Goal: Task Accomplishment & Management: Manage account settings

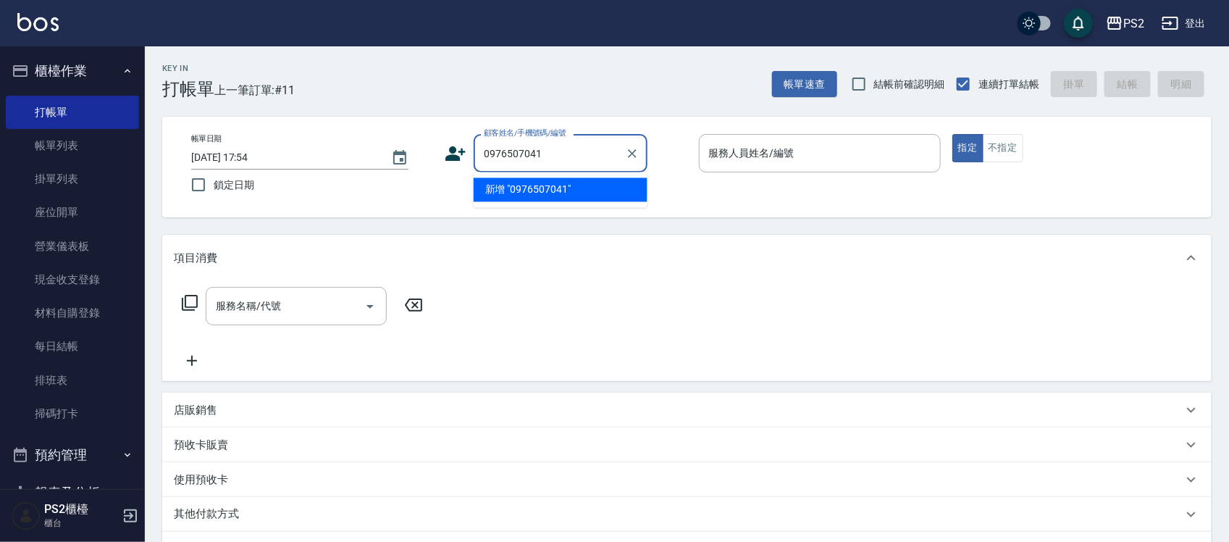
click at [515, 185] on li "新增 "0976507041"" at bounding box center [561, 190] width 174 height 24
type input "0976507041"
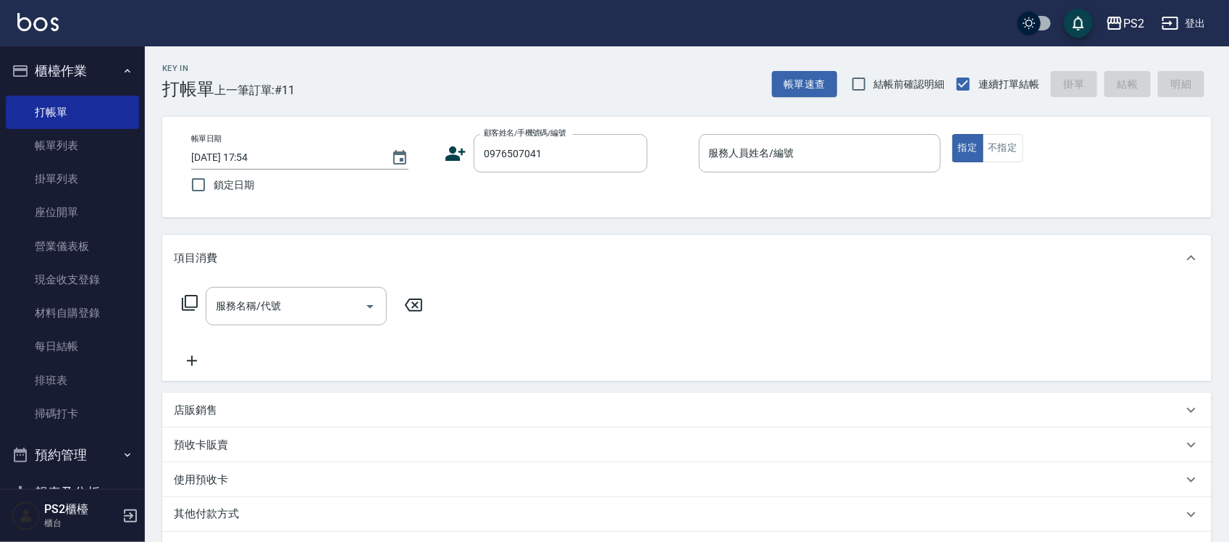
click at [464, 156] on icon at bounding box center [456, 154] width 22 height 22
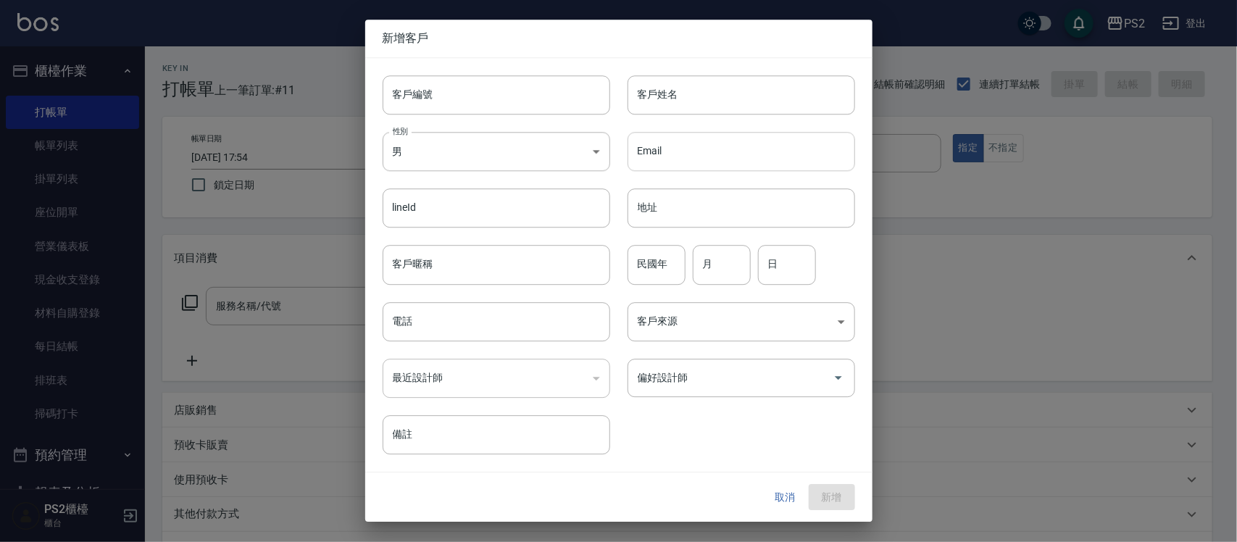
type input "0976507041"
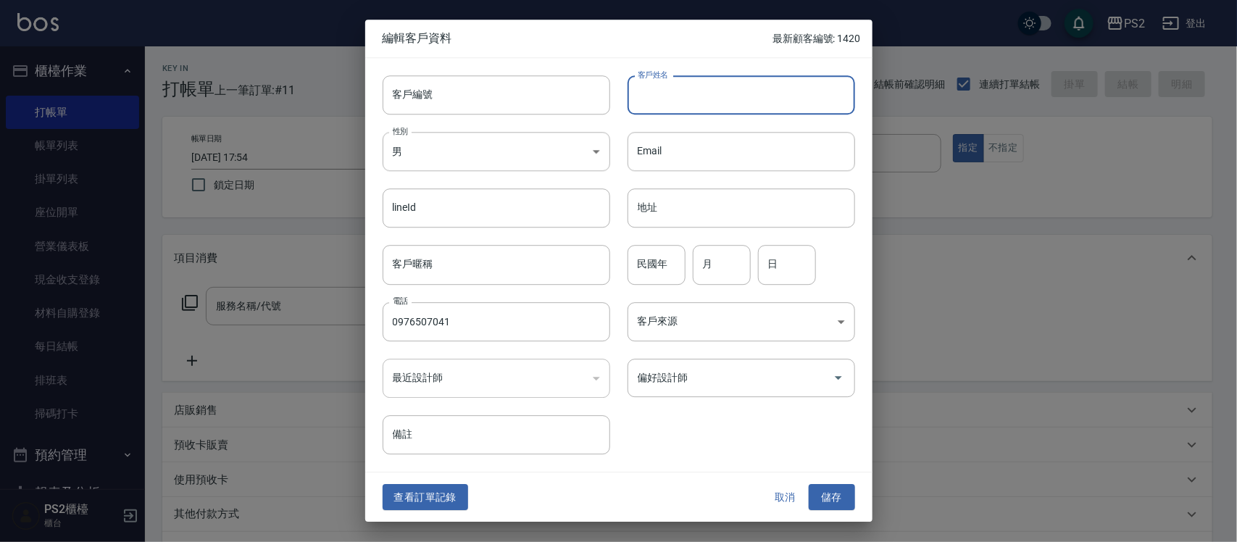
click at [656, 93] on input "客戶姓名" at bounding box center [740, 94] width 227 height 39
type input "[PERSON_NAME]"
drag, startPoint x: 631, startPoint y: 270, endPoint x: 820, endPoint y: 288, distance: 189.9
click at [631, 270] on input "民國年" at bounding box center [656, 265] width 58 height 39
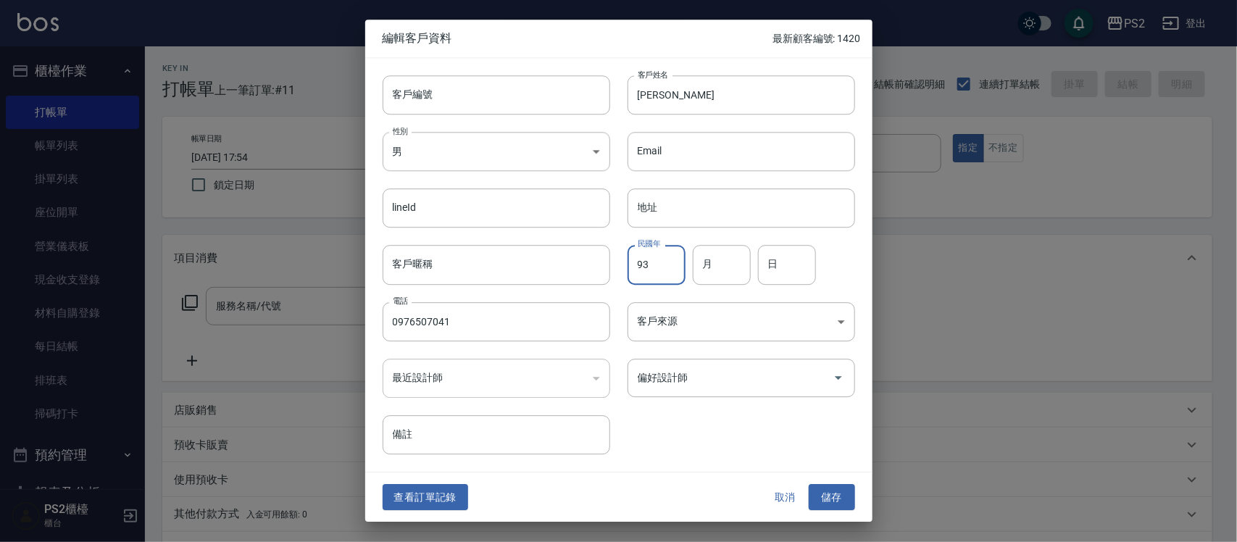
type input "93"
type input "4"
type input "18"
click at [835, 501] on button "儲存" at bounding box center [832, 497] width 46 height 27
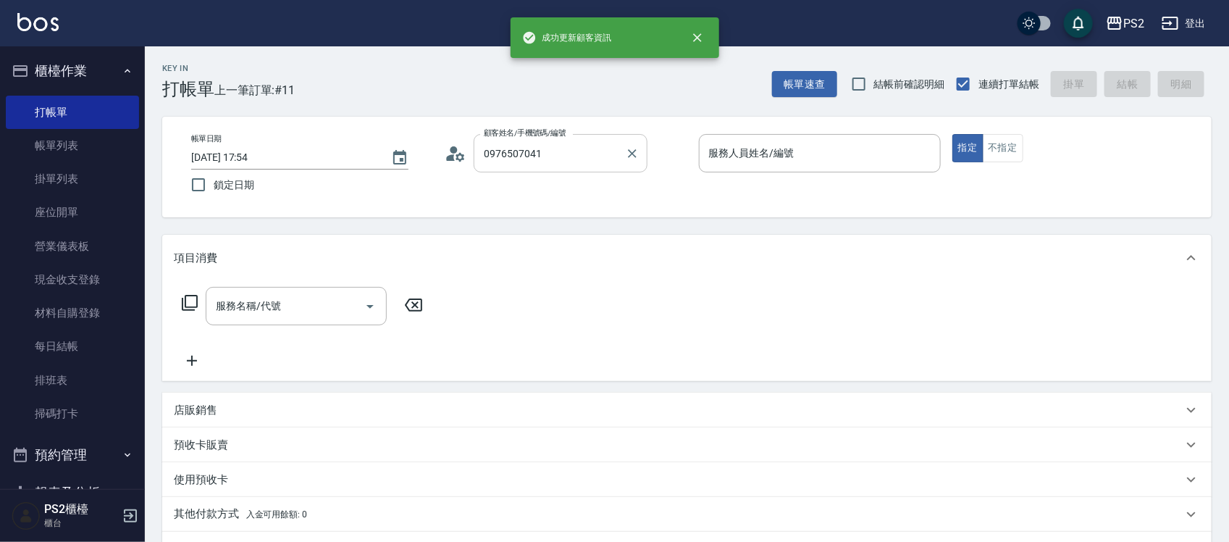
click at [560, 161] on input "0976507041" at bounding box center [549, 153] width 139 height 25
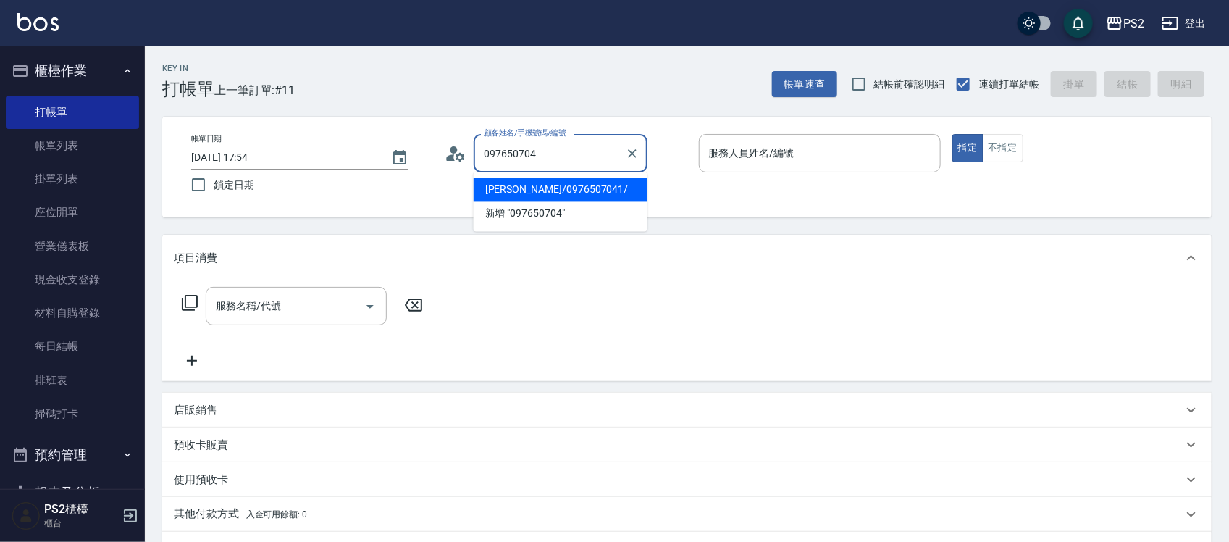
click at [531, 185] on li "劉倪芳/0976507041/" at bounding box center [561, 190] width 174 height 24
type input "劉倪芳/0976507041/"
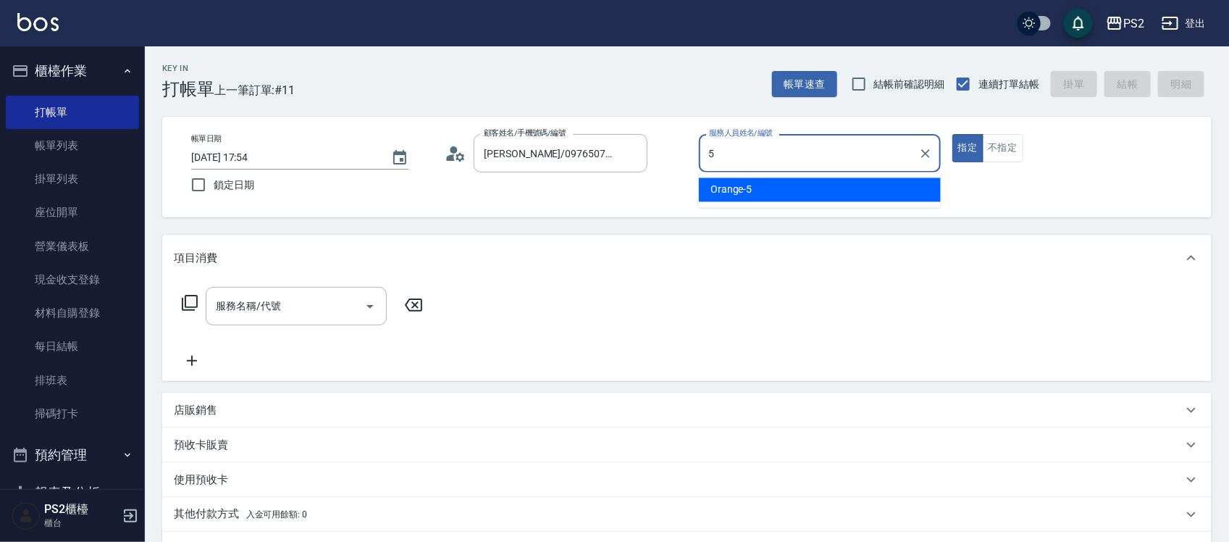
type input "Orange-5"
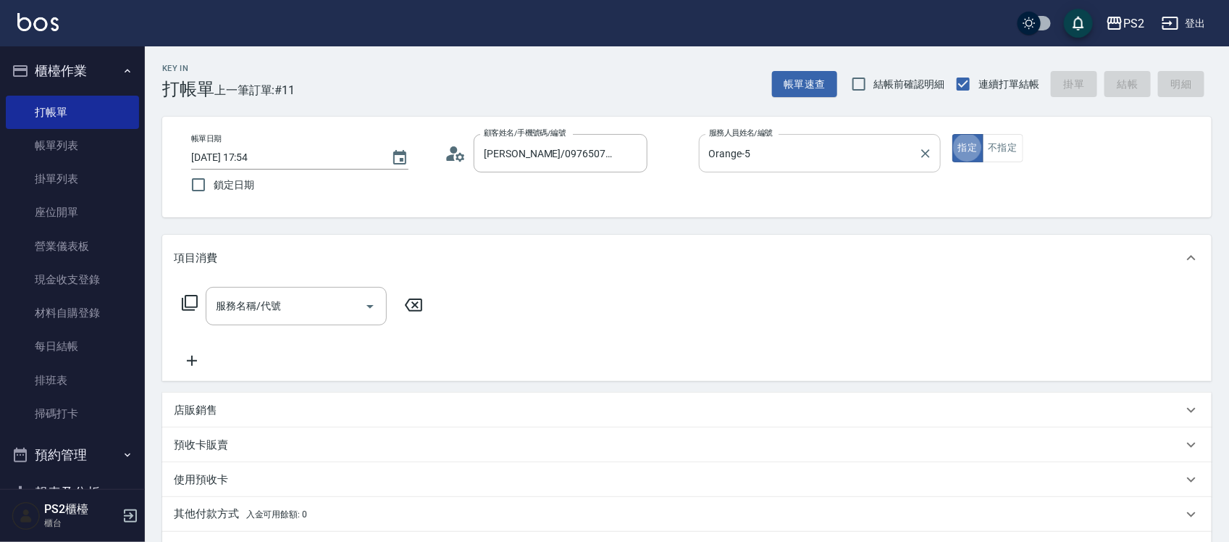
type button "true"
click at [198, 302] on icon at bounding box center [189, 302] width 17 height 17
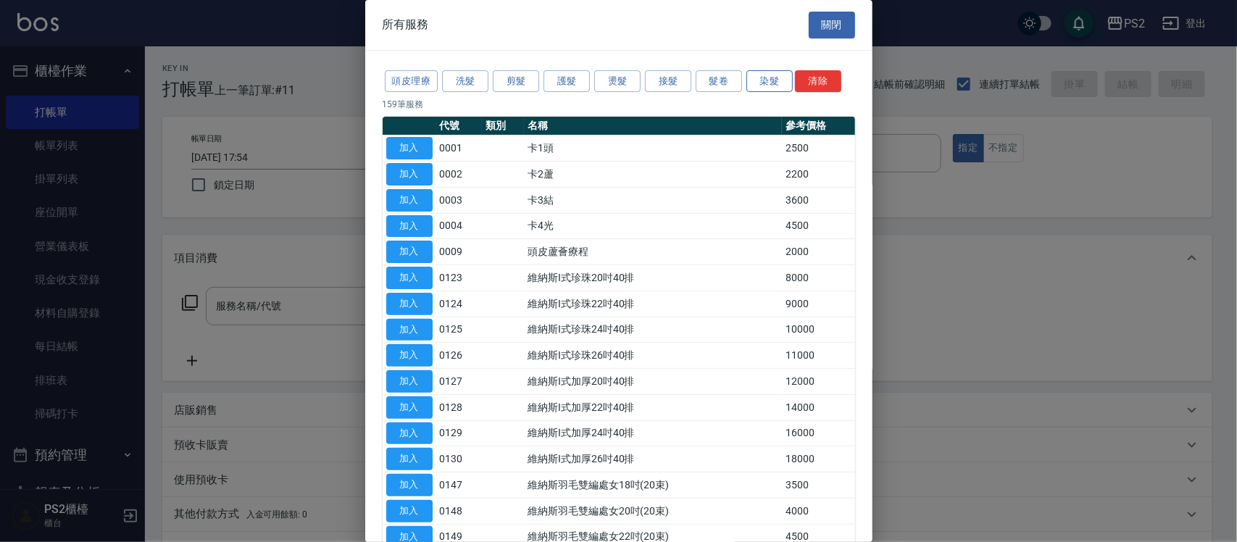
click at [768, 87] on button "染髮" at bounding box center [769, 81] width 46 height 22
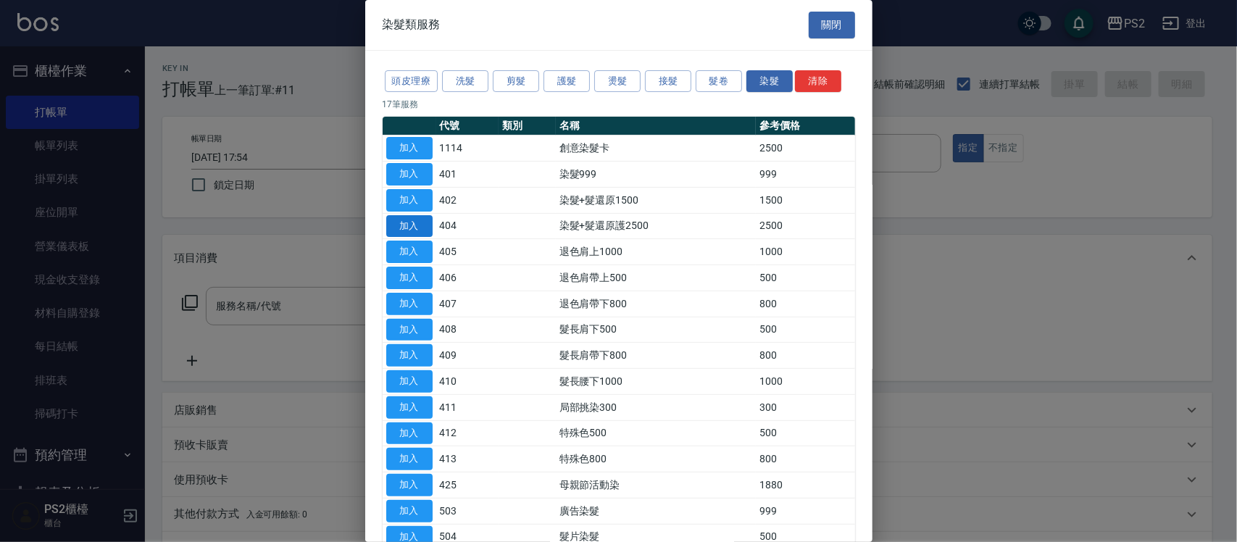
click at [415, 229] on button "加入" at bounding box center [409, 226] width 46 height 22
type input "染髮+髮還原護2500(404)"
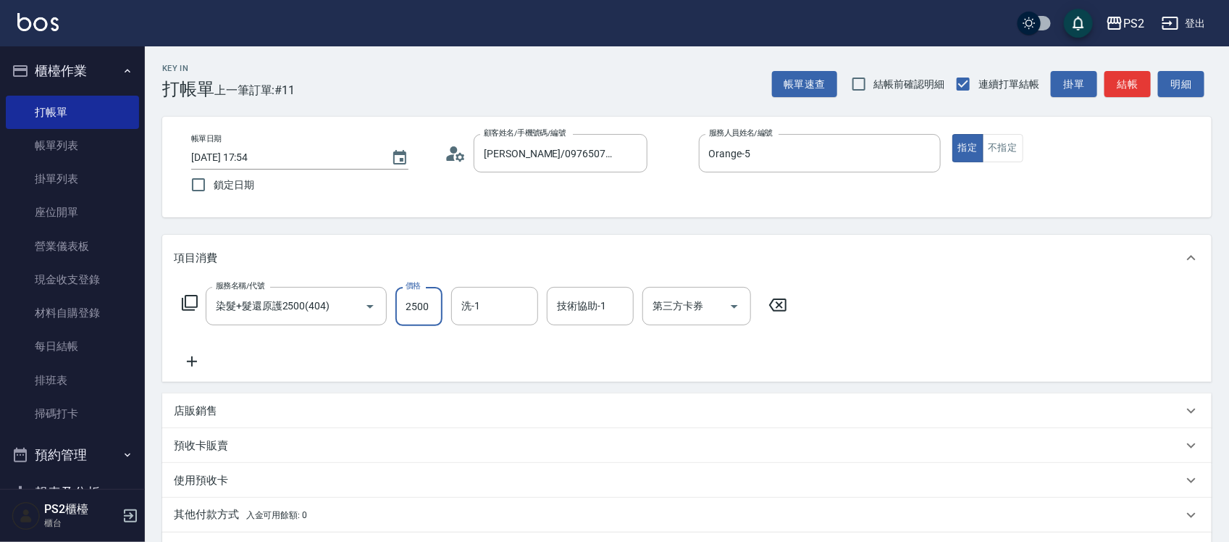
click at [422, 312] on input "2500" at bounding box center [419, 306] width 47 height 39
type input "3800"
click at [570, 306] on div "技術協助-1 技術協助-1" at bounding box center [590, 306] width 87 height 38
click at [570, 305] on input "技術協助-1" at bounding box center [591, 305] width 74 height 25
type input "培芯-33"
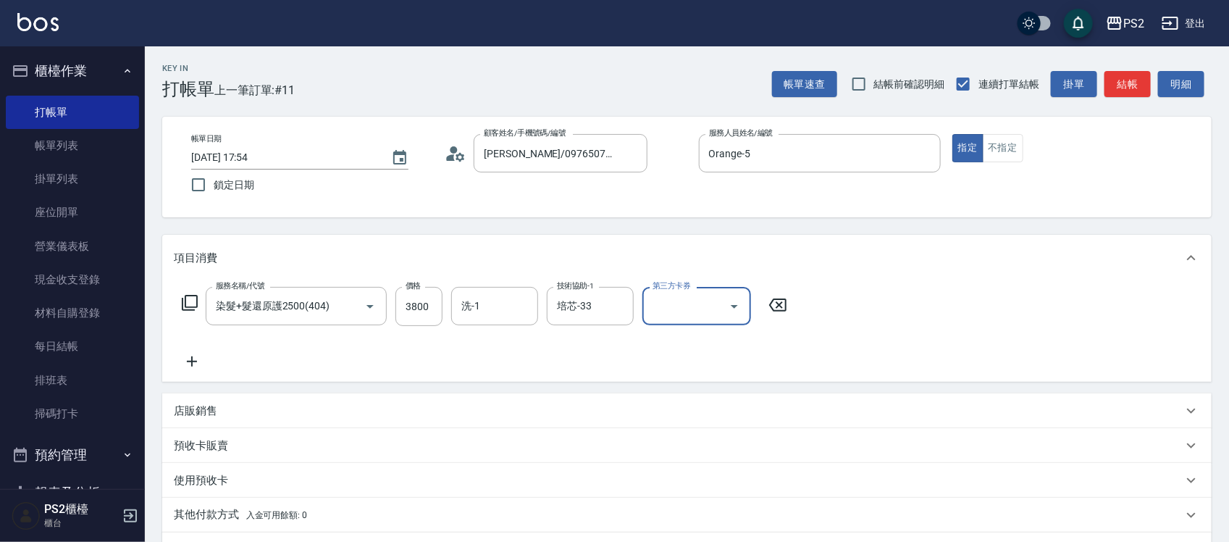
click at [189, 305] on icon at bounding box center [189, 302] width 17 height 17
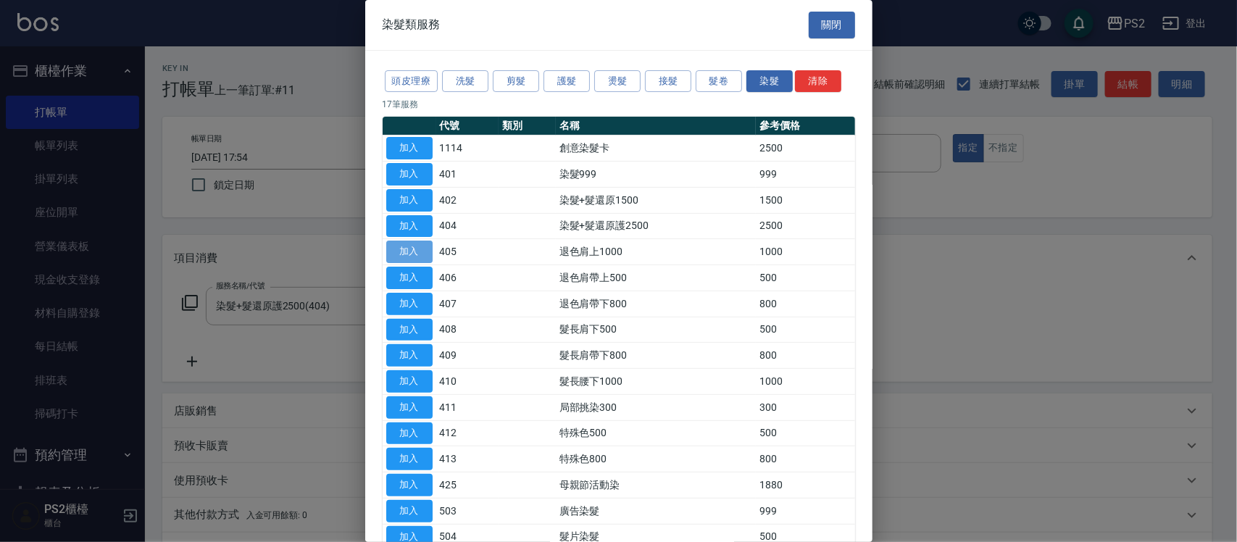
click at [421, 254] on button "加入" at bounding box center [409, 252] width 46 height 22
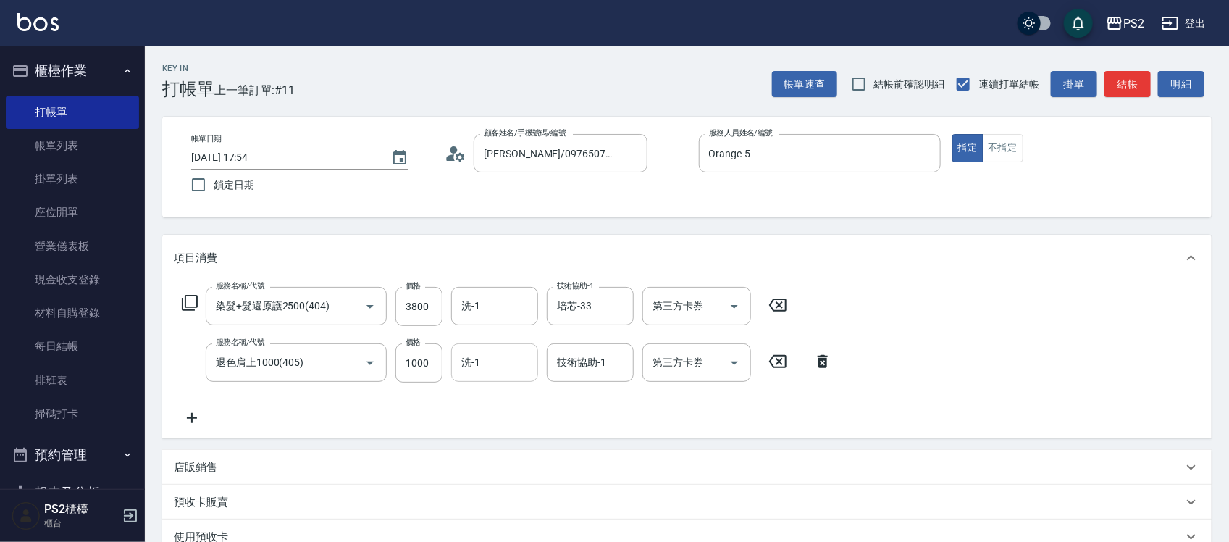
click at [490, 369] on input "洗-1" at bounding box center [495, 362] width 74 height 25
type input "培芯-33"
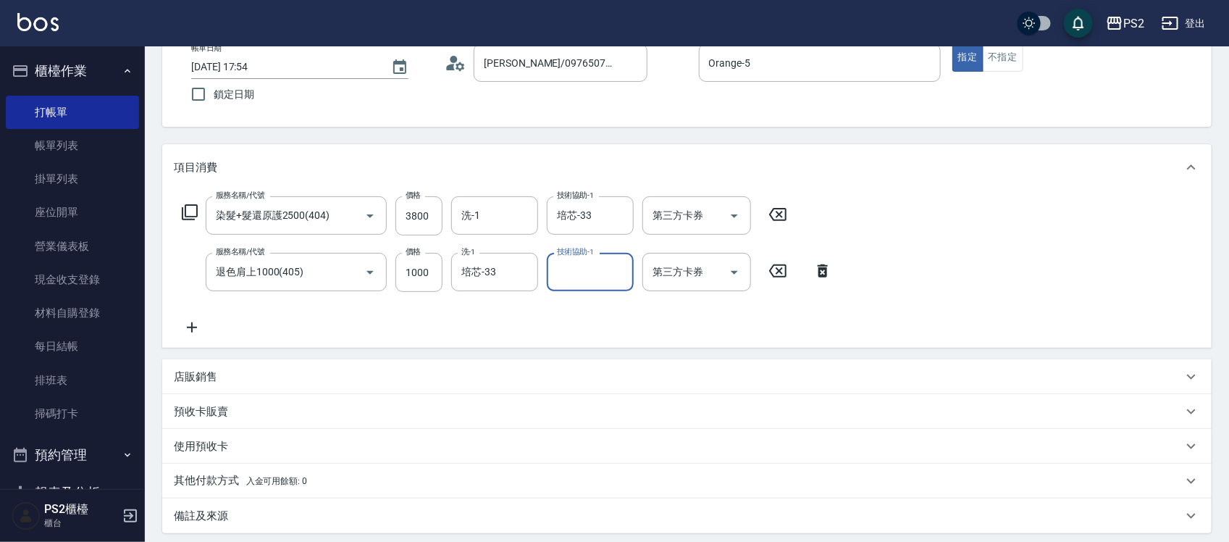
scroll to position [181, 0]
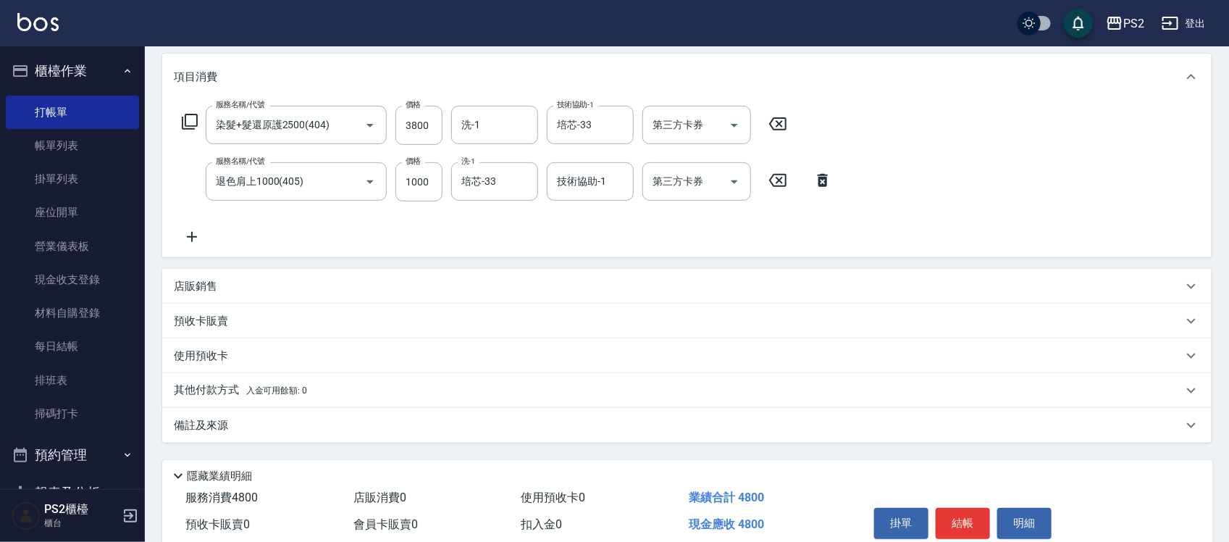
click at [206, 244] on icon at bounding box center [192, 236] width 36 height 17
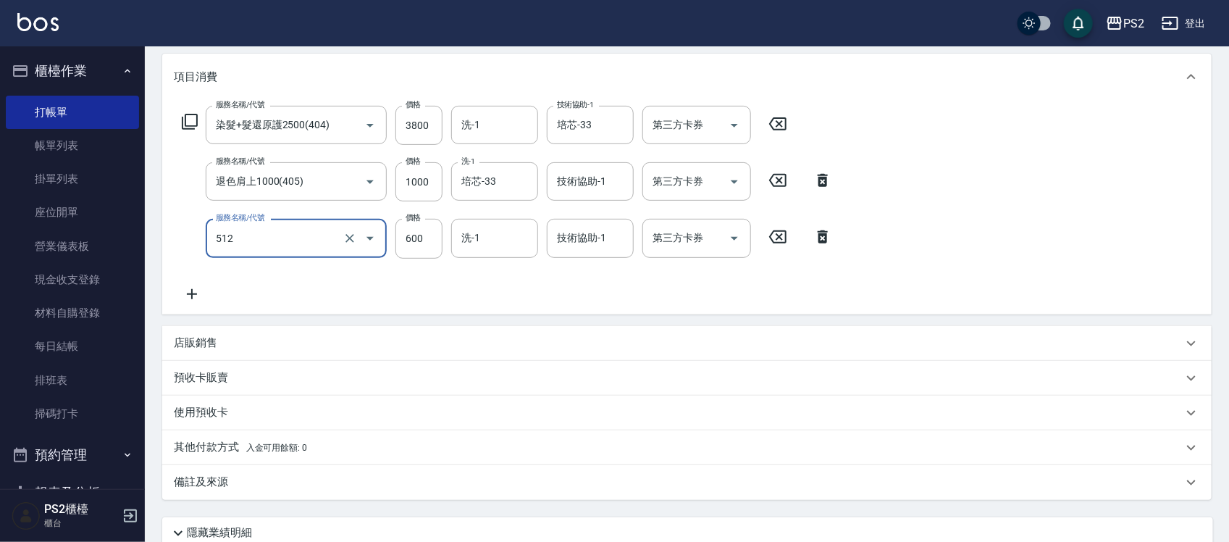
type input "洗+水解護髮600(512)"
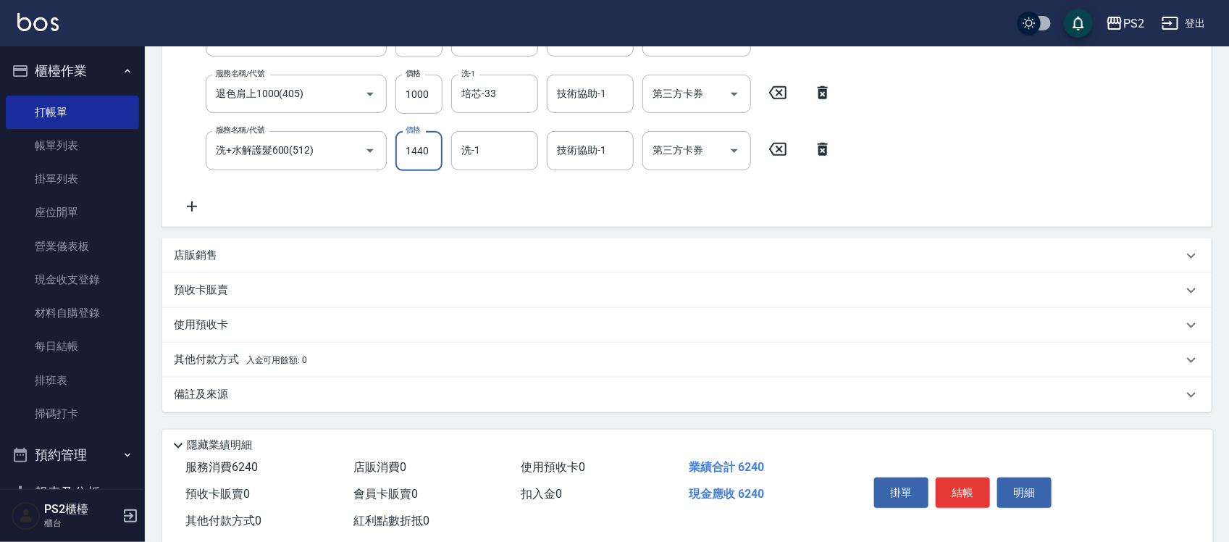
scroll to position [301, 0]
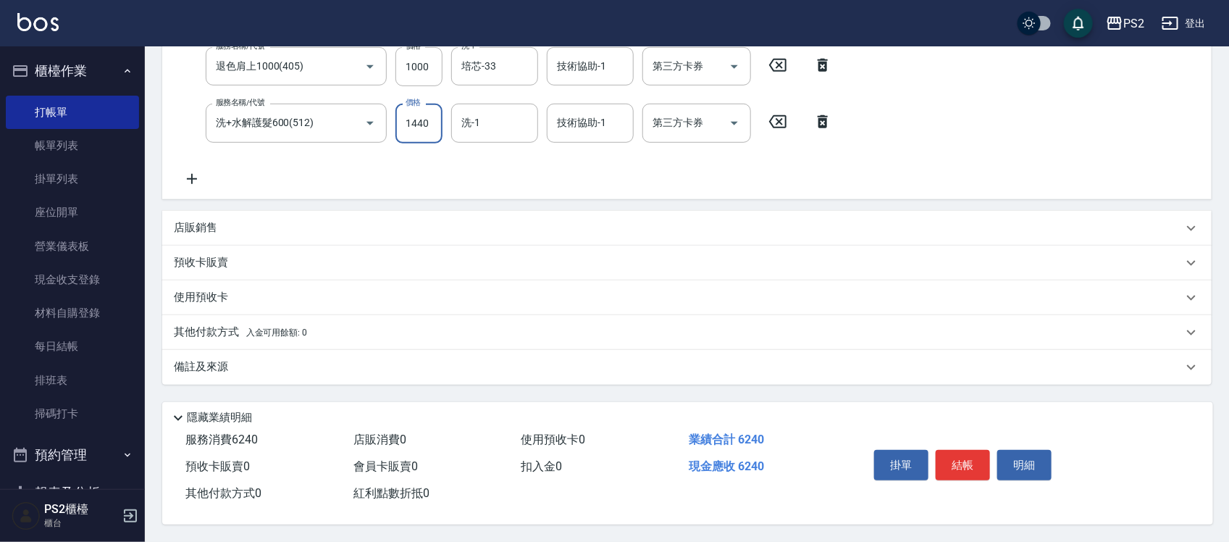
type input "1440"
click at [237, 229] on div "店販銷售" at bounding box center [678, 227] width 1009 height 15
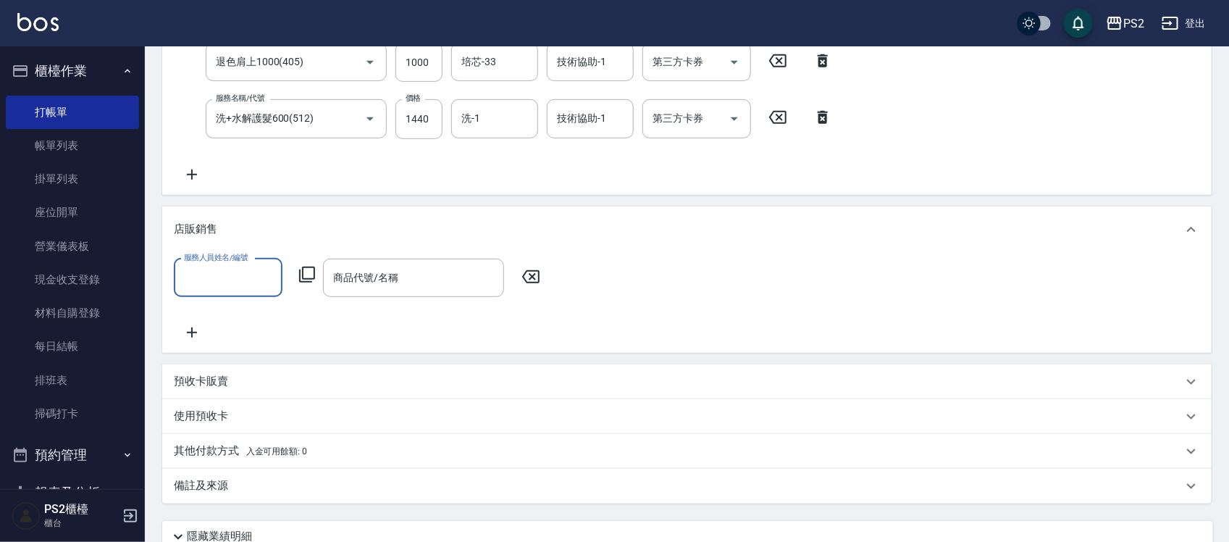
scroll to position [0, 0]
click at [212, 274] on input "服務人員姓名/編號" at bounding box center [228, 277] width 96 height 25
type input "冠霖-20"
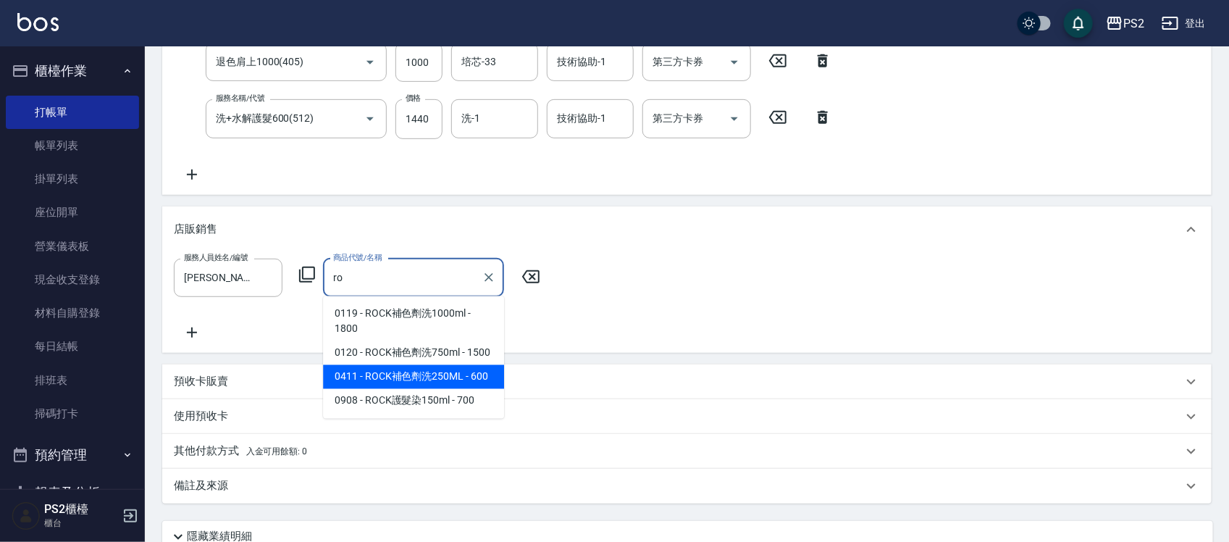
click at [447, 382] on span "0411 - ROCK補色劑洗250ML - 600" at bounding box center [413, 377] width 181 height 24
type input "ROCK補色劑洗250ML"
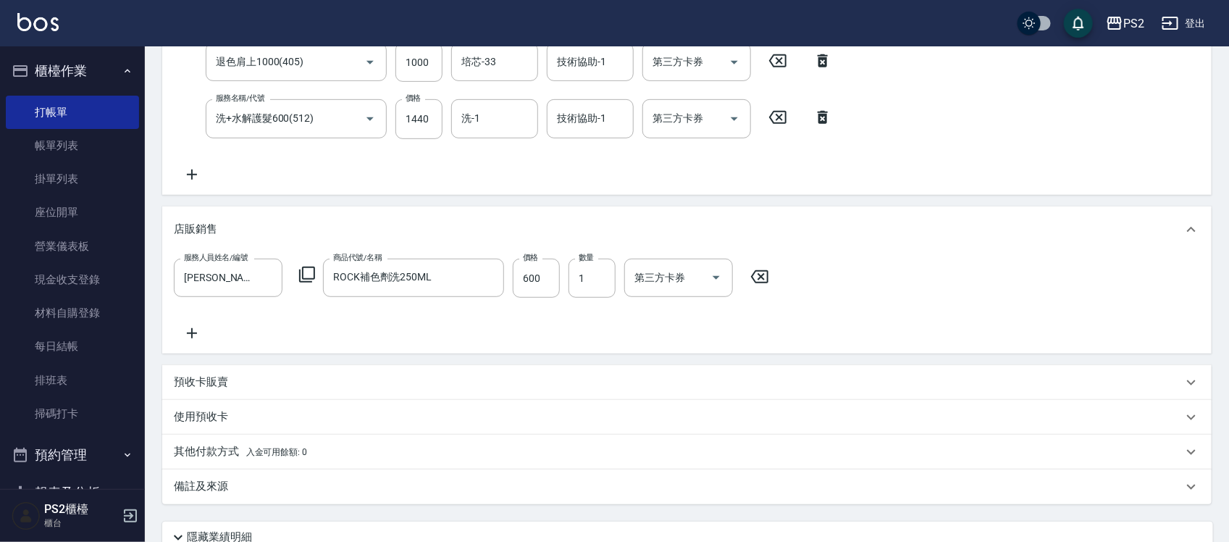
click at [486, 196] on div "項目消費 服務名稱/代號 染髮+髮還原護2500(404) 服務名稱/代號 價格 3800 價格 洗-1 洗-1 技術協助-1 培芯-33 技術協助-1 第三…" at bounding box center [687, 219] width 1050 height 570
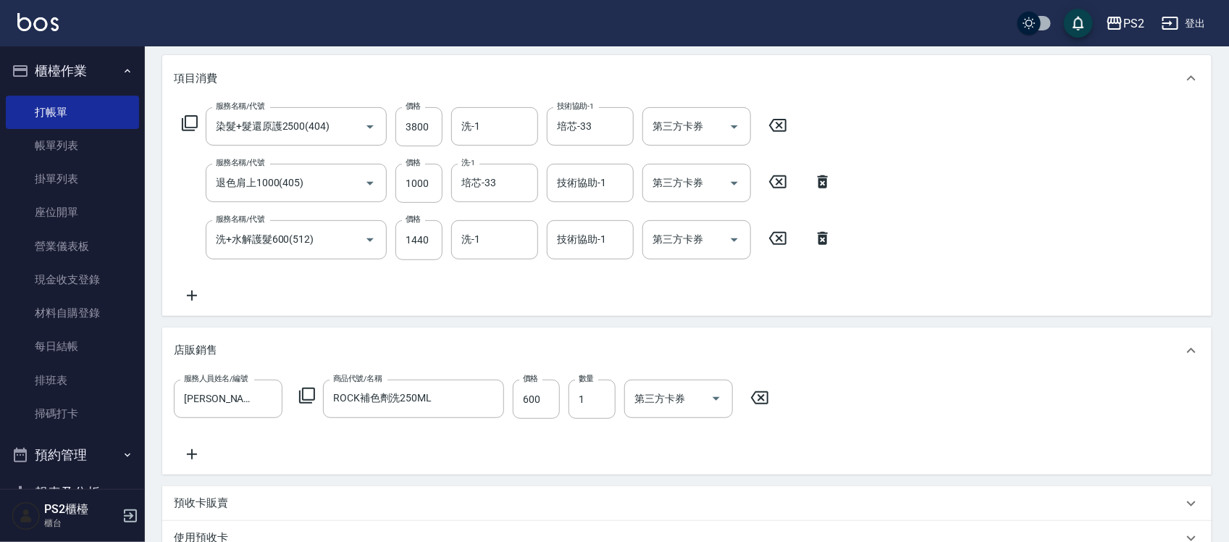
scroll to position [425, 0]
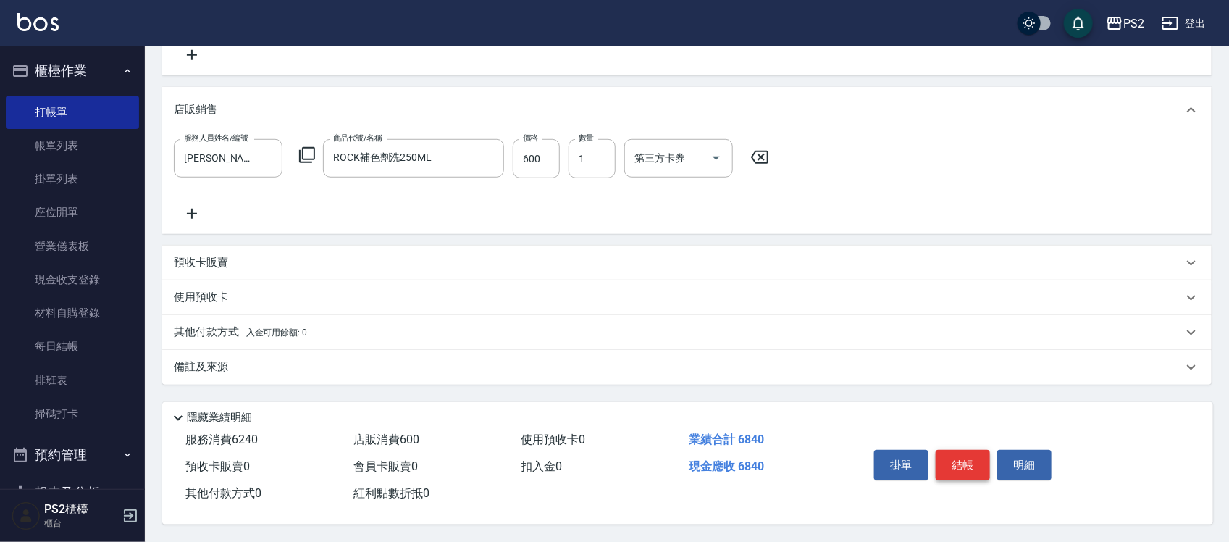
click at [964, 460] on button "結帳" at bounding box center [963, 465] width 54 height 30
type input "2025/10/08 20:33"
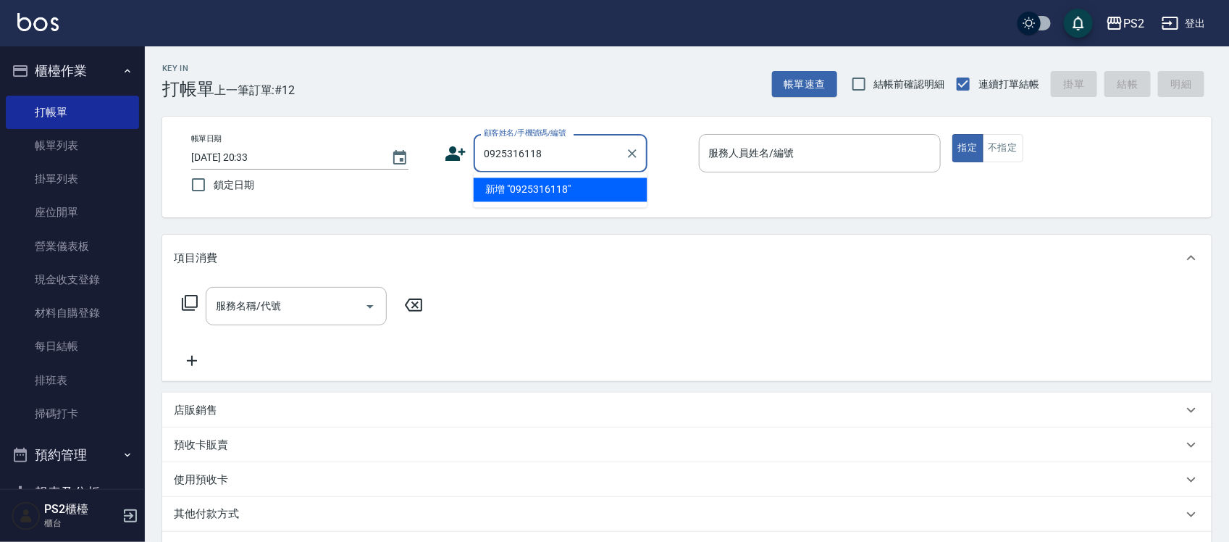
click at [534, 193] on li "新增 "0925316118"" at bounding box center [561, 190] width 174 height 24
type input "0925316118"
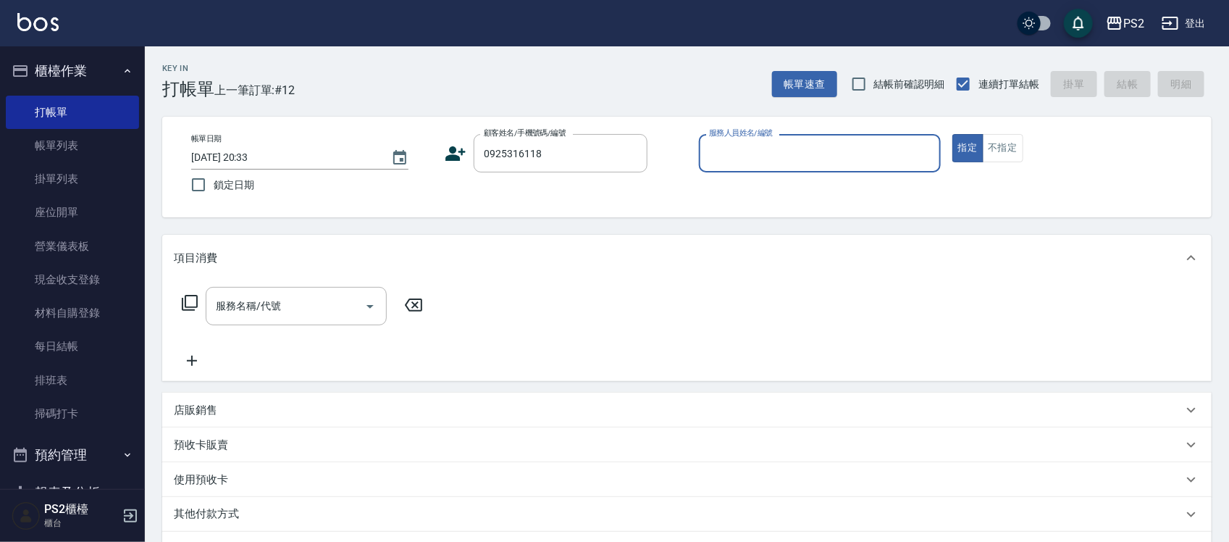
click at [462, 157] on icon at bounding box center [456, 154] width 22 height 22
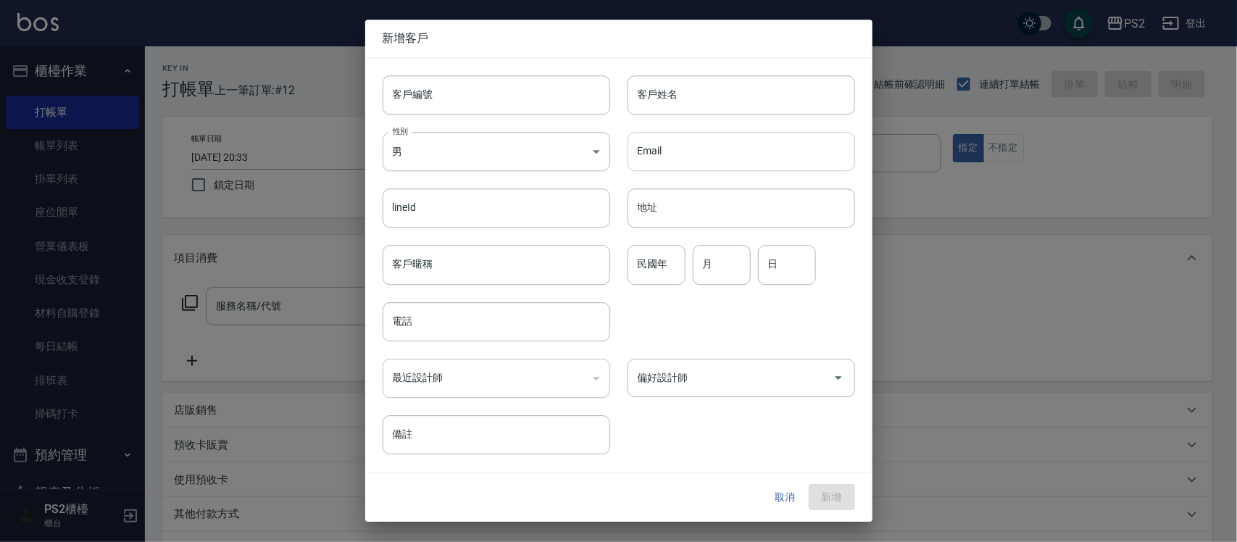
type input "0925316118"
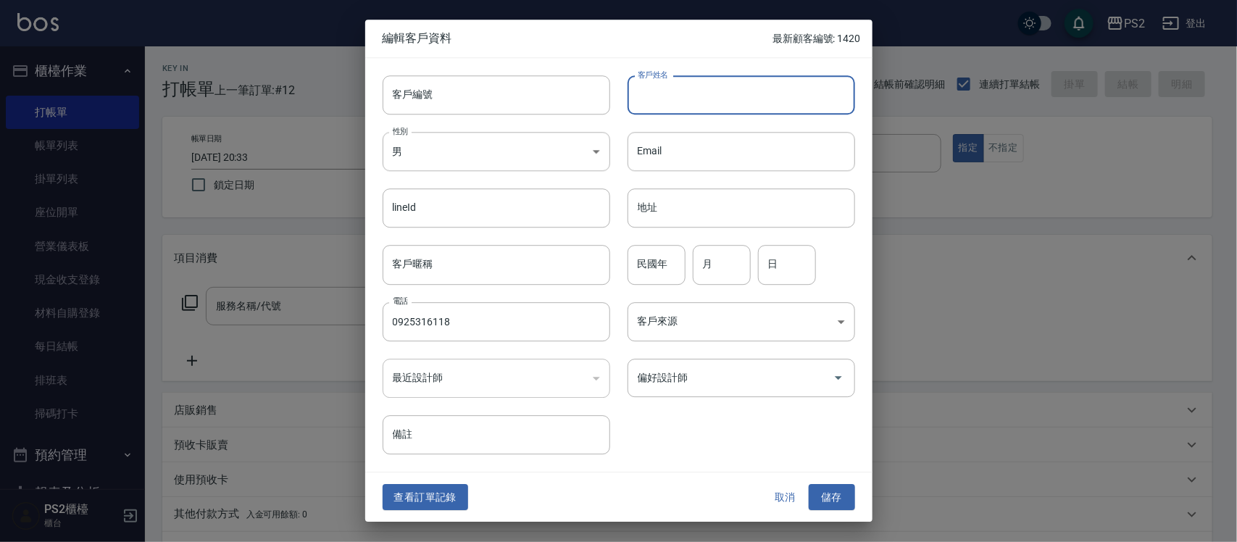
click at [686, 102] on input "客戶姓名" at bounding box center [740, 94] width 227 height 39
type input "x"
type input "[PERSON_NAME]"
click at [682, 256] on input "民國年" at bounding box center [656, 265] width 58 height 39
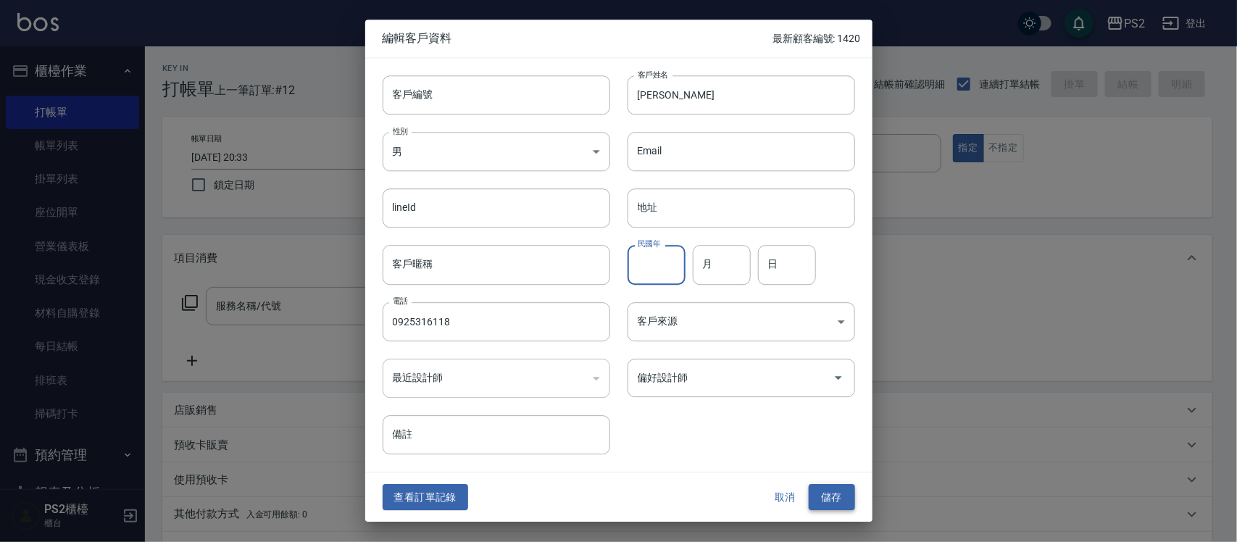
click at [846, 500] on button "儲存" at bounding box center [832, 497] width 46 height 27
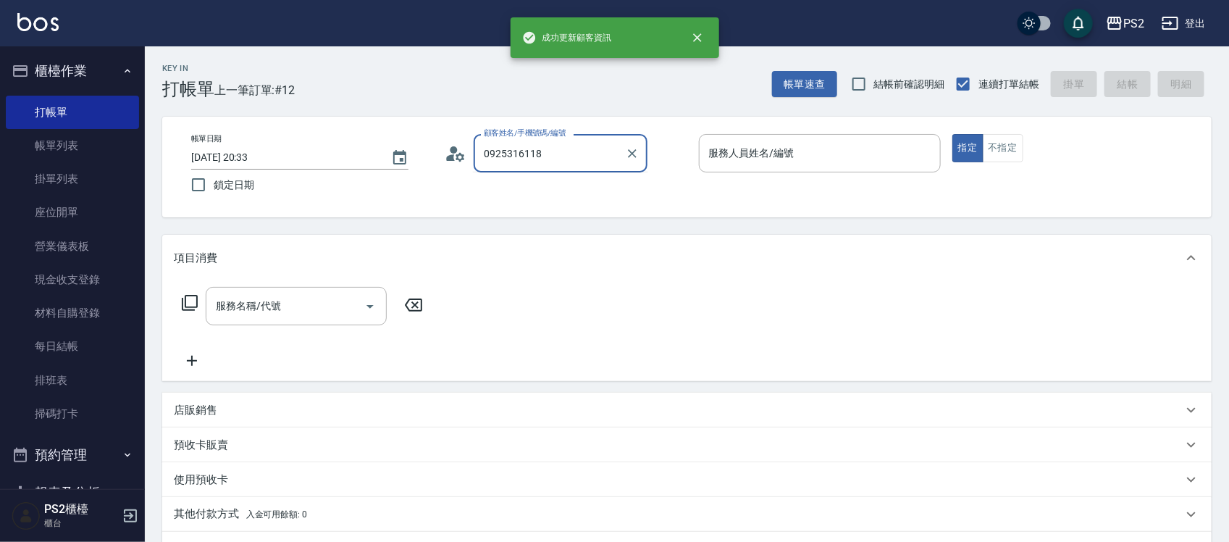
click at [569, 161] on input "0925316118" at bounding box center [549, 153] width 139 height 25
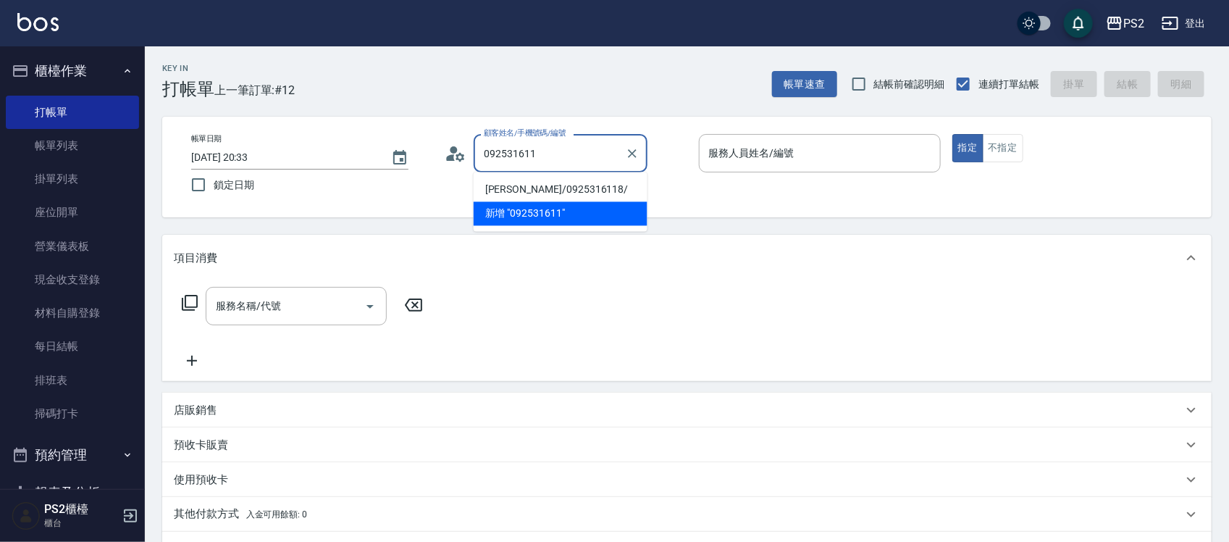
click at [548, 190] on li "賴佩琪/0925316118/" at bounding box center [561, 190] width 174 height 24
type input "賴佩琪/0925316118/"
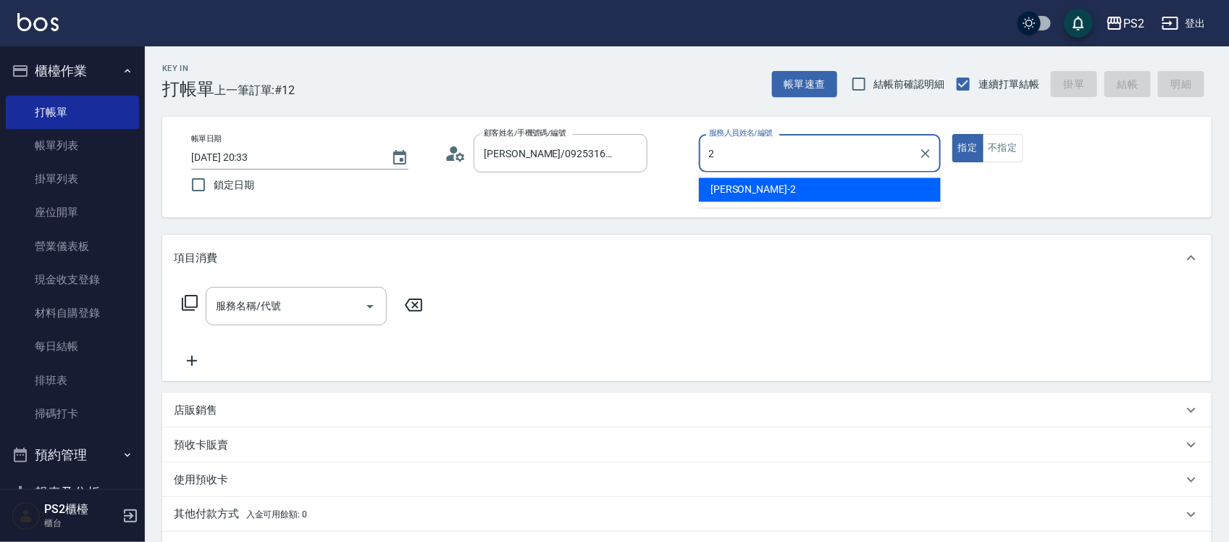
type input "Jason-2"
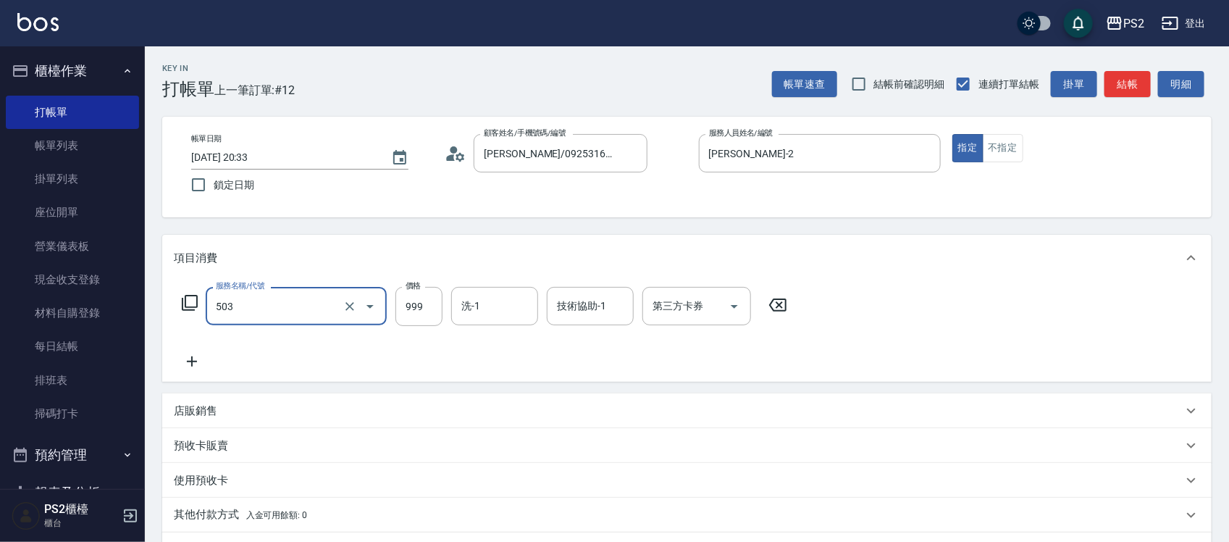
type input "廣告染髮(503)"
type input "1299"
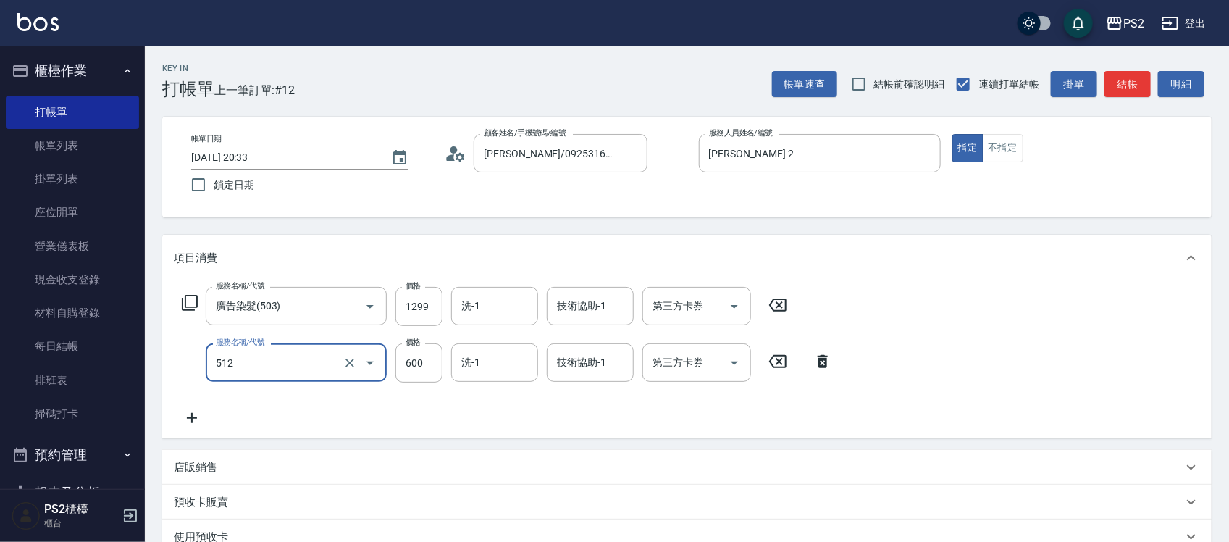
type input "洗+水解護髮600(512)"
type input "1000"
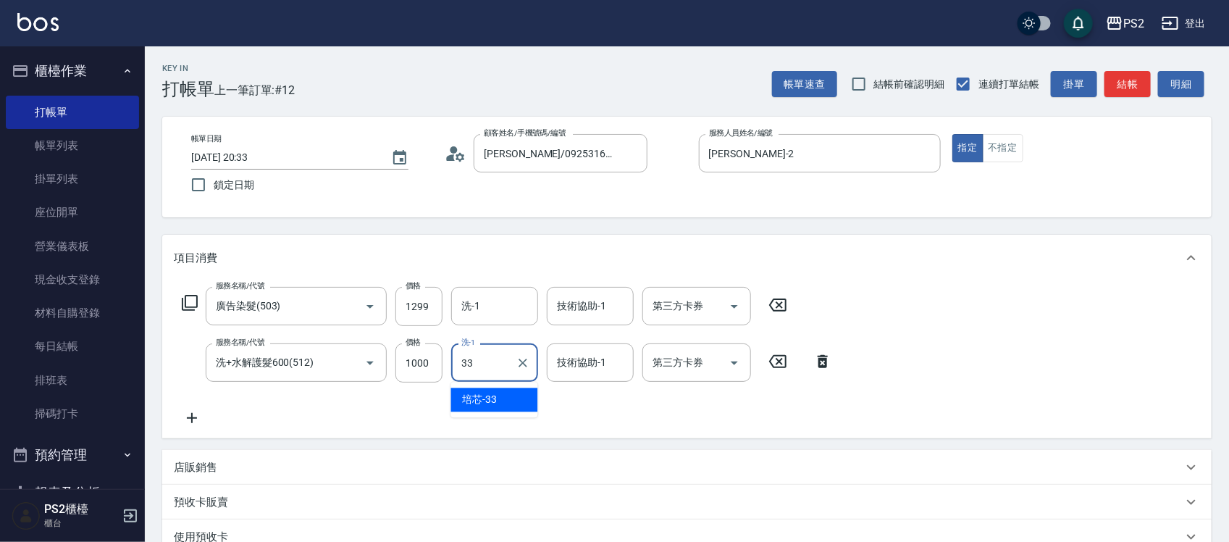
type input "培芯-33"
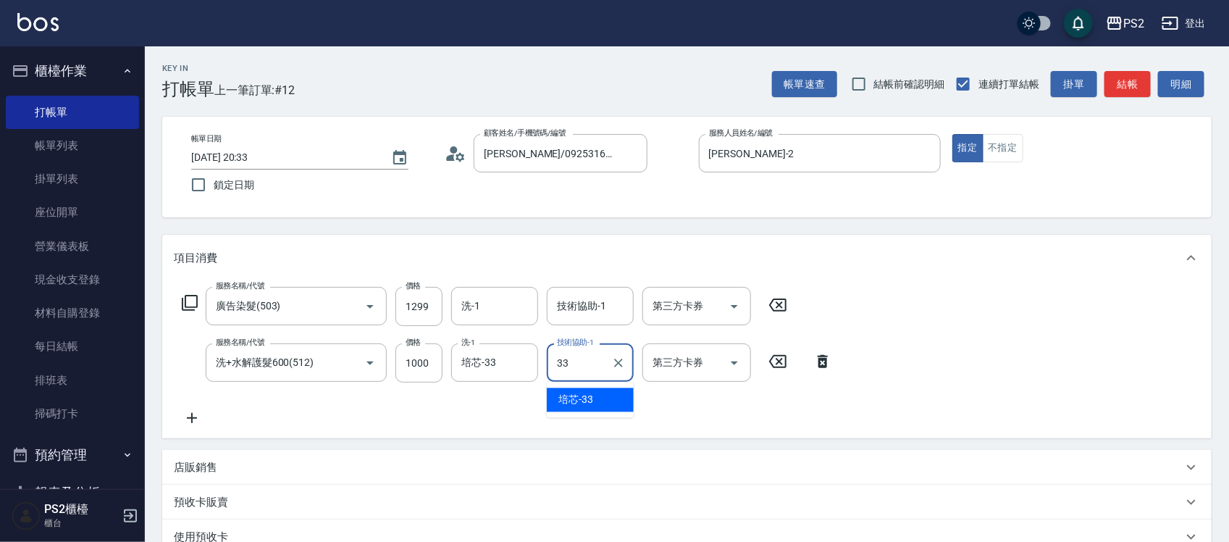
type input "培芯-33"
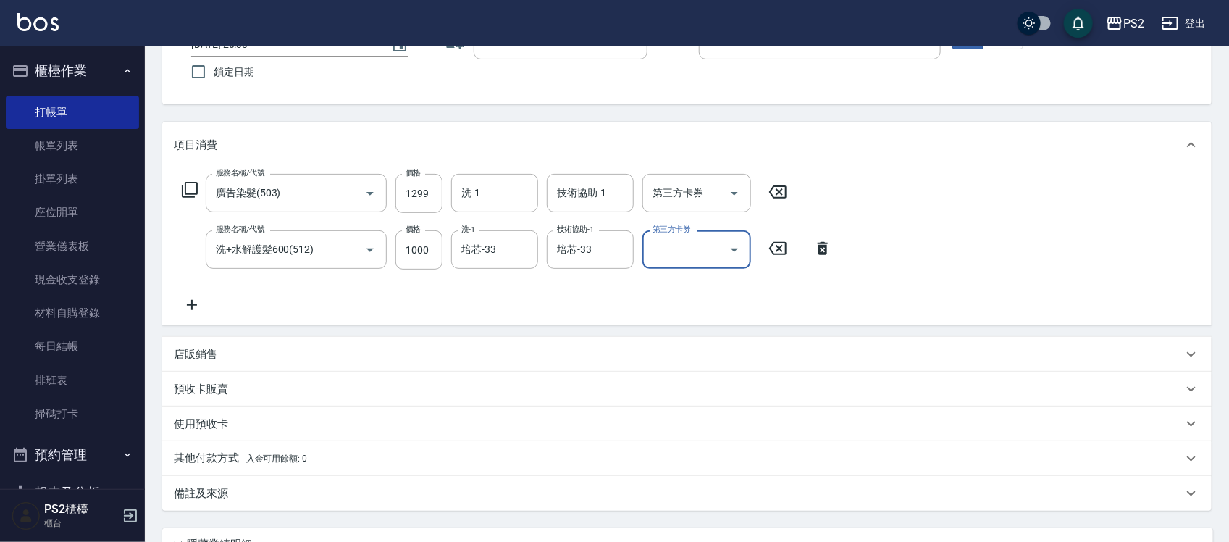
scroll to position [244, 0]
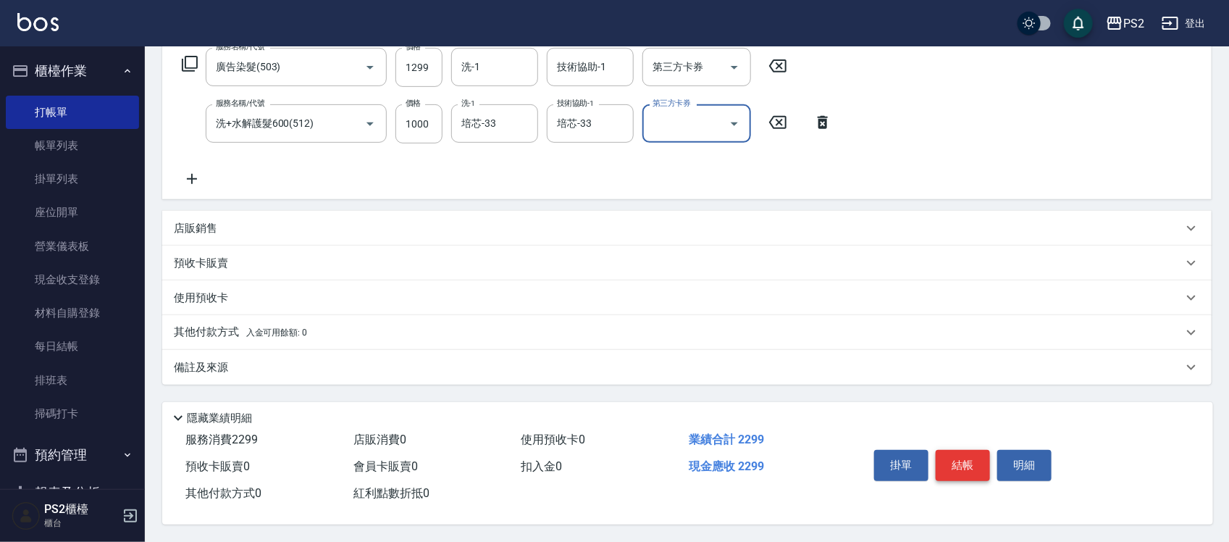
click at [977, 465] on button "結帳" at bounding box center [963, 465] width 54 height 30
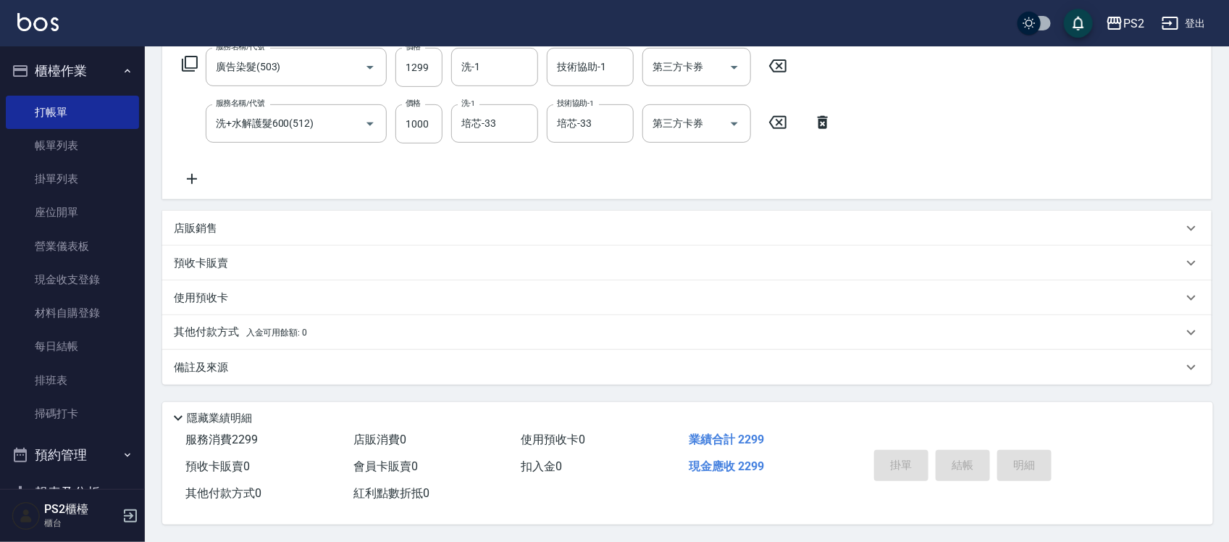
type input "2025/10/08 20:34"
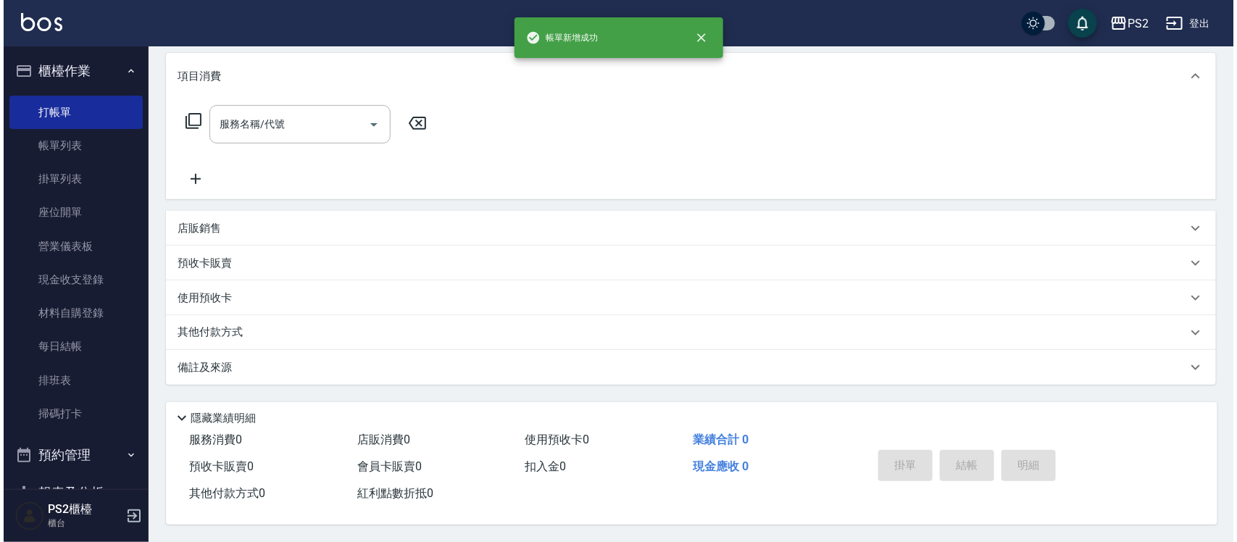
scroll to position [0, 0]
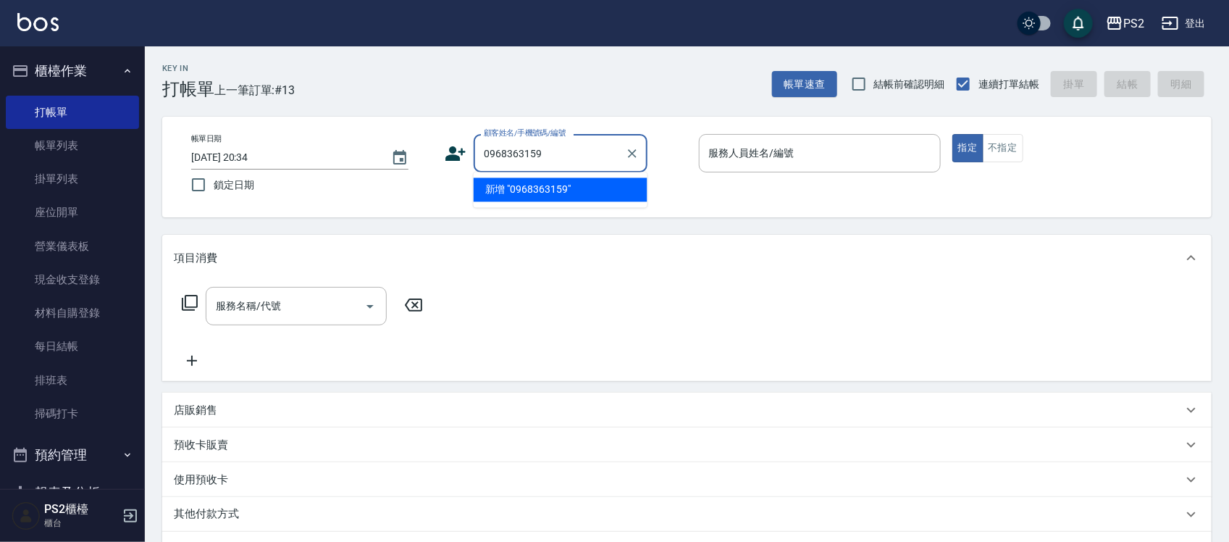
click at [511, 187] on li "新增 "0968363159"" at bounding box center [561, 190] width 174 height 24
type input "0968363159"
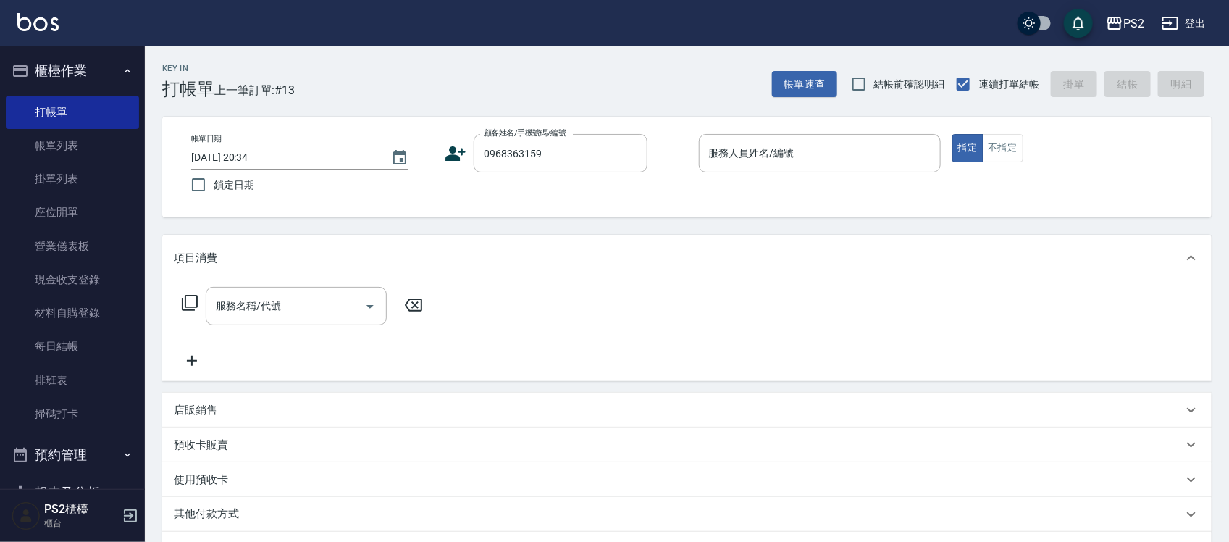
click at [459, 152] on icon at bounding box center [456, 153] width 20 height 14
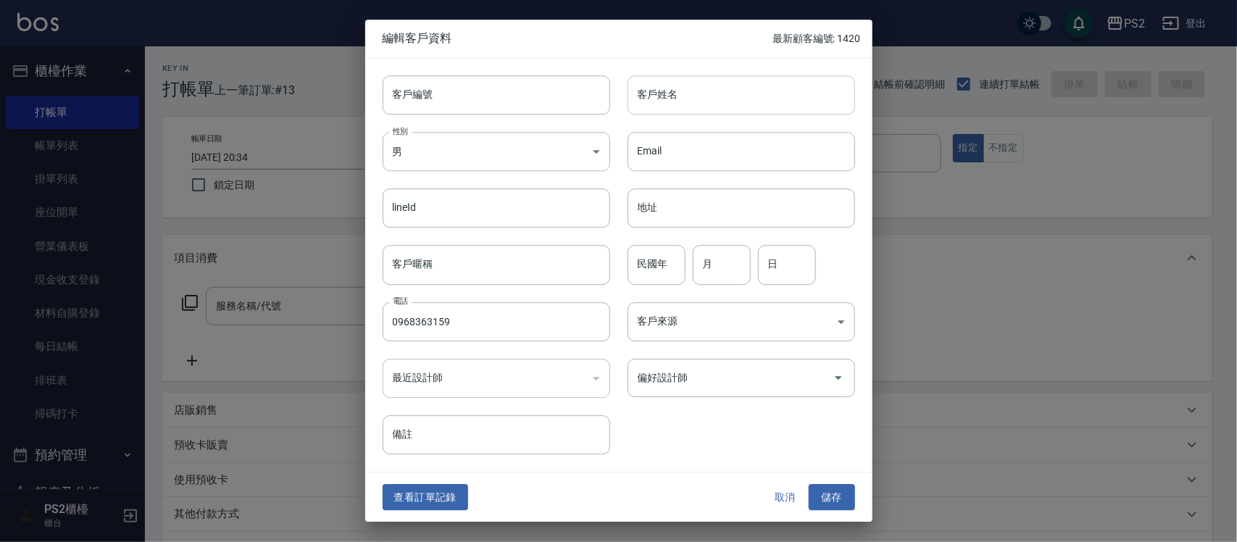
click at [681, 100] on input "客戶姓名" at bounding box center [740, 94] width 227 height 39
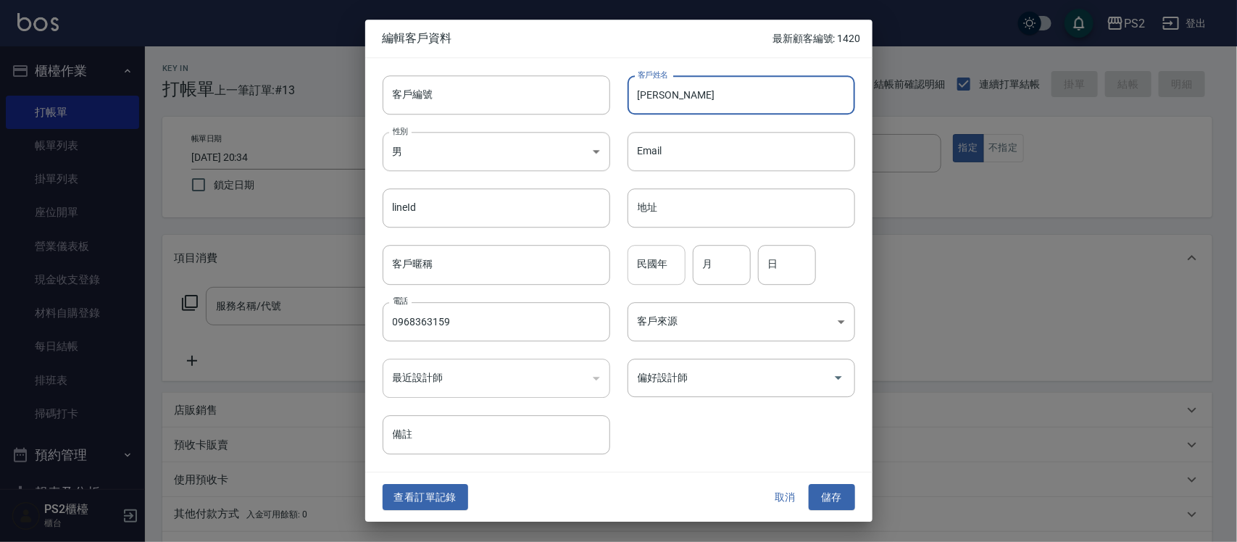
type input "[PERSON_NAME]"
click at [664, 276] on input "民國年" at bounding box center [656, 265] width 58 height 39
type input "96"
type input "7"
type input "4"
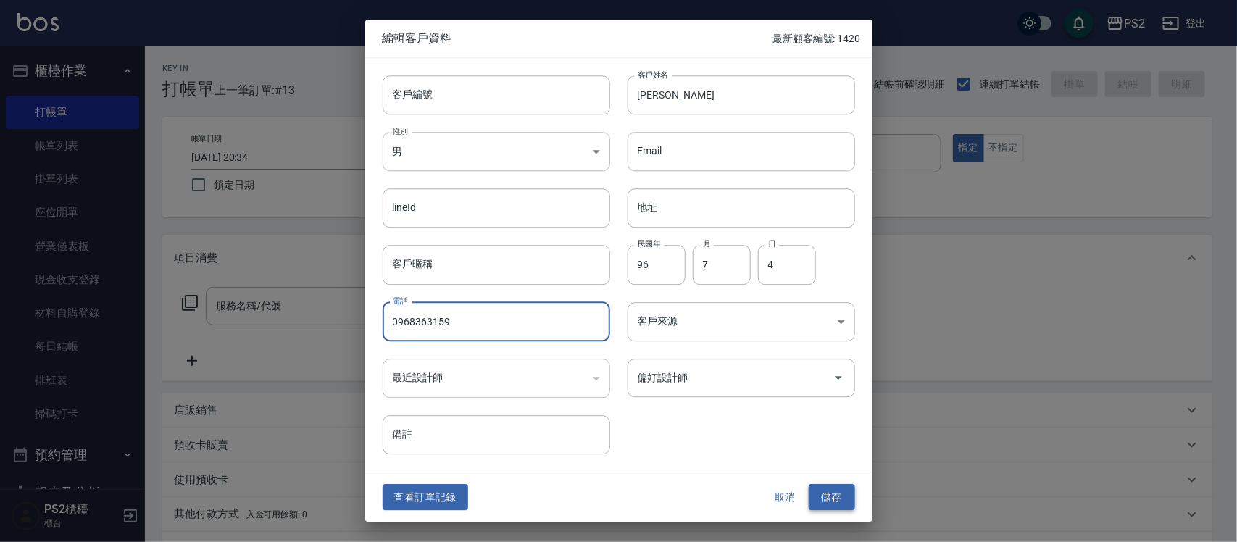
click at [837, 493] on button "儲存" at bounding box center [832, 497] width 46 height 27
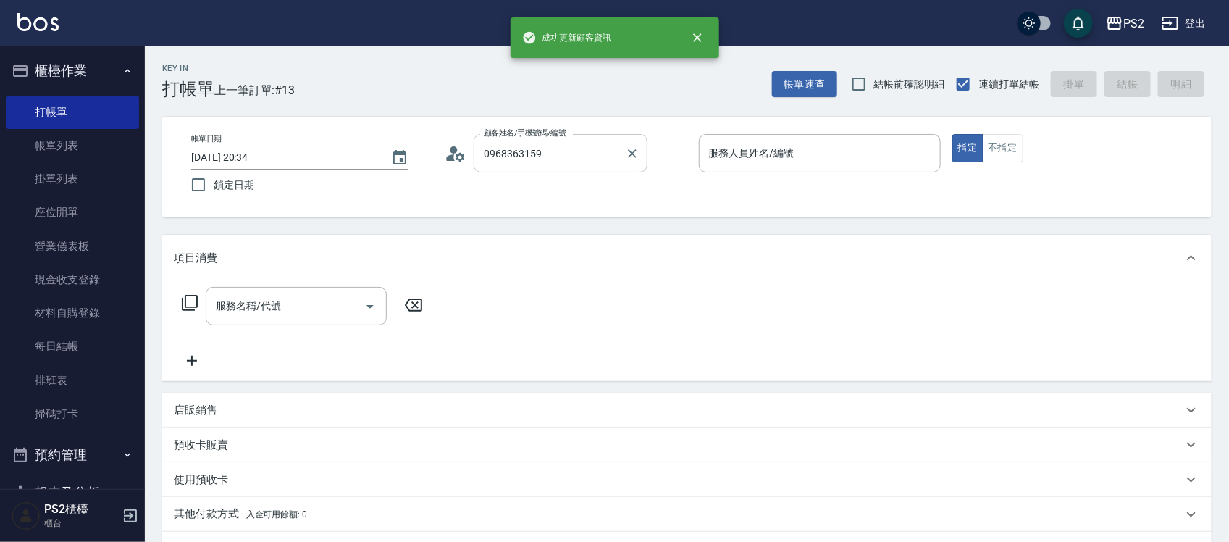
click at [574, 145] on input "0968363159" at bounding box center [549, 153] width 139 height 25
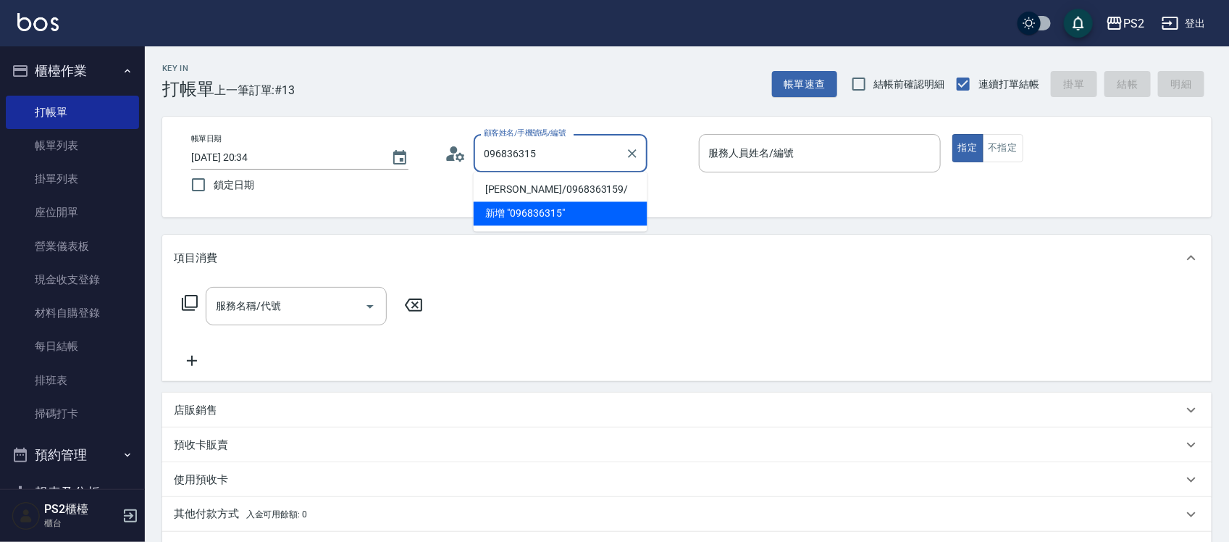
click at [564, 185] on li "蔡昀蒨/0968363159/" at bounding box center [561, 190] width 174 height 24
type input "蔡昀蒨/0968363159/"
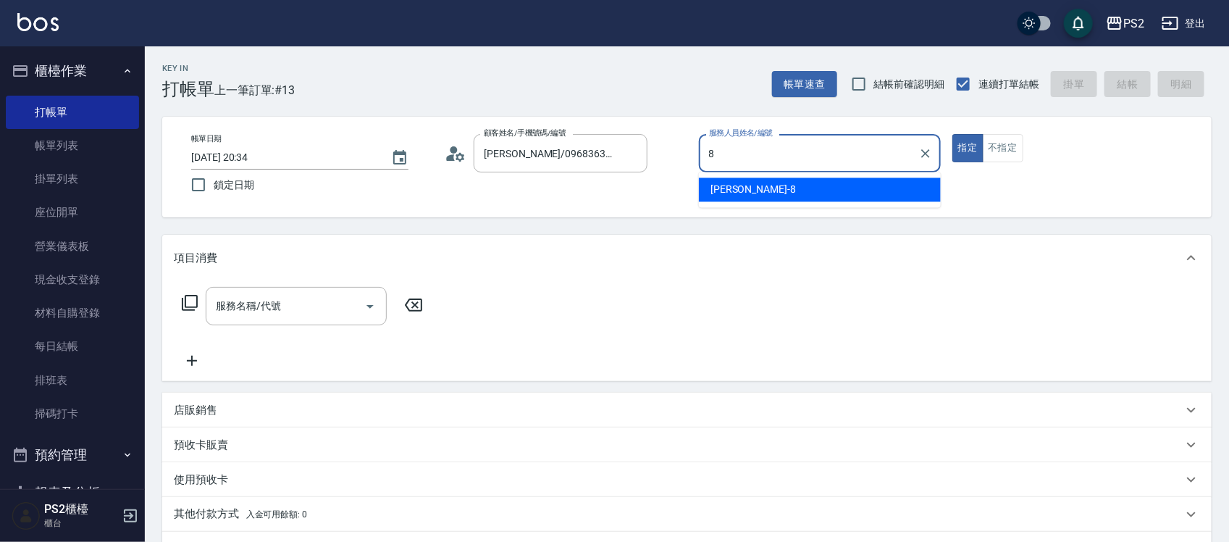
type input "Lori-8"
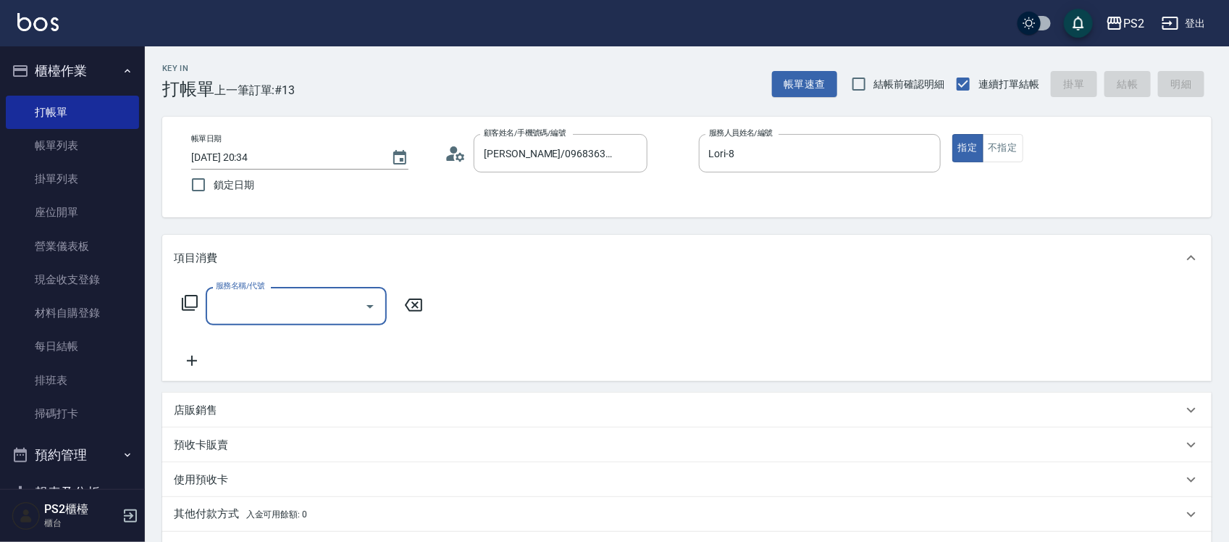
click at [186, 301] on icon at bounding box center [189, 302] width 17 height 17
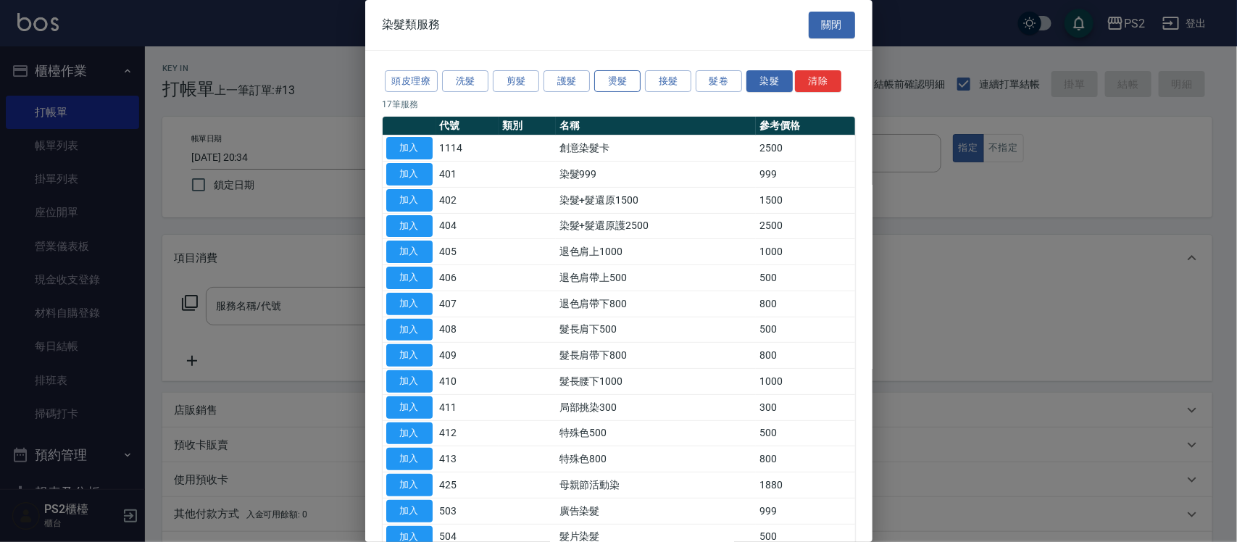
click at [621, 85] on button "燙髮" at bounding box center [617, 81] width 46 height 22
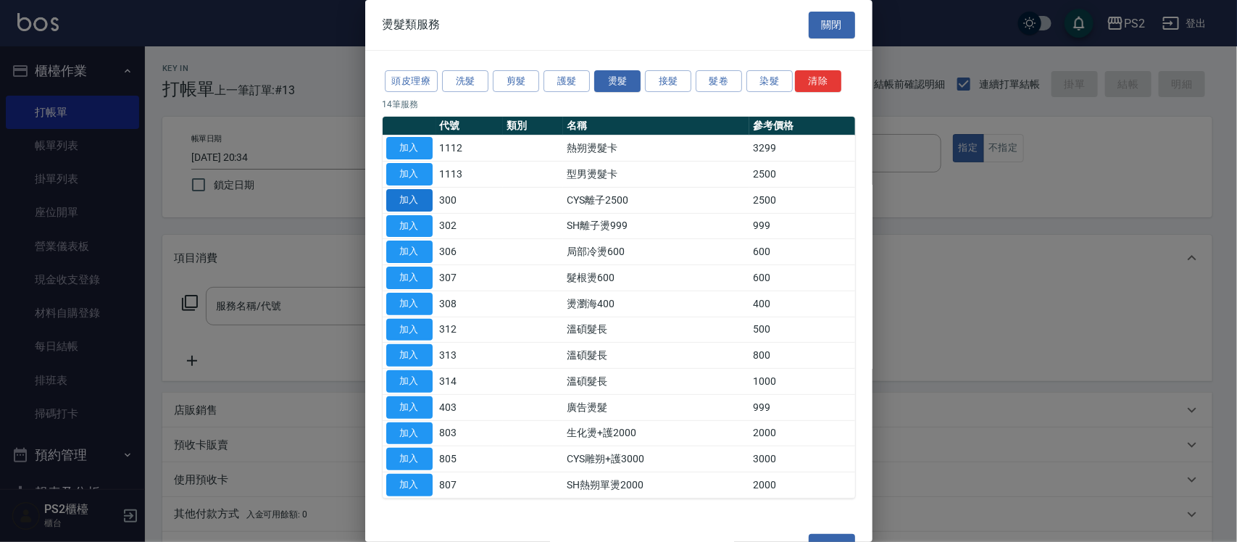
click at [410, 204] on button "加入" at bounding box center [409, 200] width 46 height 22
type input "CYS離子2500(300)"
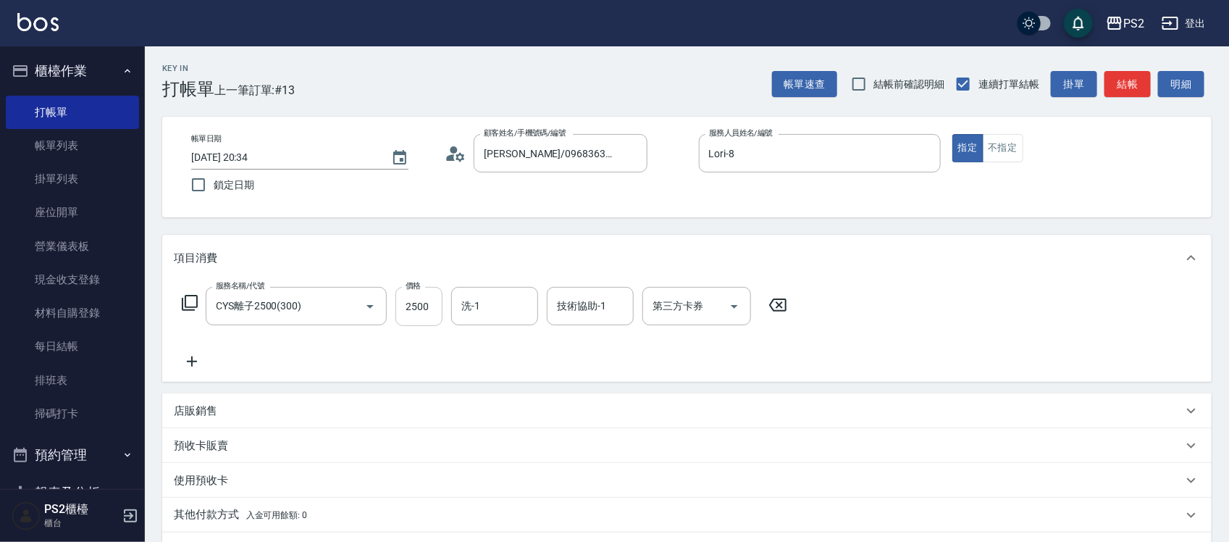
click at [427, 302] on input "2500" at bounding box center [419, 306] width 47 height 39
type input "2000"
click at [190, 364] on icon at bounding box center [192, 361] width 36 height 17
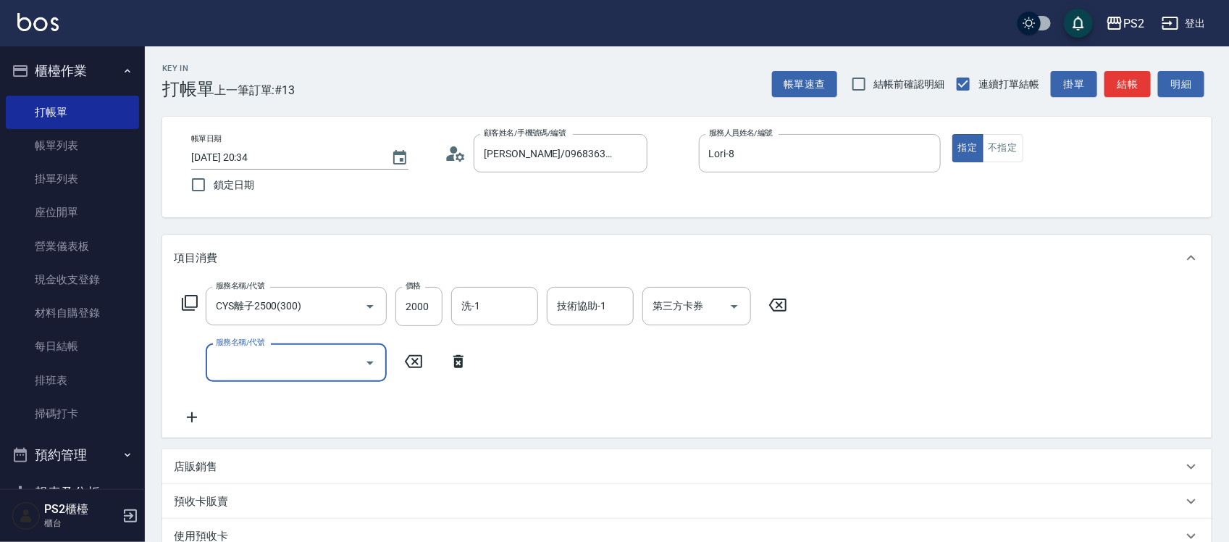
click at [443, 366] on icon at bounding box center [458, 361] width 36 height 17
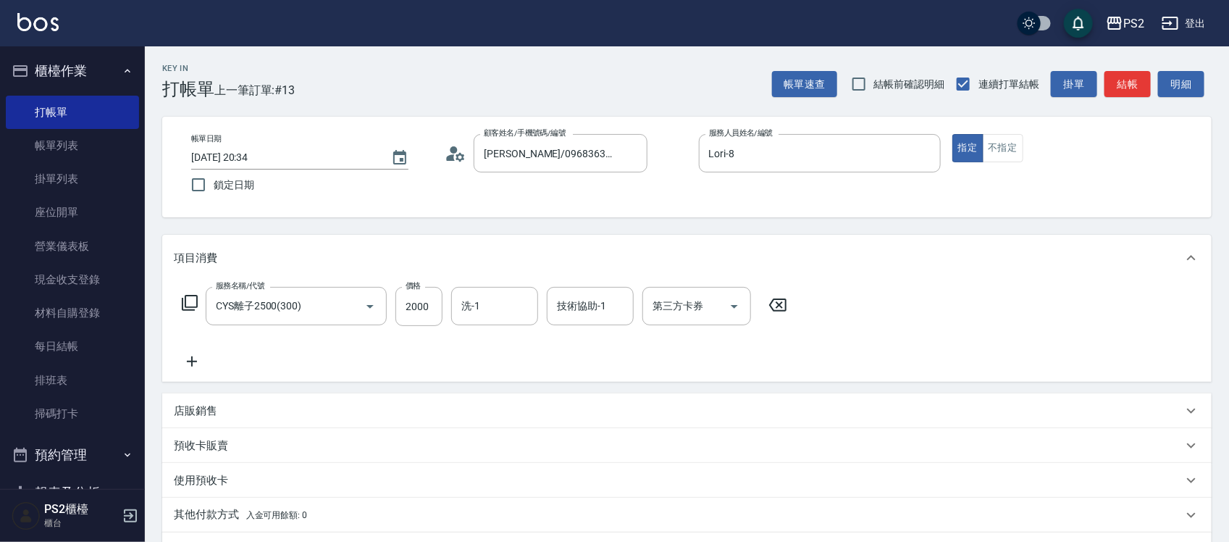
click at [192, 312] on div "服務名稱/代號 CYS離子2500(300) 服務名稱/代號 價格 2000 價格 洗-1 洗-1 技術協助-1 技術協助-1 第三方卡券 第三方卡券" at bounding box center [485, 306] width 622 height 39
click at [193, 310] on icon at bounding box center [190, 303] width 16 height 16
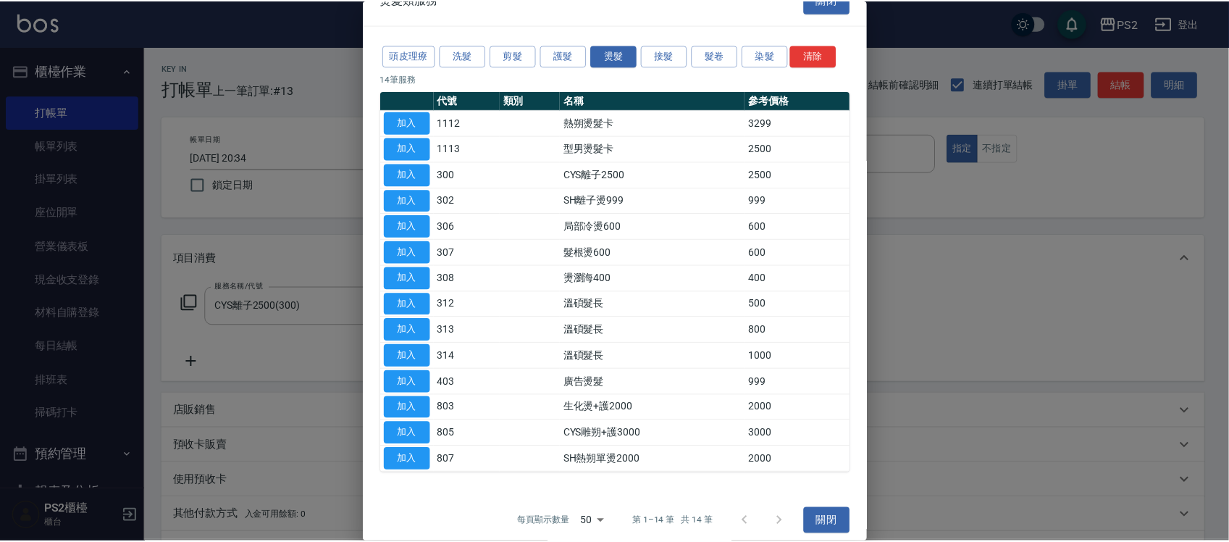
scroll to position [38, 0]
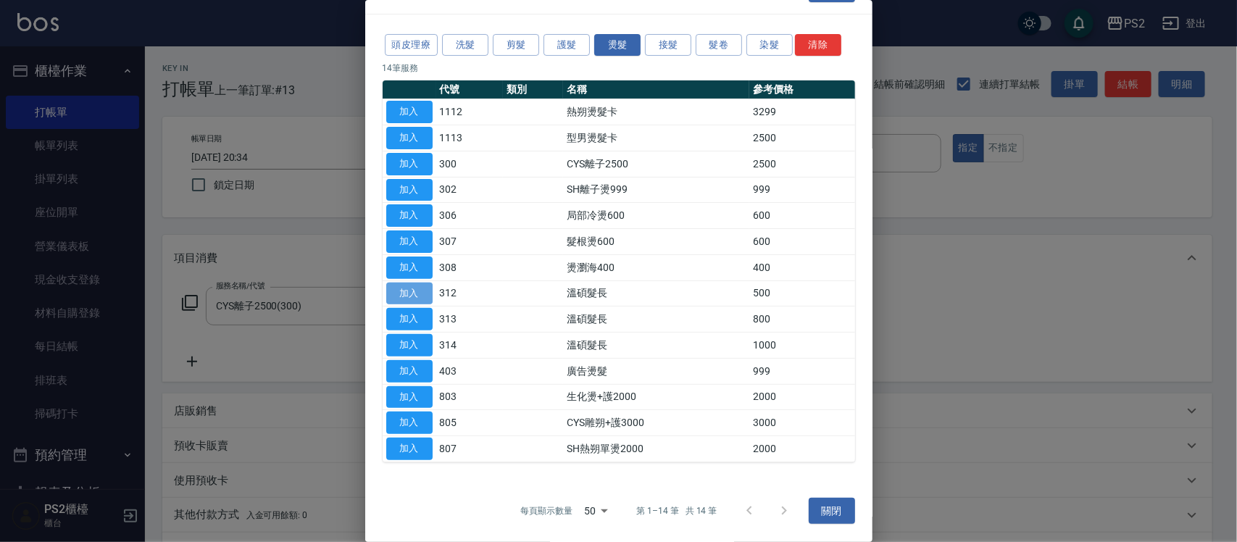
click at [418, 297] on button "加入" at bounding box center [409, 294] width 46 height 22
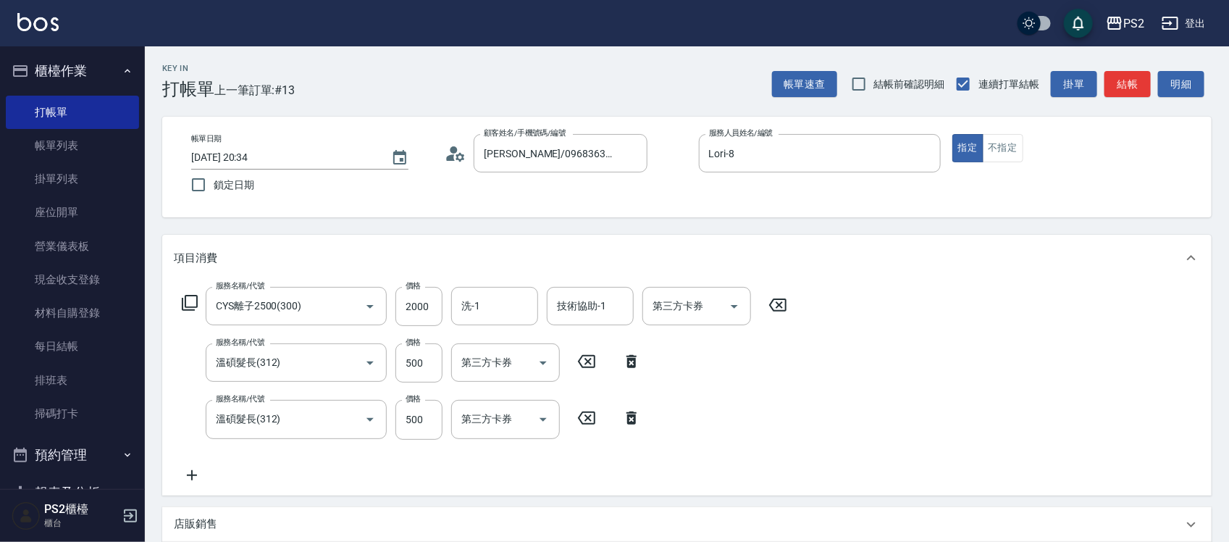
click at [598, 362] on icon at bounding box center [587, 361] width 36 height 17
click at [599, 417] on icon at bounding box center [587, 417] width 36 height 17
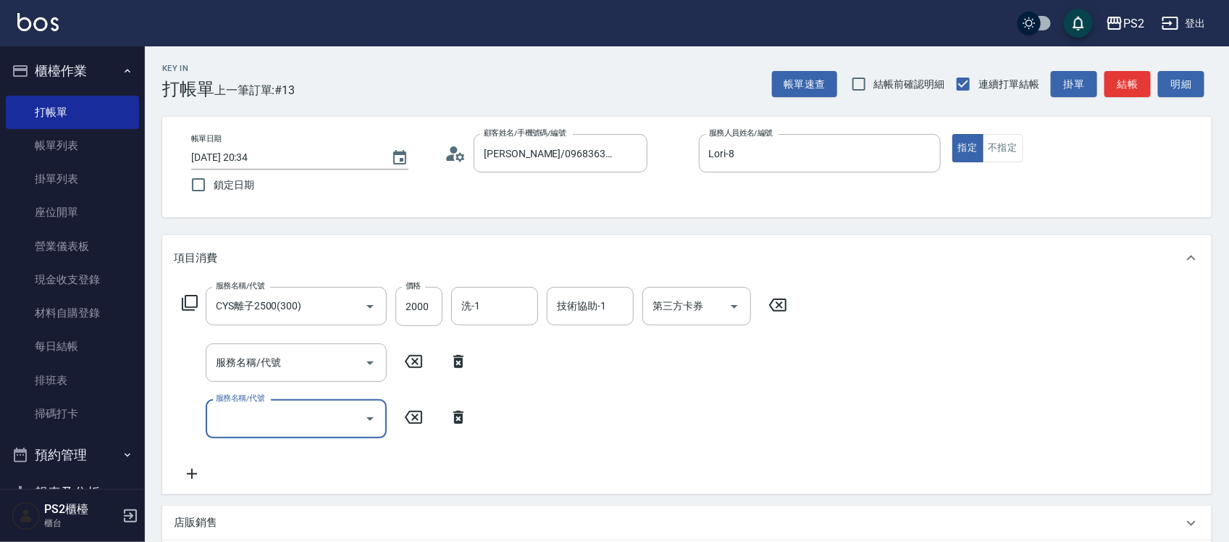
click at [450, 363] on icon at bounding box center [458, 361] width 36 height 17
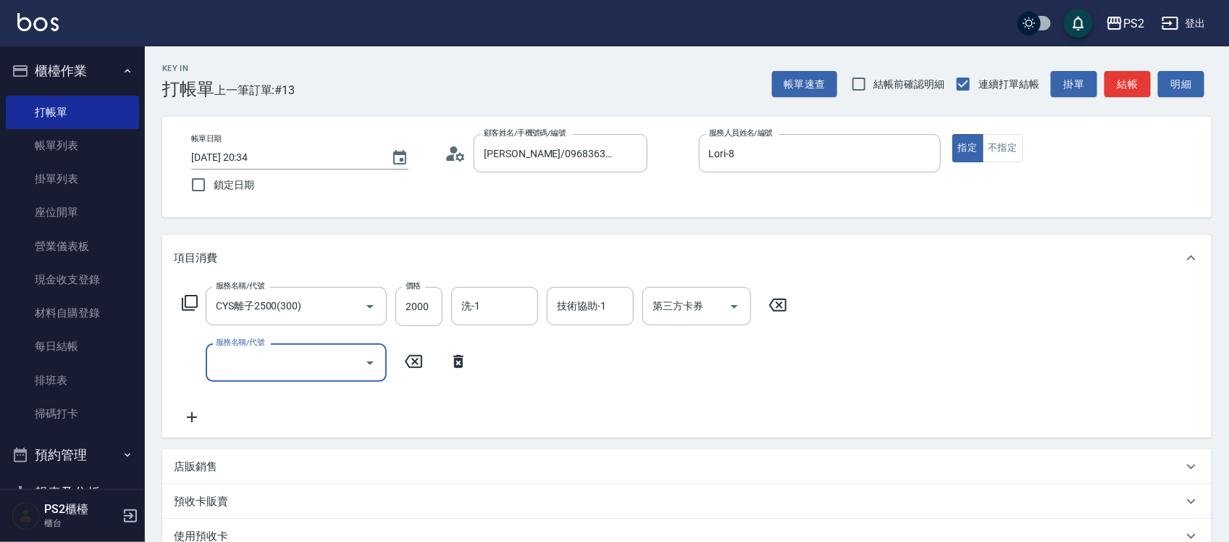
click at [457, 364] on icon at bounding box center [458, 361] width 36 height 17
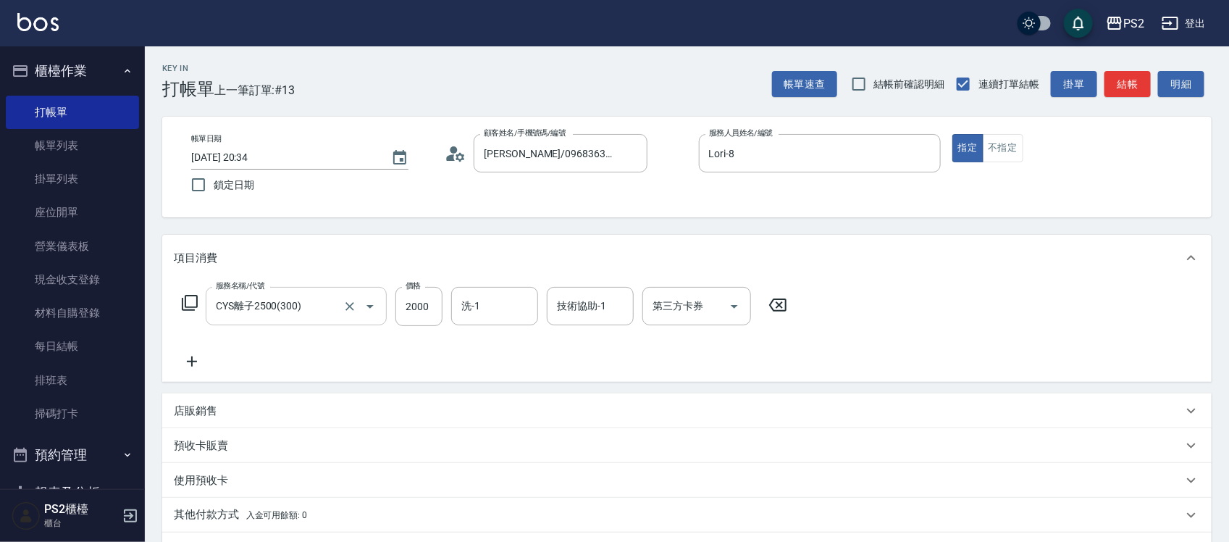
click at [206, 305] on div "CYS離子2500(300) 服務名稱/代號" at bounding box center [296, 306] width 181 height 38
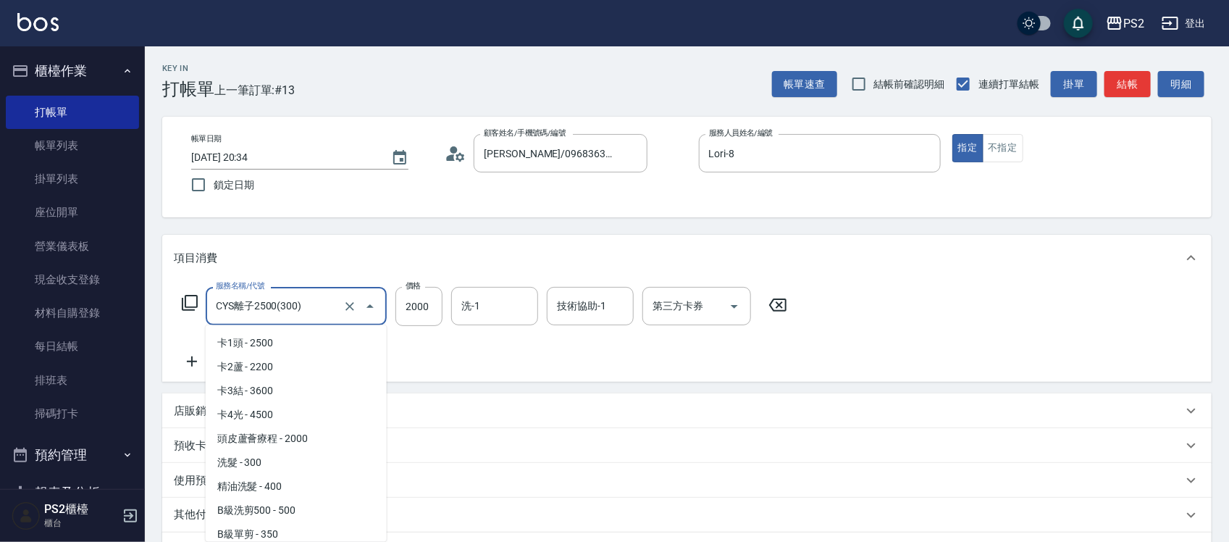
scroll to position [686, 0]
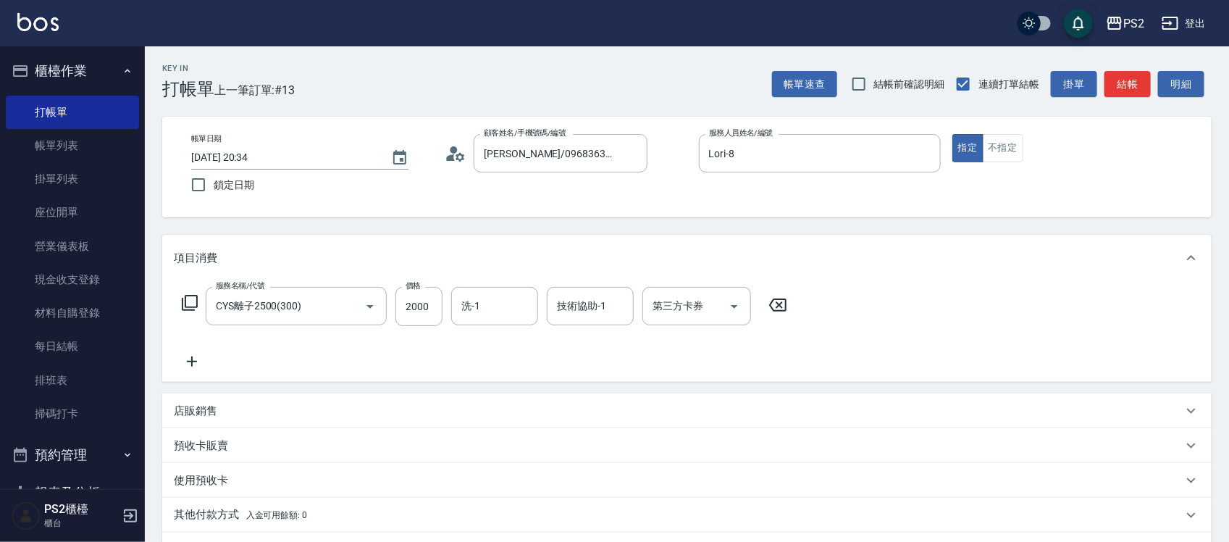
click at [196, 305] on icon at bounding box center [189, 302] width 17 height 17
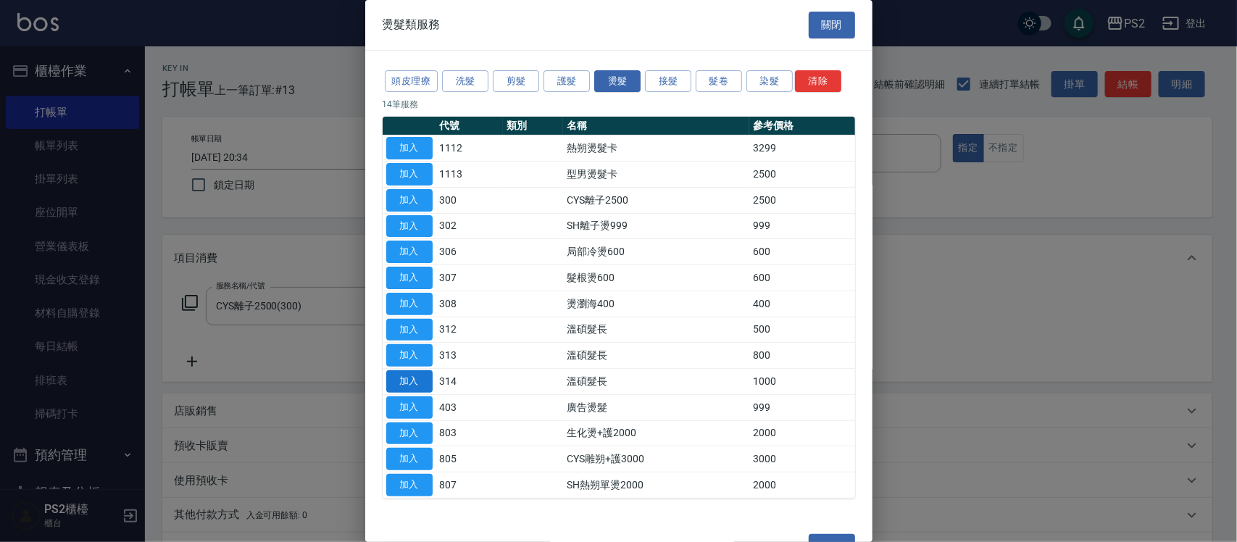
click at [417, 389] on button "加入" at bounding box center [409, 381] width 46 height 22
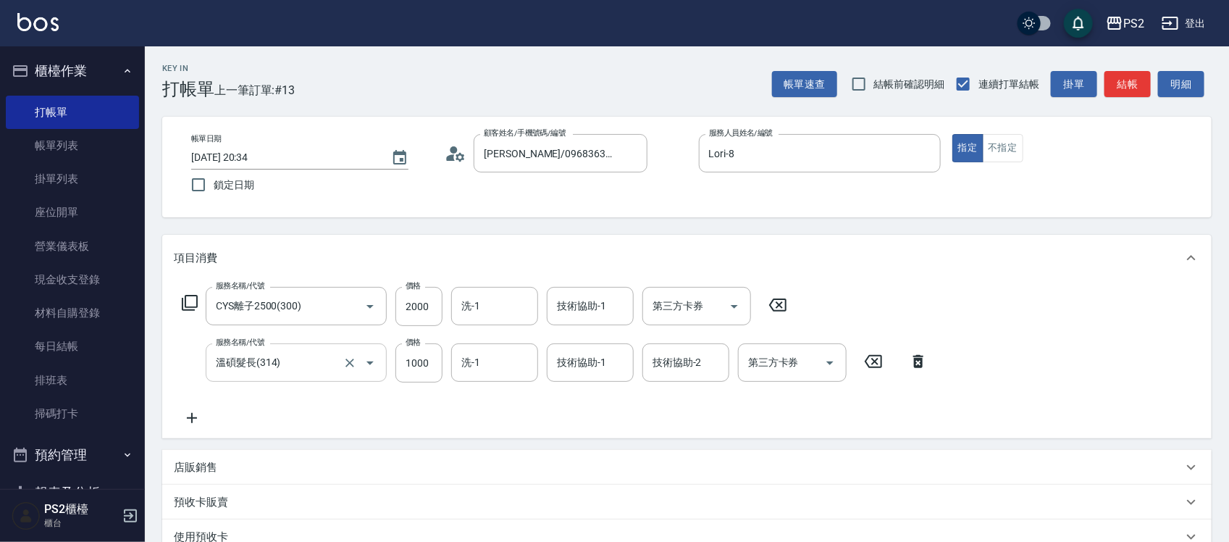
scroll to position [91, 0]
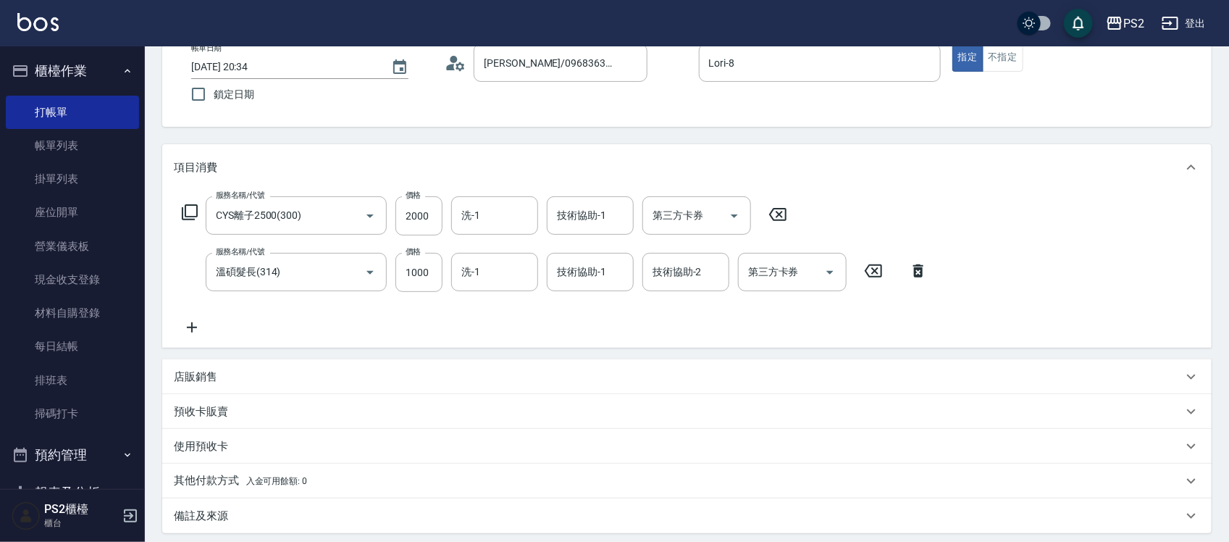
click at [196, 212] on icon at bounding box center [189, 212] width 17 height 17
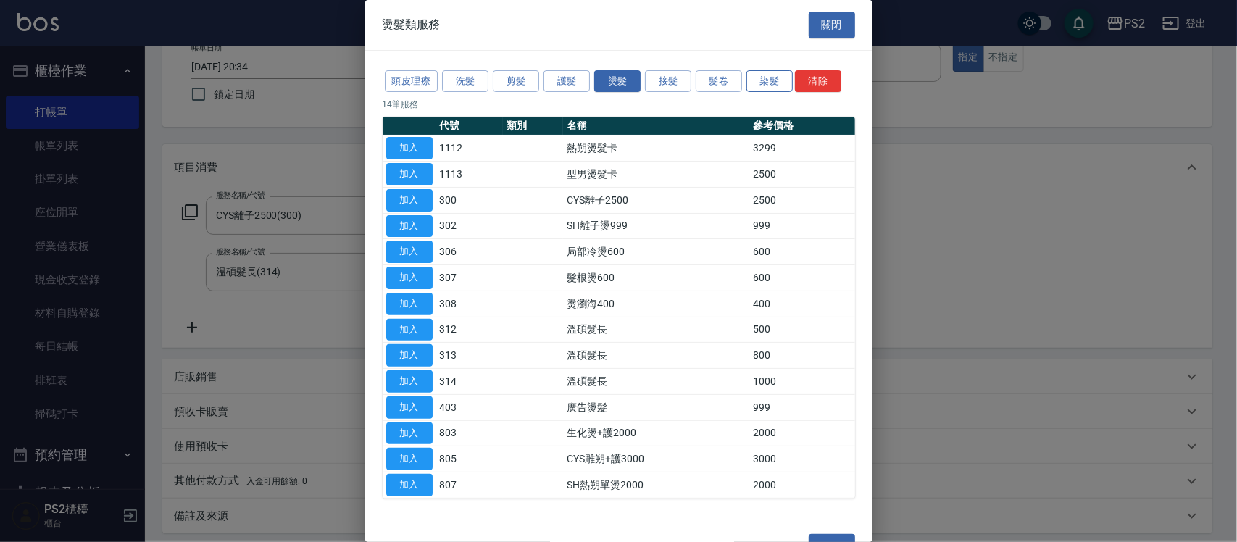
click at [773, 80] on button "染髮" at bounding box center [769, 81] width 46 height 22
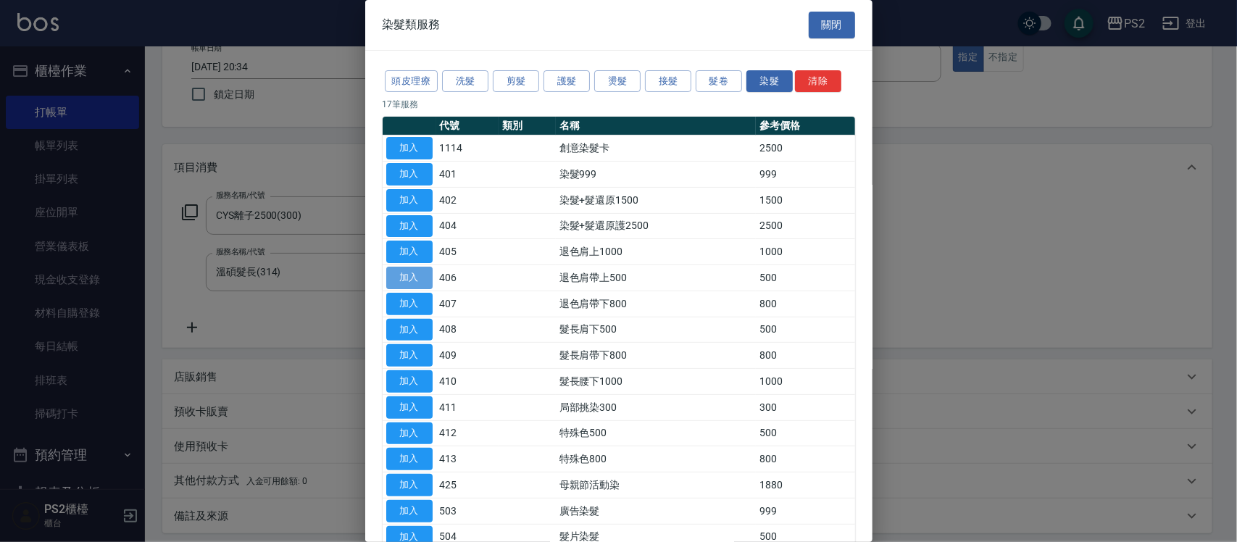
click at [417, 279] on button "加入" at bounding box center [409, 278] width 46 height 22
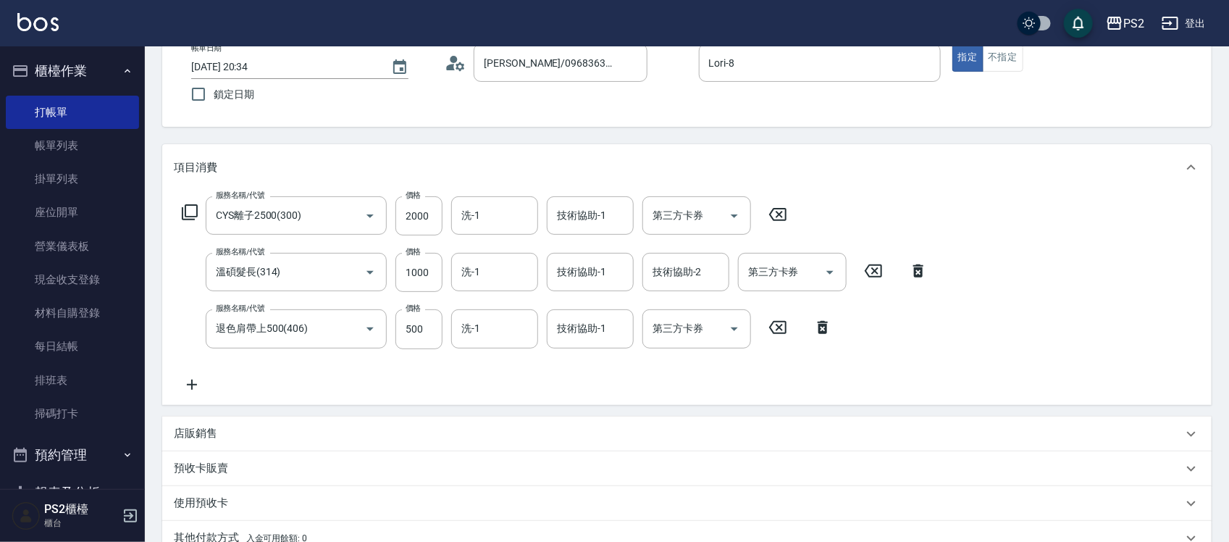
click at [185, 206] on icon at bounding box center [190, 212] width 16 height 16
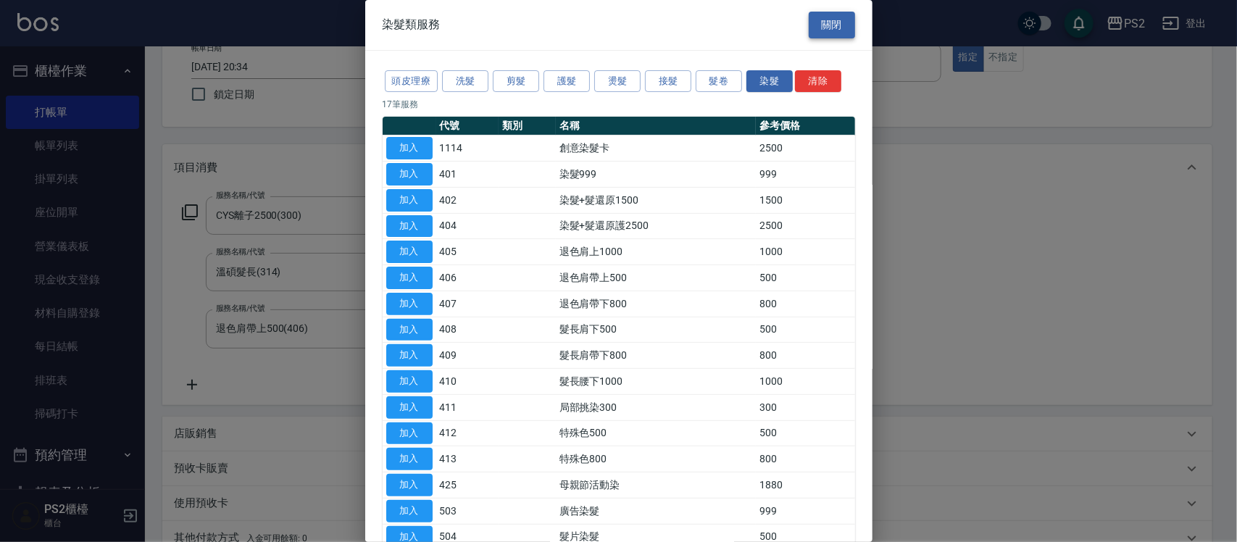
click at [824, 30] on button "關閉" at bounding box center [832, 25] width 46 height 27
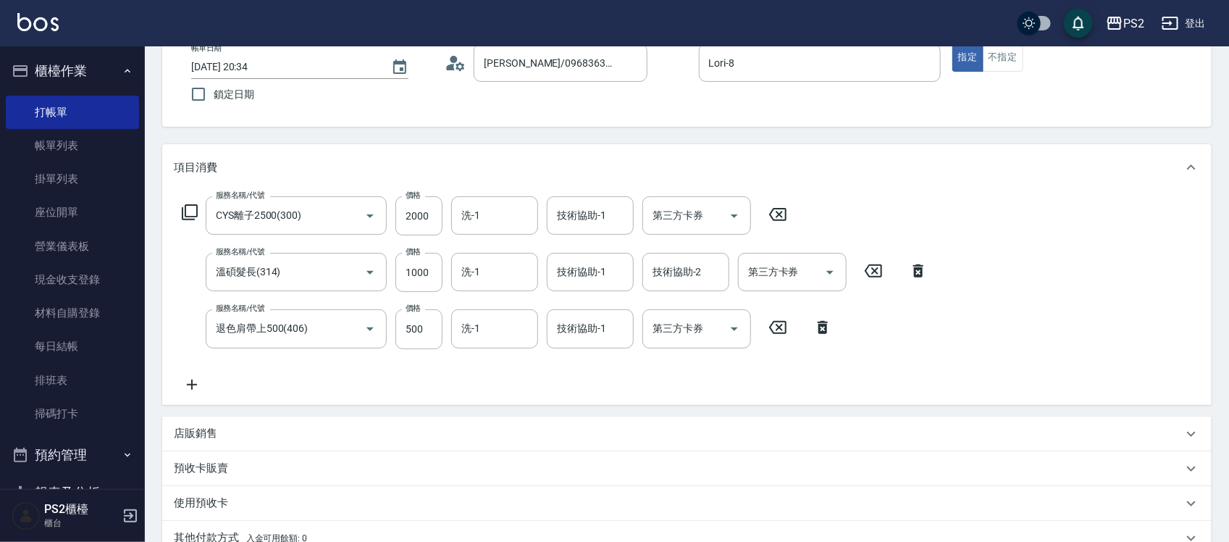
click at [190, 383] on icon at bounding box center [192, 384] width 36 height 17
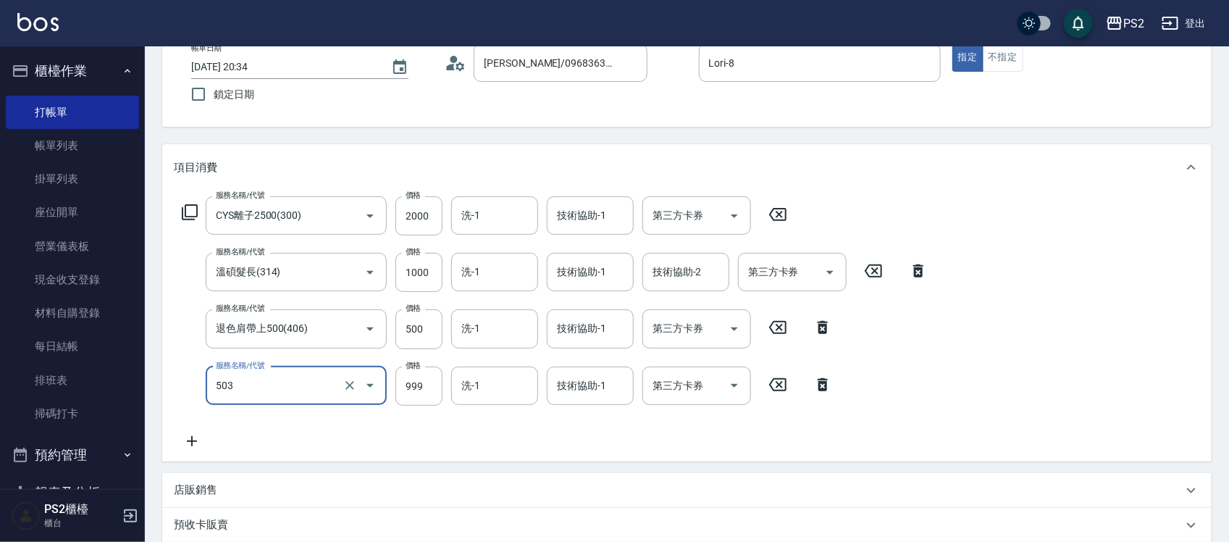
type input "廣告染髮(503)"
type input "1299"
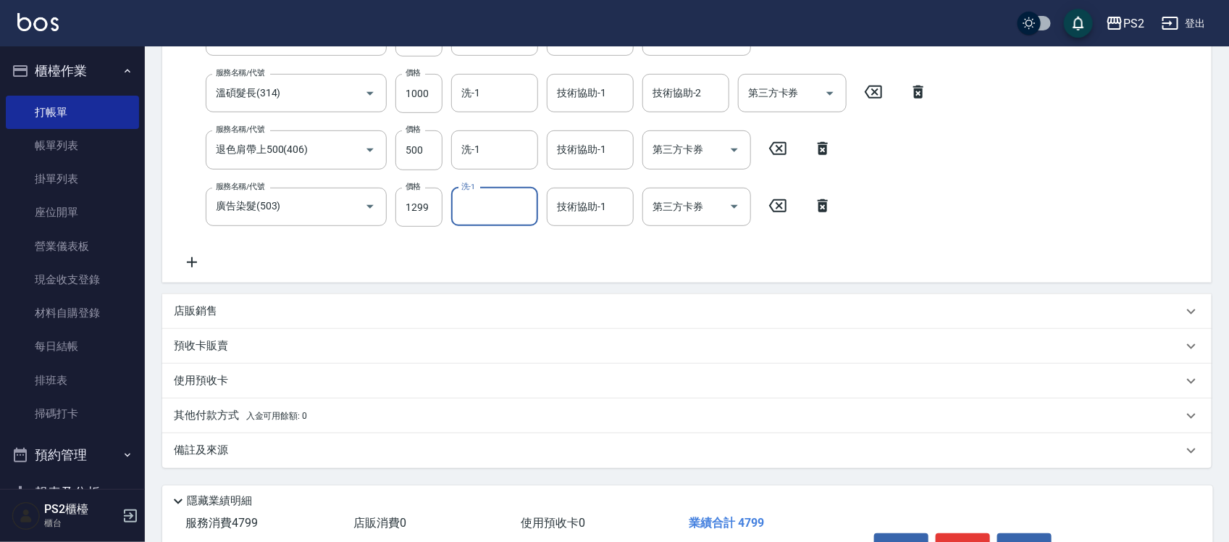
scroll to position [176, 0]
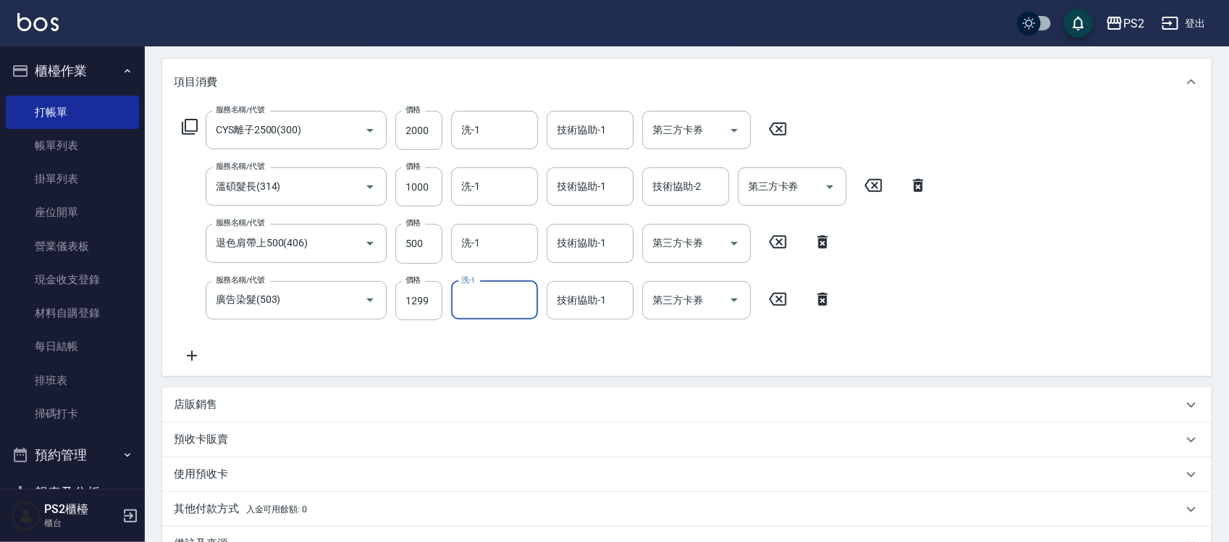
click at [197, 356] on icon at bounding box center [192, 355] width 36 height 17
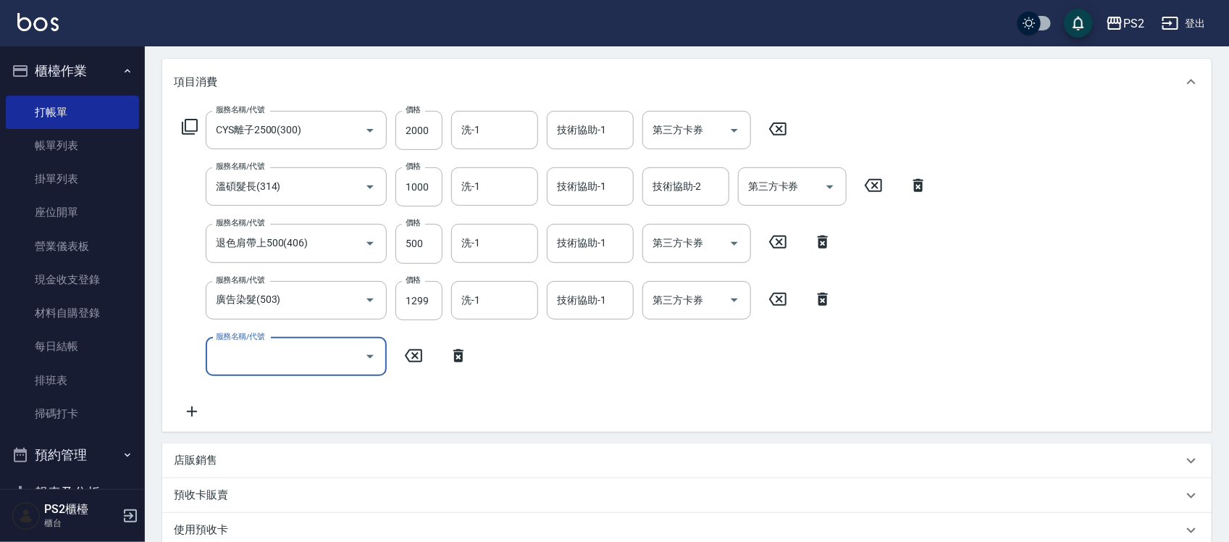
click at [248, 350] on input "服務名稱/代號" at bounding box center [285, 356] width 146 height 25
type input "洗+水解護髮600(512)"
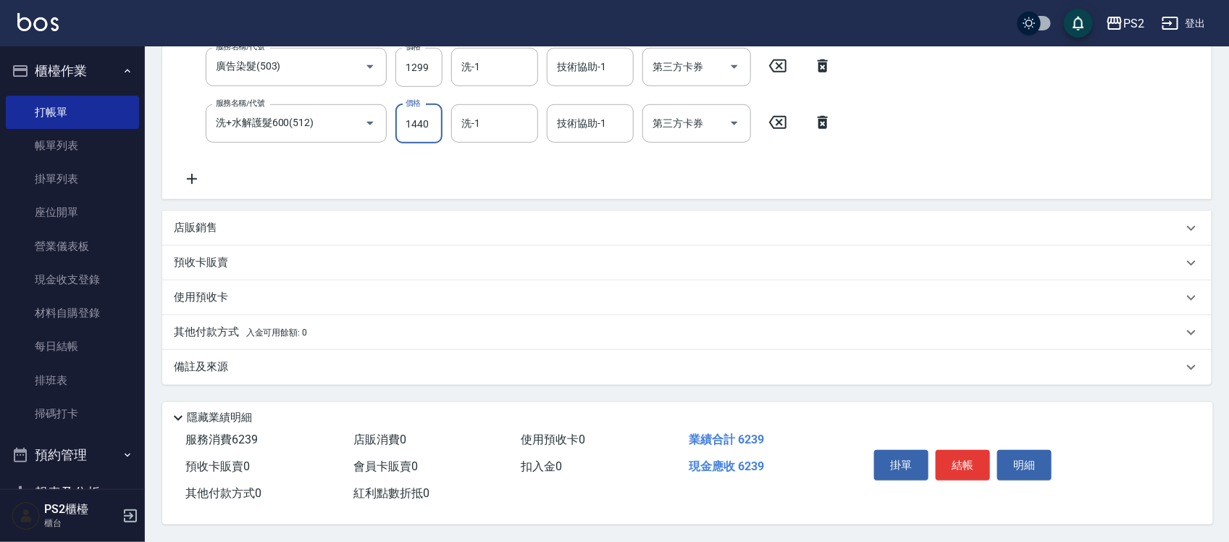
scroll to position [51, 0]
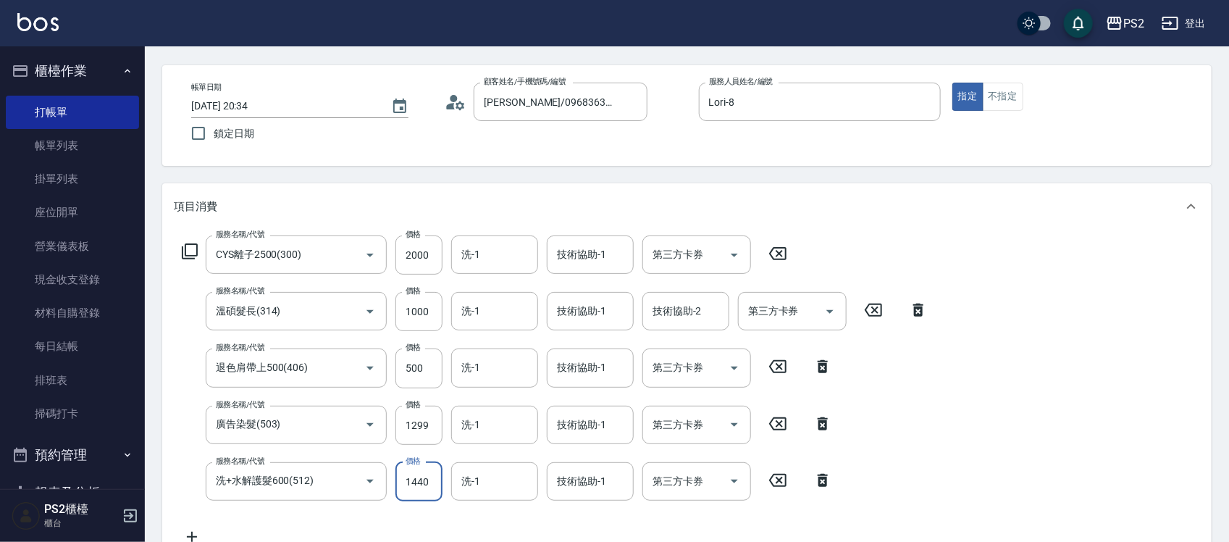
type input "1440"
click at [918, 312] on icon at bounding box center [919, 309] width 36 height 17
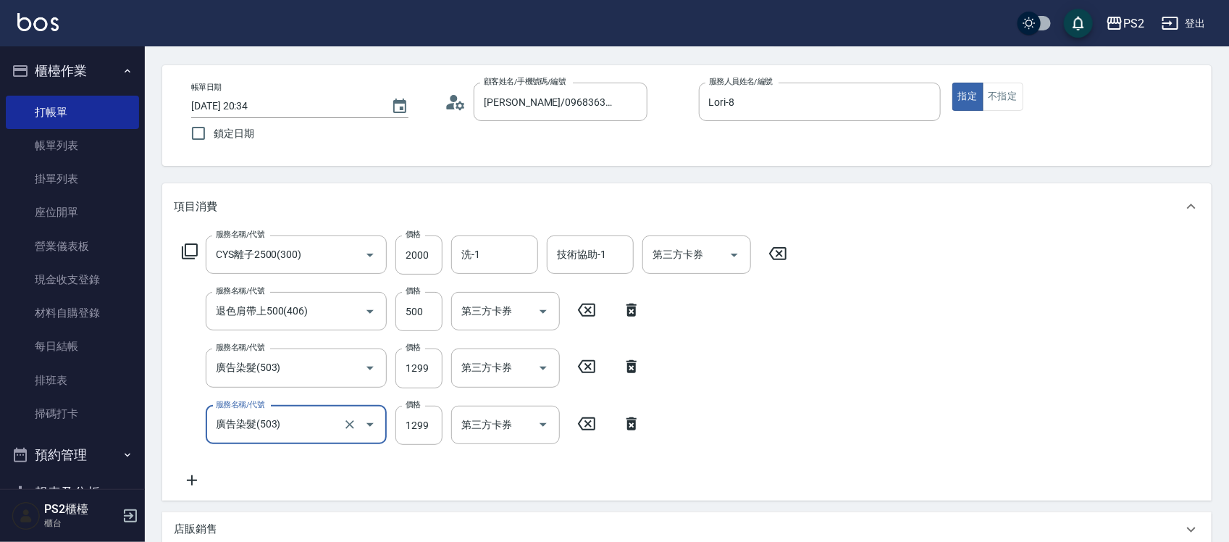
type input "退色肩帶上500(406)"
type input "500"
type input "廣告染髮(503)"
type input "1299"
type input "洗+水解護髮600(512)"
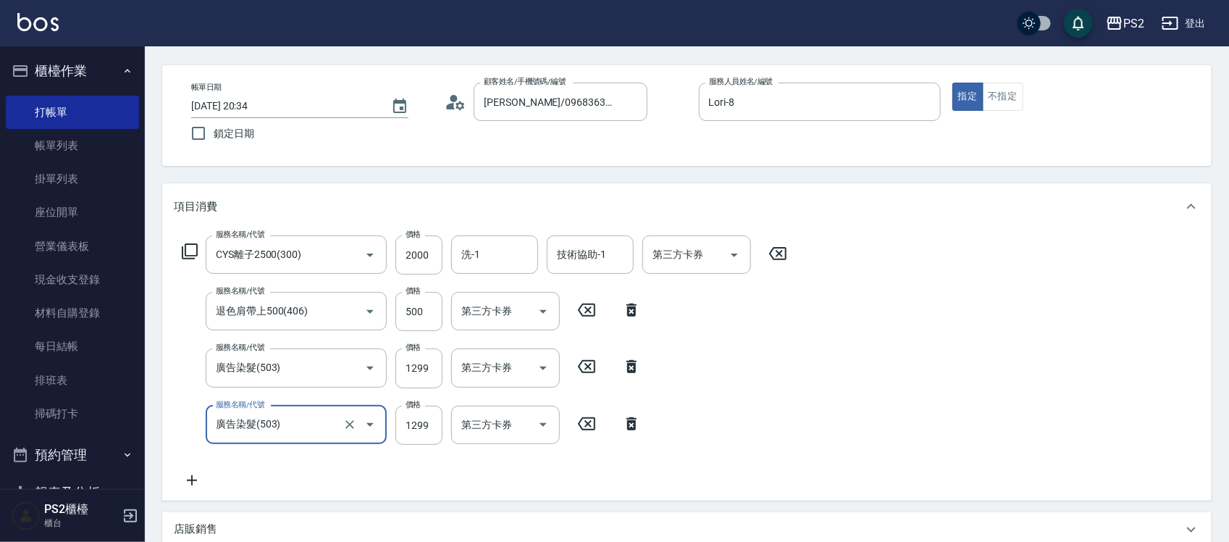
type input "1440"
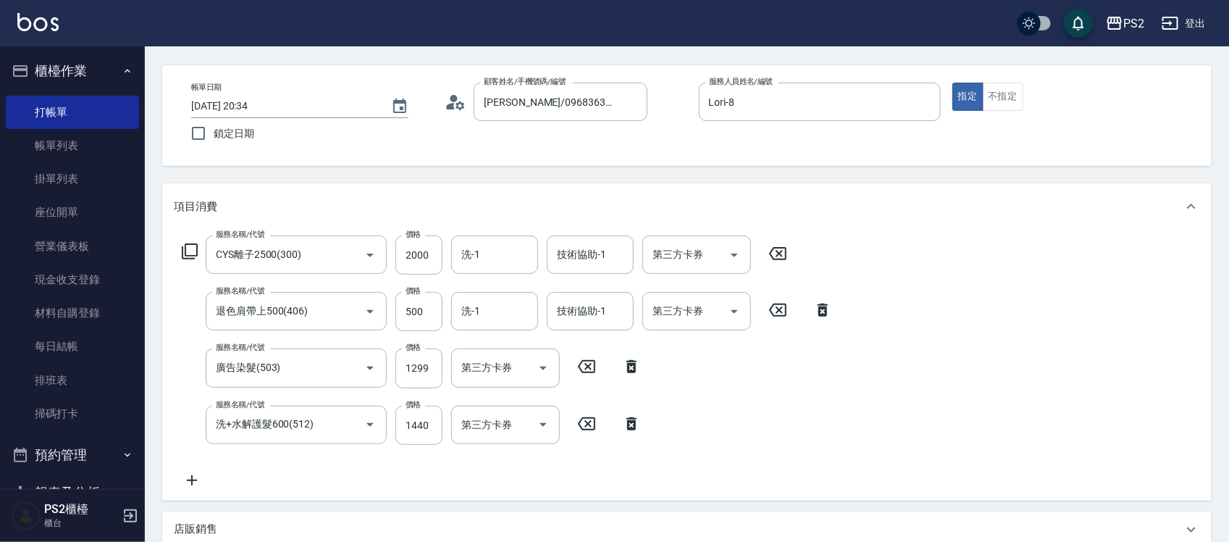
click at [827, 310] on icon at bounding box center [823, 309] width 36 height 17
type input "廣告染髮(503)"
type input "1299"
type input "洗+水解護髮600(512)"
type input "1440"
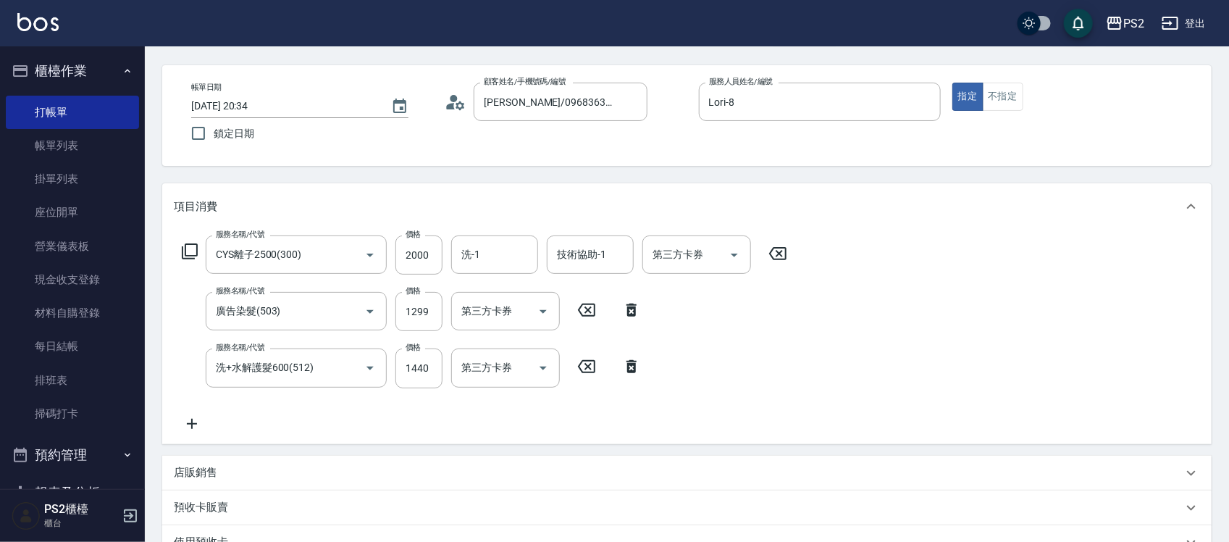
click at [636, 308] on icon at bounding box center [632, 309] width 36 height 17
type input "洗+水解護髮600(512)"
type input "1440"
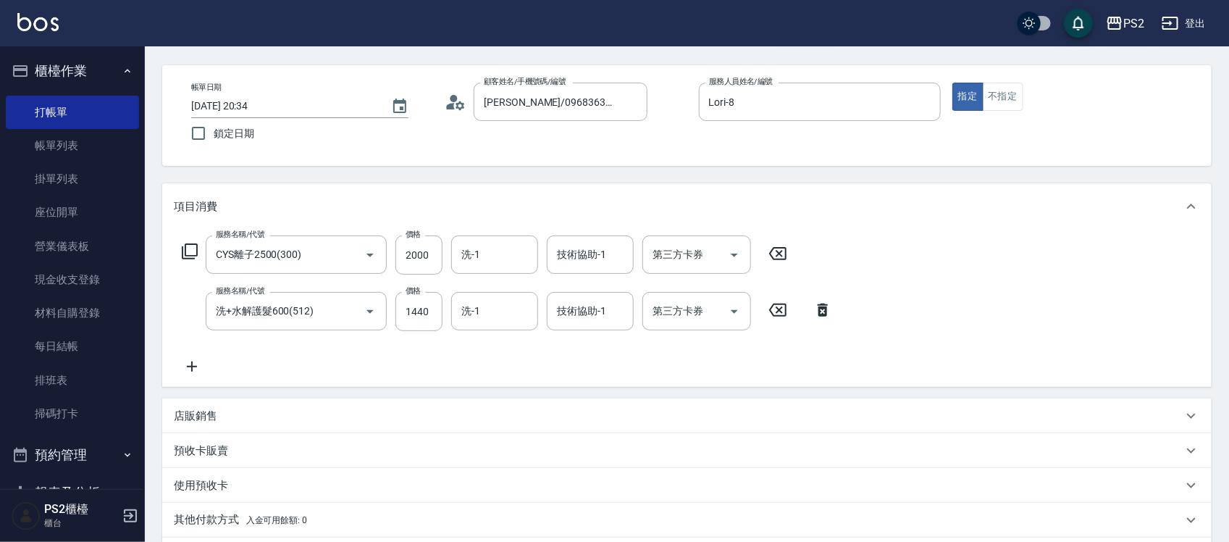
click at [635, 308] on form "技術協助-1 技術協助-1" at bounding box center [595, 311] width 96 height 38
click at [827, 316] on icon at bounding box center [823, 309] width 36 height 17
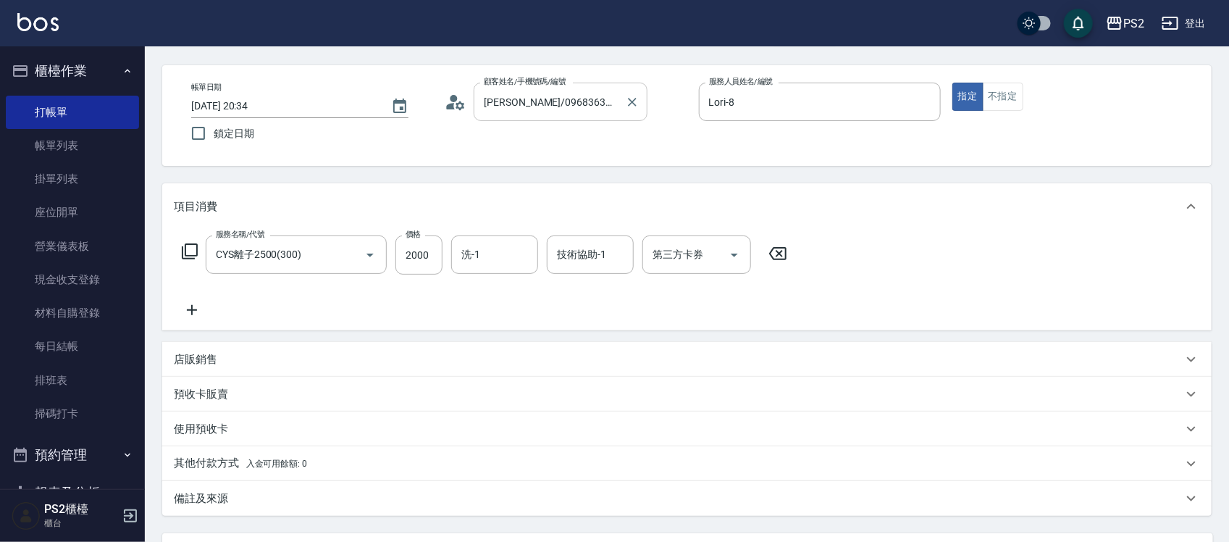
click at [585, 96] on input "蔡昀蒨/0968363159/" at bounding box center [549, 101] width 139 height 25
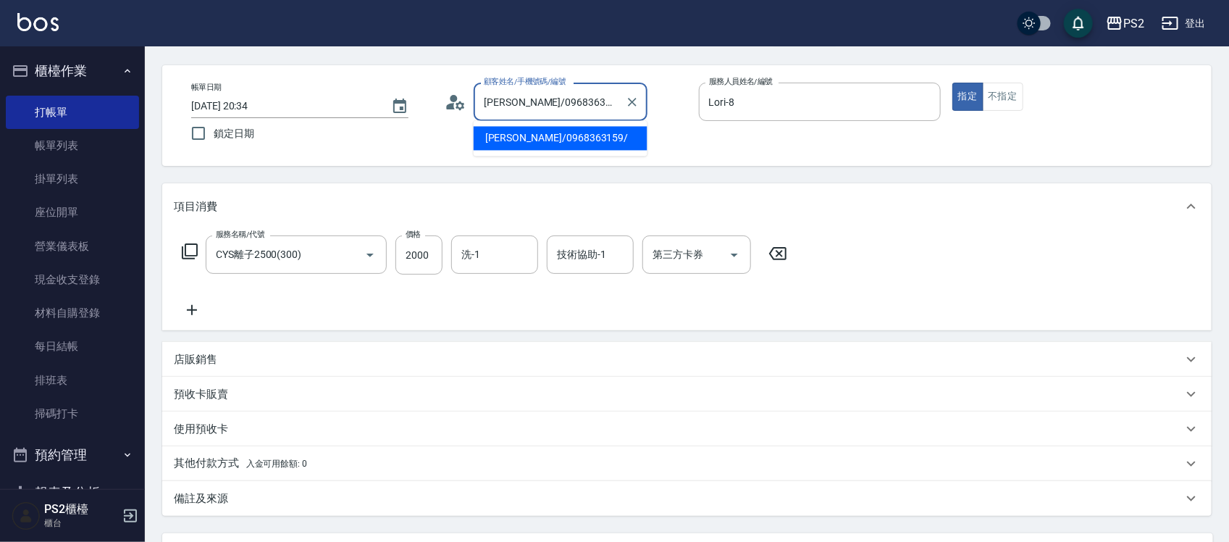
click at [585, 96] on input "蔡昀蒨/0968363159/" at bounding box center [549, 101] width 139 height 25
click at [542, 135] on li "新增 "0970826375"" at bounding box center [561, 139] width 174 height 24
type input "0970826375"
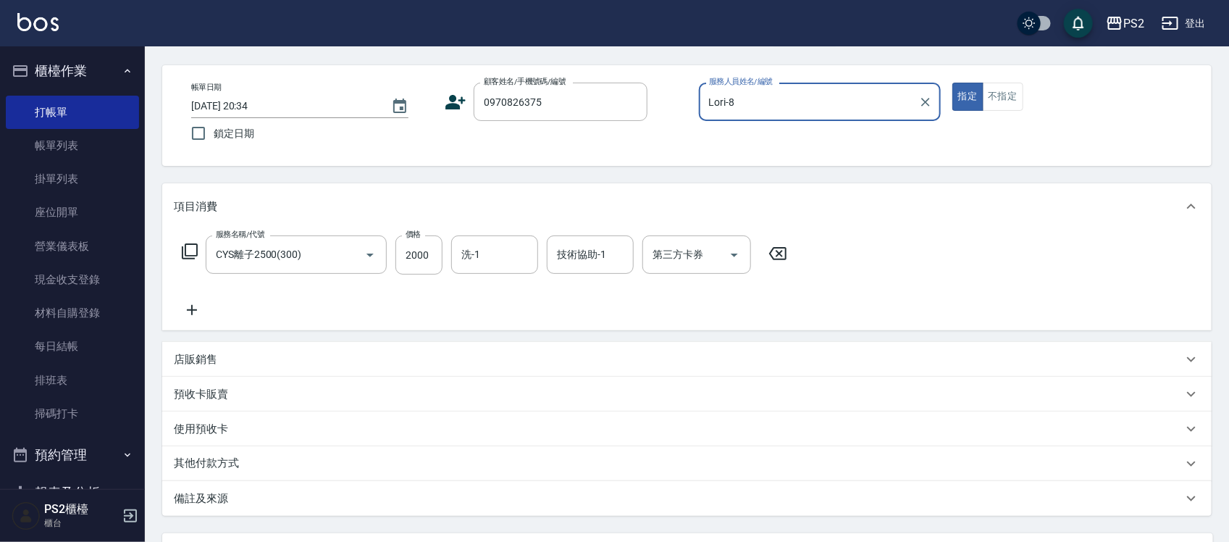
click at [460, 104] on icon at bounding box center [456, 102] width 22 height 22
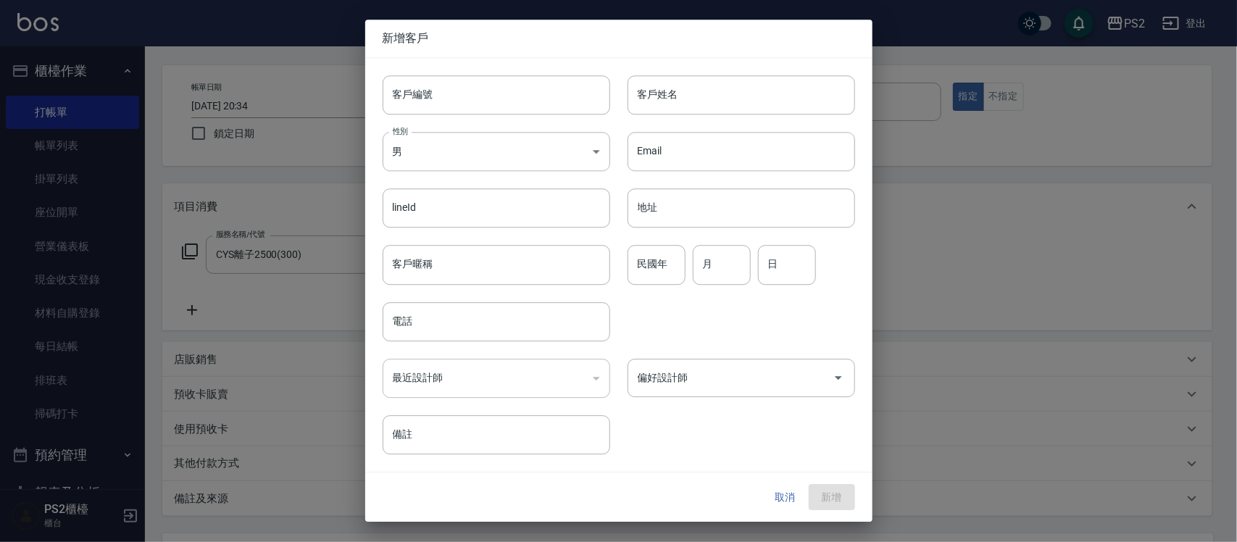
type input "0970826375"
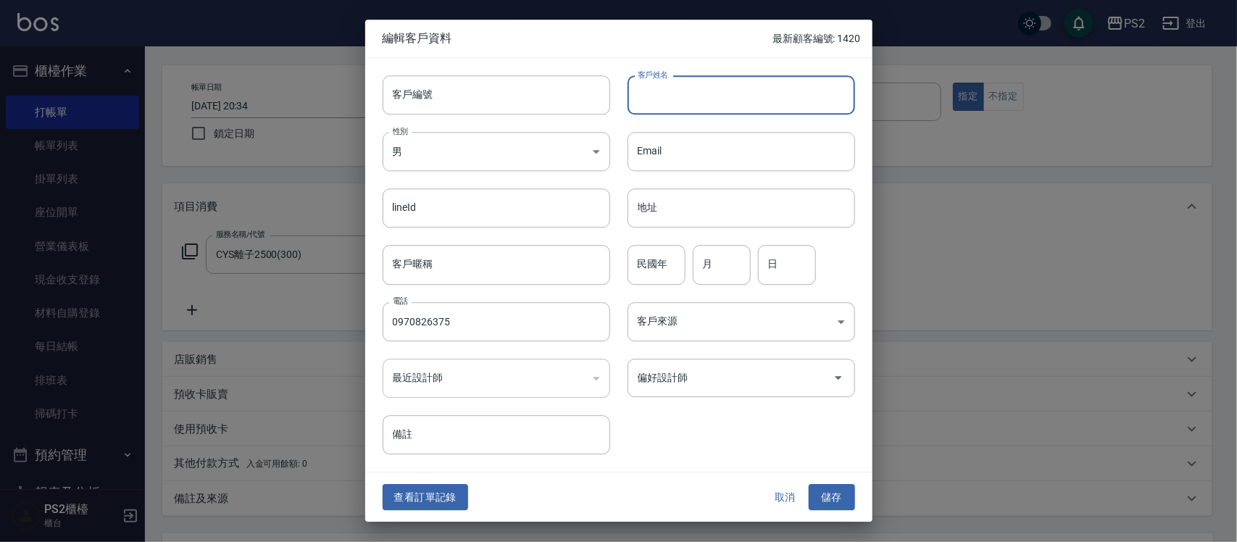
click at [693, 83] on input "客戶姓名" at bounding box center [740, 94] width 227 height 39
type input "蕭先生"
click at [677, 263] on input "民國年" at bounding box center [656, 265] width 58 height 39
type input "79"
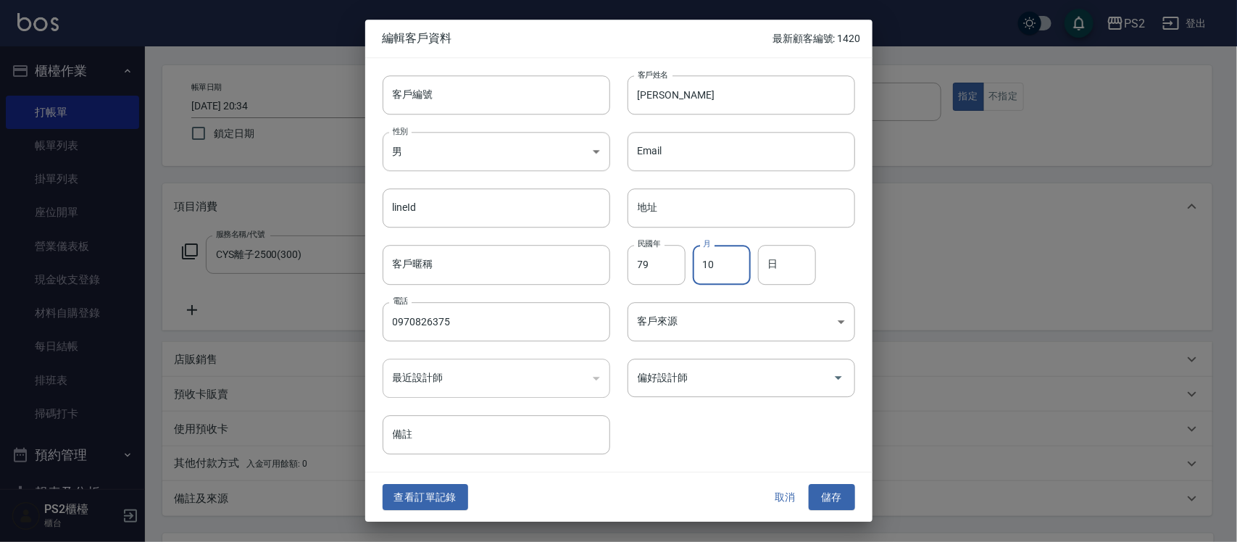
type input "10"
type input "14"
click at [828, 493] on button "儲存" at bounding box center [832, 497] width 46 height 27
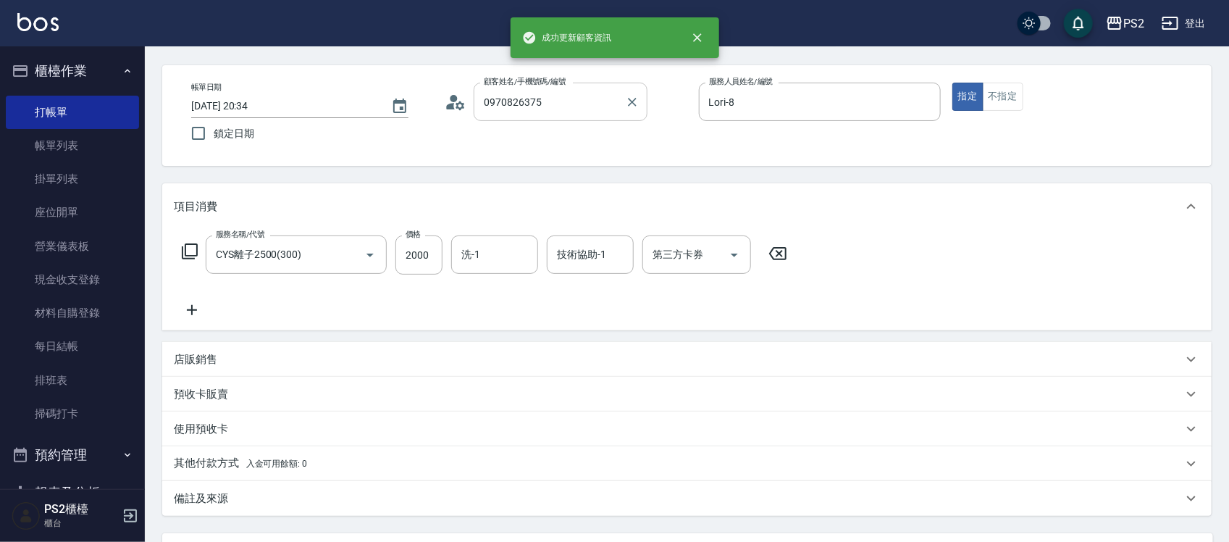
click at [561, 99] on input "0970826375" at bounding box center [549, 101] width 139 height 25
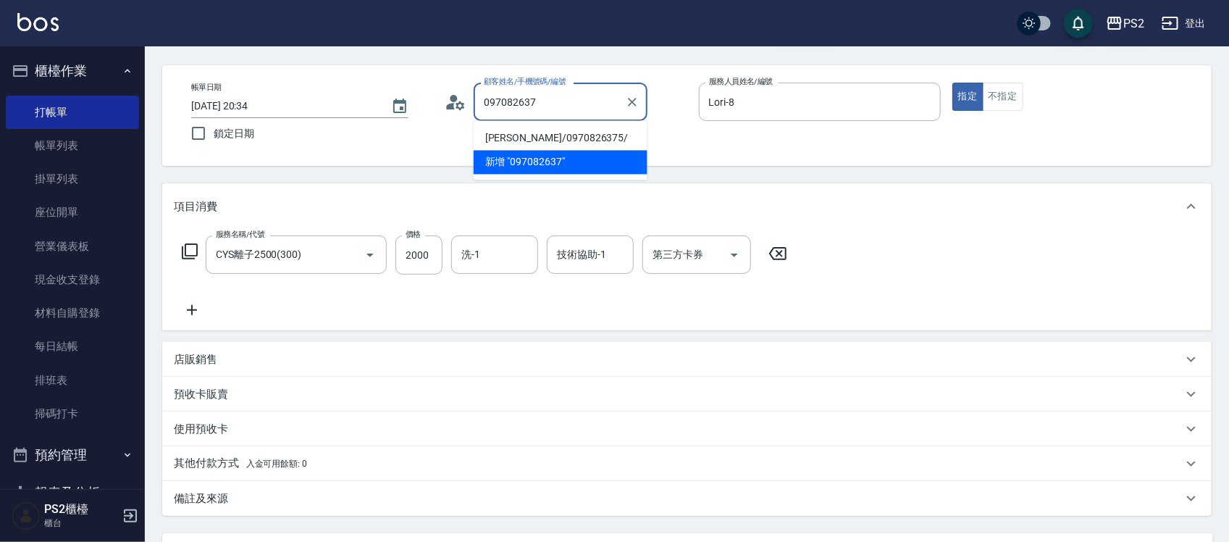
click at [551, 151] on li "新增 "097082637"" at bounding box center [561, 163] width 174 height 24
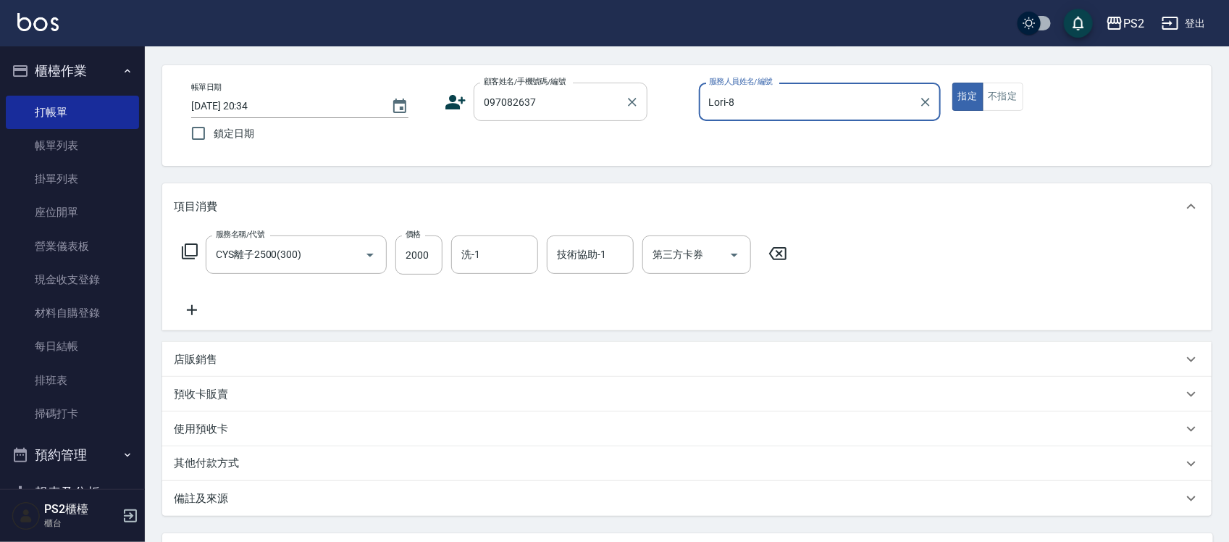
click at [558, 102] on input "097082637" at bounding box center [549, 101] width 139 height 25
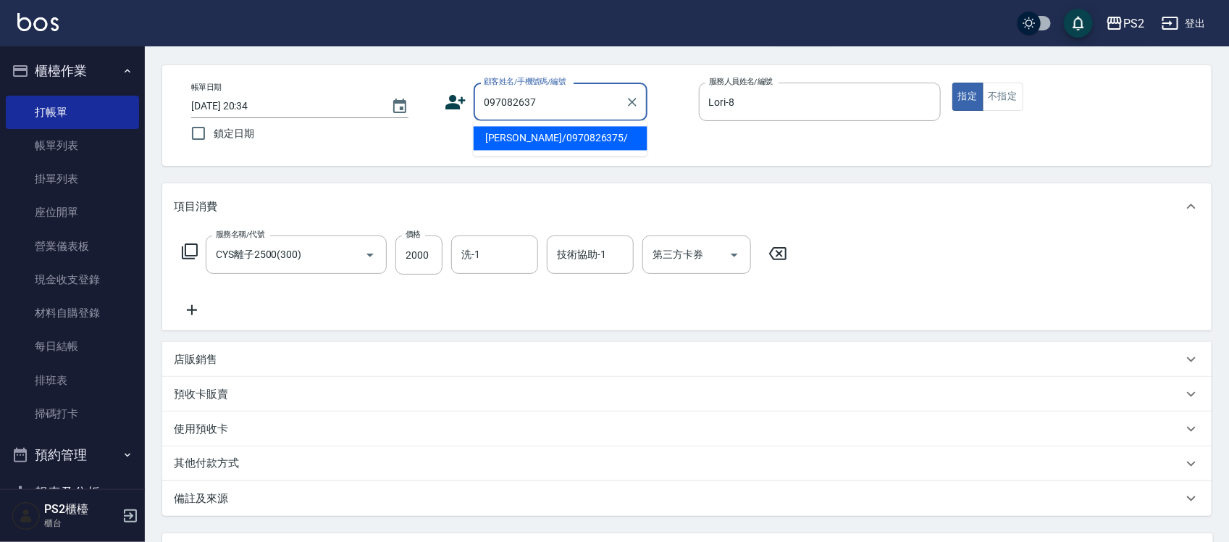
click at [540, 136] on li "蕭先生/0970826375/" at bounding box center [561, 139] width 174 height 24
type input "蕭先生/0970826375/"
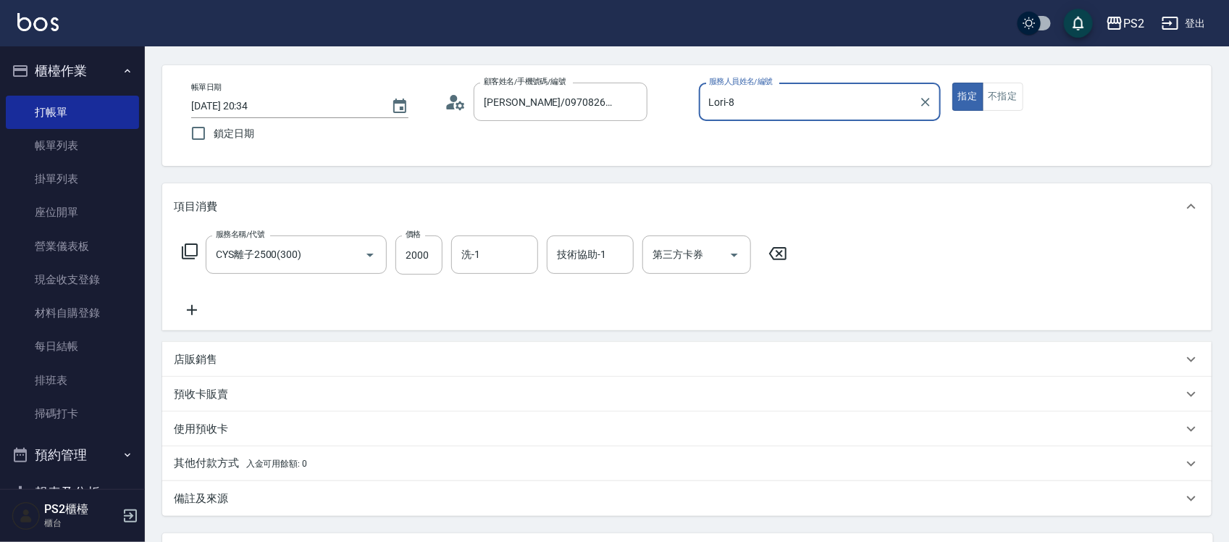
click at [804, 87] on div "Lori-8 服務人員姓名/編號" at bounding box center [820, 102] width 242 height 38
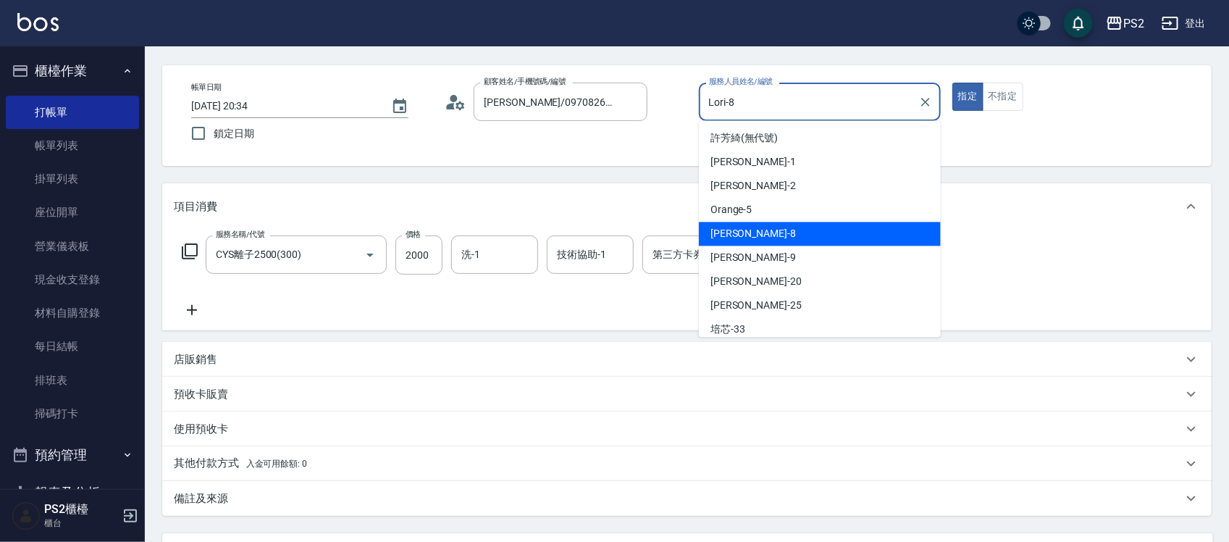
click at [804, 87] on div "Lori-8 服務人員姓名/編號" at bounding box center [820, 102] width 242 height 38
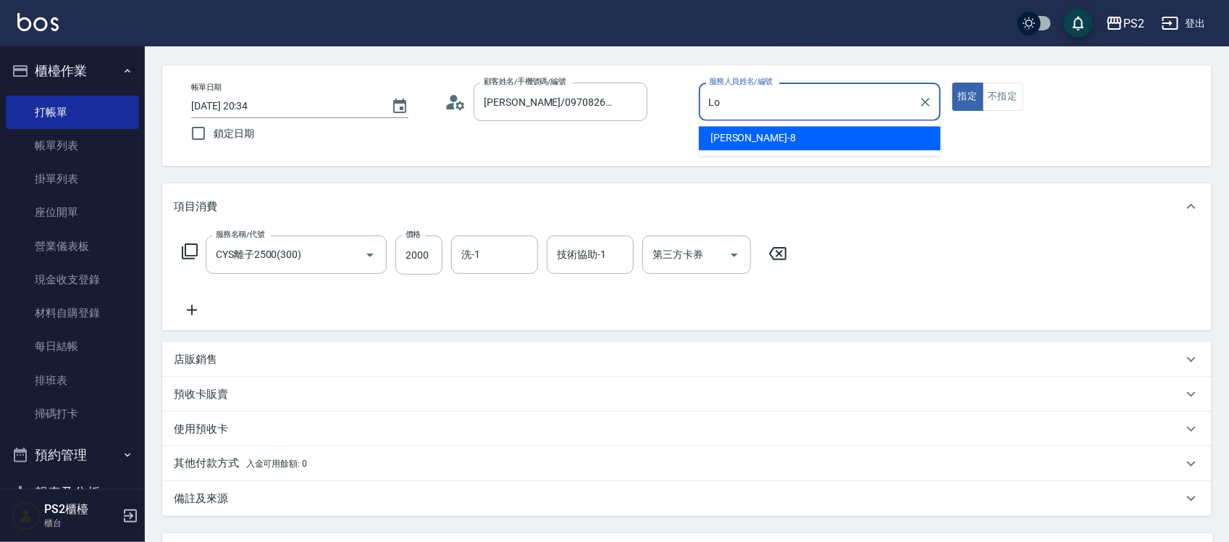
type input "L"
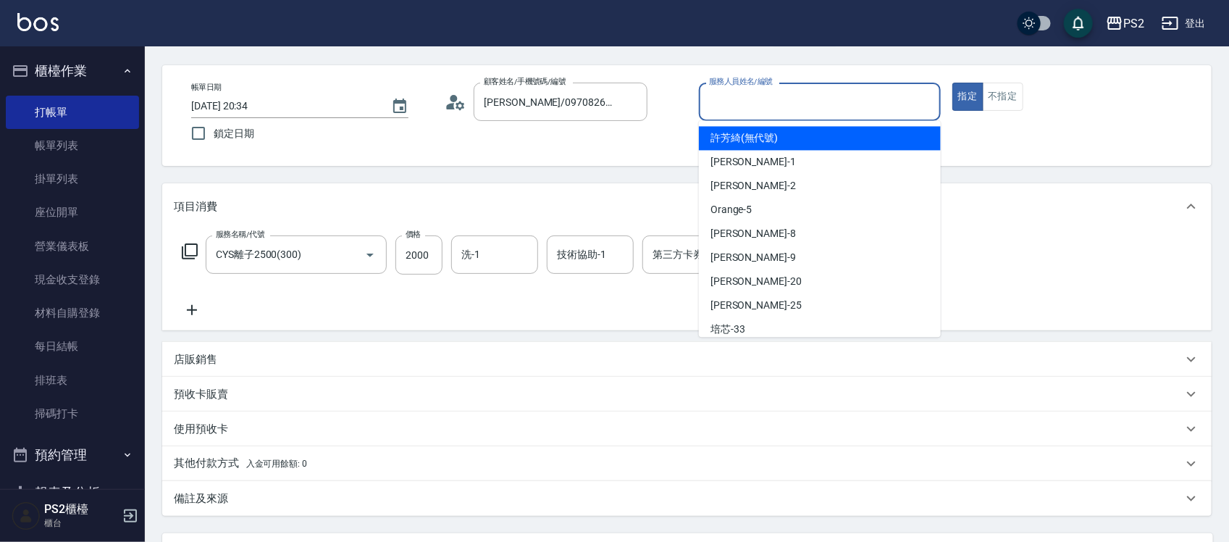
type input "4"
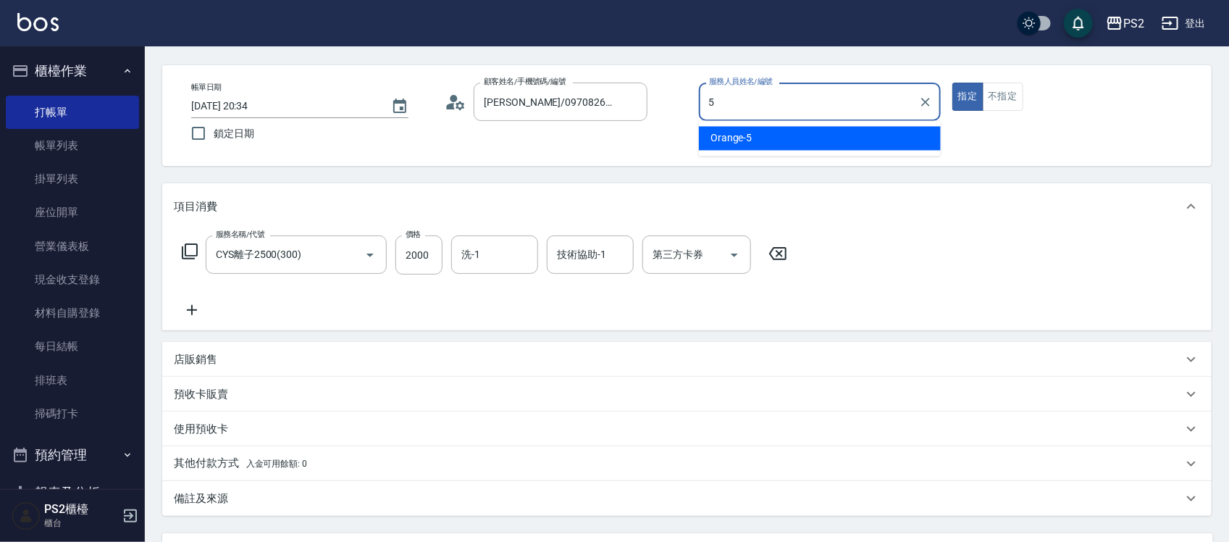
type input "Orange-5"
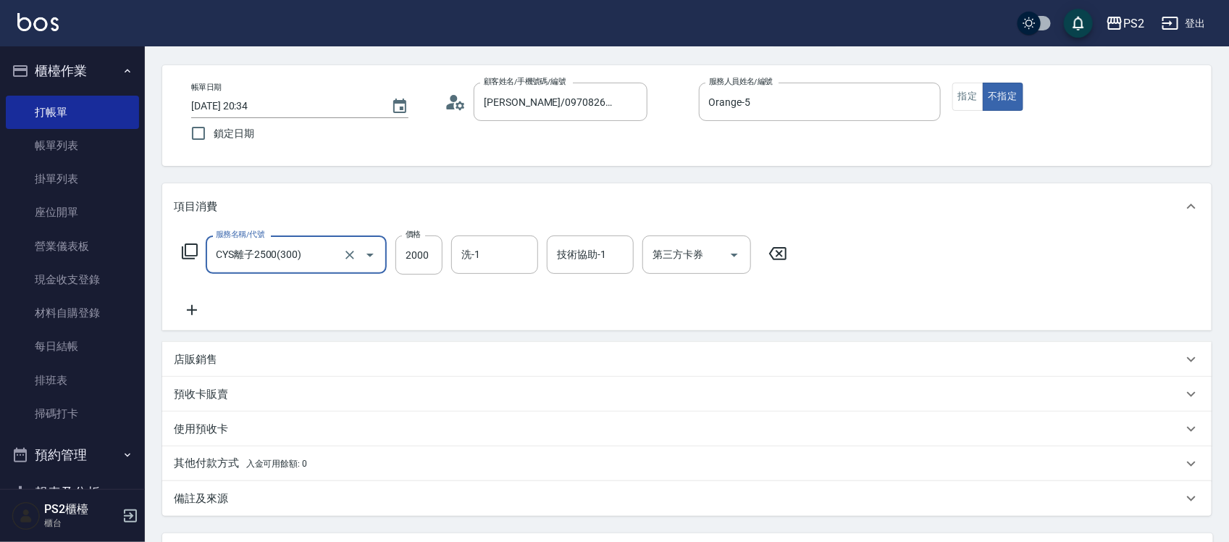
click at [786, 262] on icon at bounding box center [778, 253] width 36 height 17
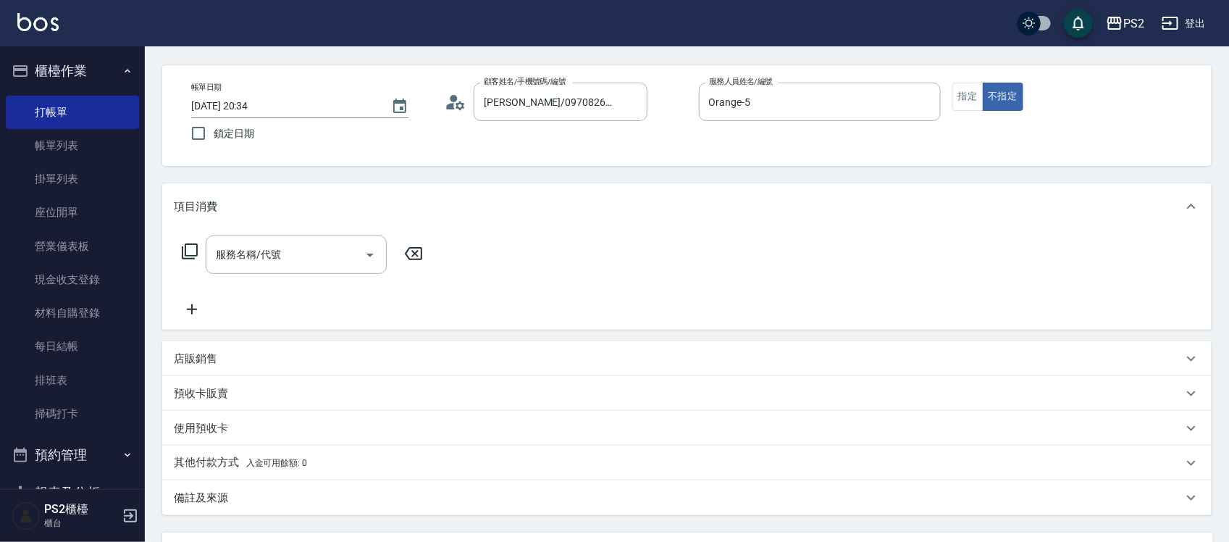
click at [185, 255] on icon at bounding box center [189, 251] width 17 height 17
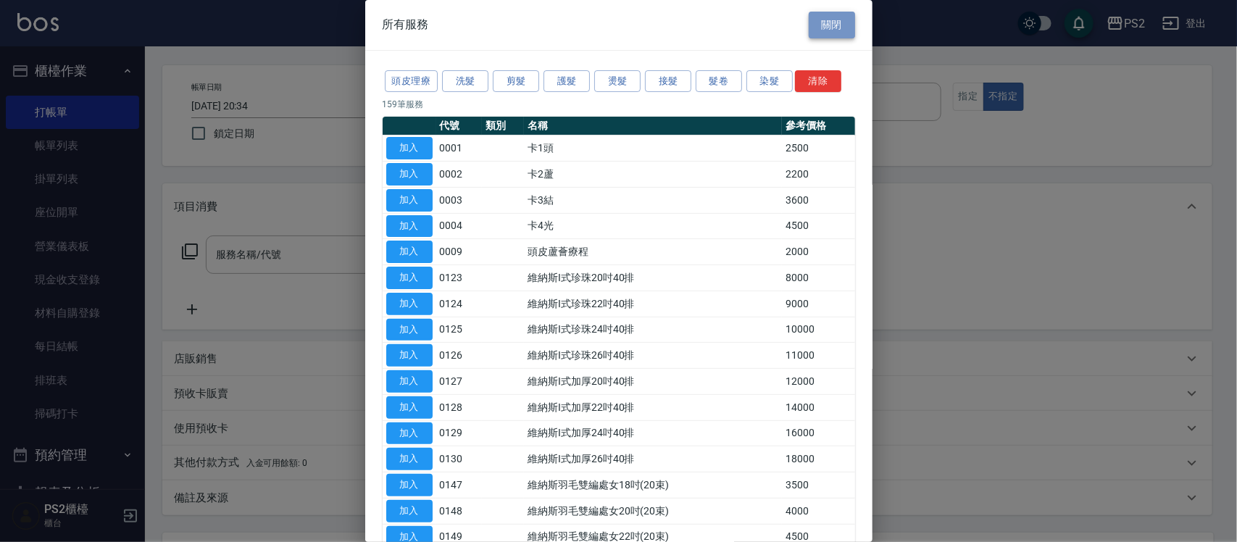
click at [820, 35] on button "關閉" at bounding box center [832, 25] width 46 height 27
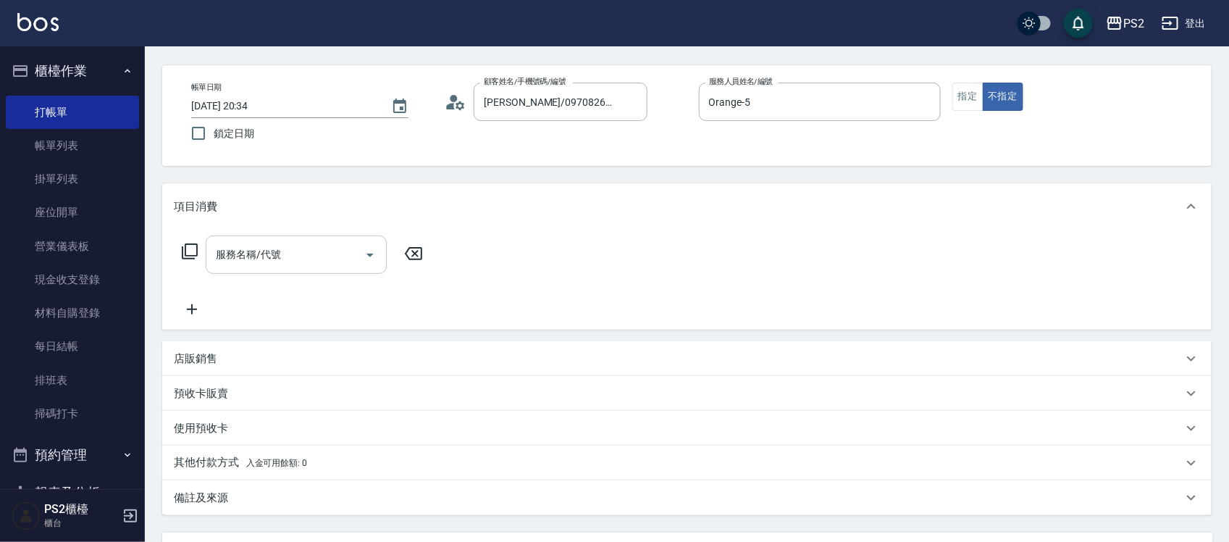
click at [291, 254] on input "服務名稱/代號" at bounding box center [285, 254] width 146 height 25
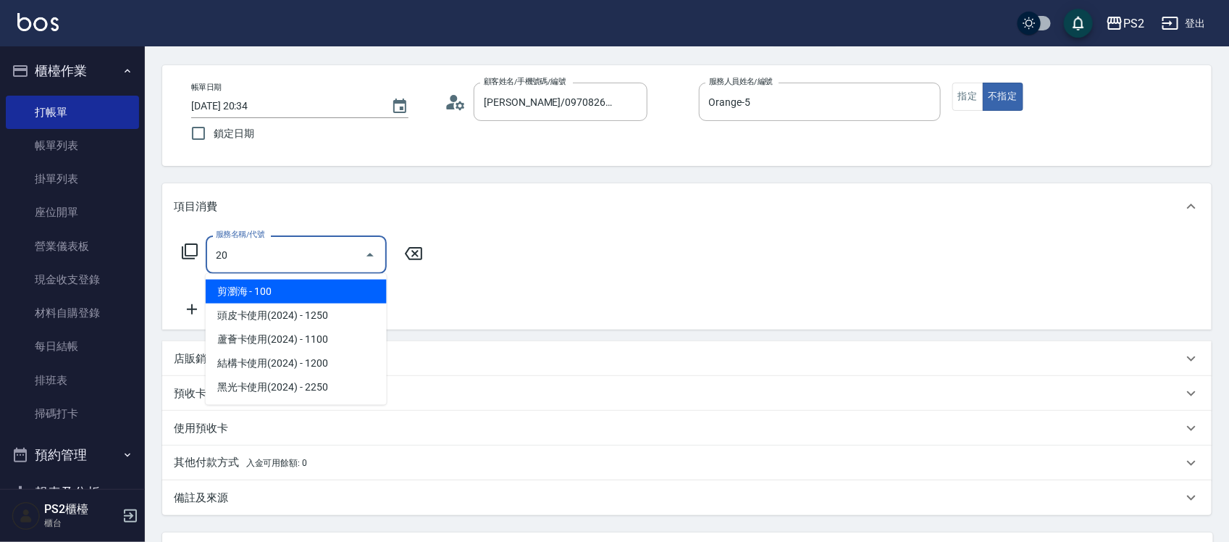
type input "2"
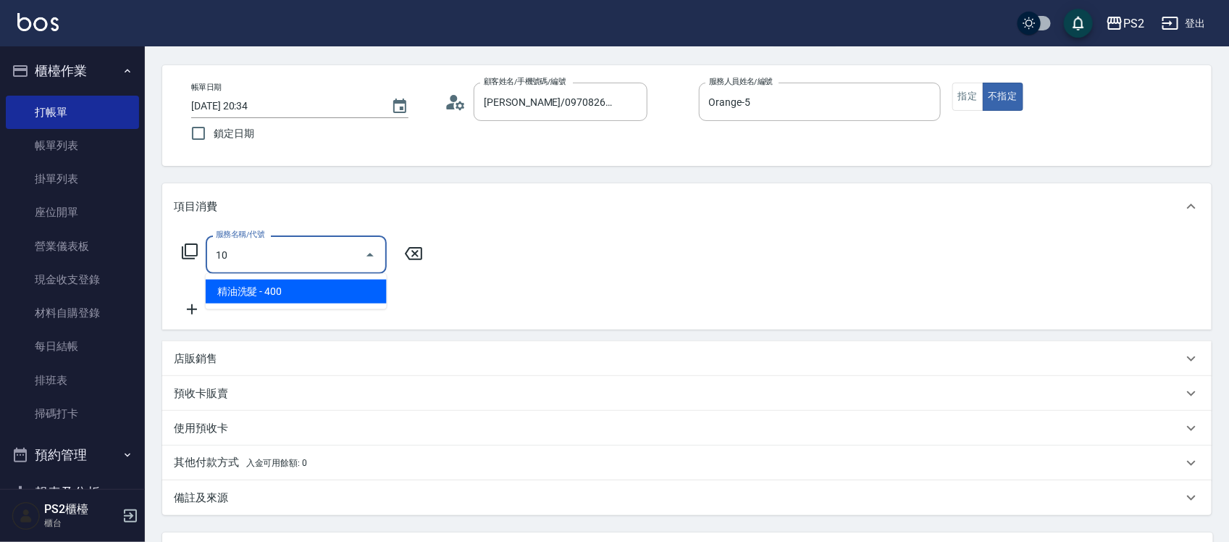
type input "1"
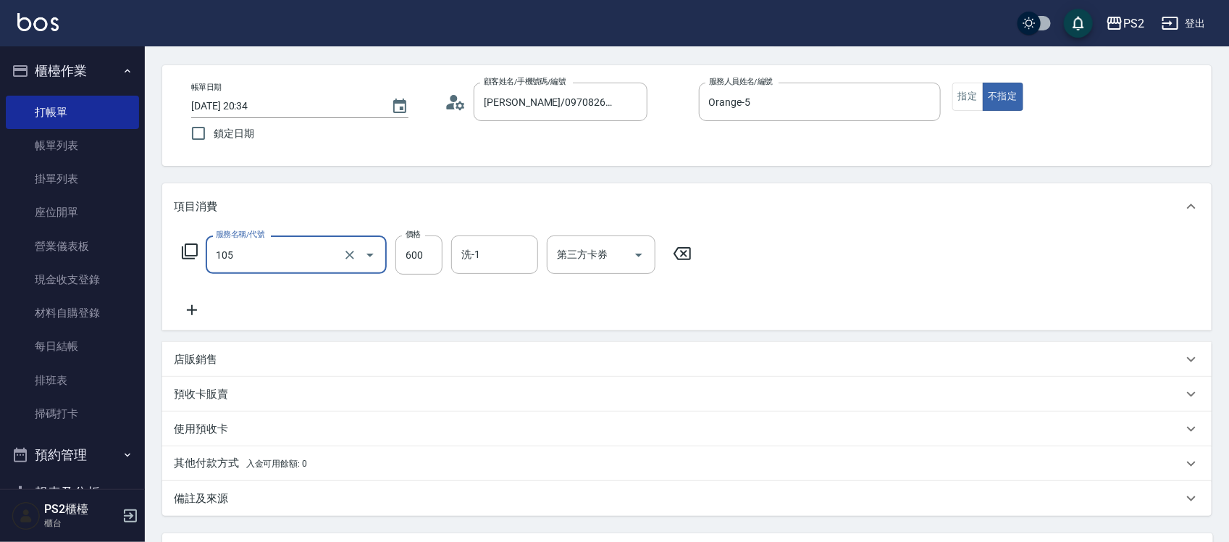
type input "A級洗剪600(105)"
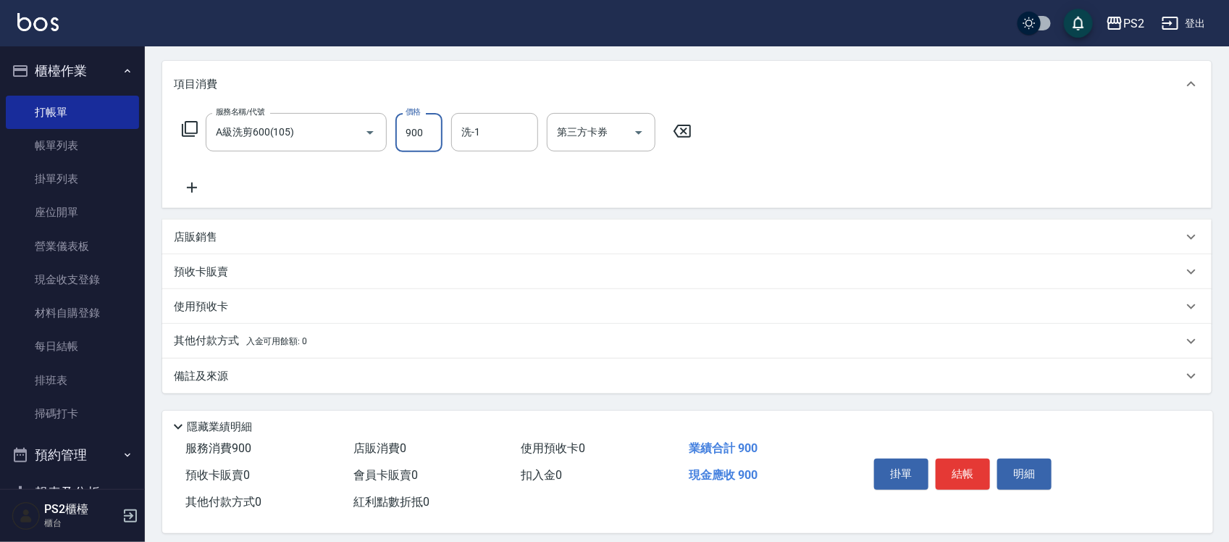
scroll to position [187, 0]
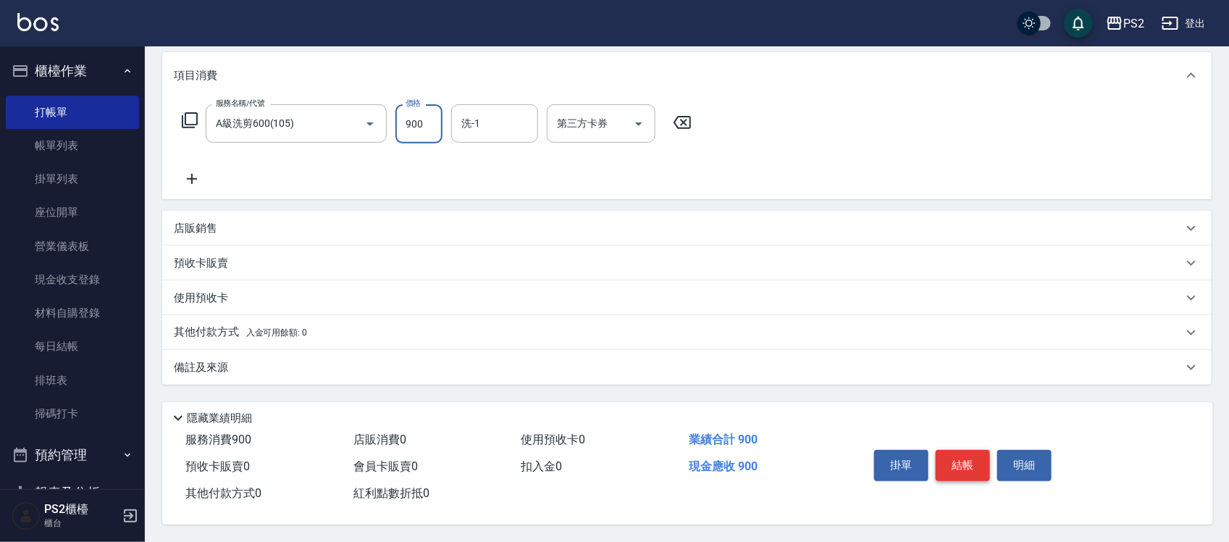
type input "900"
click at [955, 458] on button "結帳" at bounding box center [963, 465] width 54 height 30
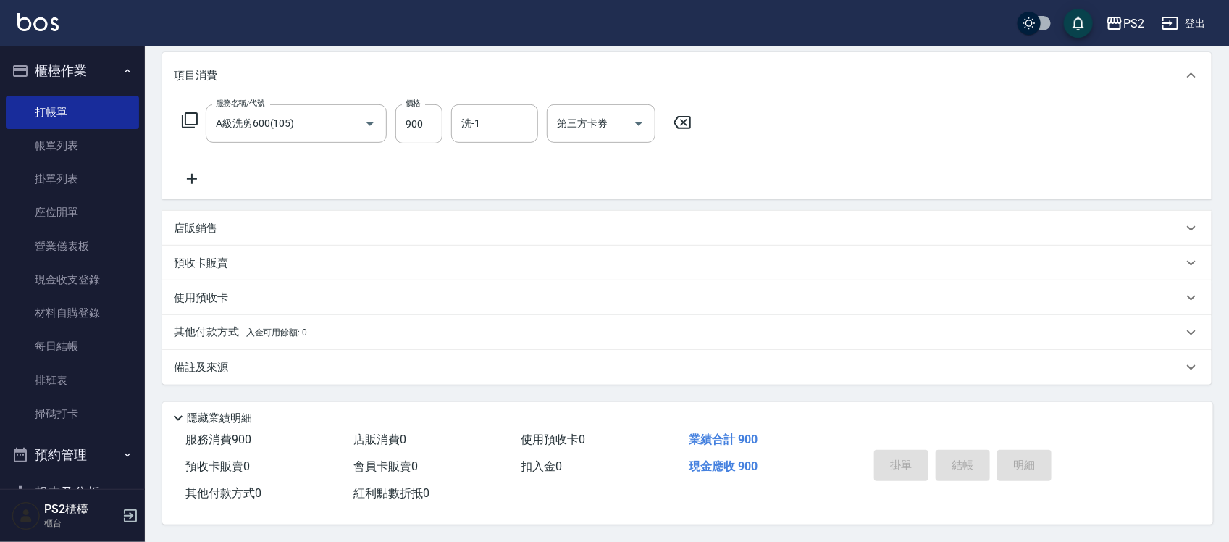
type input "2025/10/08 20:38"
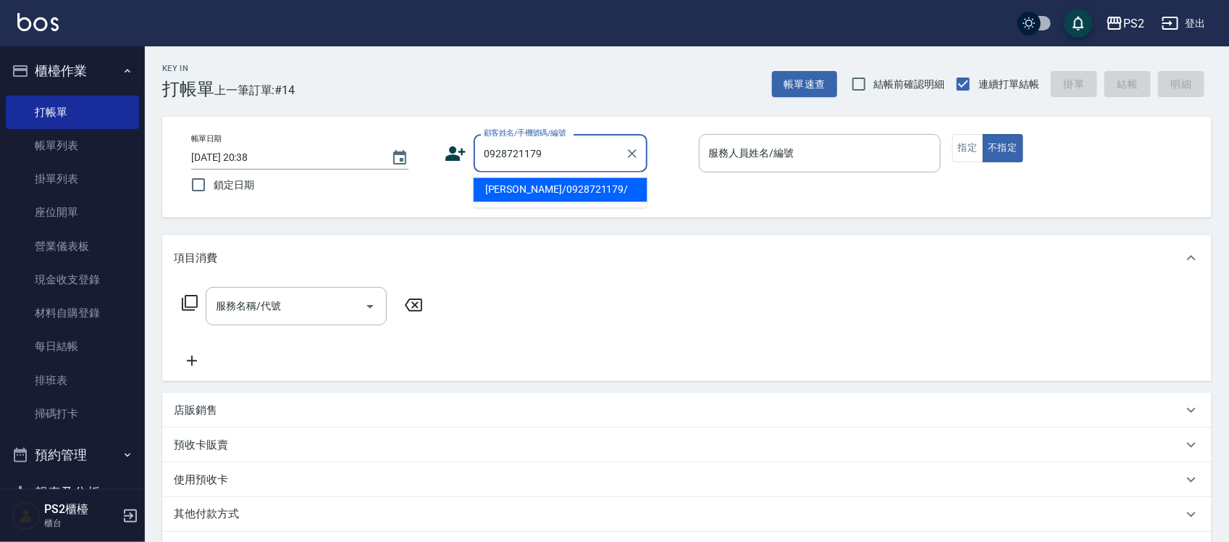
type input "張洋齊/0928721179/"
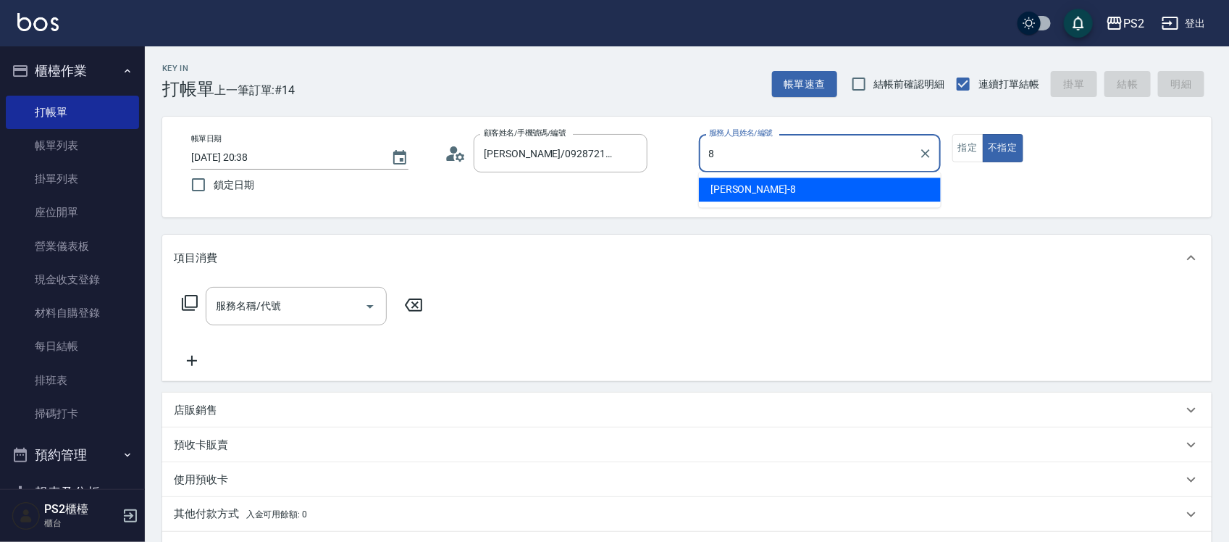
type input "Lori-8"
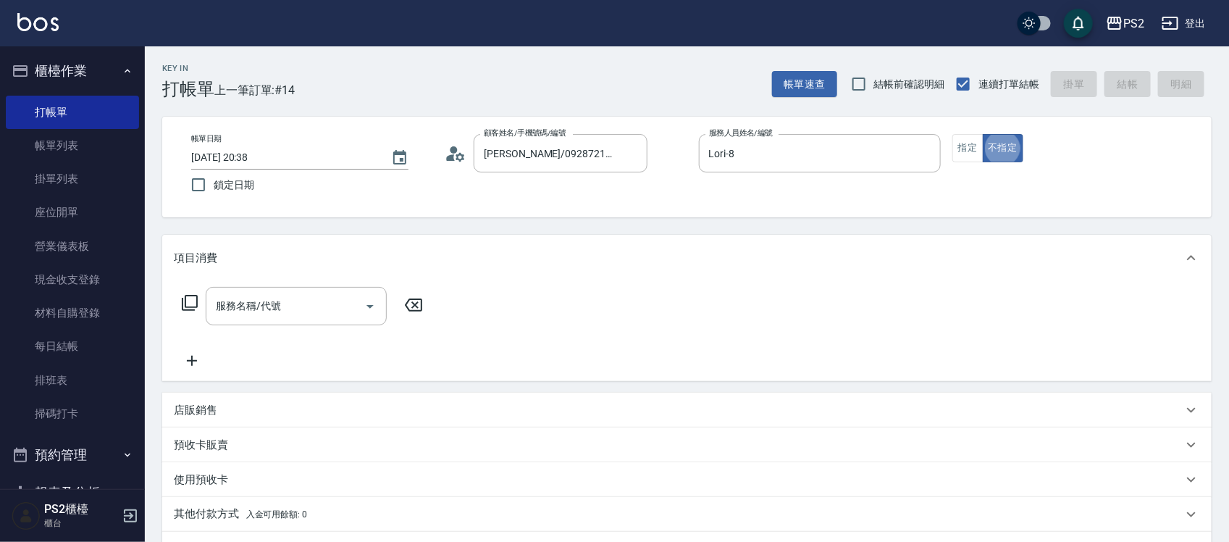
type button "false"
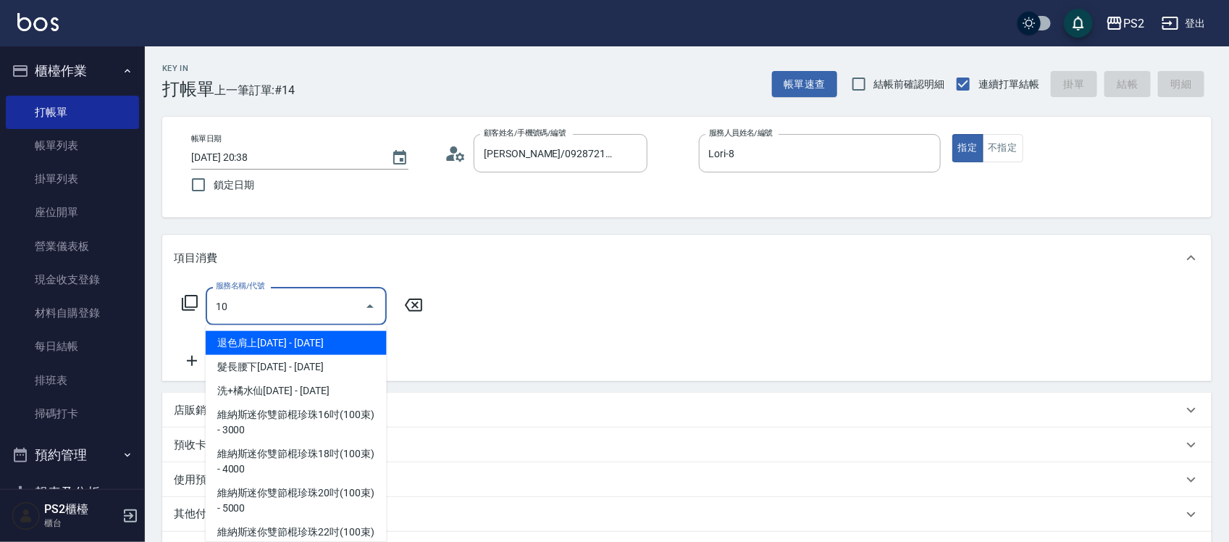
type input "106"
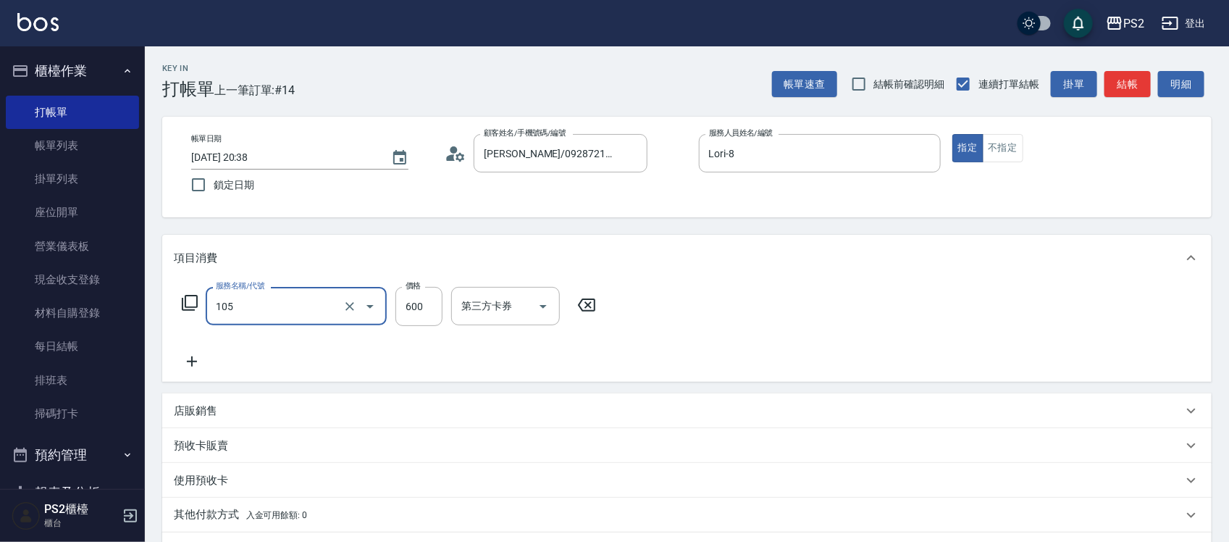
type input "A級洗剪600(105)"
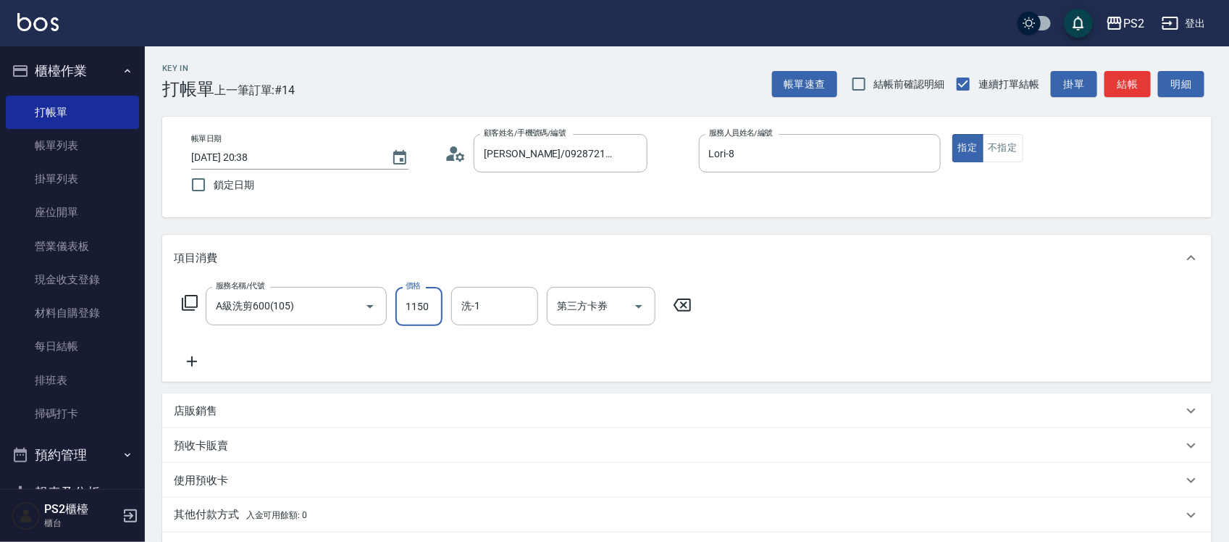
type input "1150"
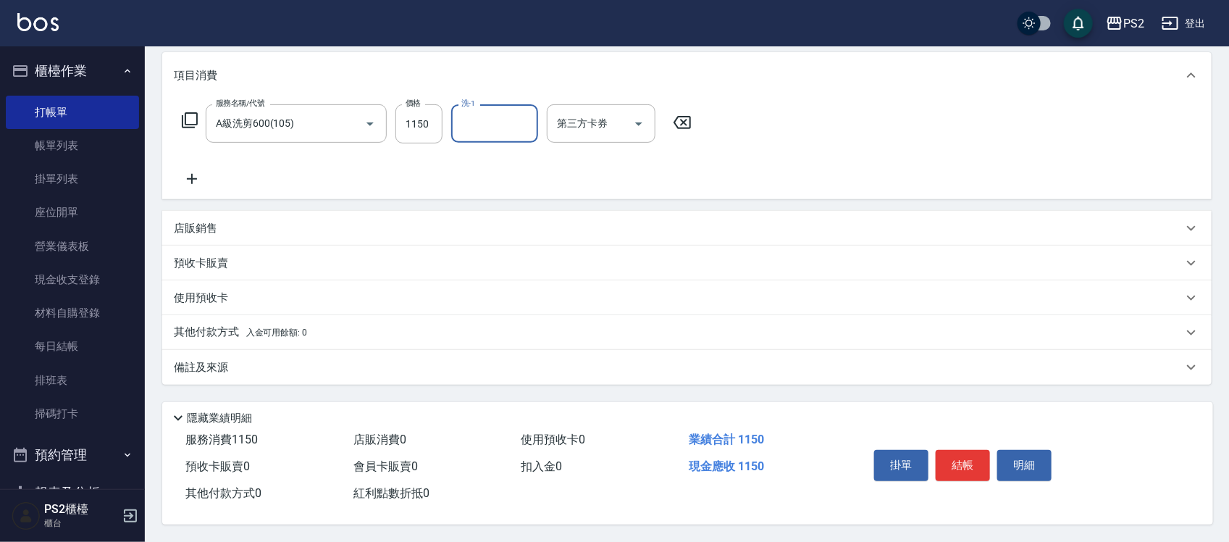
scroll to position [187, 0]
click at [953, 461] on button "結帳" at bounding box center [963, 465] width 54 height 30
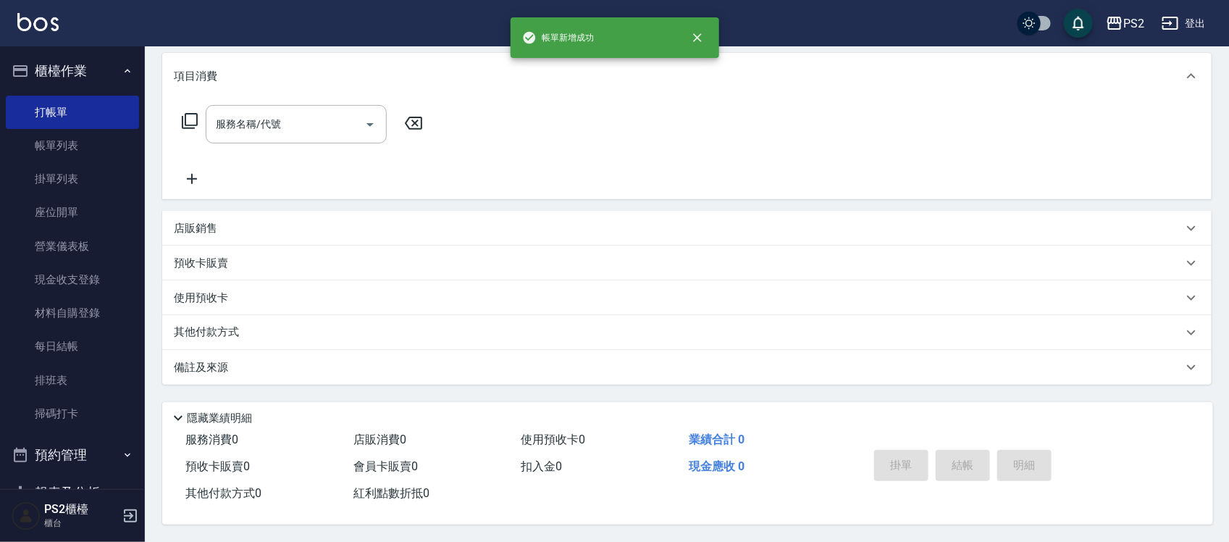
scroll to position [0, 0]
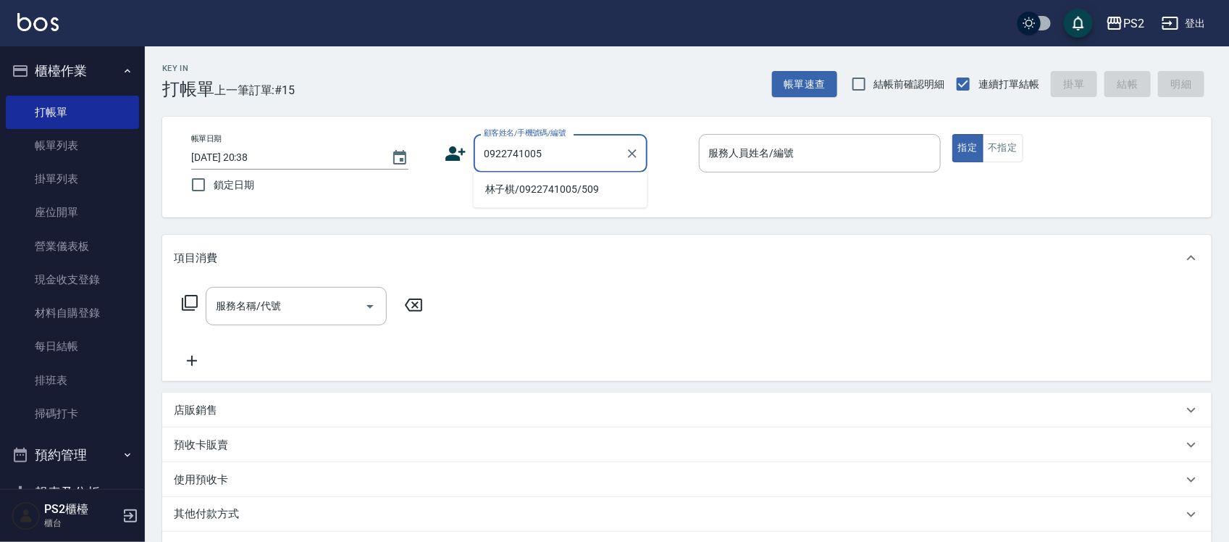
type input "林子棋/0922741005/509"
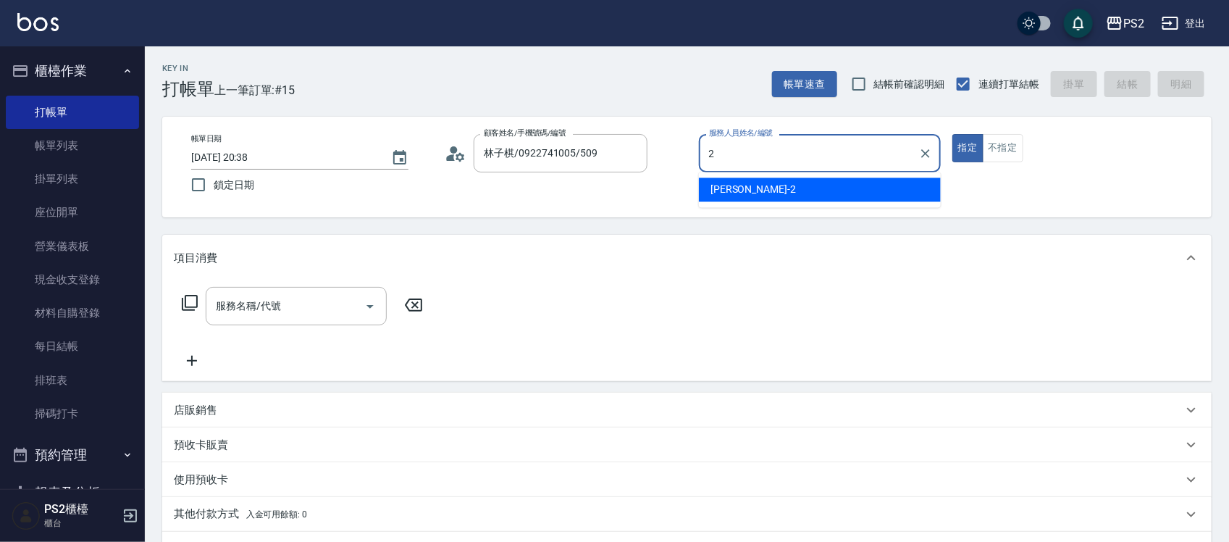
type input "Jason-2"
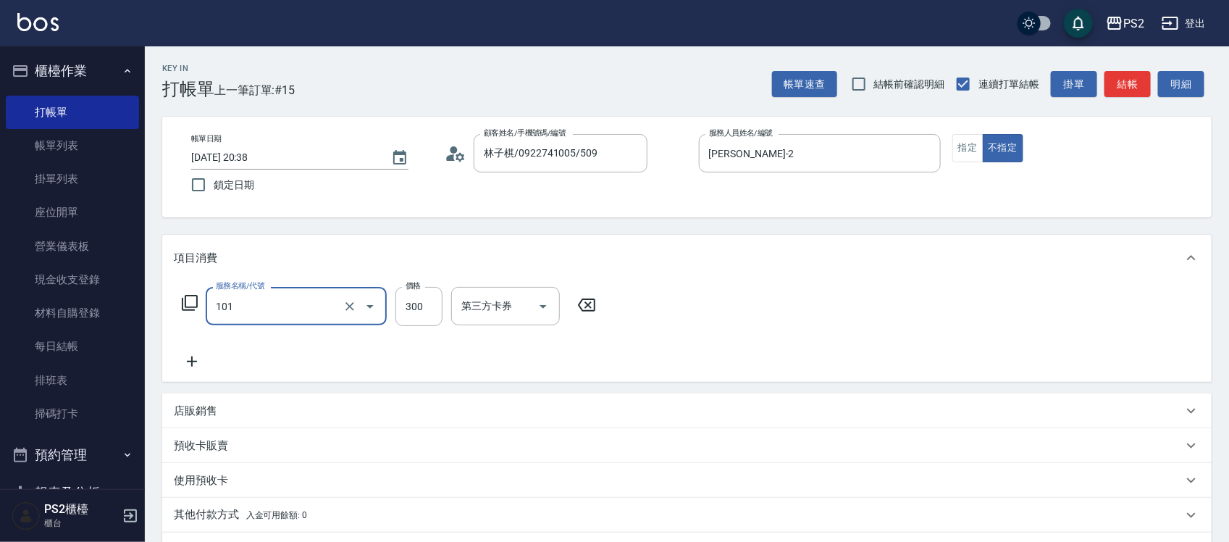
type input "洗髮(101)"
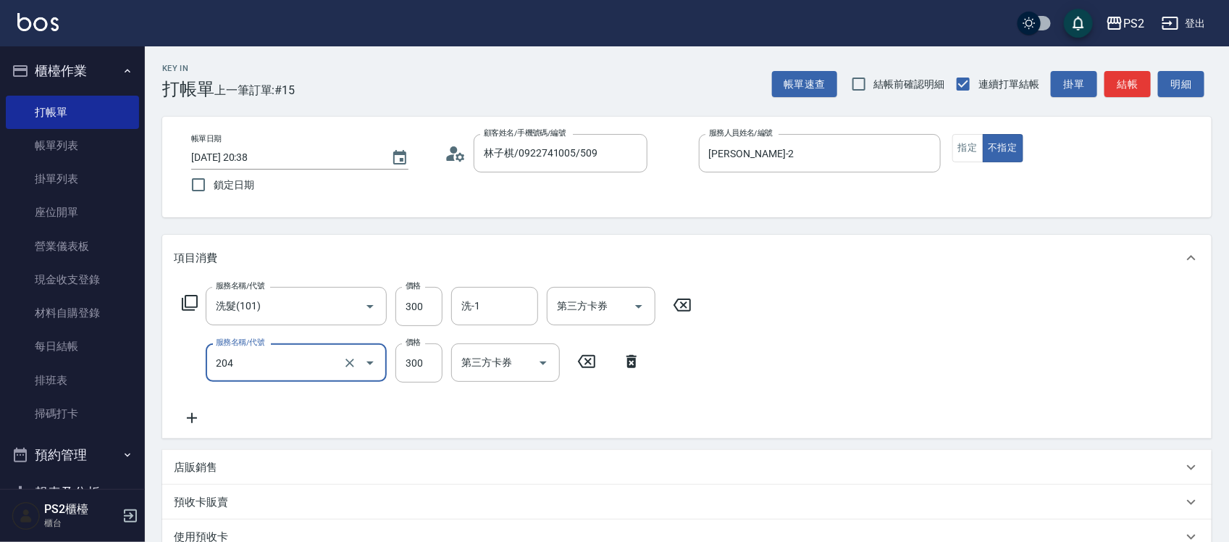
type input "C級單剪300(204)"
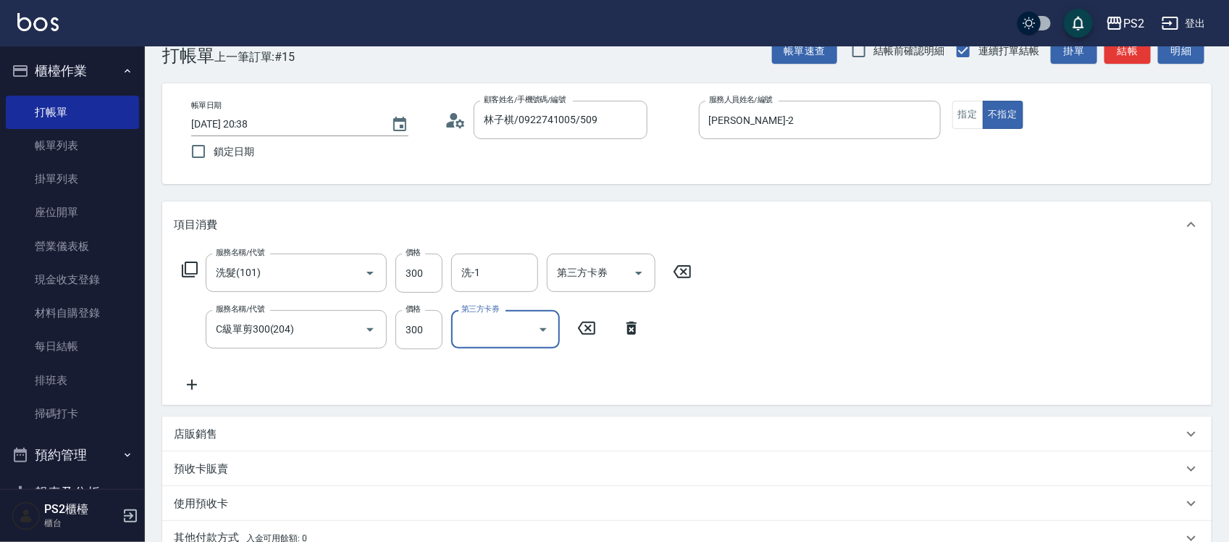
scroll to position [244, 0]
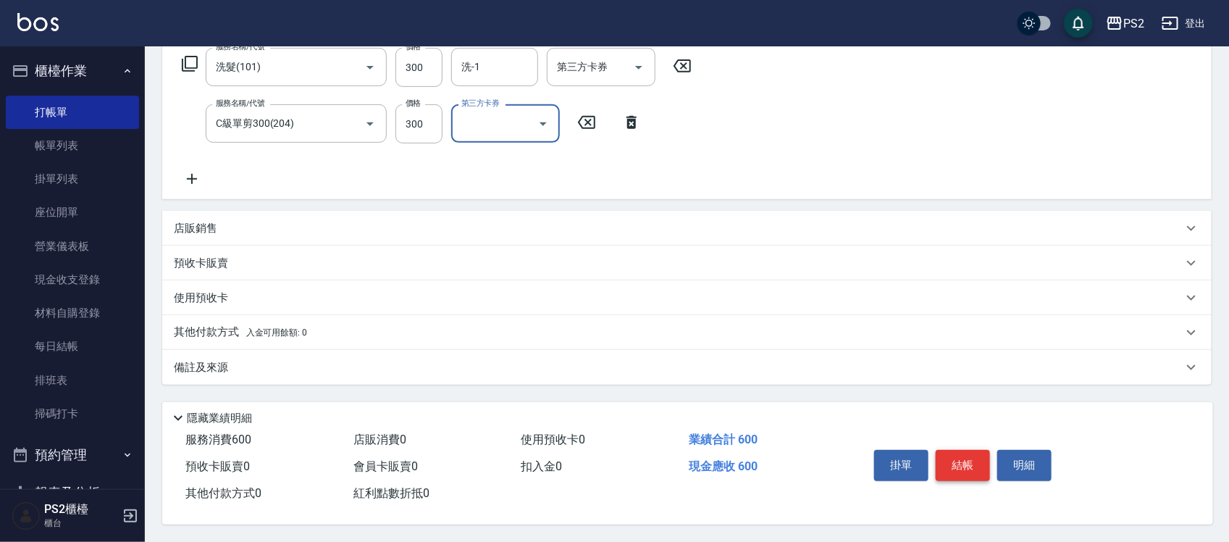
click at [956, 465] on button "結帳" at bounding box center [963, 465] width 54 height 30
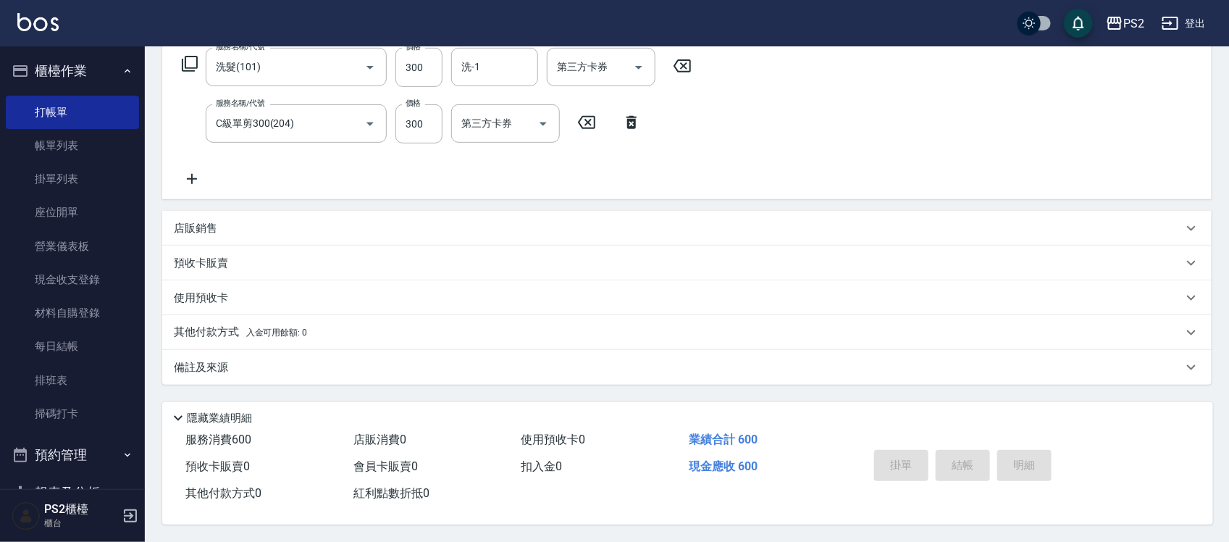
type input "2025/10/08 20:39"
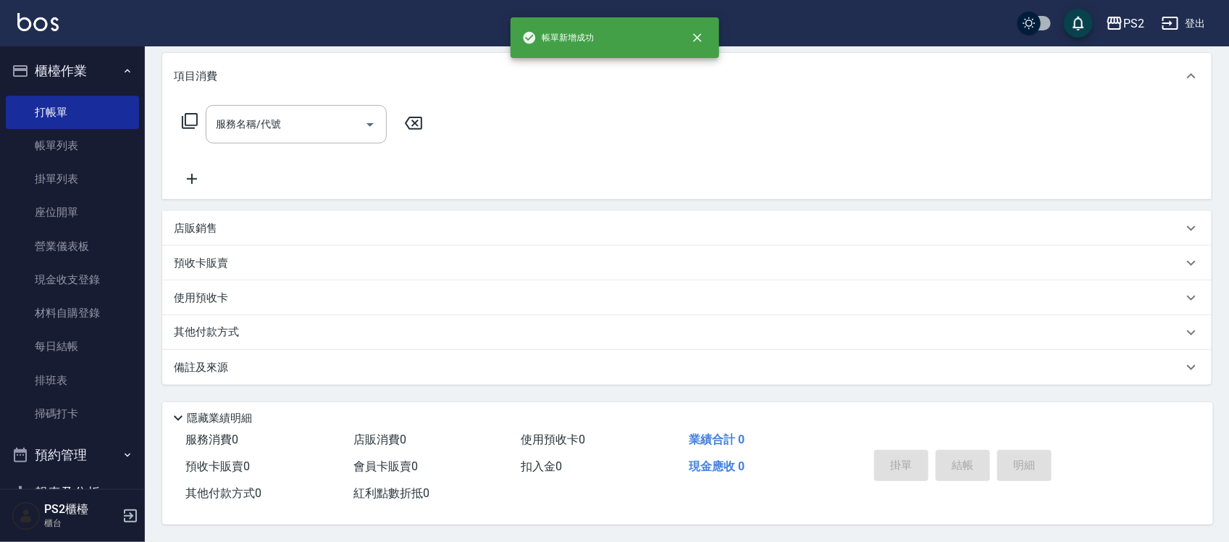
scroll to position [0, 0]
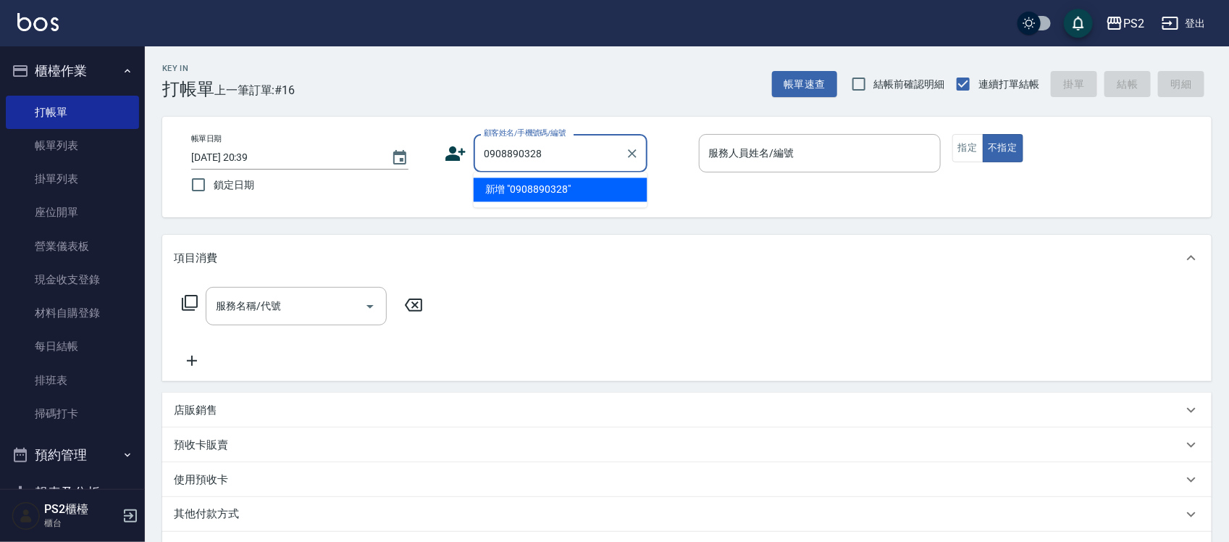
click at [525, 199] on li "新增 "0908890328"" at bounding box center [561, 190] width 174 height 24
type input "0908890328"
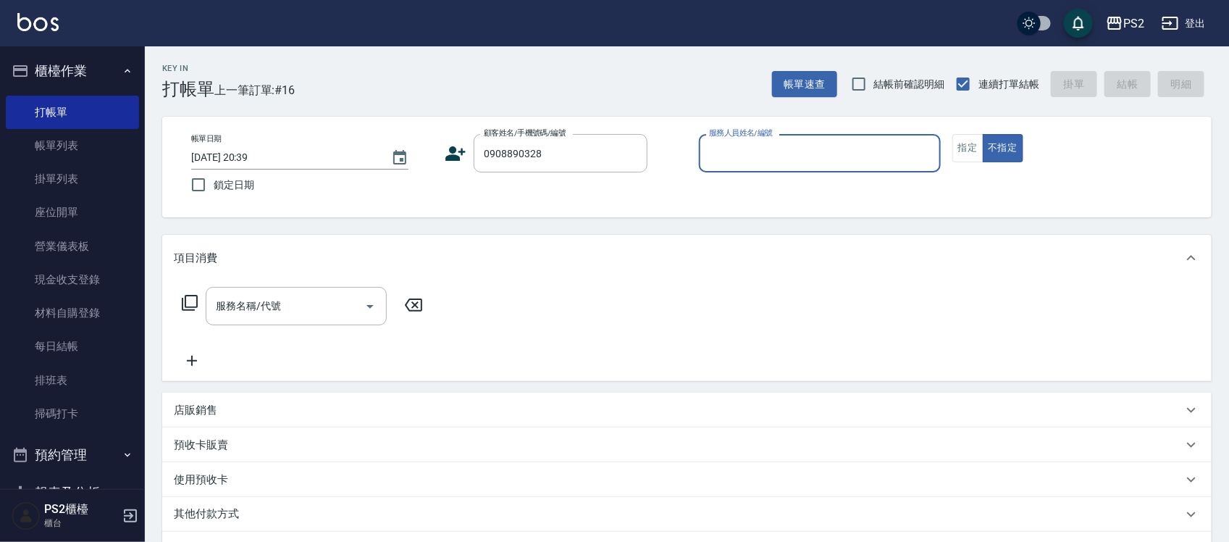
click at [448, 156] on icon at bounding box center [456, 153] width 20 height 14
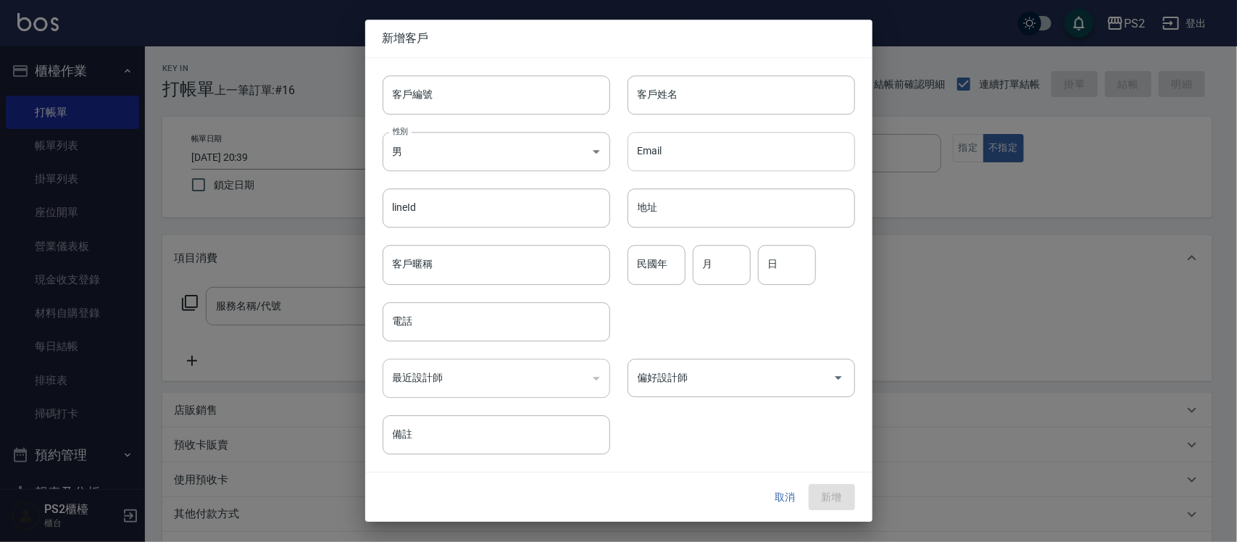
type input "0908890328"
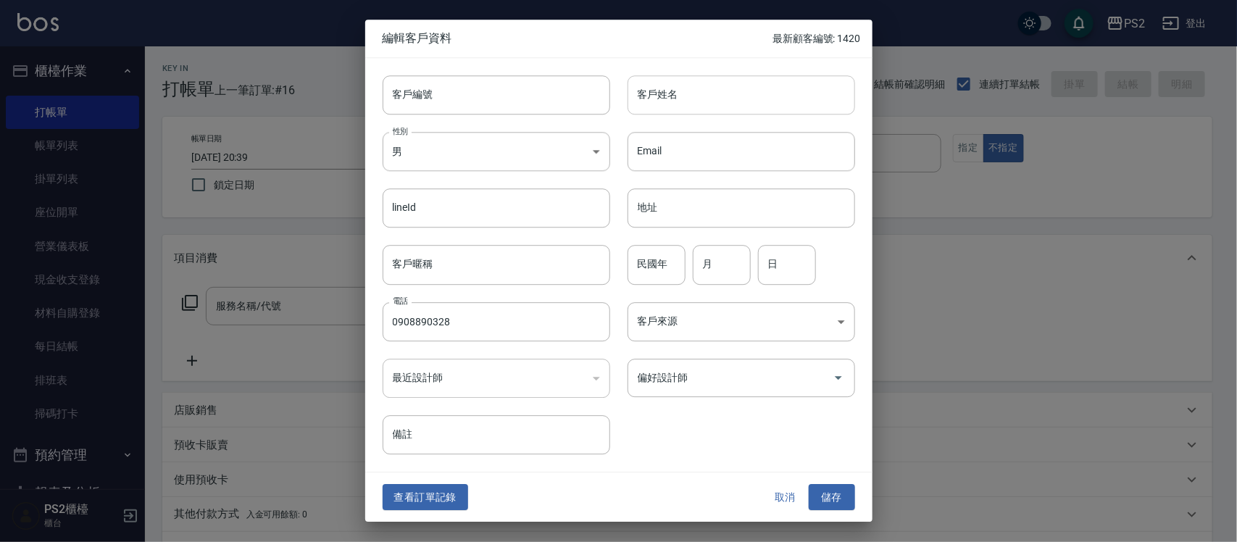
click at [766, 91] on input "客戶姓名" at bounding box center [740, 94] width 227 height 39
type input "ㄘ"
type input "ㄨ"
type input "翁堃浤"
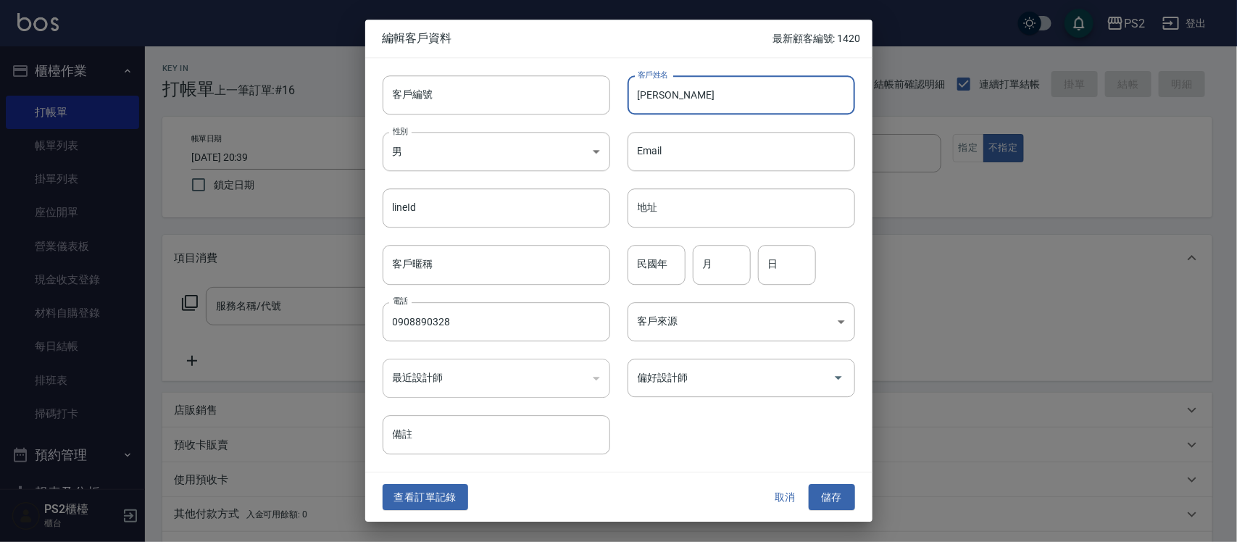
click at [647, 254] on div "民國年 民國年" at bounding box center [656, 265] width 58 height 39
type input "91"
click at [752, 263] on div "民國年 91 民國年 月 月 日 日" at bounding box center [732, 256] width 245 height 57
click at [725, 267] on input "月" at bounding box center [722, 265] width 58 height 39
type input "2"
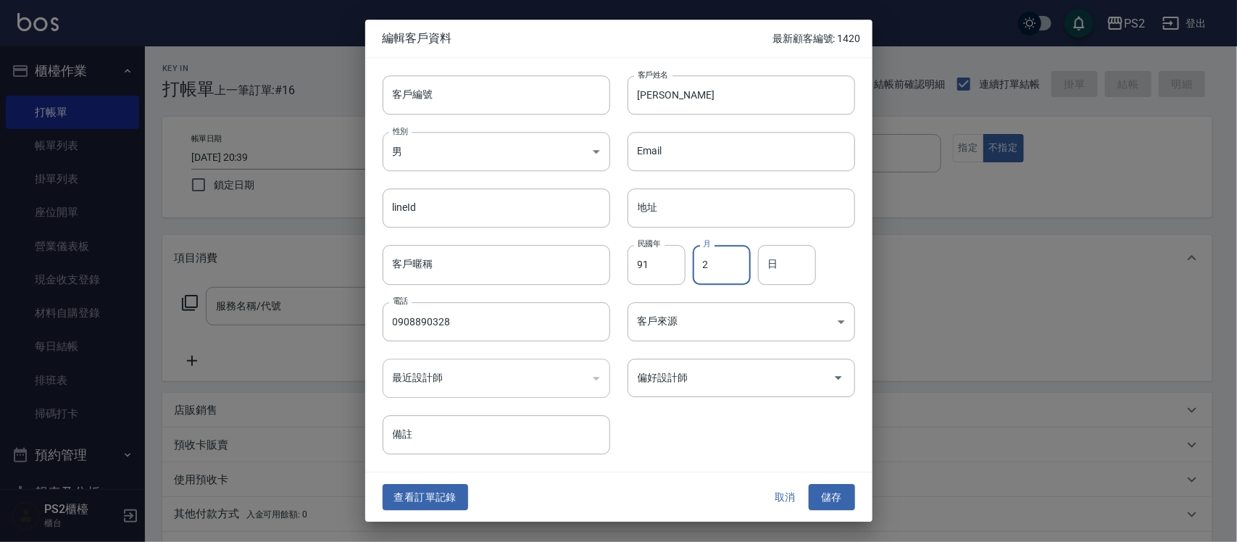
type input "2"
type input "11"
click at [837, 494] on button "儲存" at bounding box center [832, 497] width 46 height 27
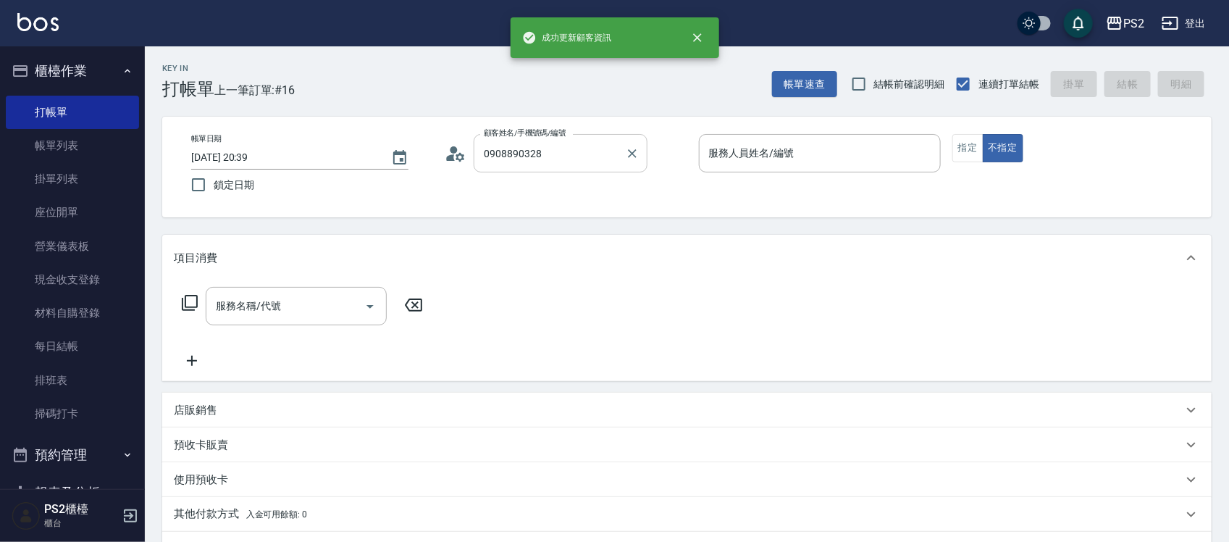
click at [542, 147] on input "0908890328" at bounding box center [549, 153] width 139 height 25
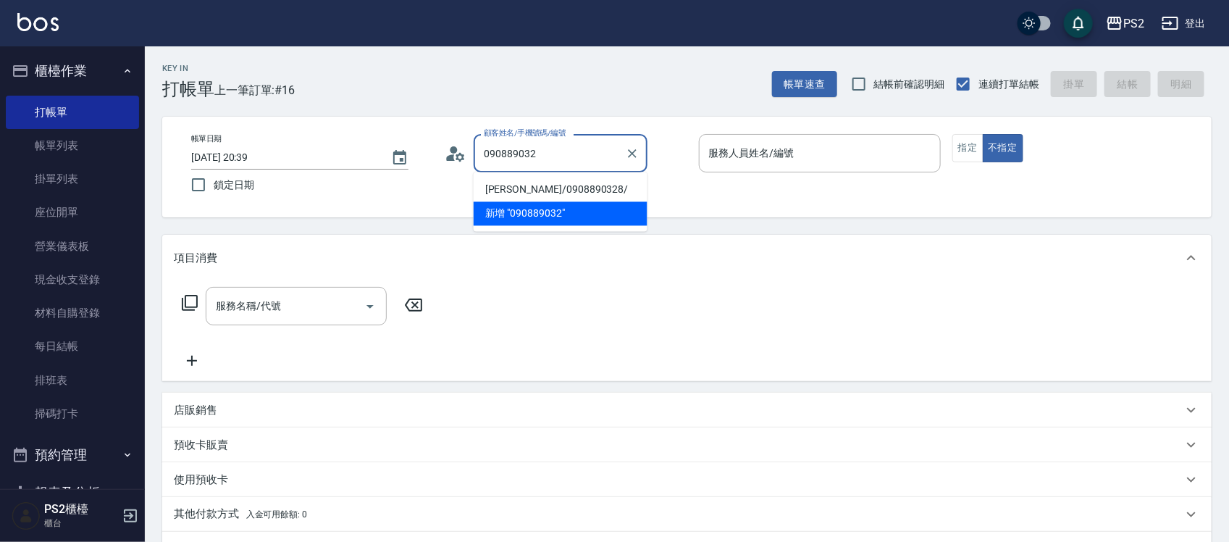
click at [516, 183] on li "翁堃浤/0908890328/" at bounding box center [561, 190] width 174 height 24
type input "翁堃浤/0908890328/"
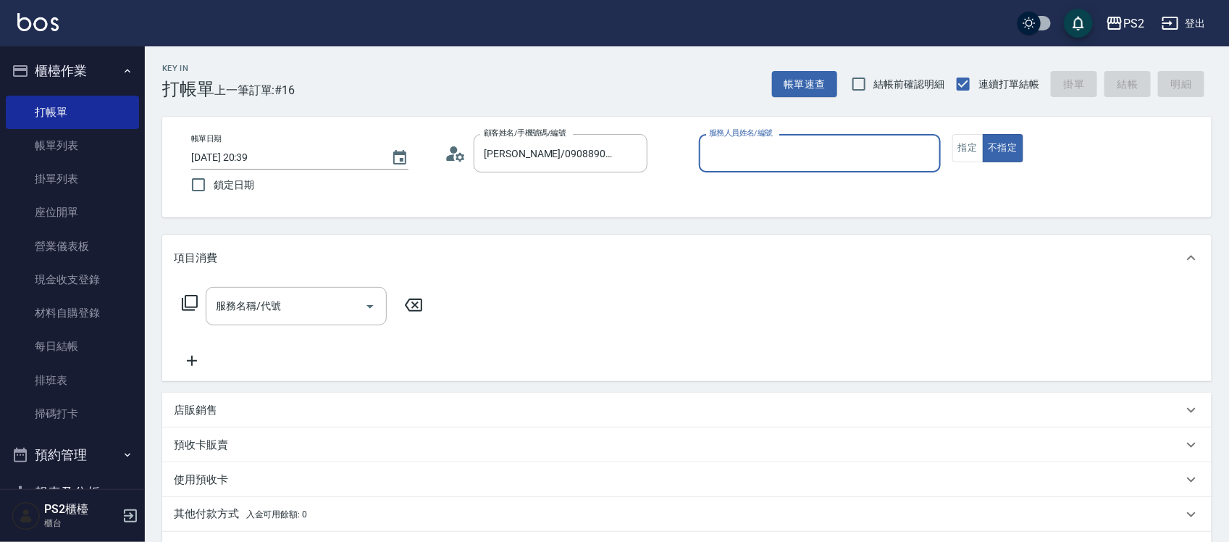
click at [983, 134] on button "不指定" at bounding box center [1003, 148] width 41 height 28
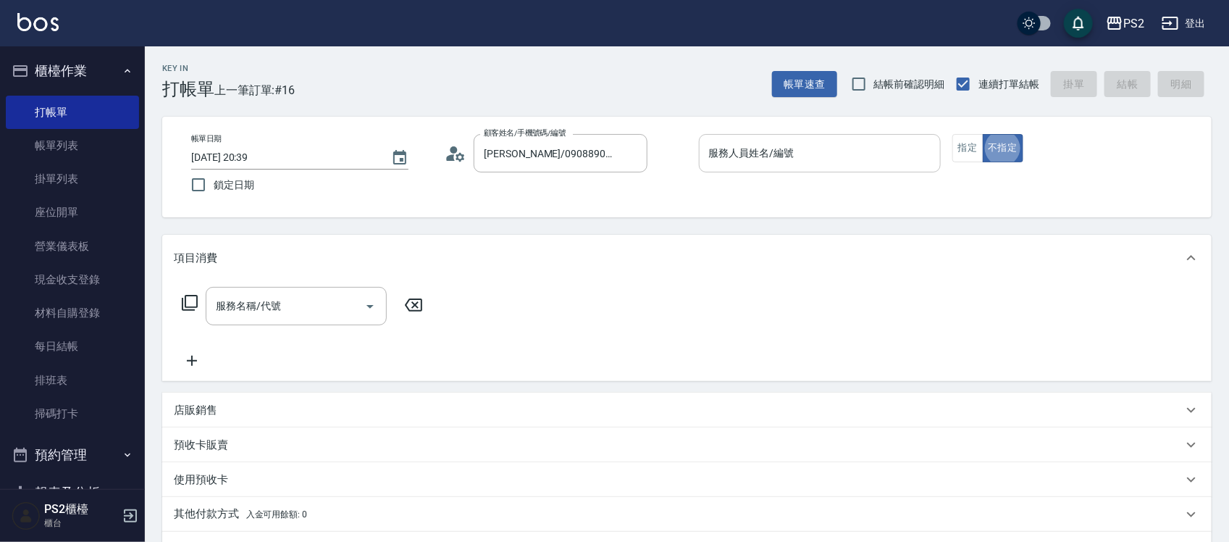
click at [747, 138] on div "服務人員姓名/編號" at bounding box center [820, 153] width 242 height 38
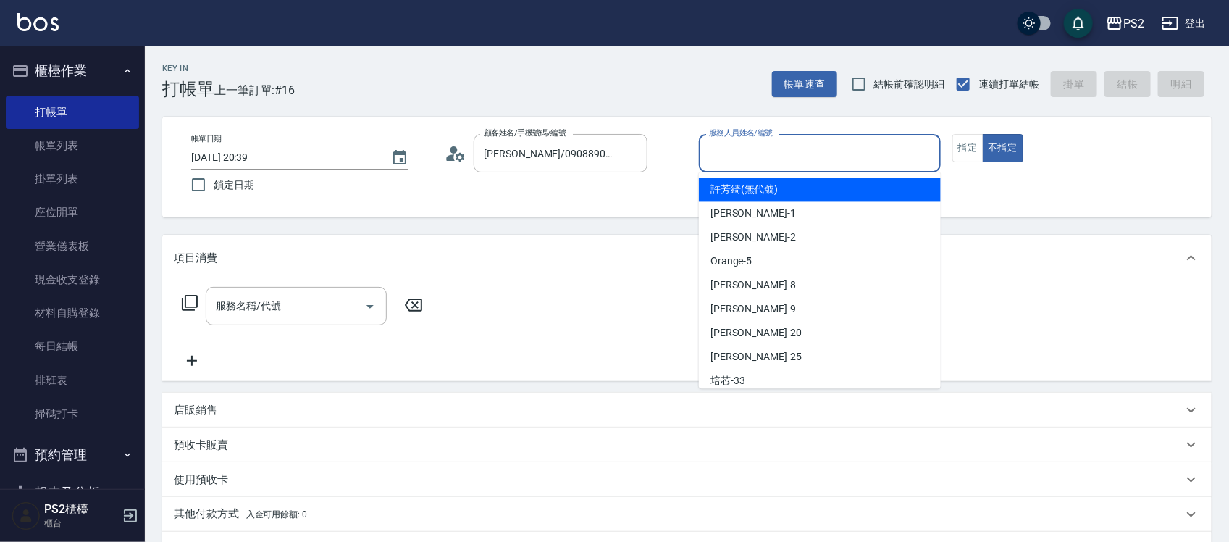
type input "1"
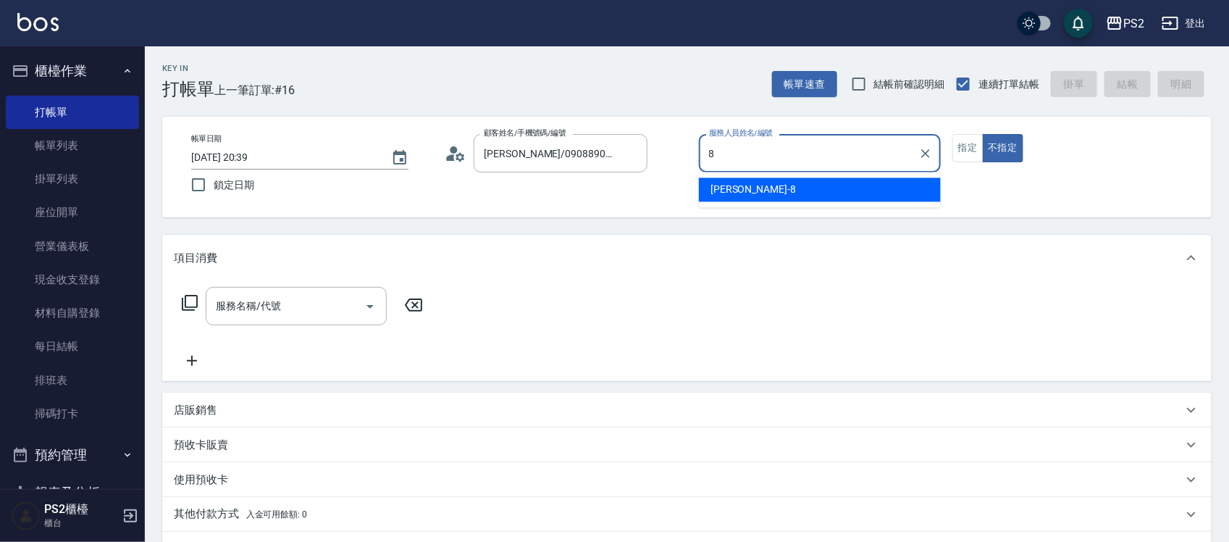
type input "Lori-8"
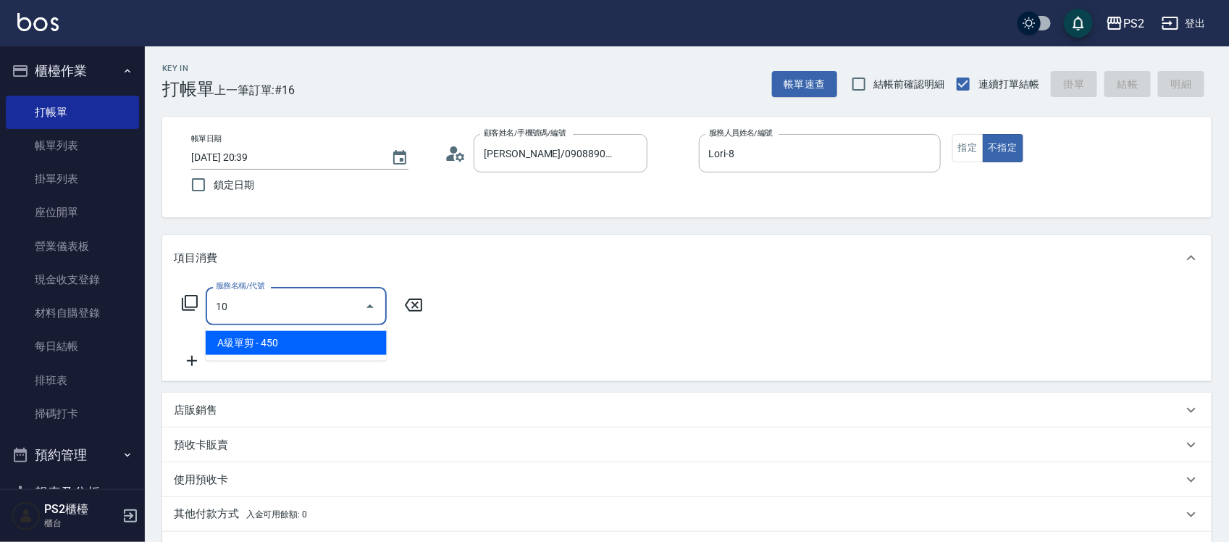
type input "104"
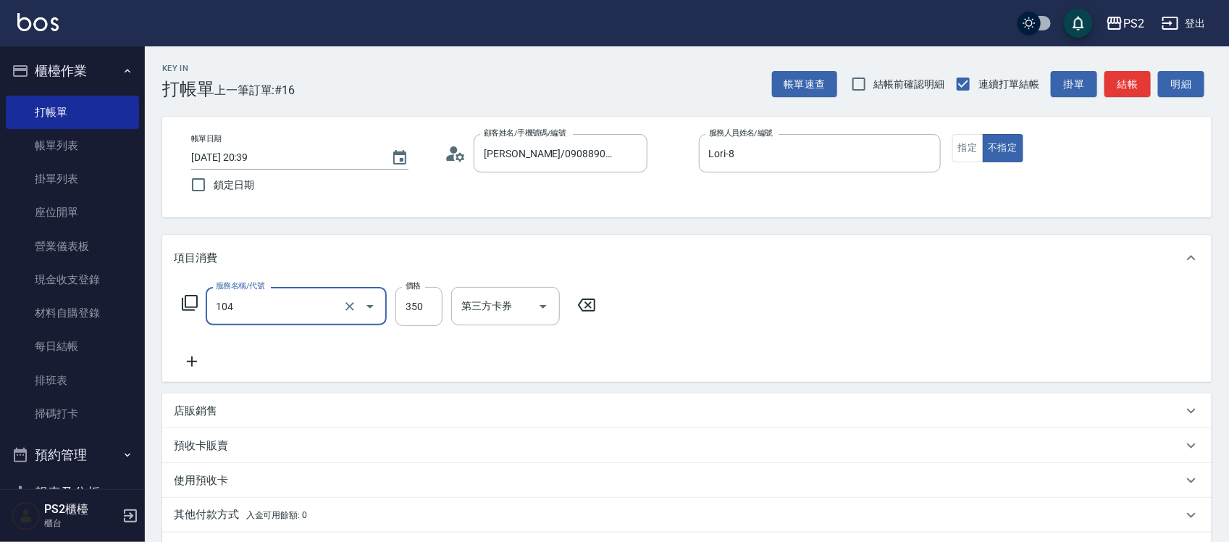
click at [277, 310] on input "104" at bounding box center [276, 305] width 128 height 25
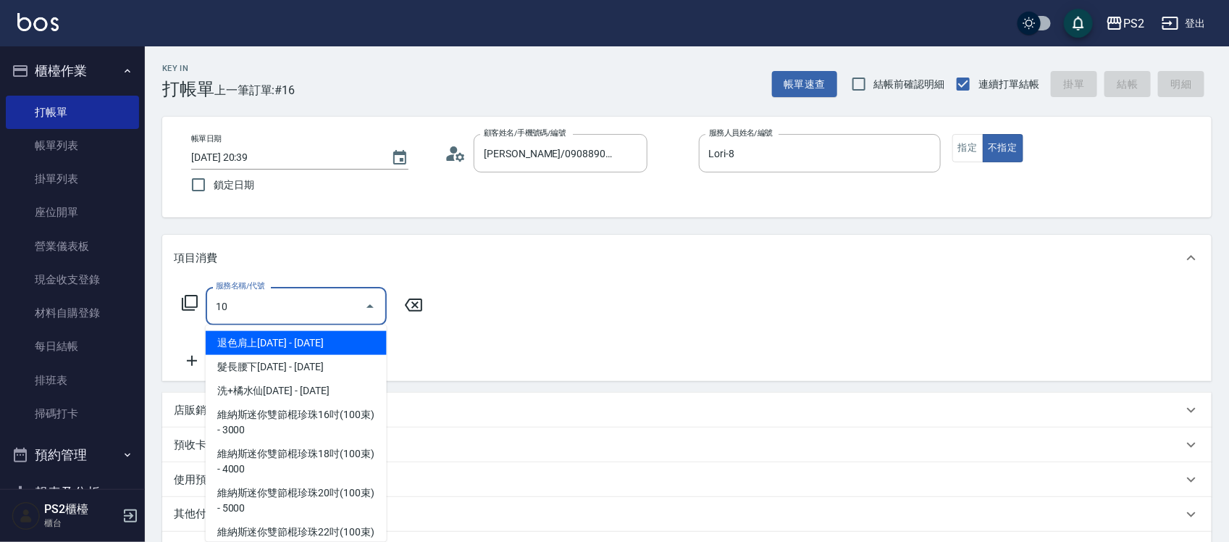
type input "106"
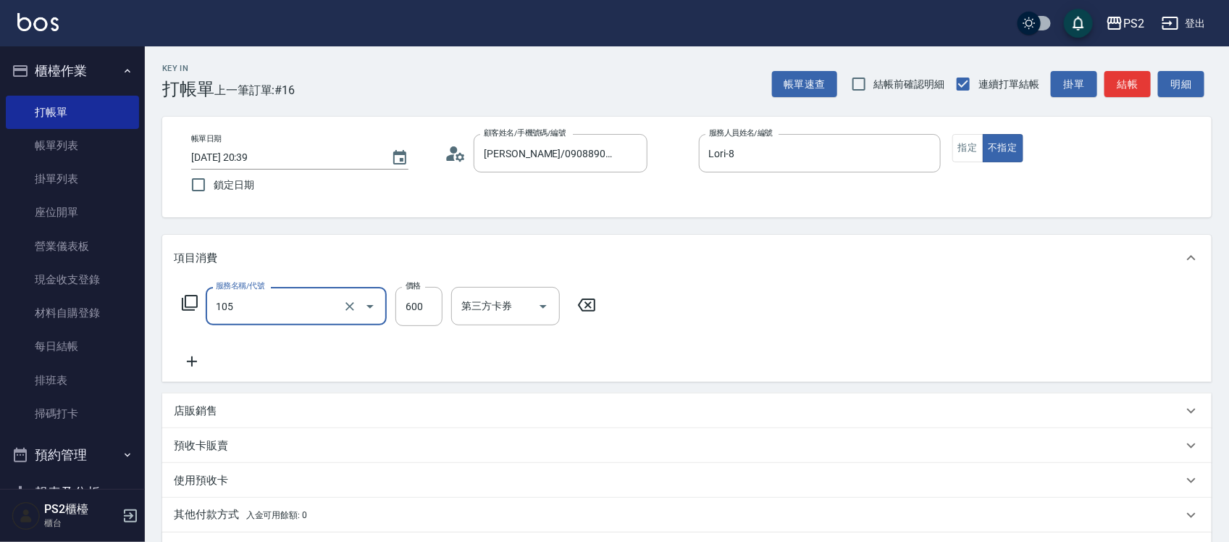
type input "A級洗剪600(105)"
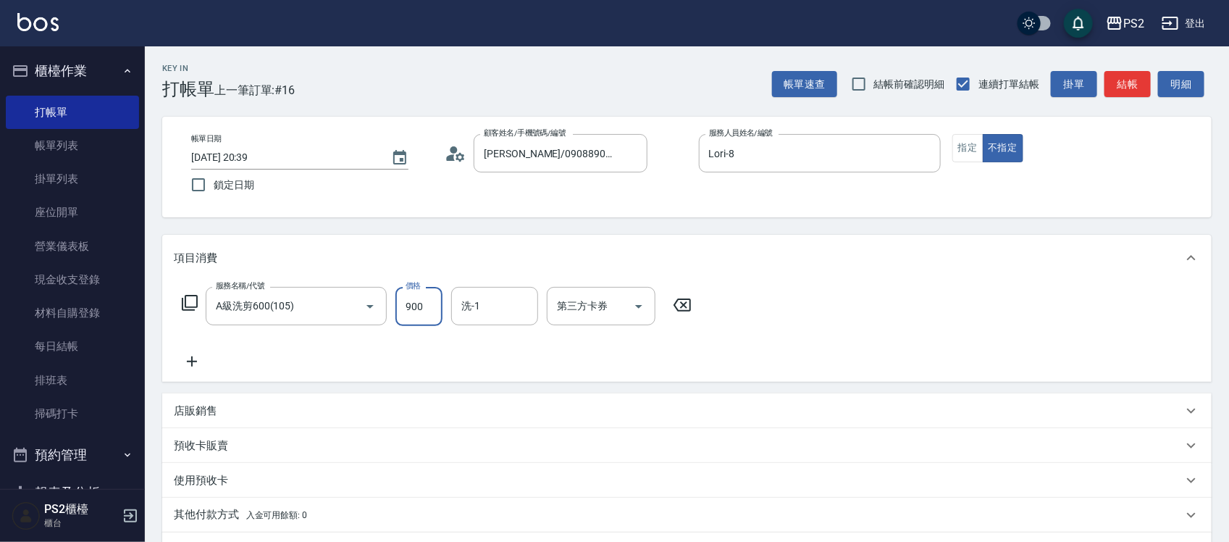
type input "900"
drag, startPoint x: 1132, startPoint y: 80, endPoint x: 1131, endPoint y: 94, distance: 13.8
click at [1132, 80] on button "結帳" at bounding box center [1128, 84] width 46 height 27
type input "2025/10/08 20:41"
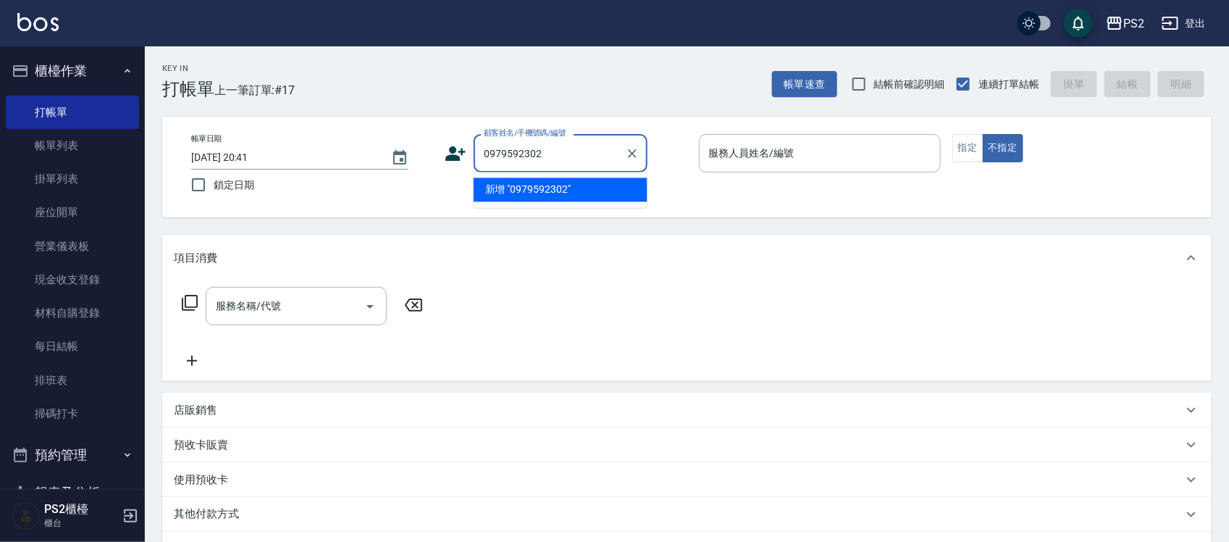
click at [566, 185] on li "新增 "0979592302"" at bounding box center [561, 190] width 174 height 24
type input "0979592302"
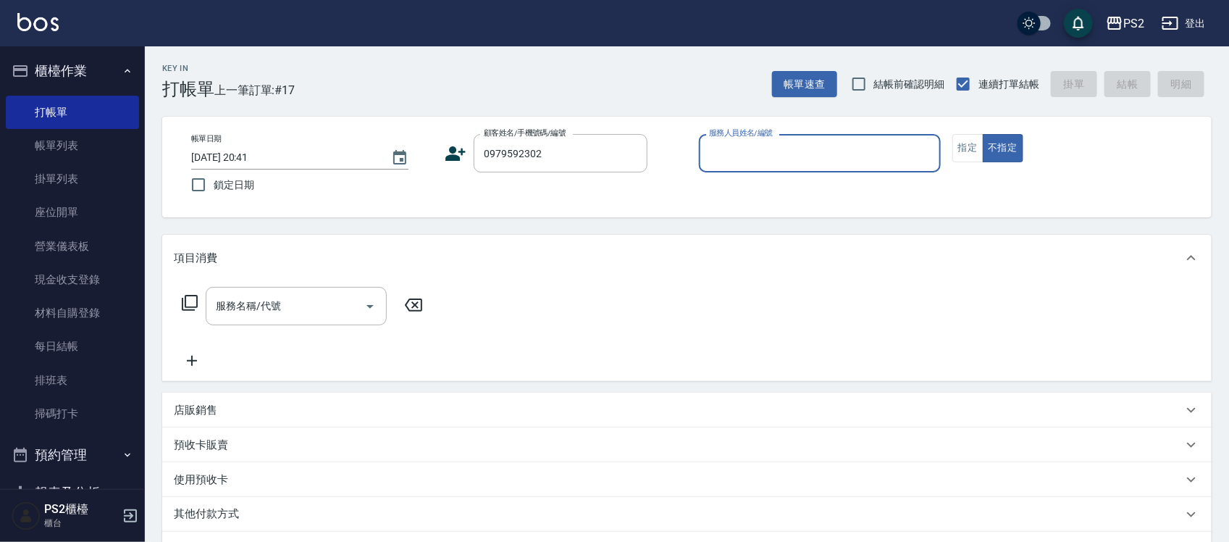
click at [455, 156] on icon at bounding box center [456, 153] width 20 height 14
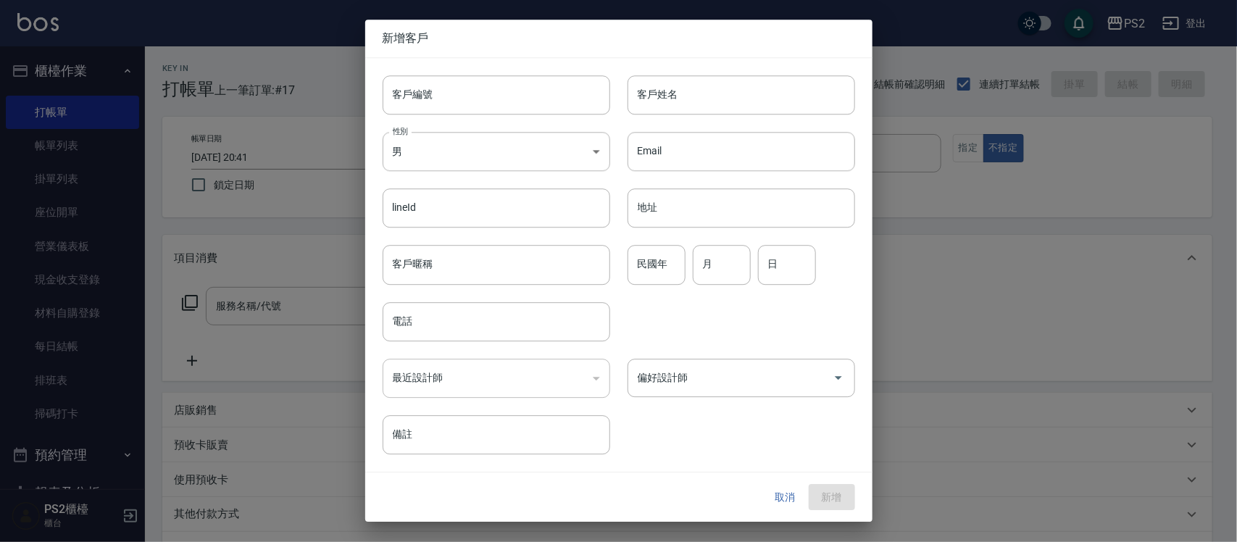
type input "0979592302"
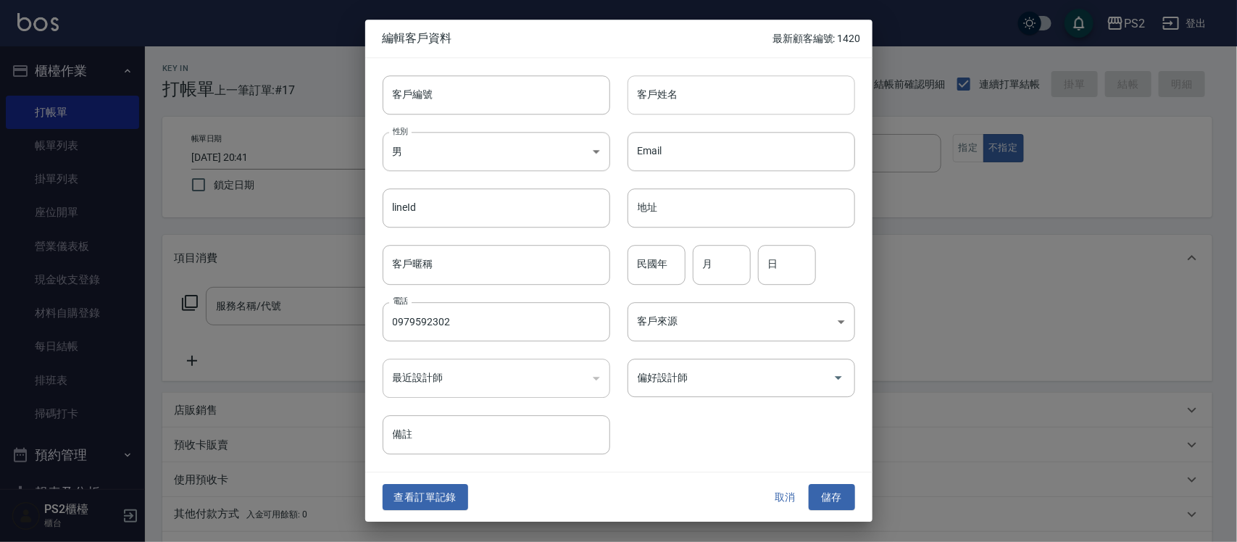
click at [777, 88] on input "客戶姓名" at bounding box center [740, 94] width 227 height 39
type input "董佑糖"
click at [649, 250] on div "民國年 民國年" at bounding box center [656, 265] width 58 height 39
type input "92"
type input "1"
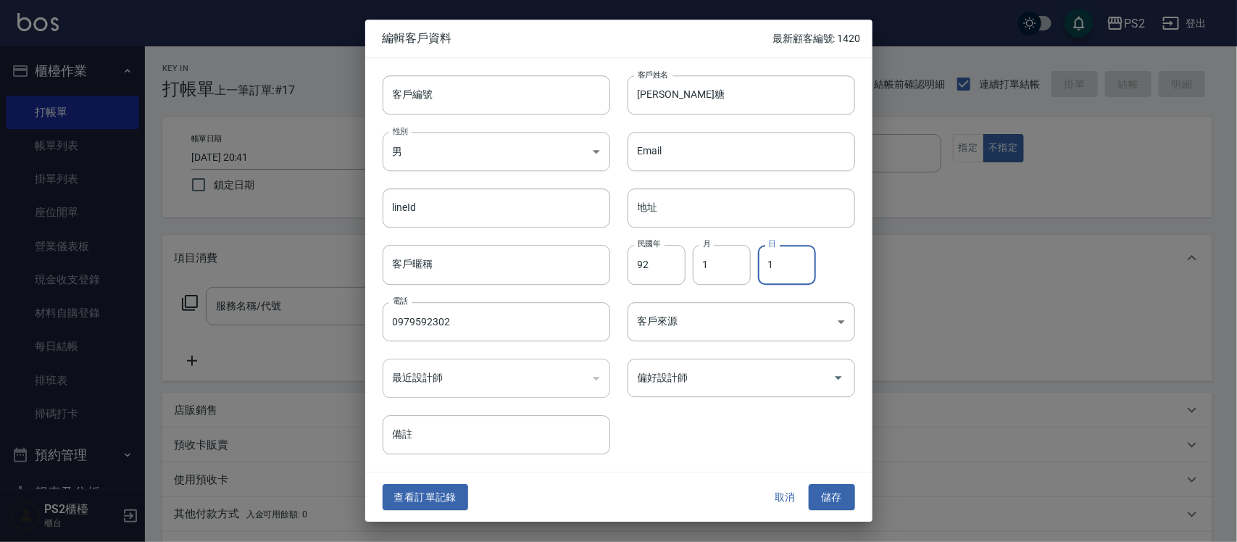
type input "1"
click at [834, 500] on button "儲存" at bounding box center [832, 497] width 46 height 27
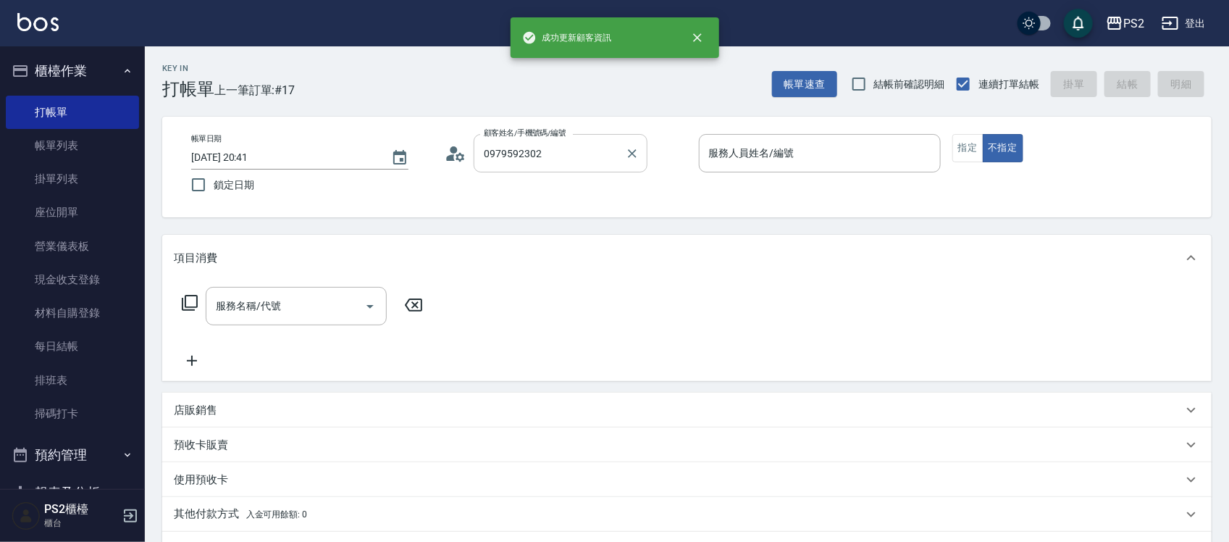
click at [547, 143] on input "0979592302" at bounding box center [549, 153] width 139 height 25
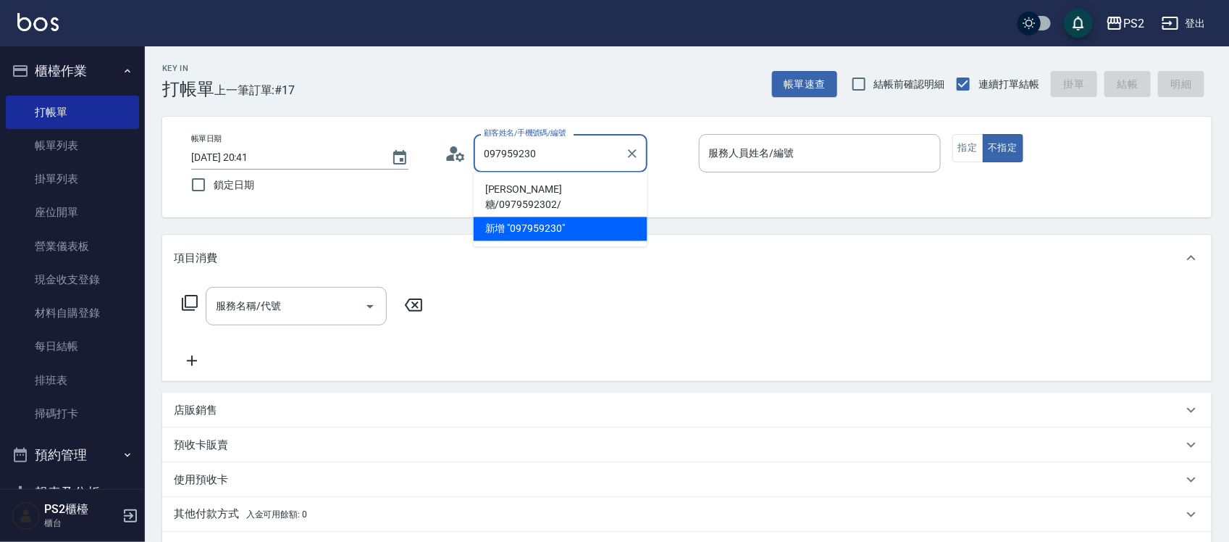
click at [553, 188] on li "董佑糖/0979592302/" at bounding box center [561, 197] width 174 height 39
type input "董佑糖/0979592302/"
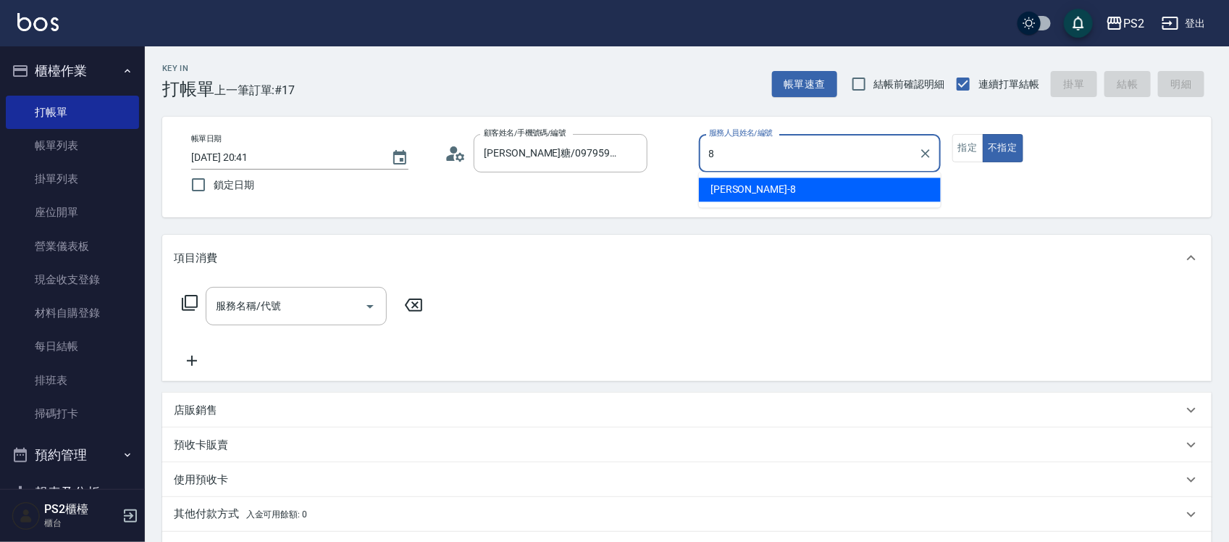
type input "Lori-8"
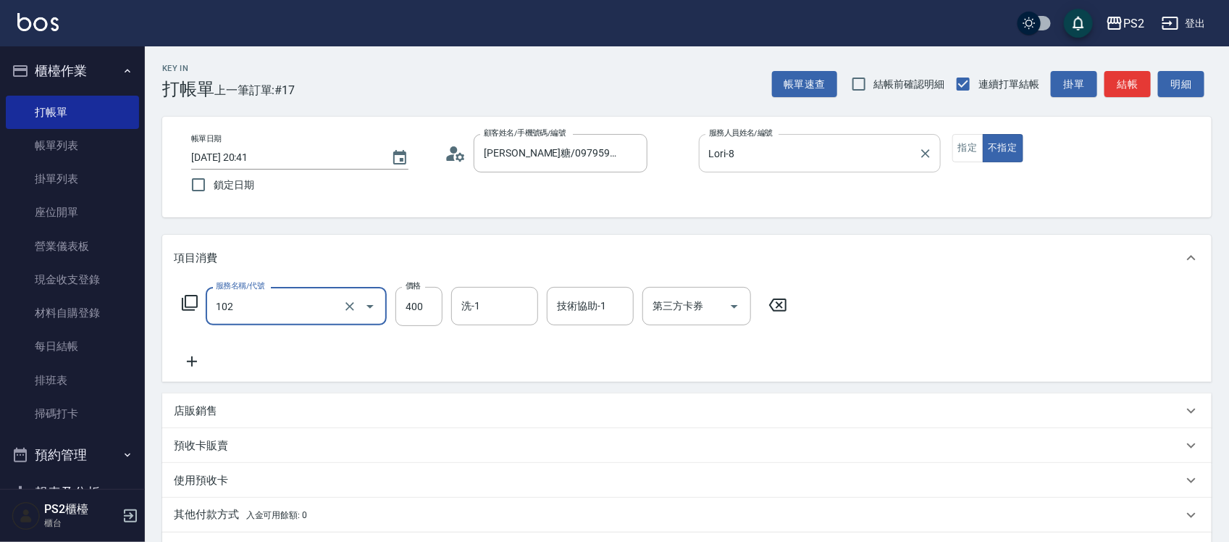
type input "精油洗髮(102)"
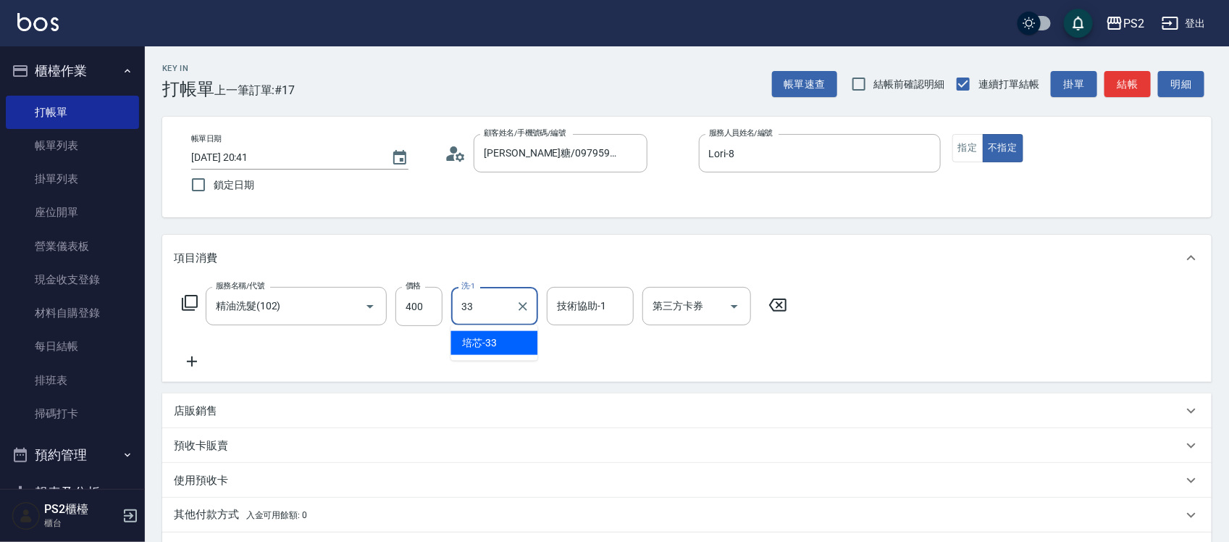
type input "培芯-33"
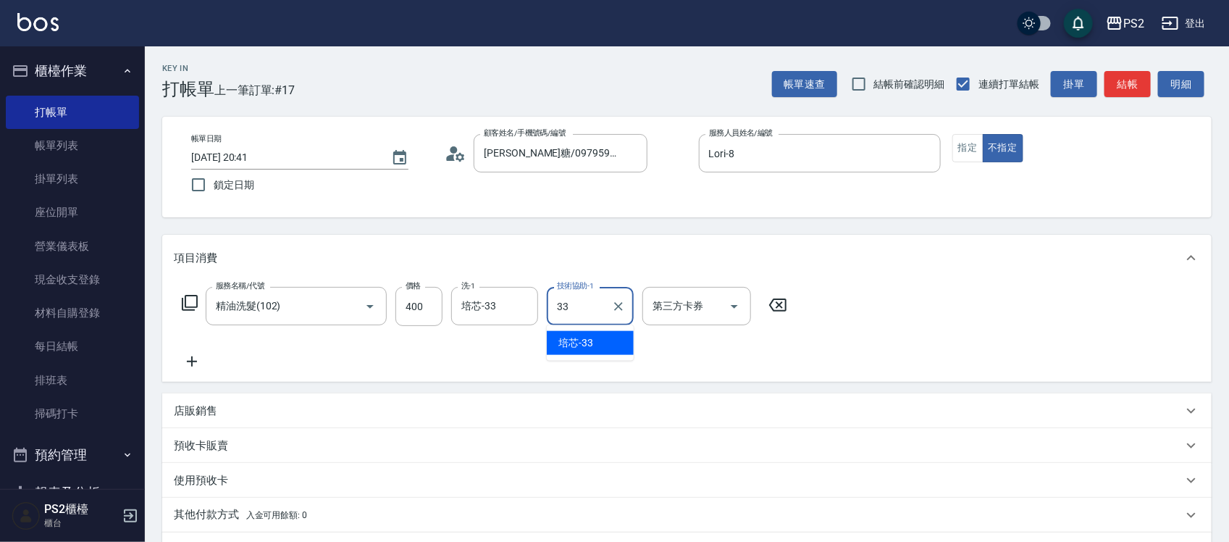
type input "培芯-33"
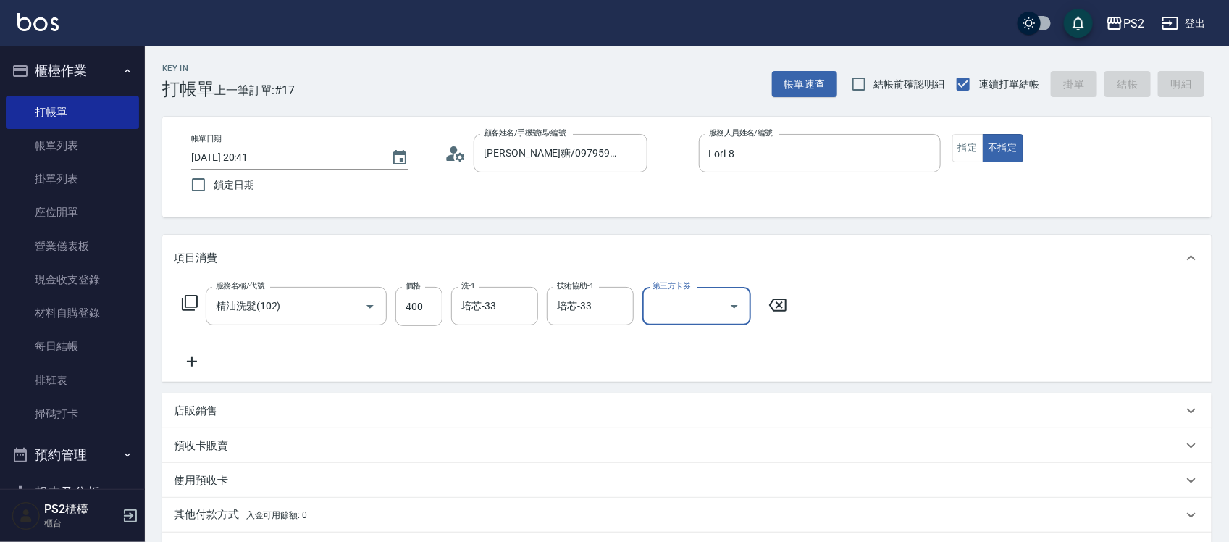
type input "2025/10/08 20:42"
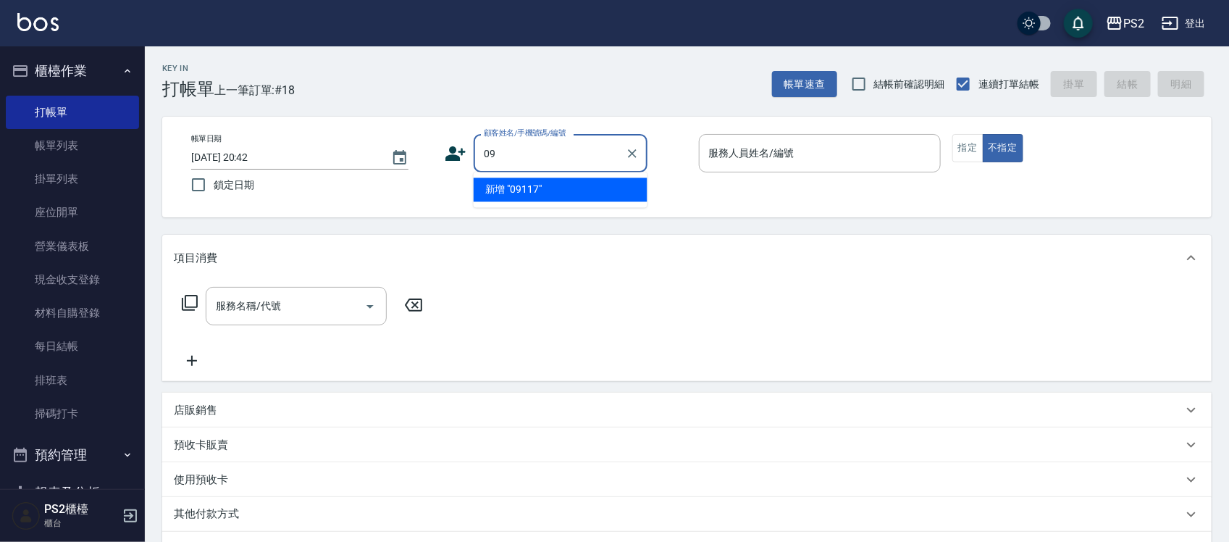
type input "0"
type input "邱瀚霆/0903957609/"
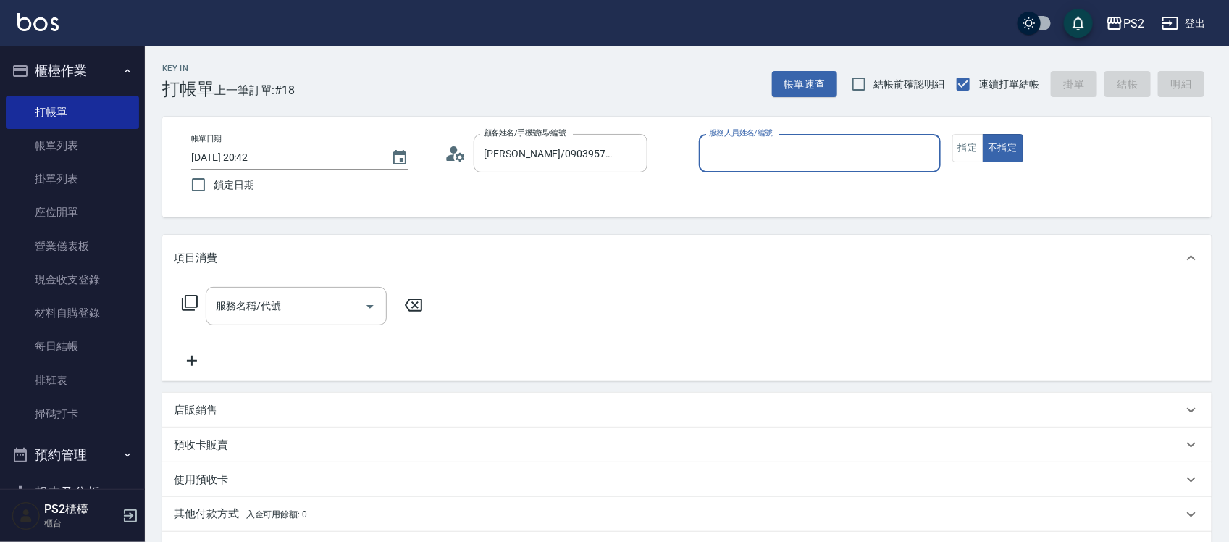
click at [983, 134] on button "不指定" at bounding box center [1003, 148] width 41 height 28
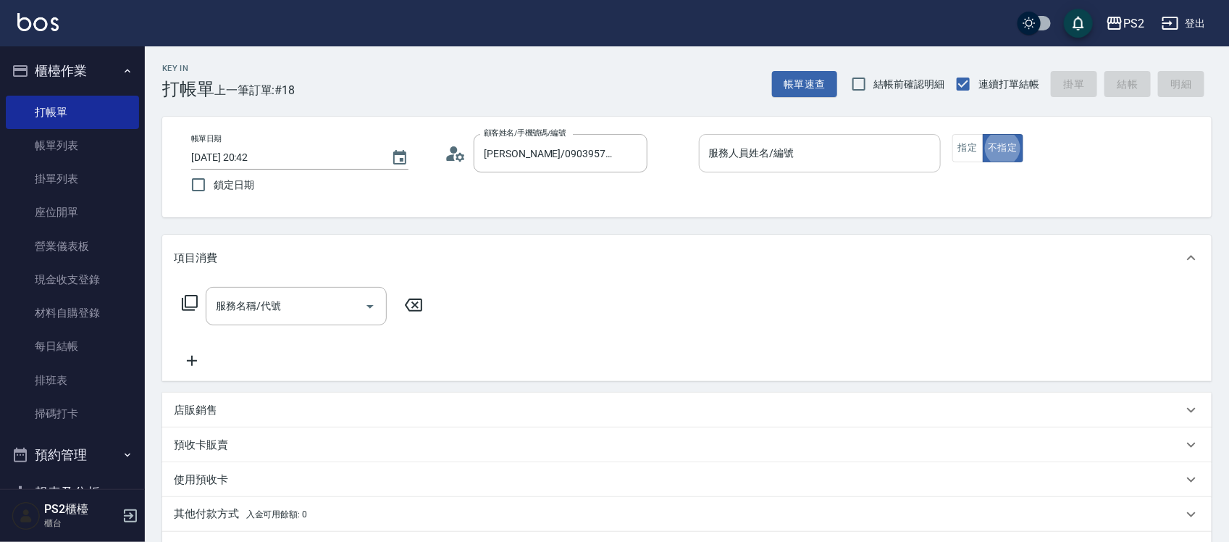
click at [795, 149] on input "服務人員姓名/編號" at bounding box center [820, 153] width 229 height 25
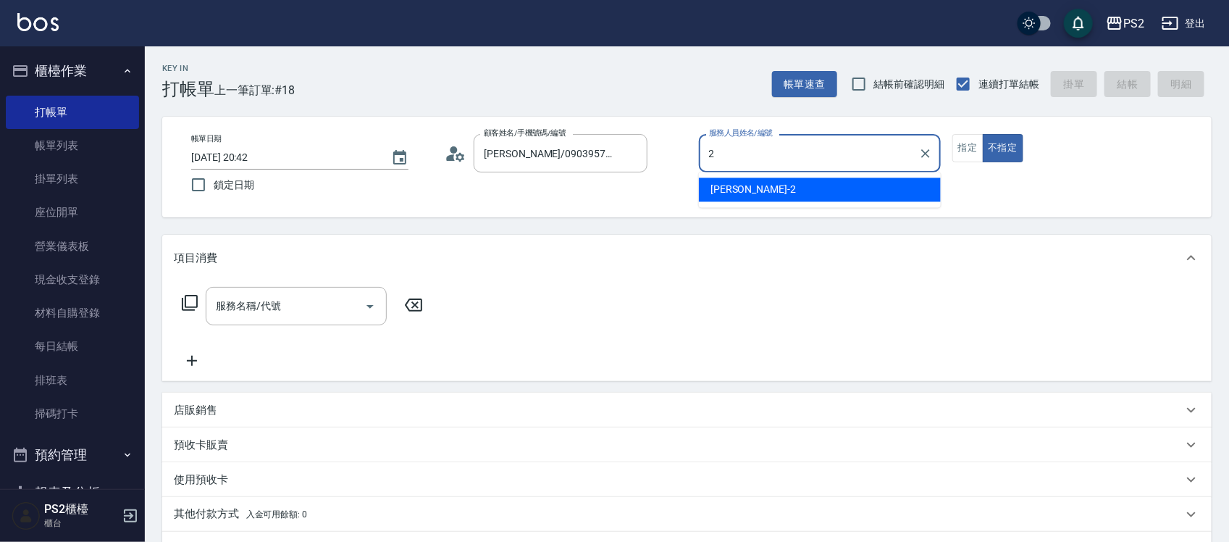
type input "Jason-2"
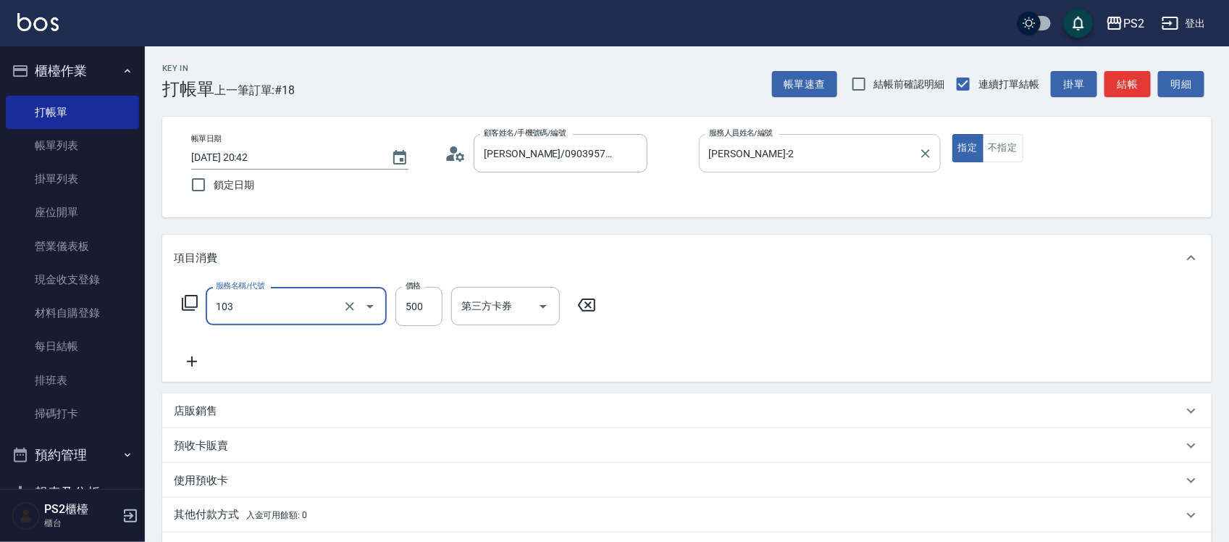
type input "B級洗剪500(103)"
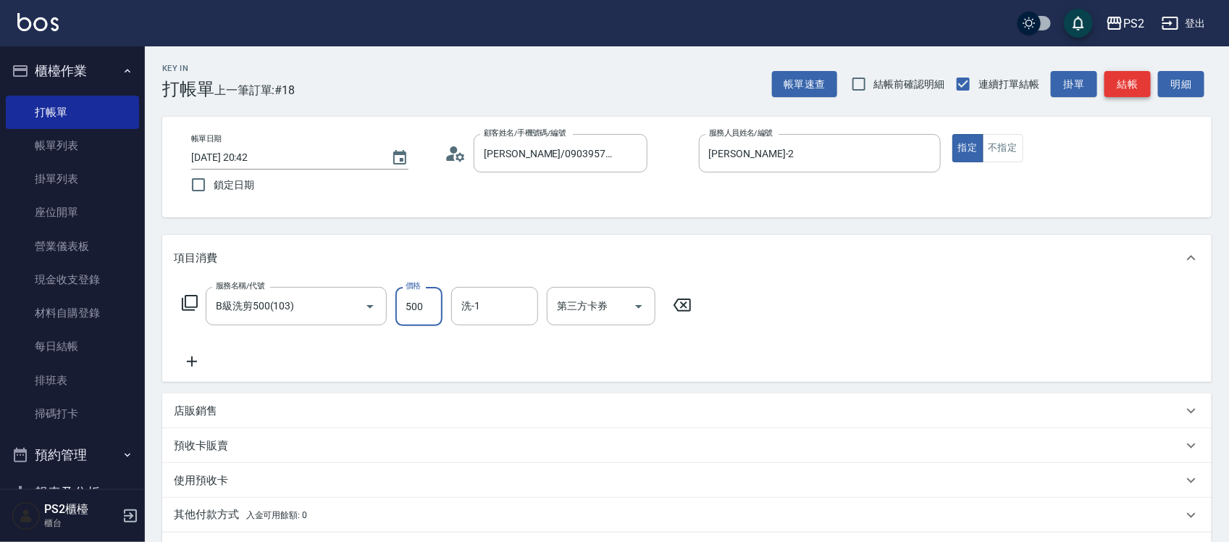
click at [1107, 76] on button "結帳" at bounding box center [1128, 84] width 46 height 27
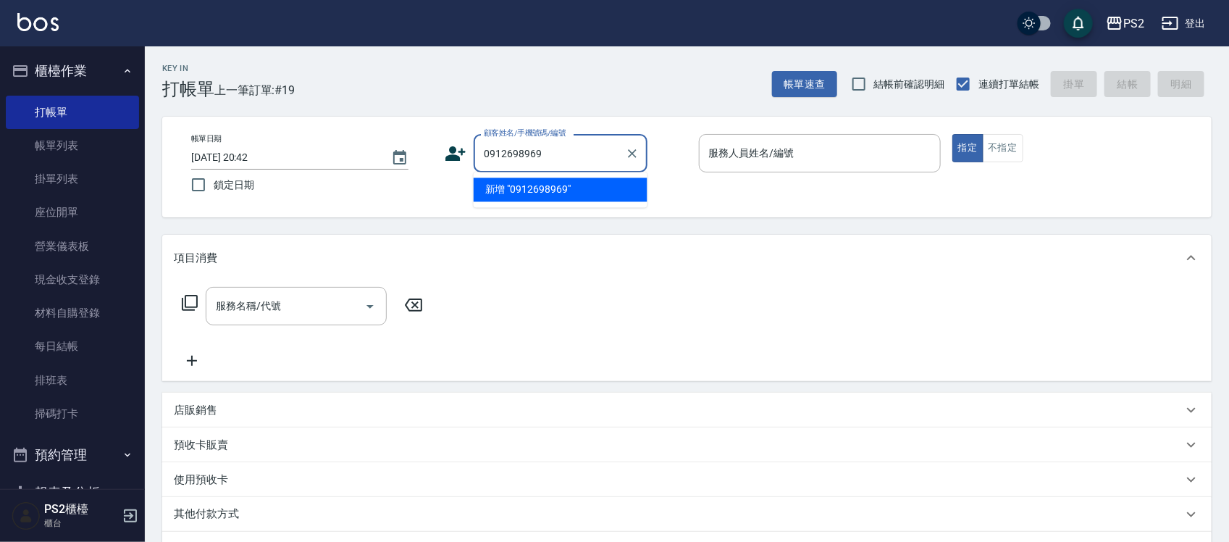
click at [515, 196] on li "新增 "0912698969"" at bounding box center [561, 190] width 174 height 24
type input "0912698969"
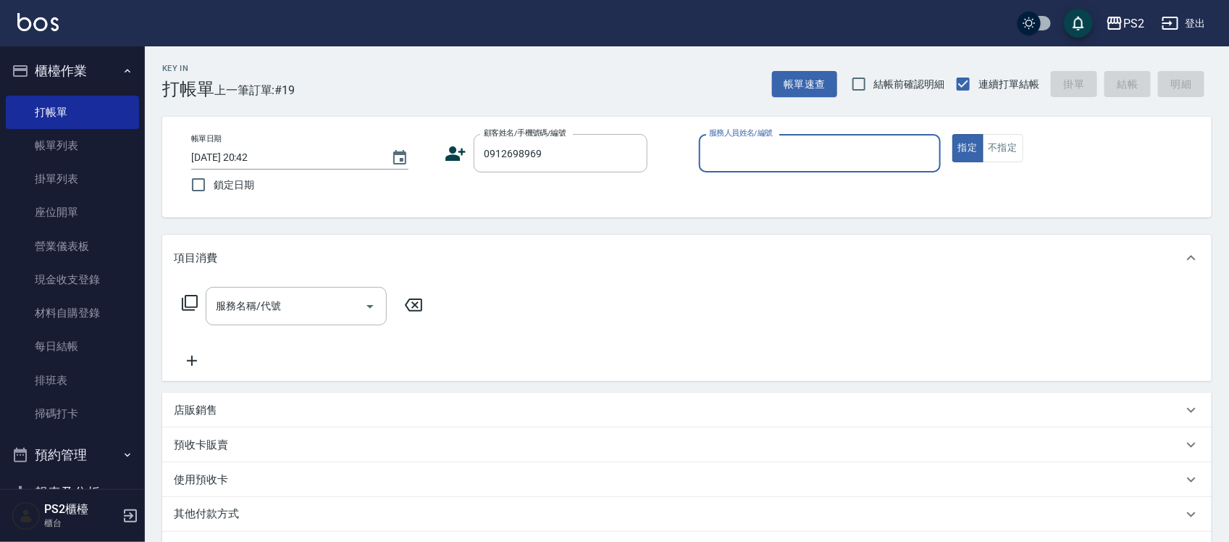
click at [454, 149] on icon at bounding box center [456, 153] width 20 height 14
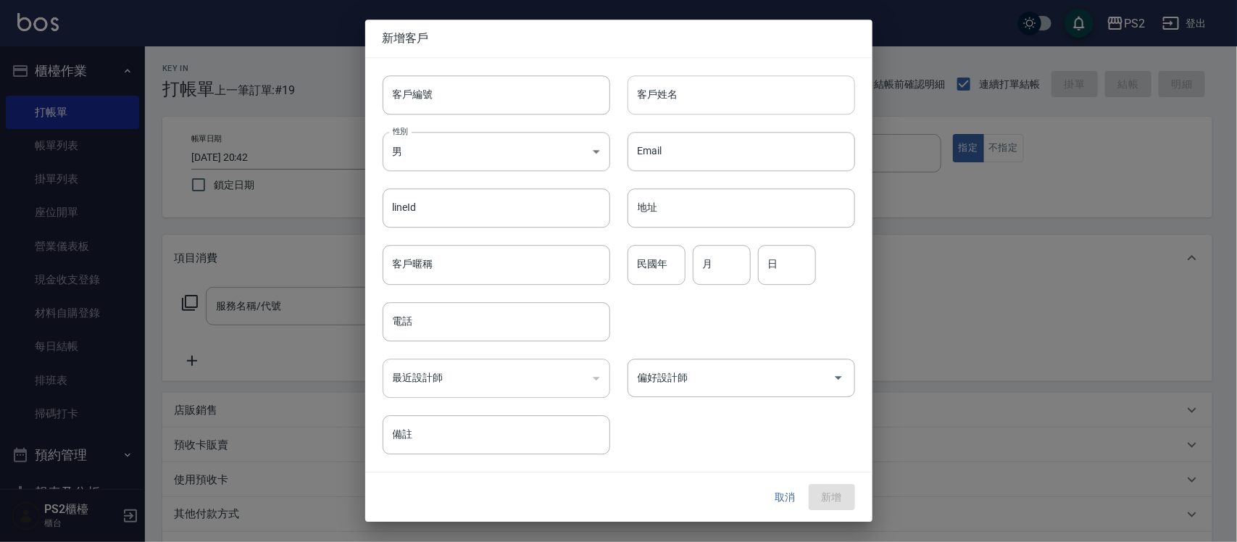
type input "0912698969"
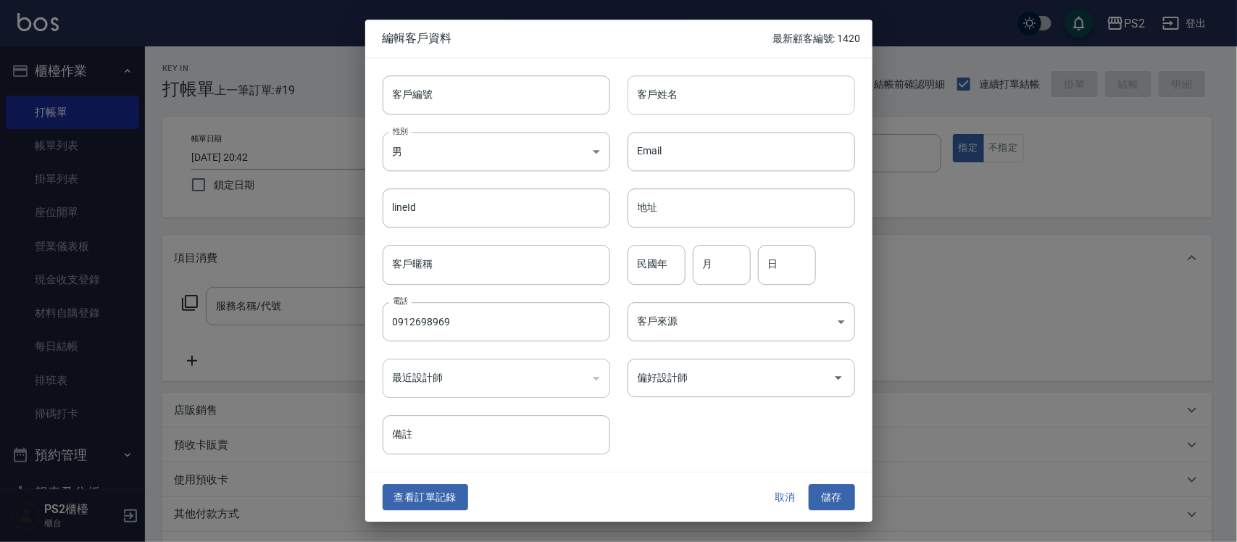
click at [710, 106] on input "客戶姓名" at bounding box center [740, 94] width 227 height 39
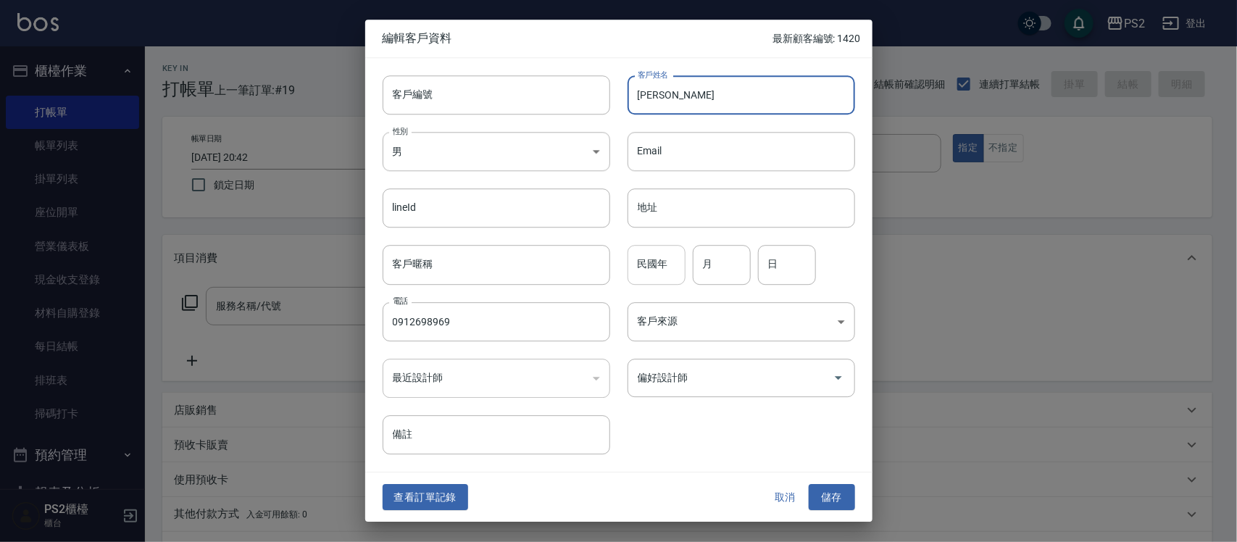
type input "林依依"
click at [667, 276] on input "民國年" at bounding box center [656, 265] width 58 height 39
type input "90"
type input "9"
type input "17"
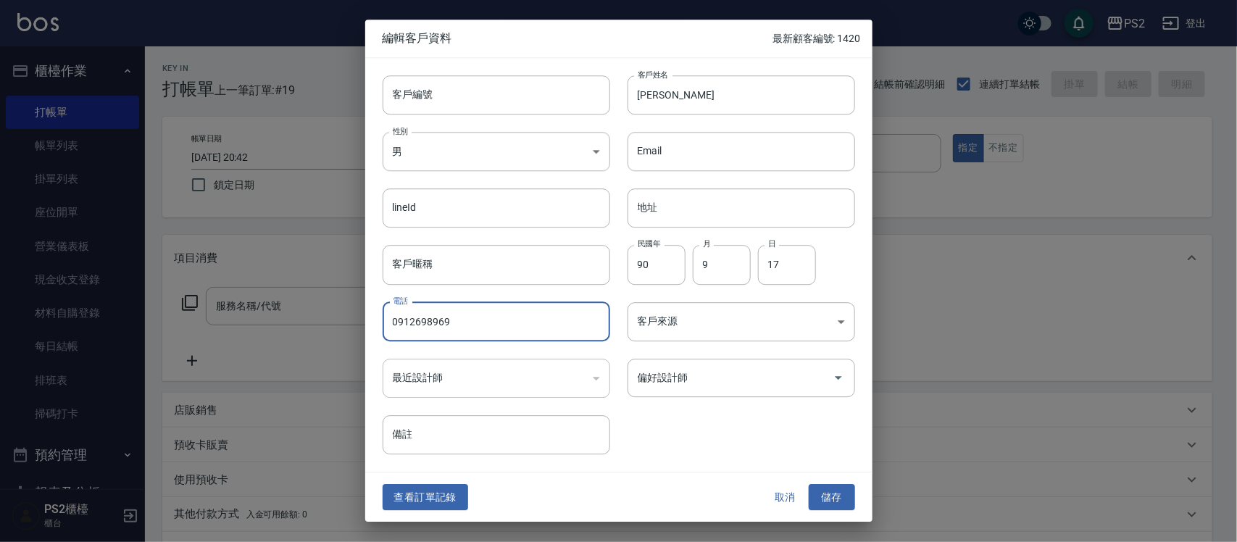
click at [826, 486] on button "儲存" at bounding box center [832, 497] width 46 height 27
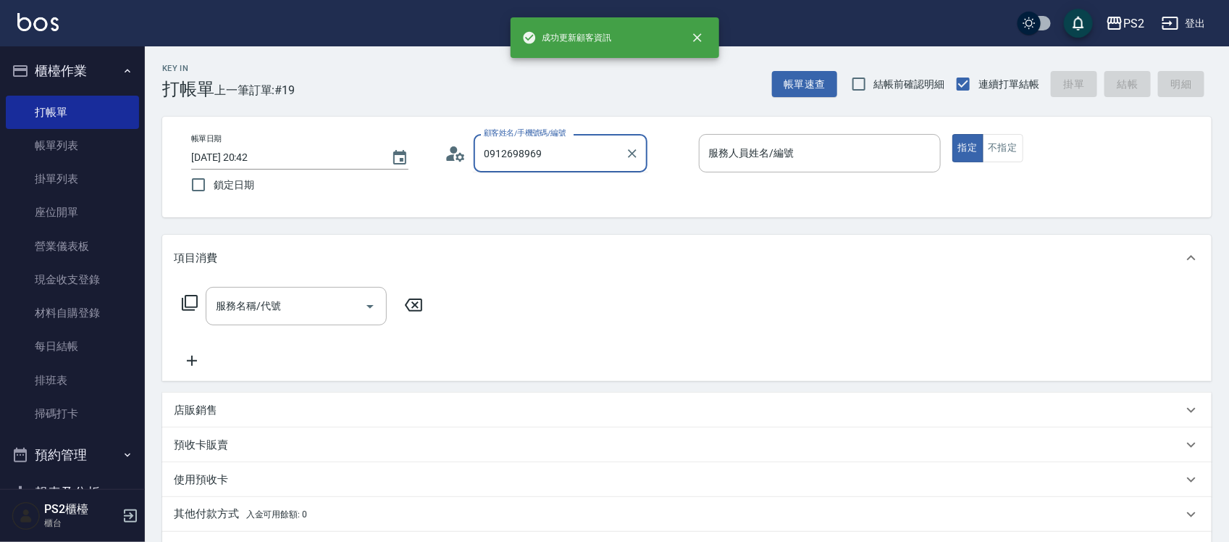
click at [562, 157] on input "0912698969" at bounding box center [549, 153] width 139 height 25
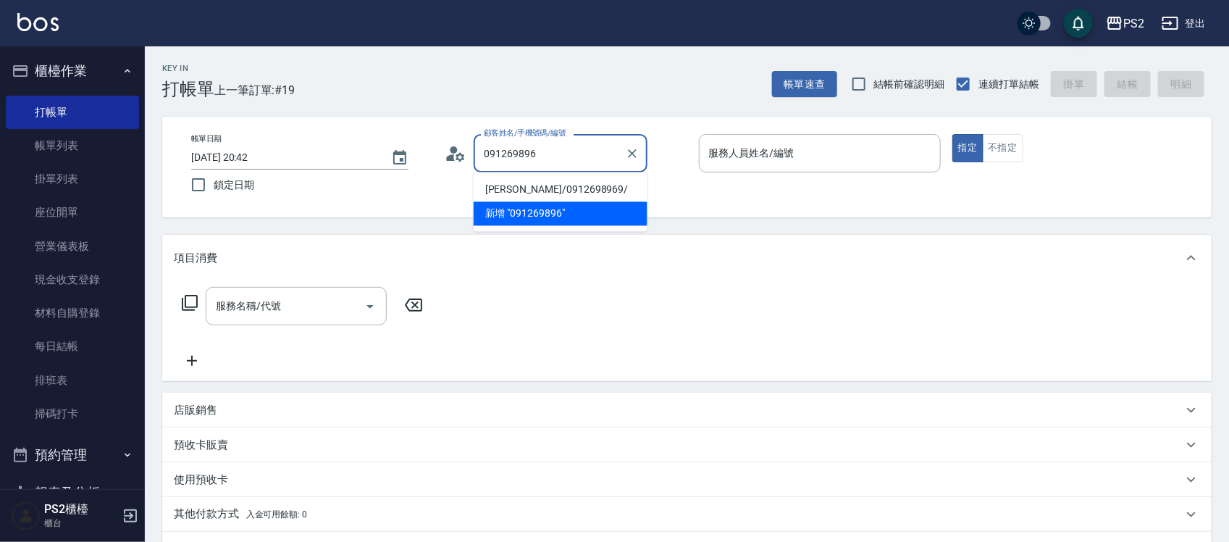
click at [535, 192] on li "林依依/0912698969/" at bounding box center [561, 190] width 174 height 24
type input "林依依/0912698969/"
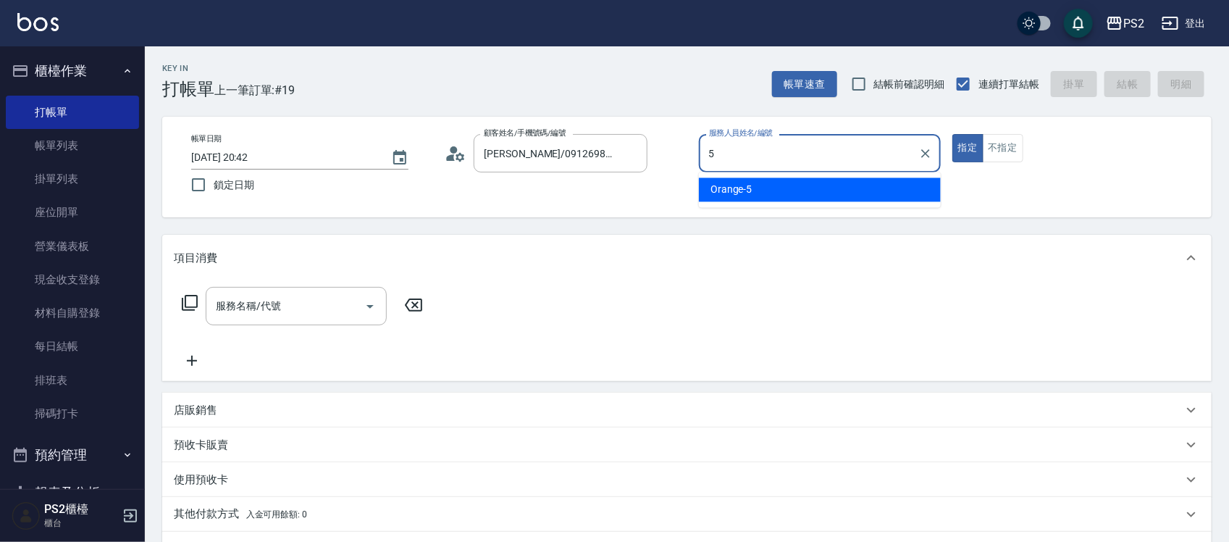
type input "Orange-5"
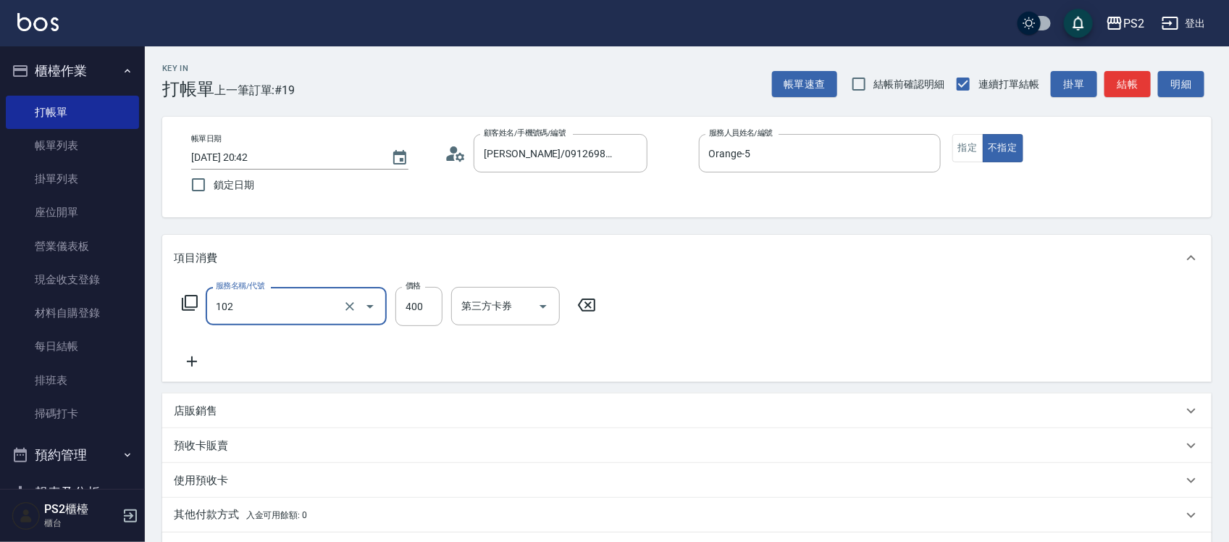
type input "精油洗髮(102)"
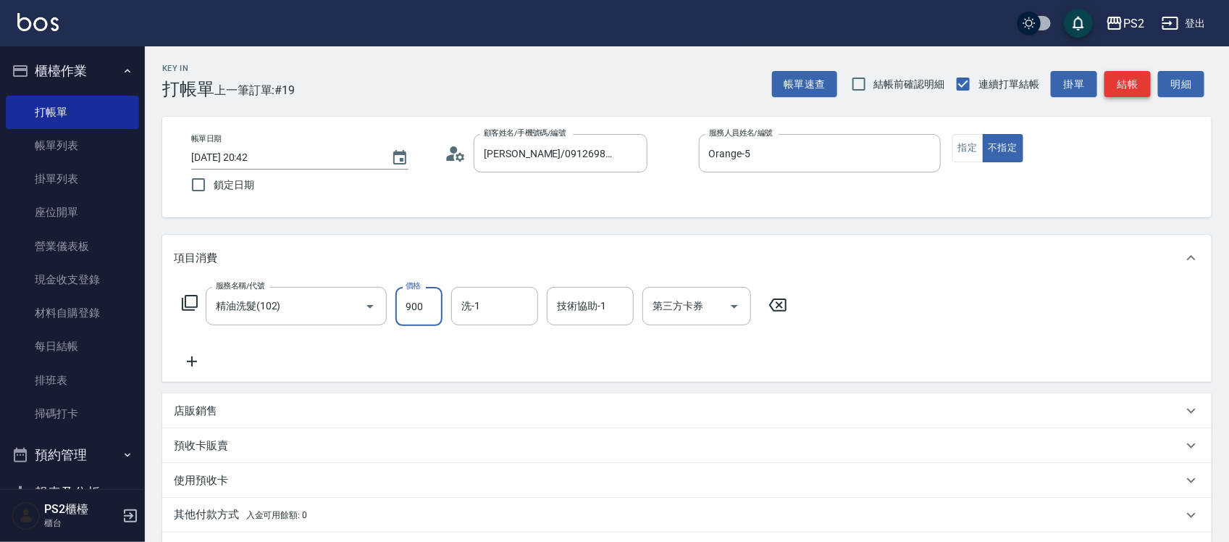
type input "900"
click at [1130, 88] on button "結帳" at bounding box center [1128, 84] width 46 height 27
click at [1130, 88] on div "帳單速查 結帳前確認明細 連續打單結帳 掛單 結帳 明細" at bounding box center [992, 84] width 440 height 30
type input "2025/10/08 20:43"
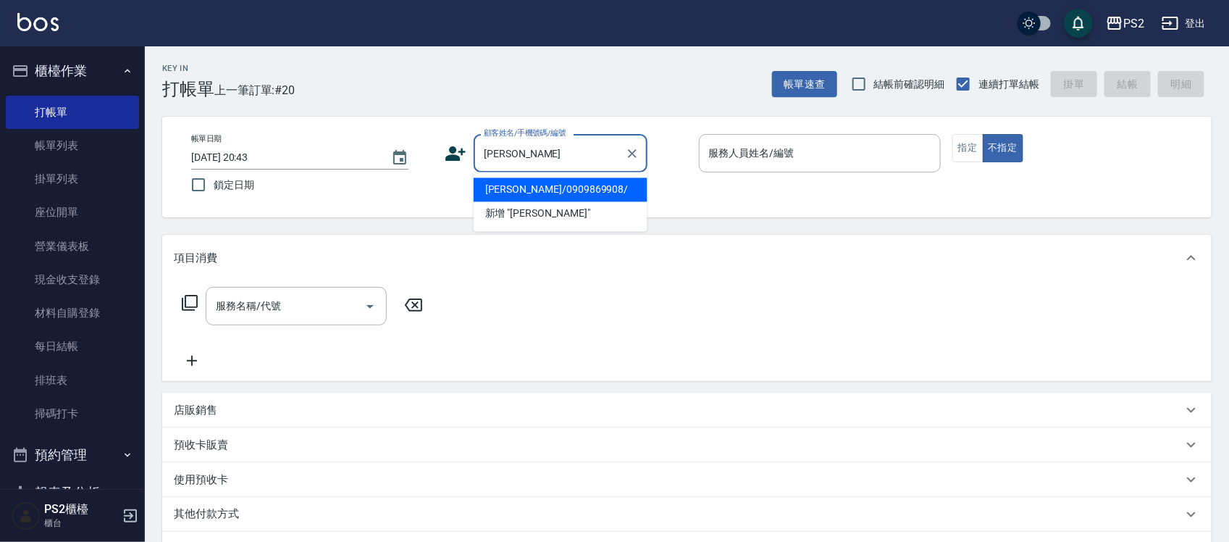
type input "柯如珊/0909869908/"
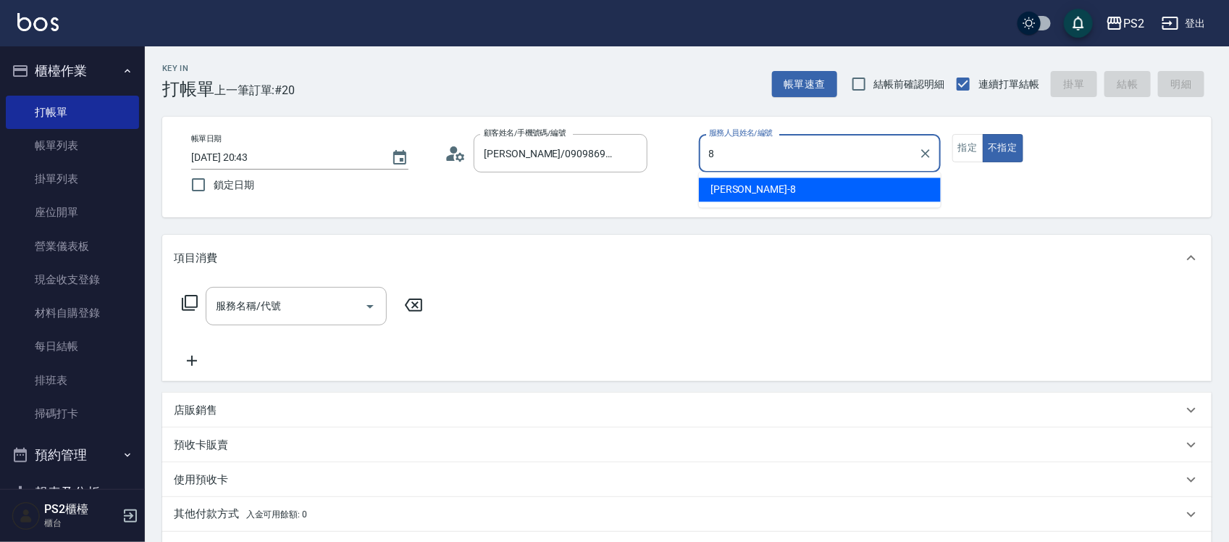
type input "Lori-8"
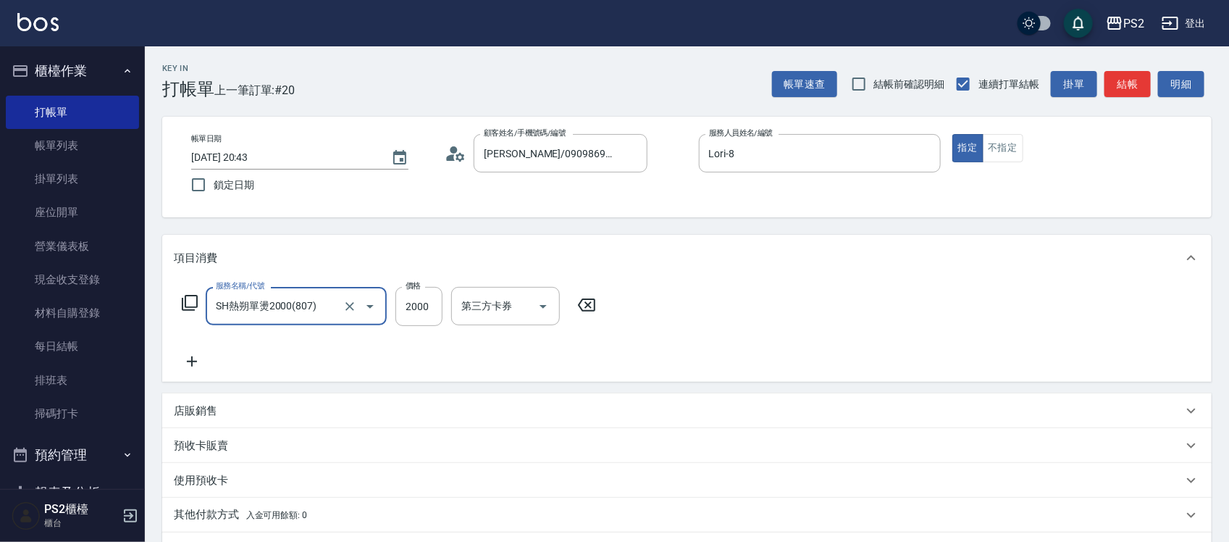
type input "SH熱朔單燙2000(807)"
type input "3000"
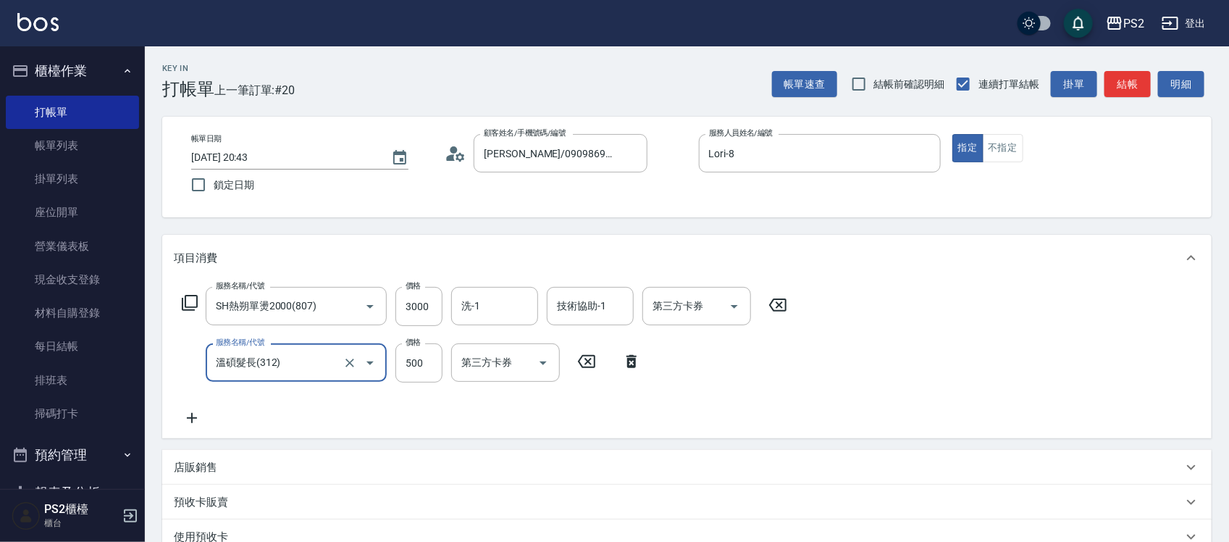
type input "溫碩髮長(312)"
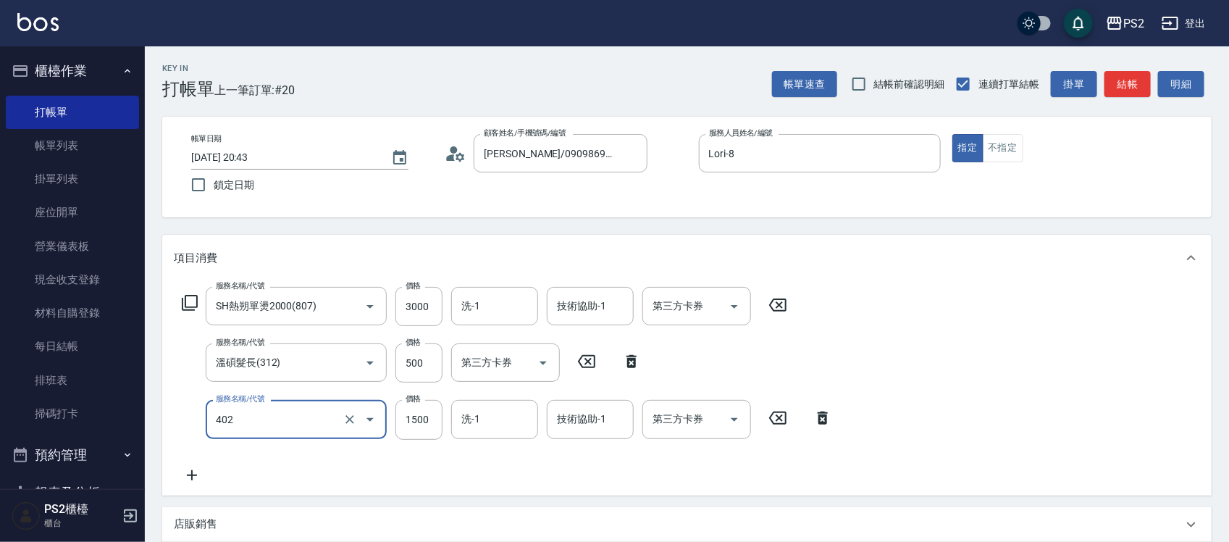
type input "染髮+髮還原1500(402)"
type input "2000"
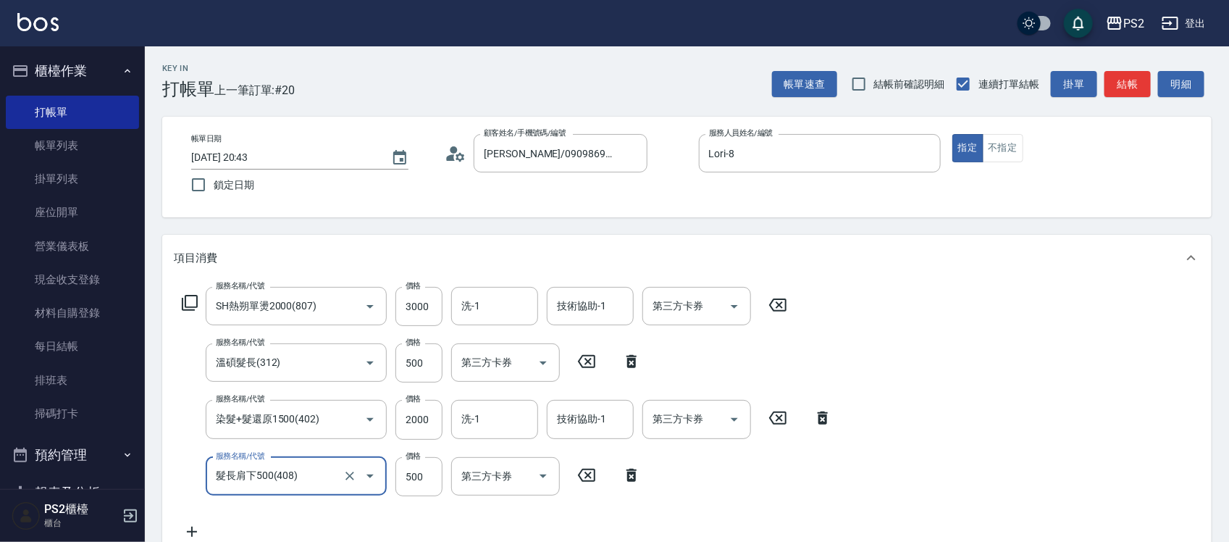
type input "髮長肩下500(408)"
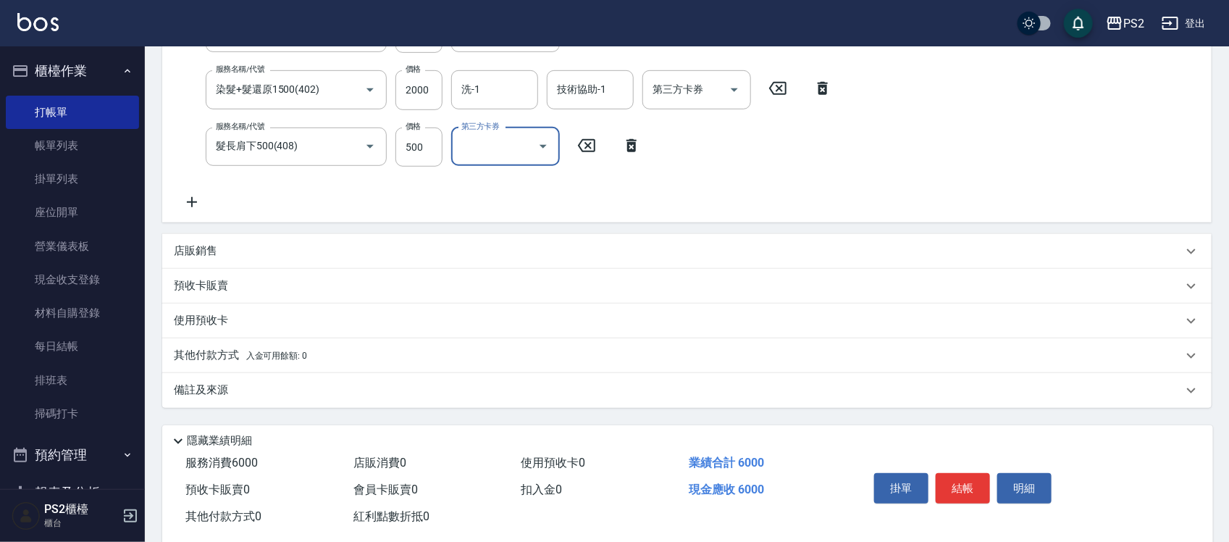
scroll to position [357, 0]
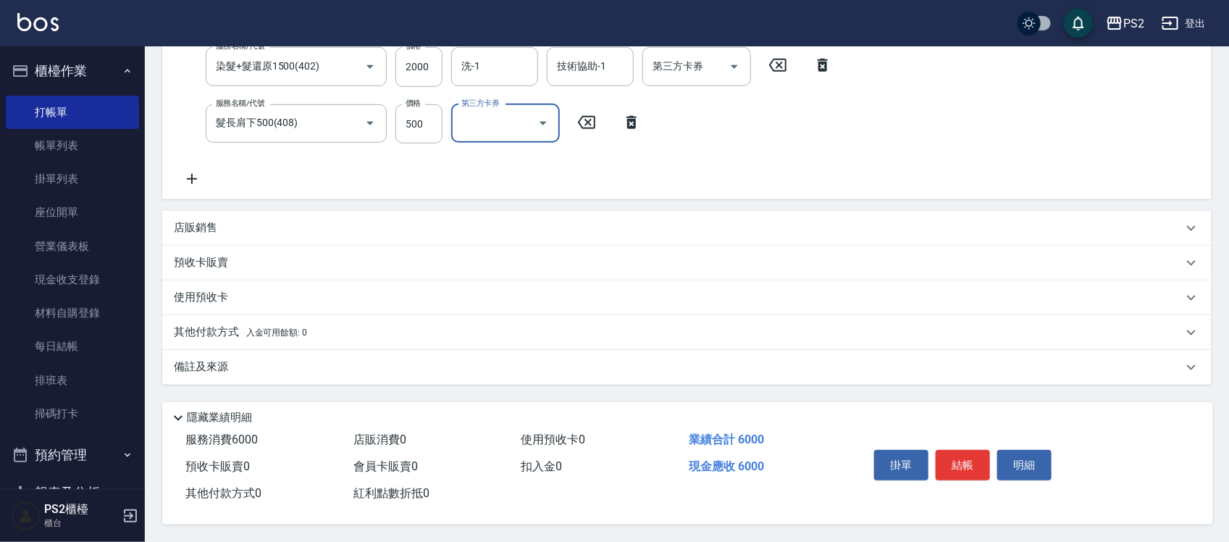
click at [255, 327] on span "入金可用餘額: 0" at bounding box center [277, 332] width 62 height 10
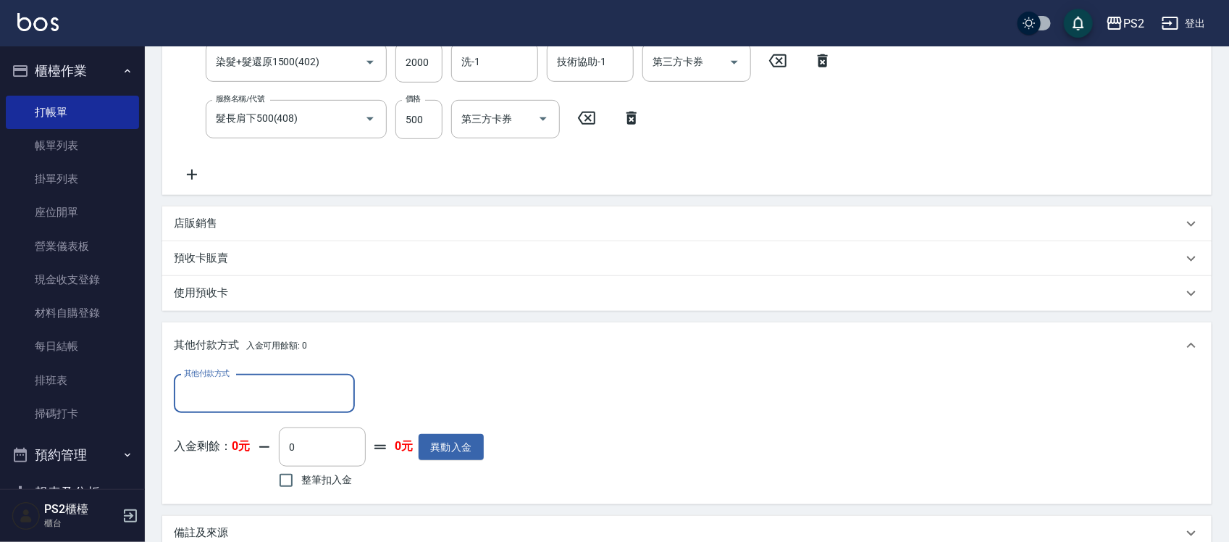
scroll to position [0, 0]
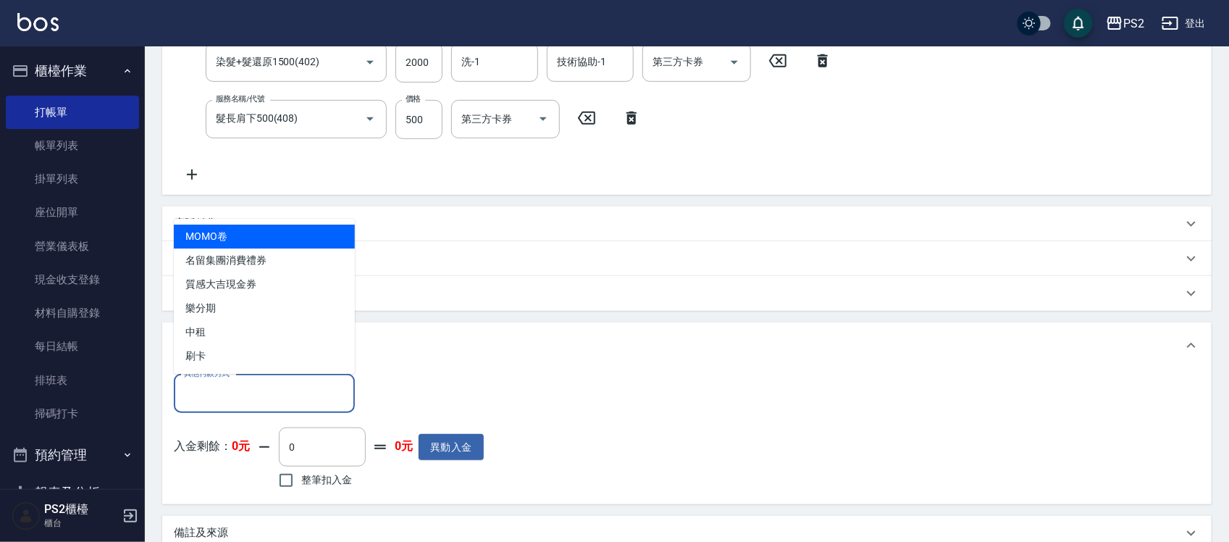
click at [212, 393] on input "其他付款方式" at bounding box center [264, 393] width 168 height 25
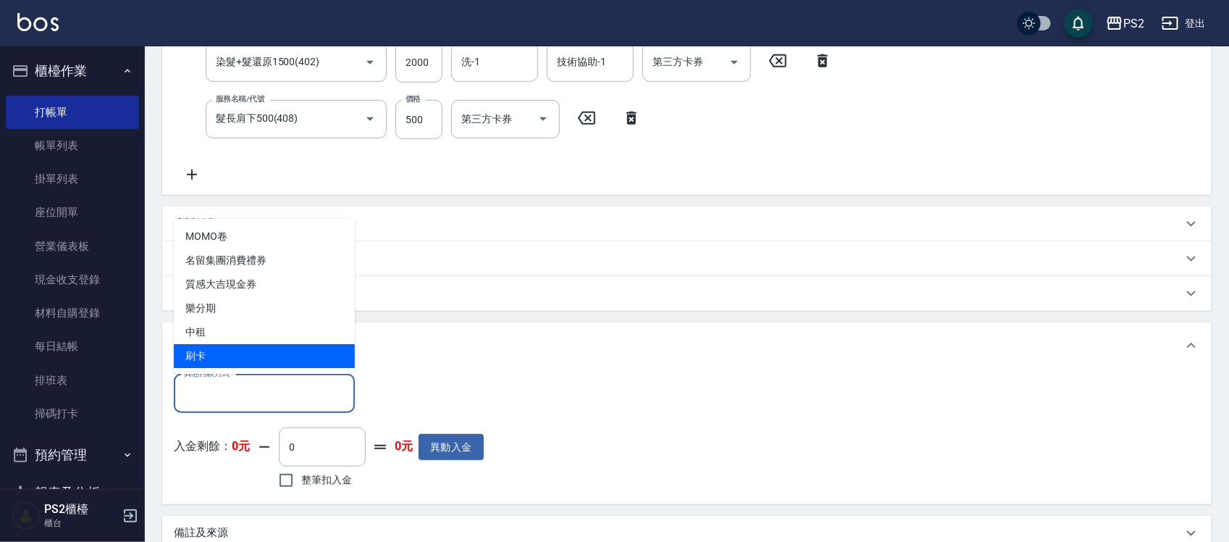
click at [217, 354] on span "刷卡" at bounding box center [264, 356] width 181 height 24
type input "刷卡"
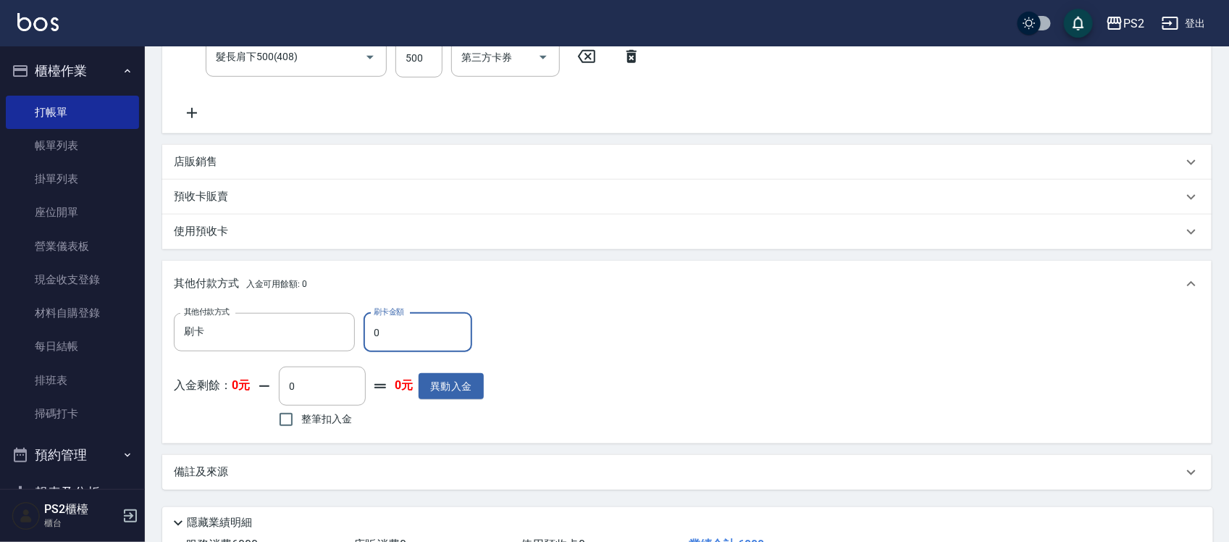
scroll to position [448, 0]
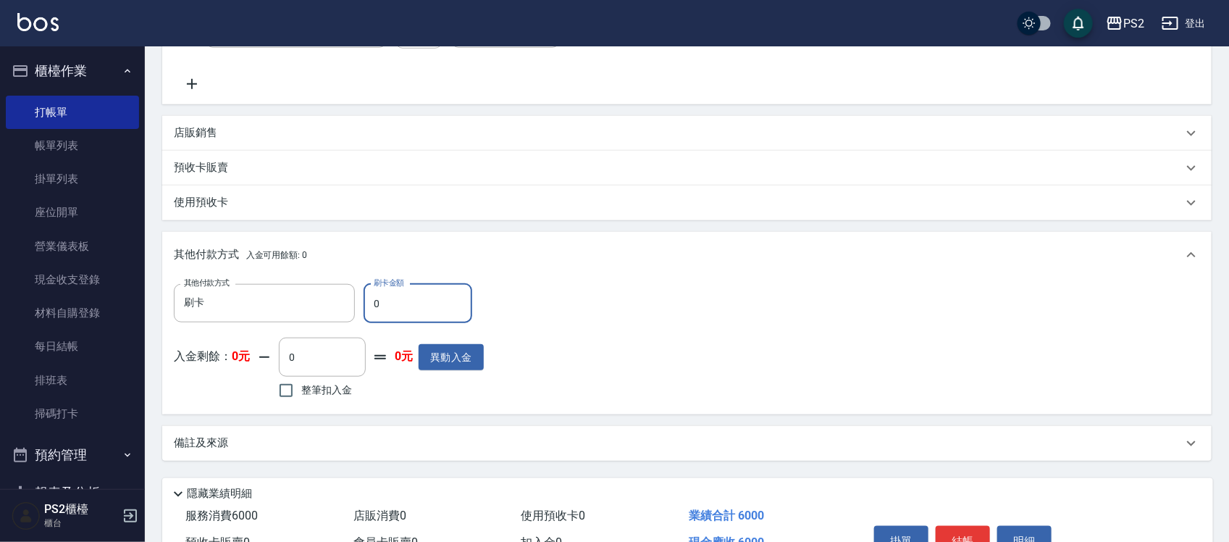
click at [422, 306] on input "0" at bounding box center [418, 303] width 109 height 39
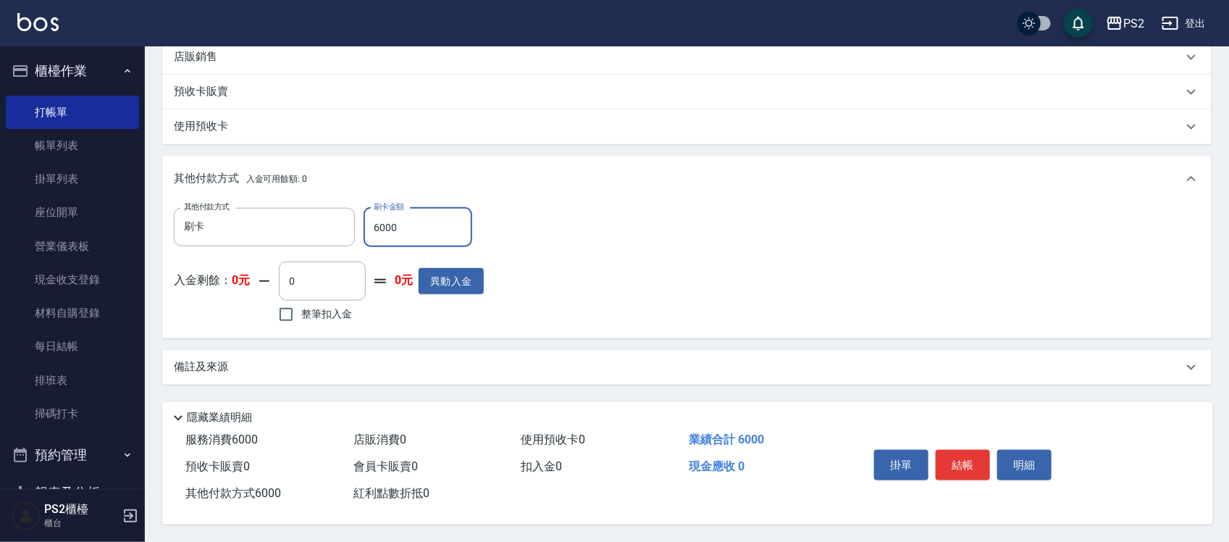
scroll to position [529, 0]
type input "6000"
click at [977, 453] on button "結帳" at bounding box center [963, 465] width 54 height 30
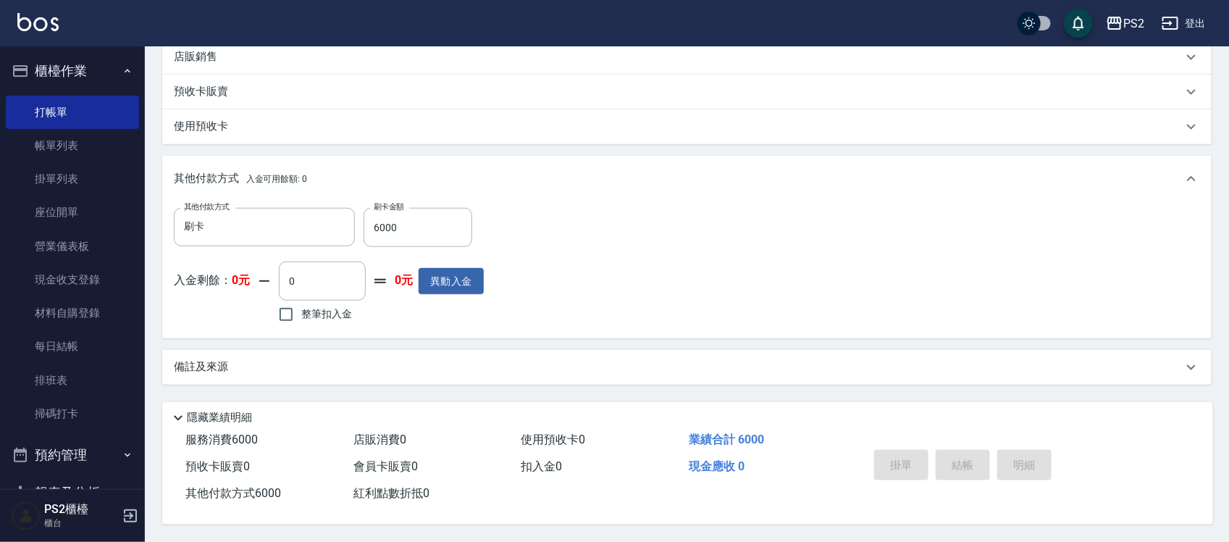
type input "2025/10/08 20:44"
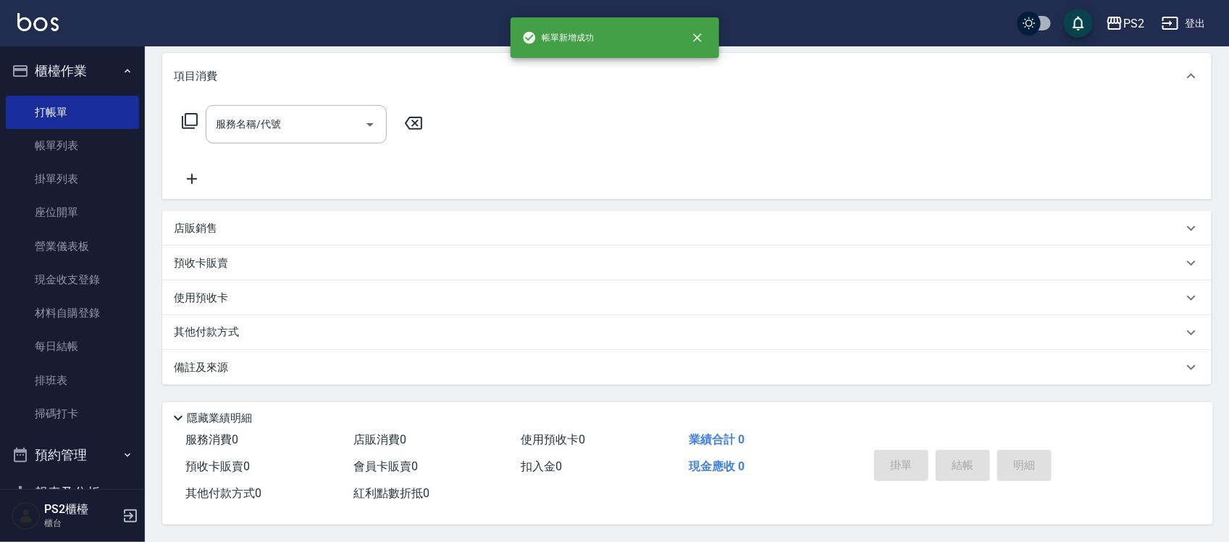
scroll to position [0, 0]
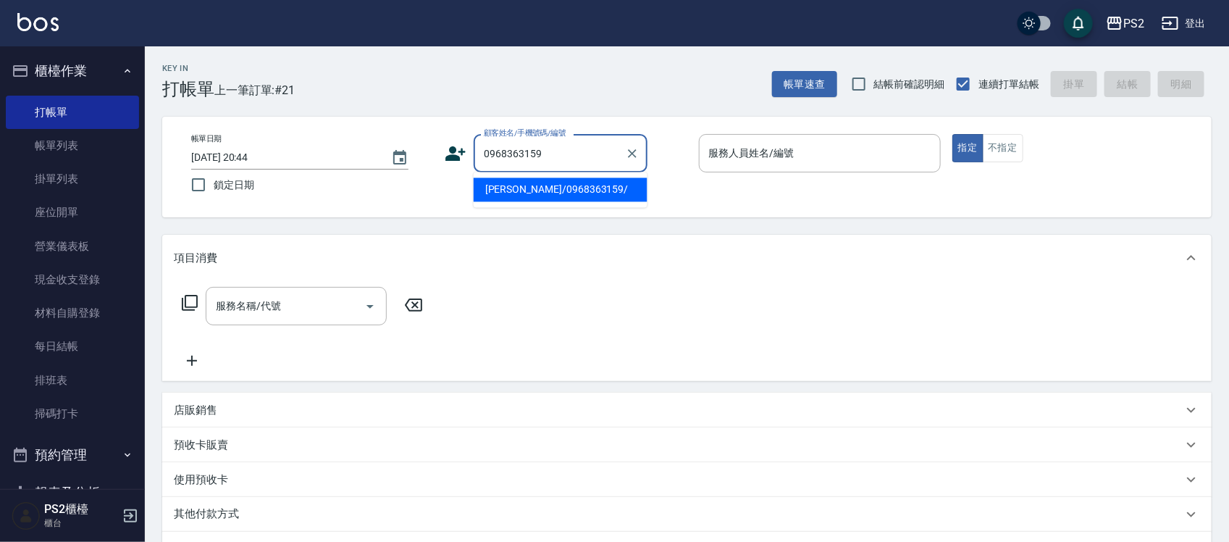
type input "蔡昀蒨/0968363159/"
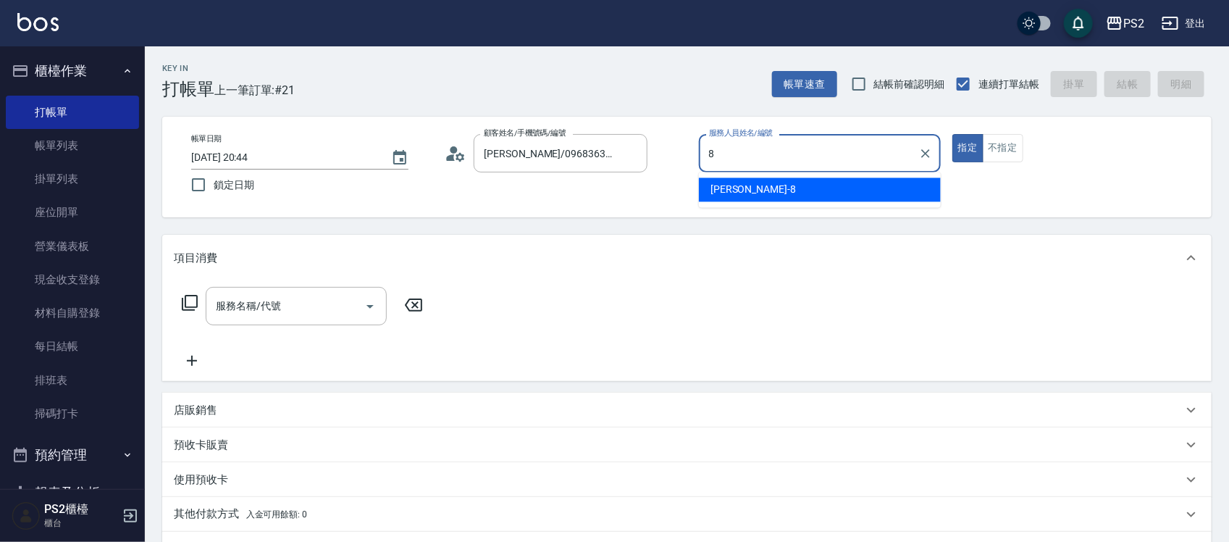
type input "Lori-8"
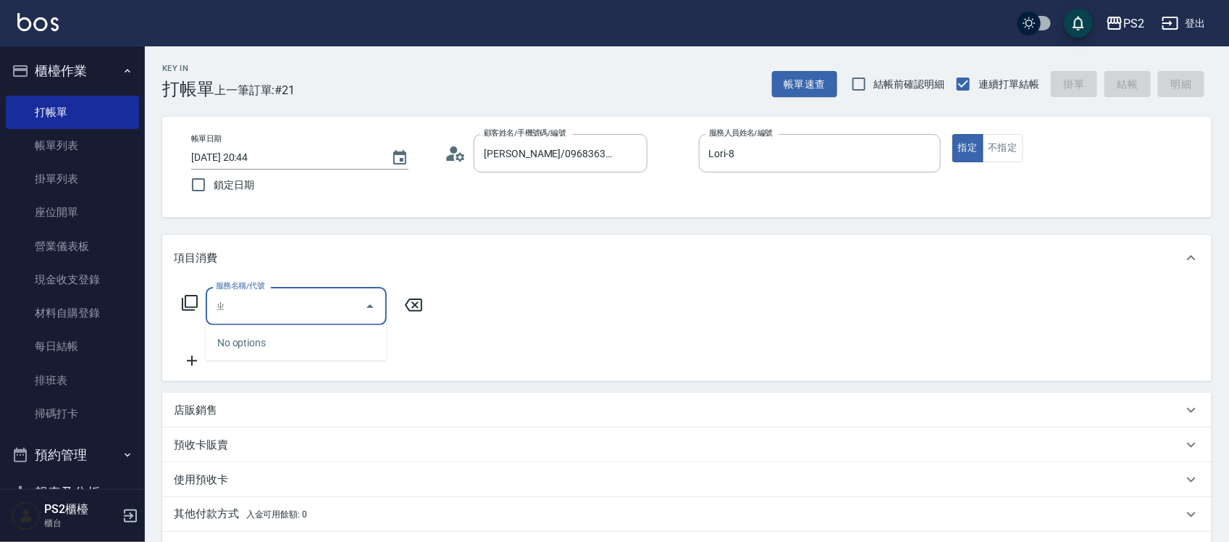
type input "直"
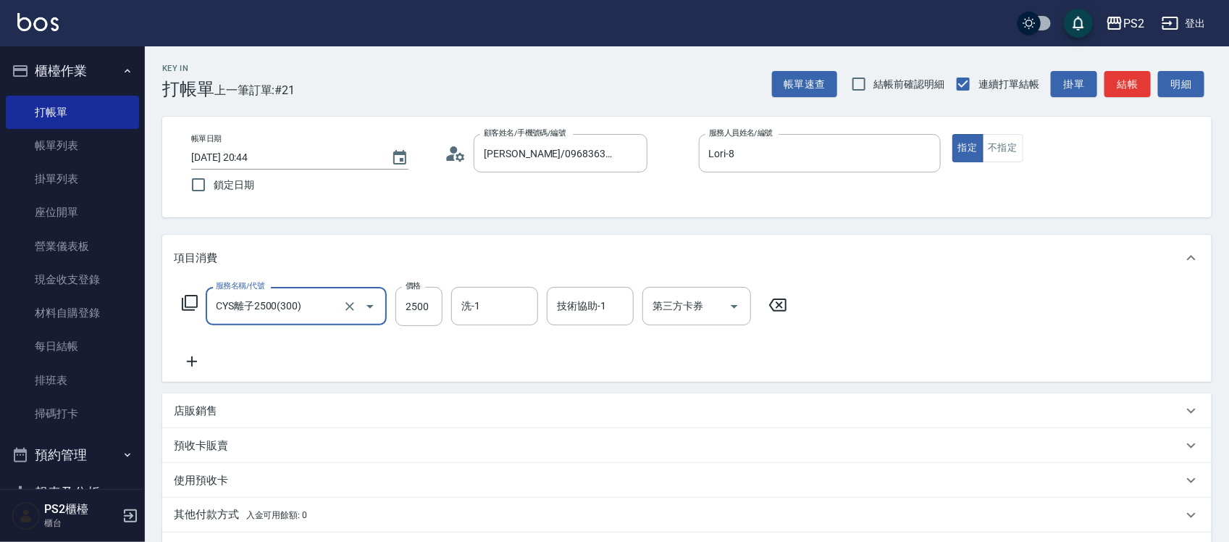
type input "CYS離子2500(300)"
type input "2000"
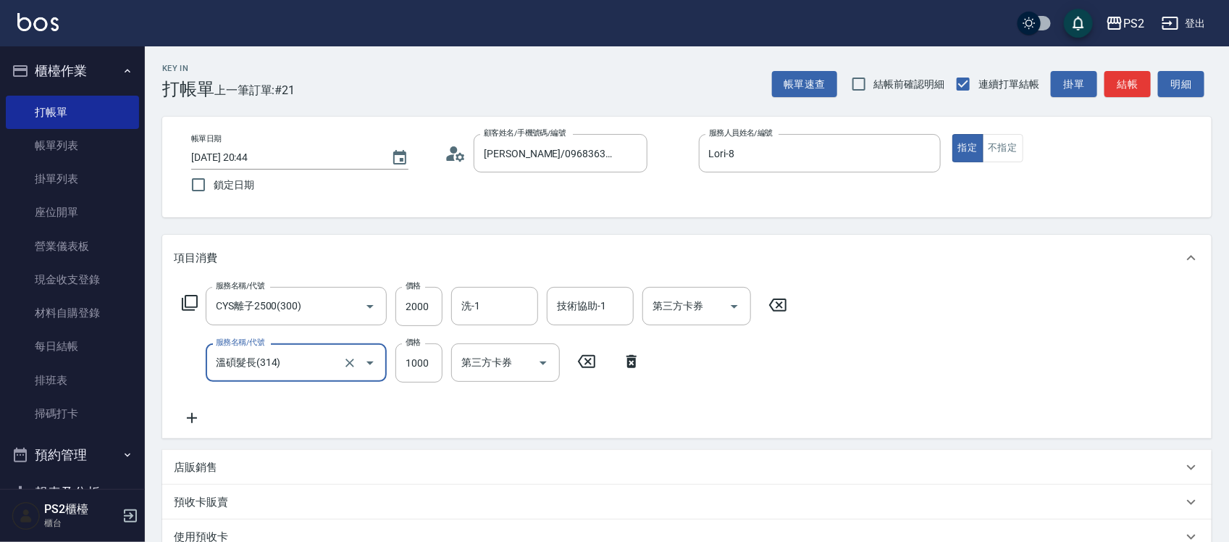
type input "溫碩髮長(314)"
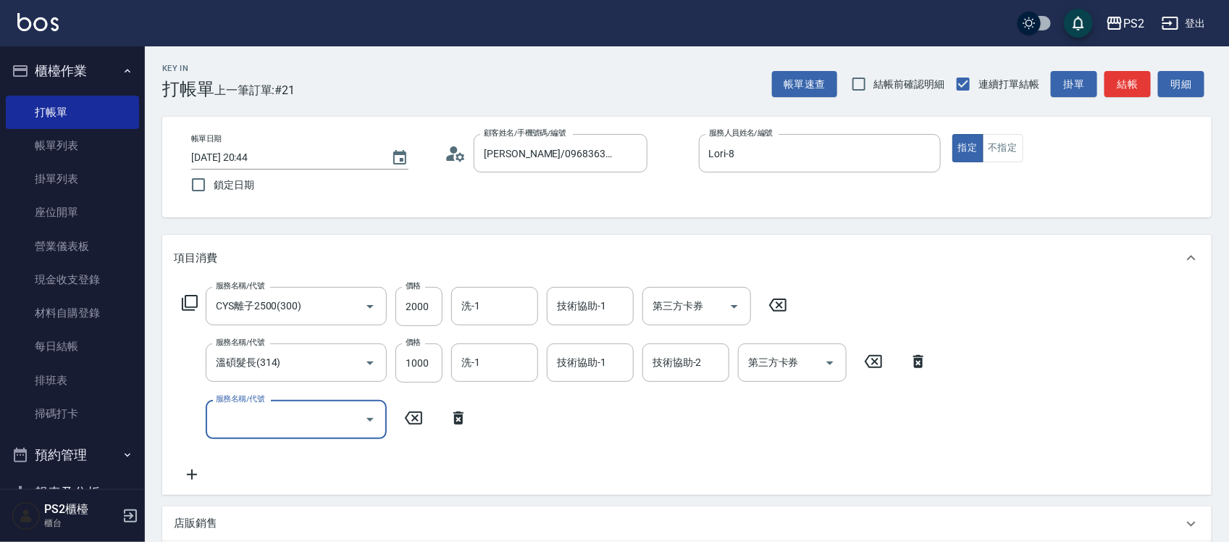
type input "4"
type input "廣告染髮(503)"
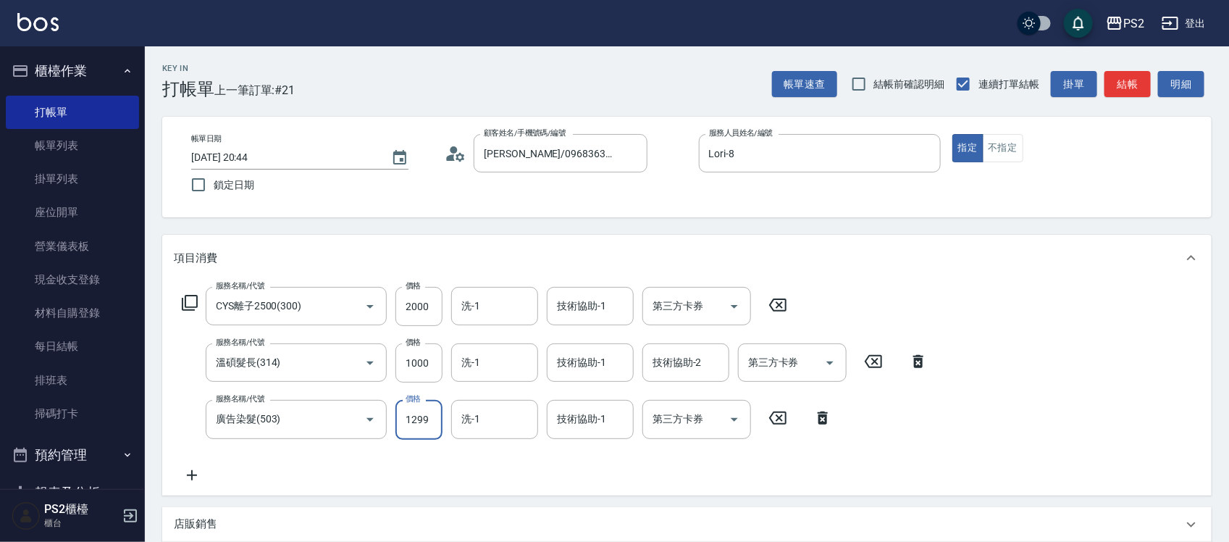
type input "1299"
type input "培芯-33"
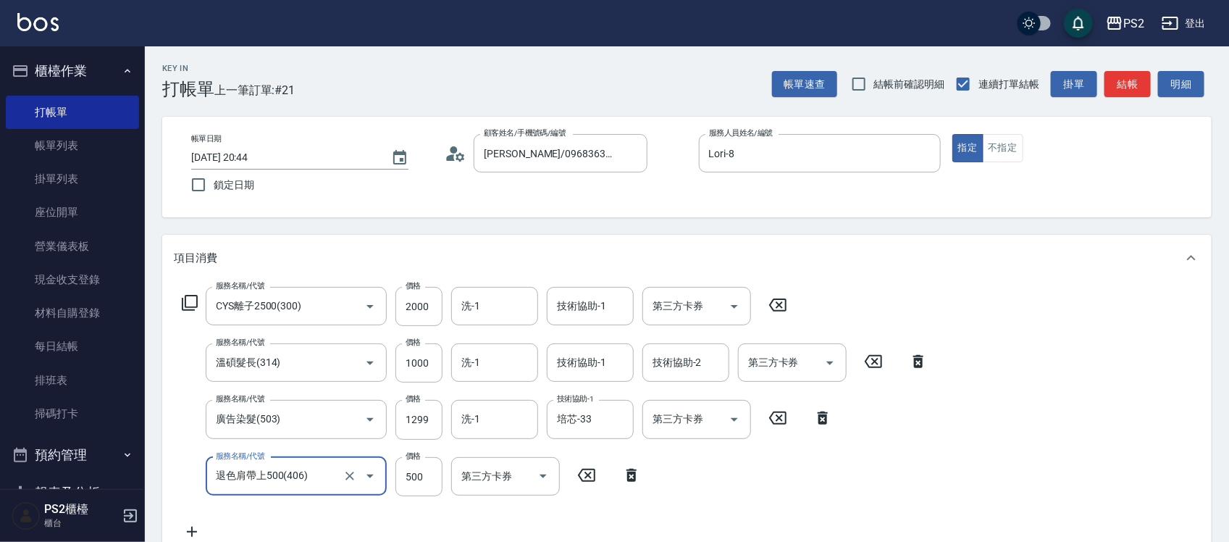
type input "退色肩帶上500(406)"
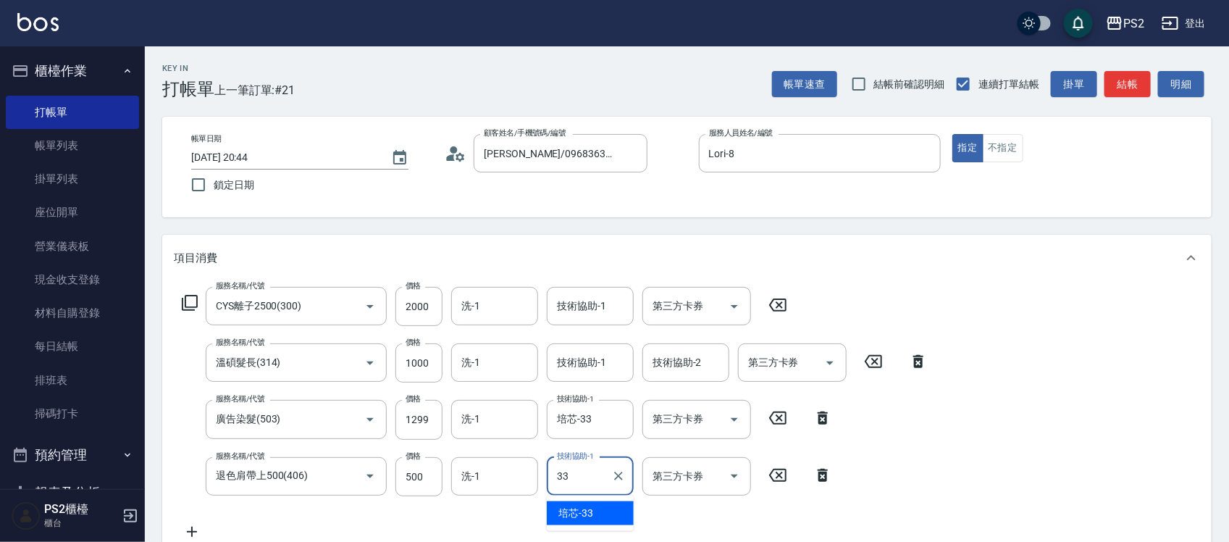
type input "培芯-33"
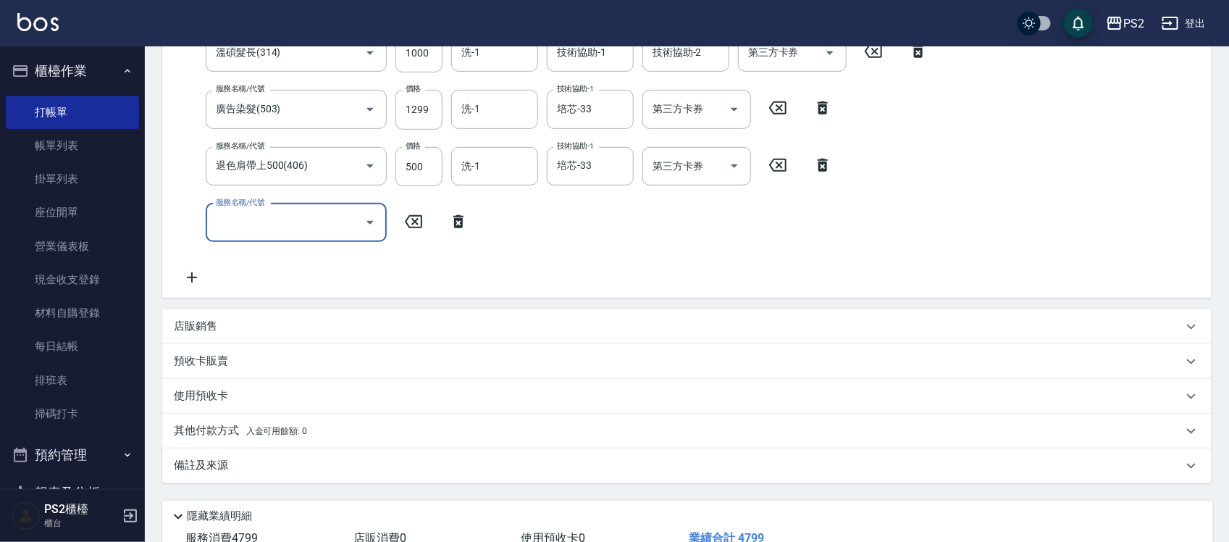
scroll to position [414, 0]
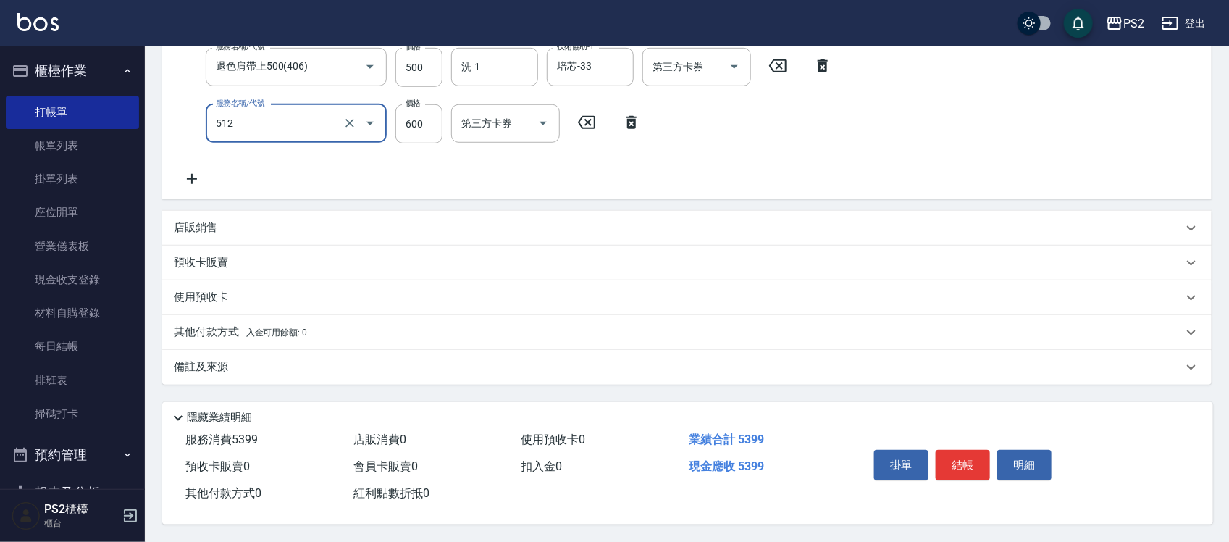
type input "洗+水解護髮600(512)"
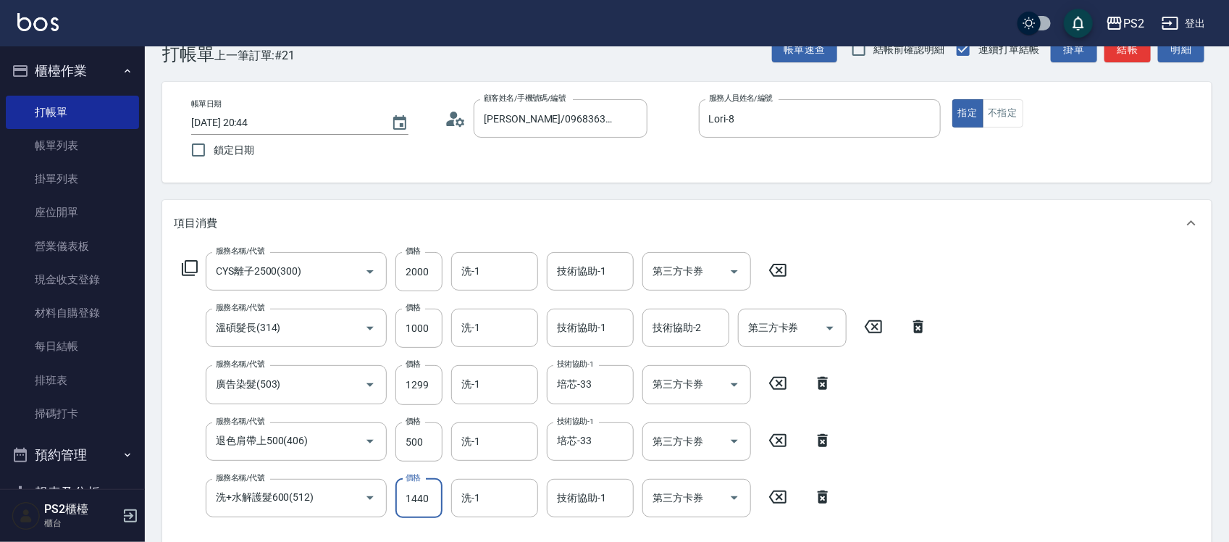
type input "1440"
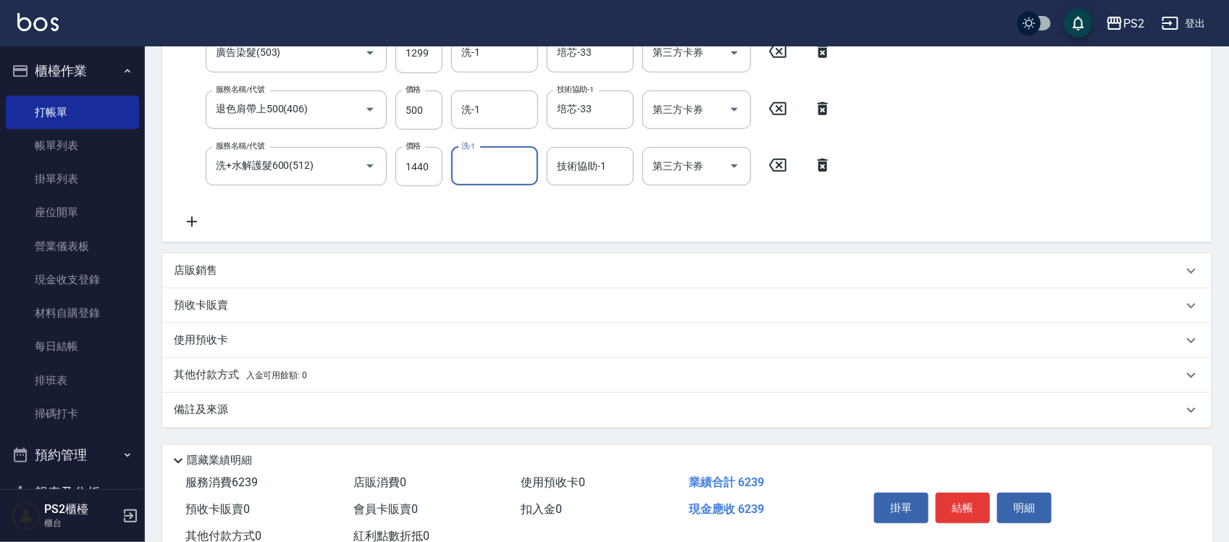
scroll to position [414, 0]
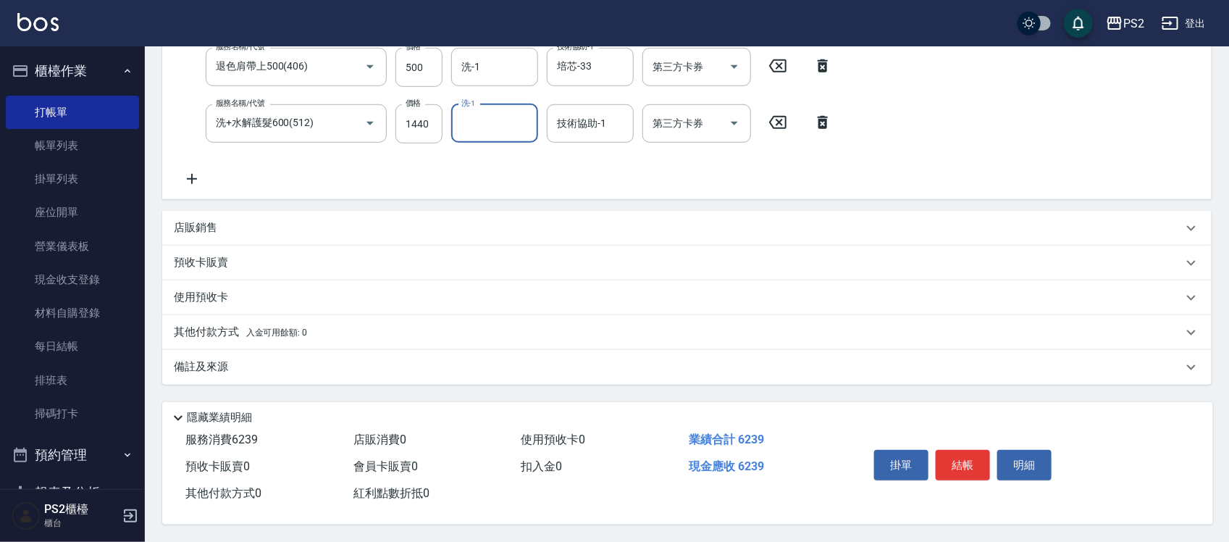
click at [268, 327] on span "入金可用餘額: 0" at bounding box center [277, 332] width 62 height 10
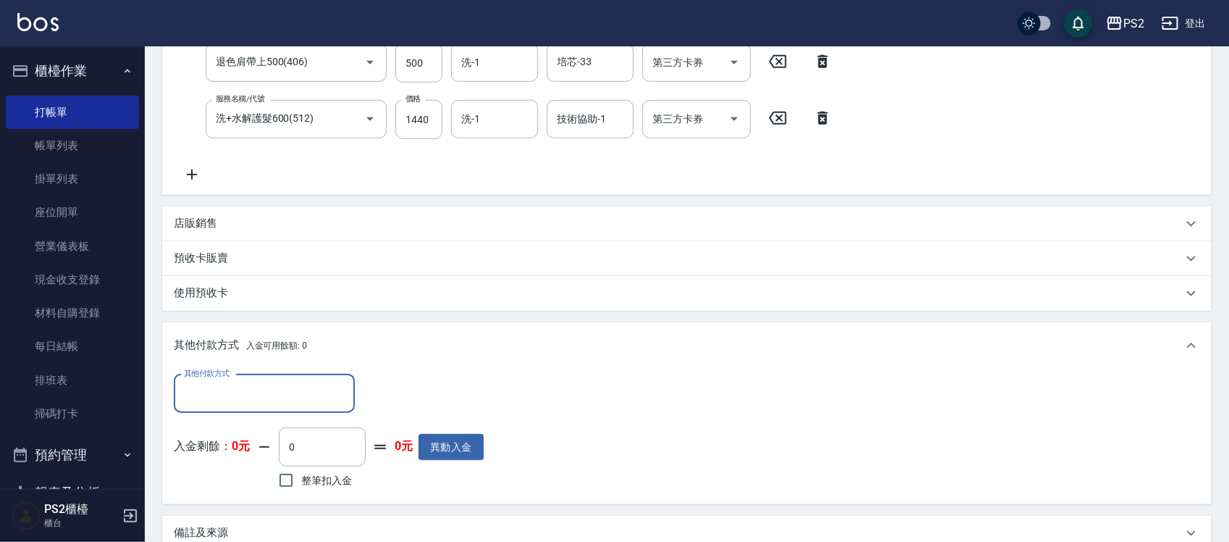
scroll to position [0, 0]
click at [244, 384] on input "其他付款方式" at bounding box center [264, 393] width 168 height 25
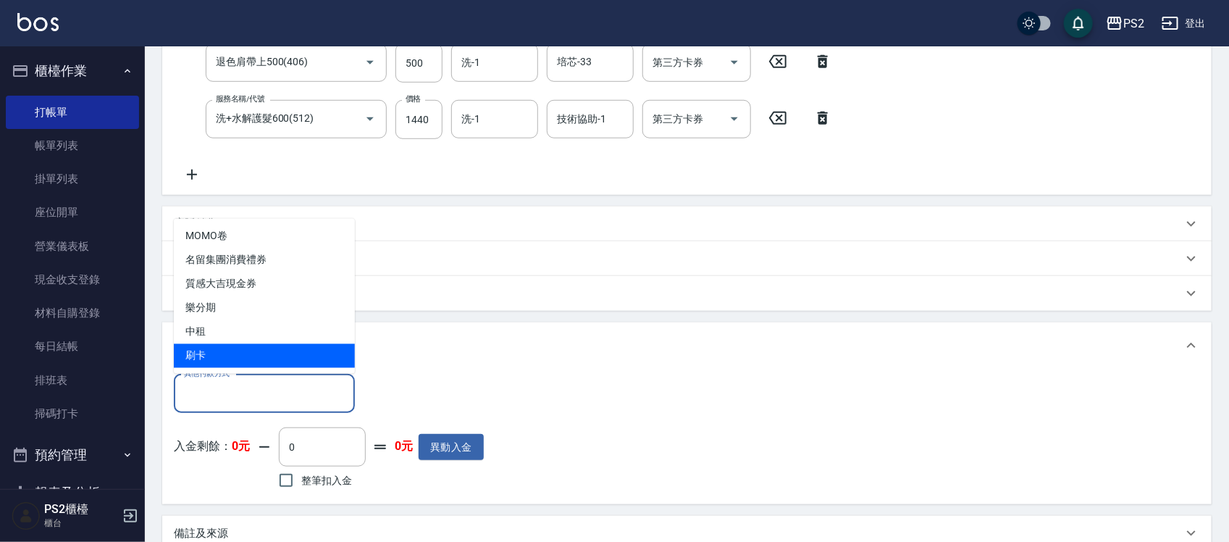
click at [243, 350] on span "刷卡" at bounding box center [264, 356] width 181 height 24
type input "刷卡"
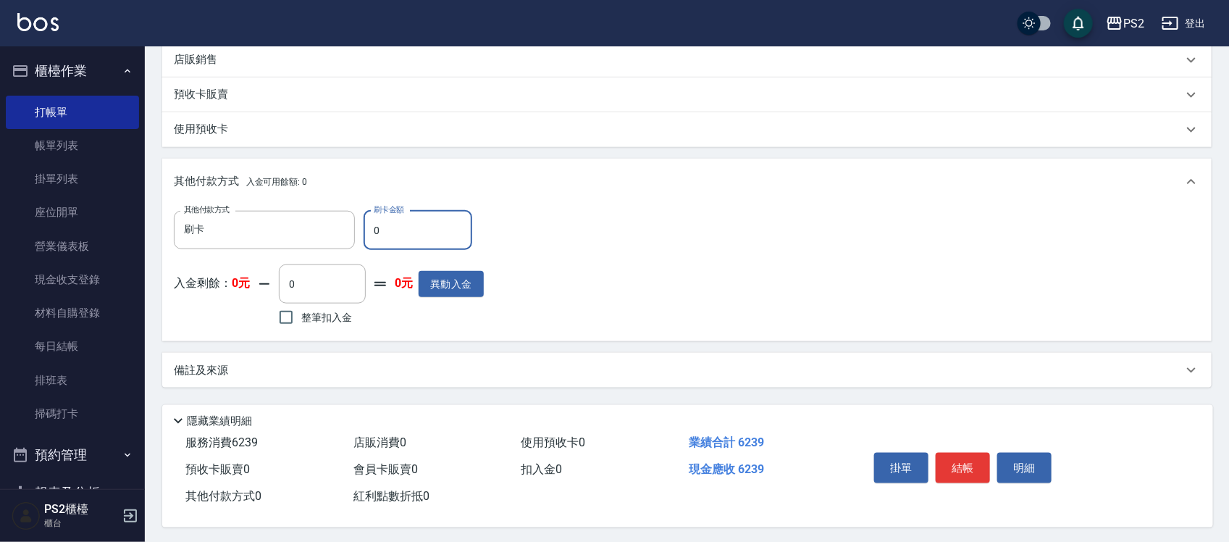
scroll to position [585, 0]
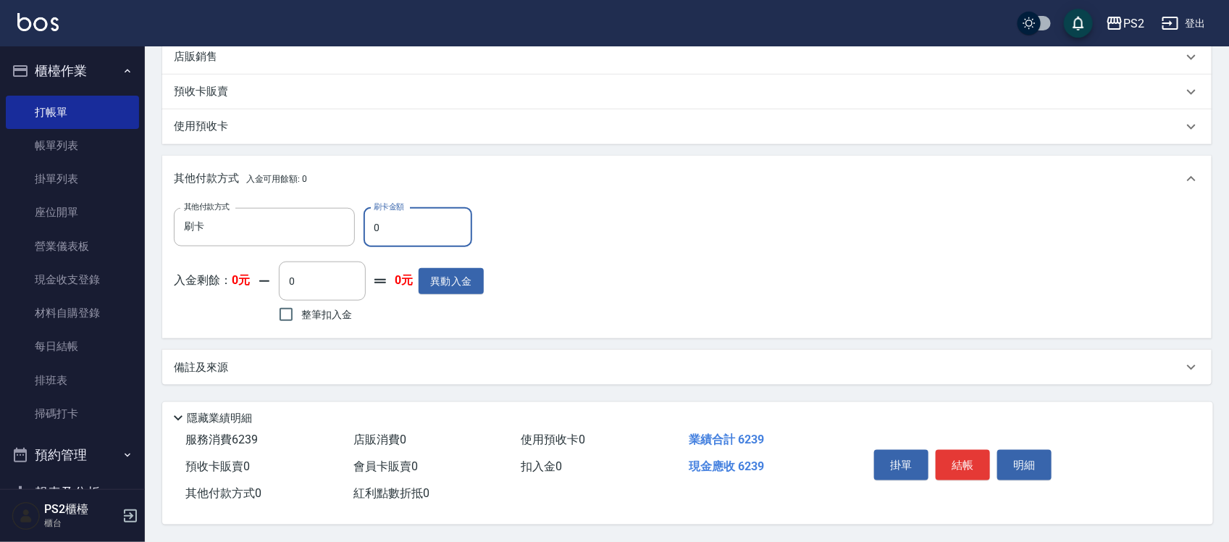
click at [375, 228] on input "0" at bounding box center [418, 227] width 109 height 39
type input "6239"
click at [976, 465] on button "結帳" at bounding box center [963, 465] width 54 height 30
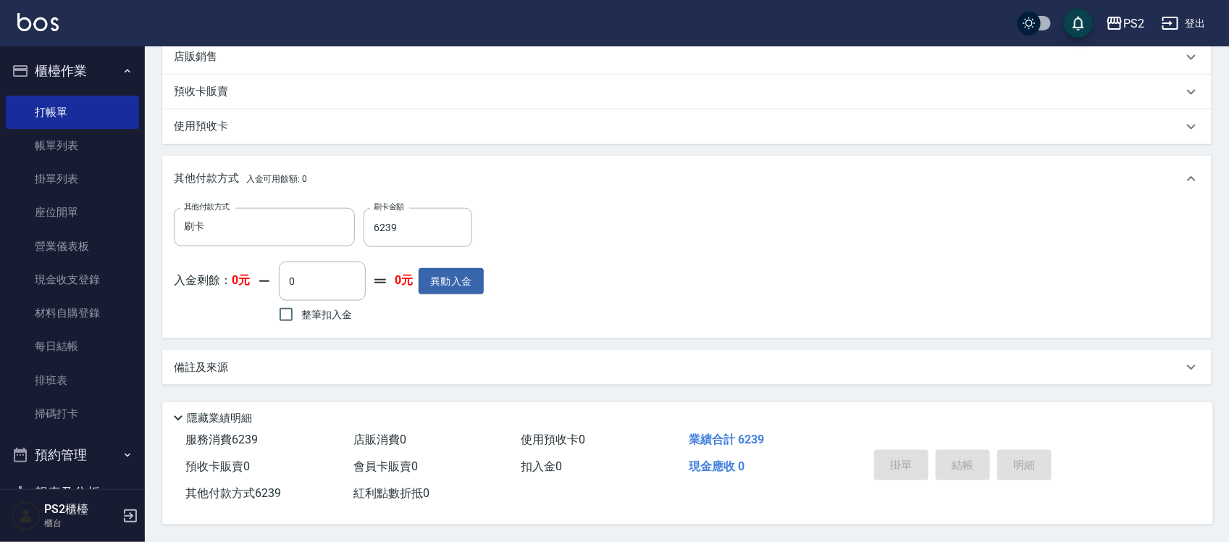
type input "2025/10/08 20:46"
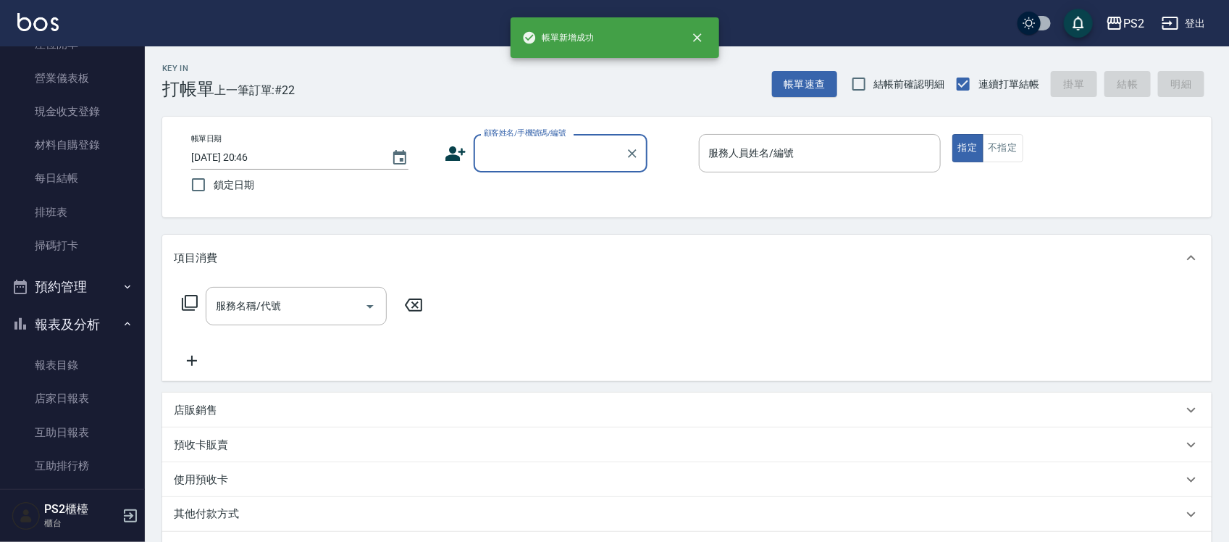
scroll to position [543, 0]
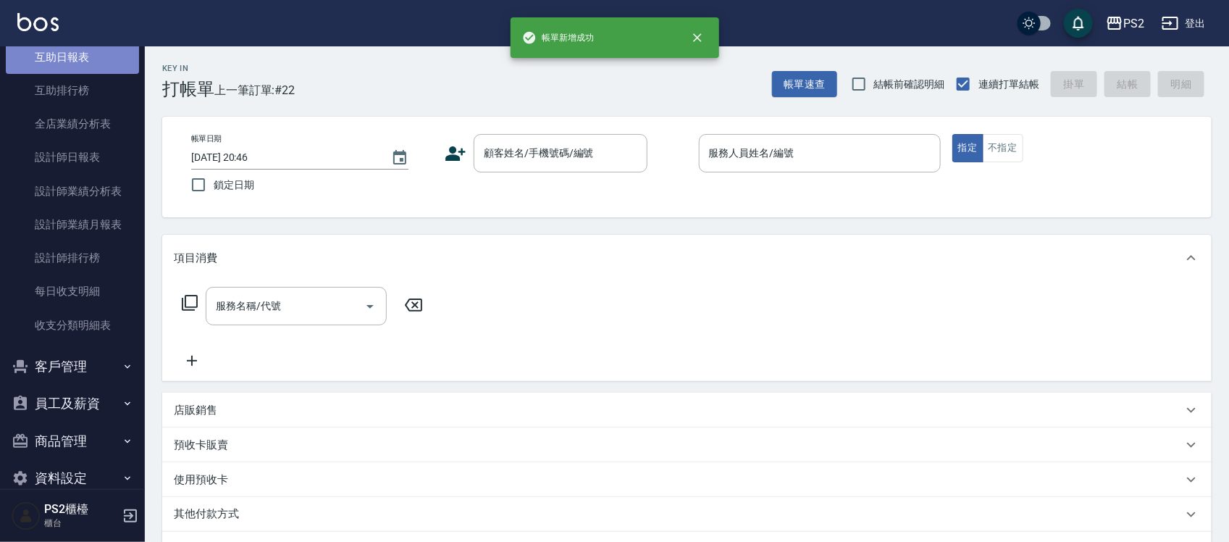
click at [100, 55] on link "互助日報表" at bounding box center [72, 57] width 133 height 33
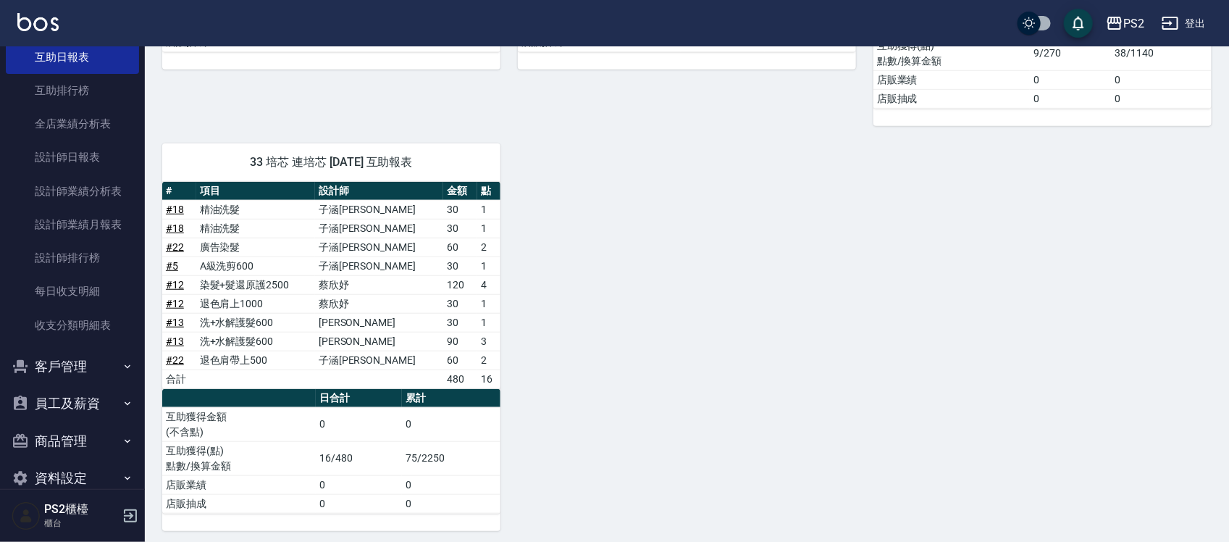
scroll to position [391, 0]
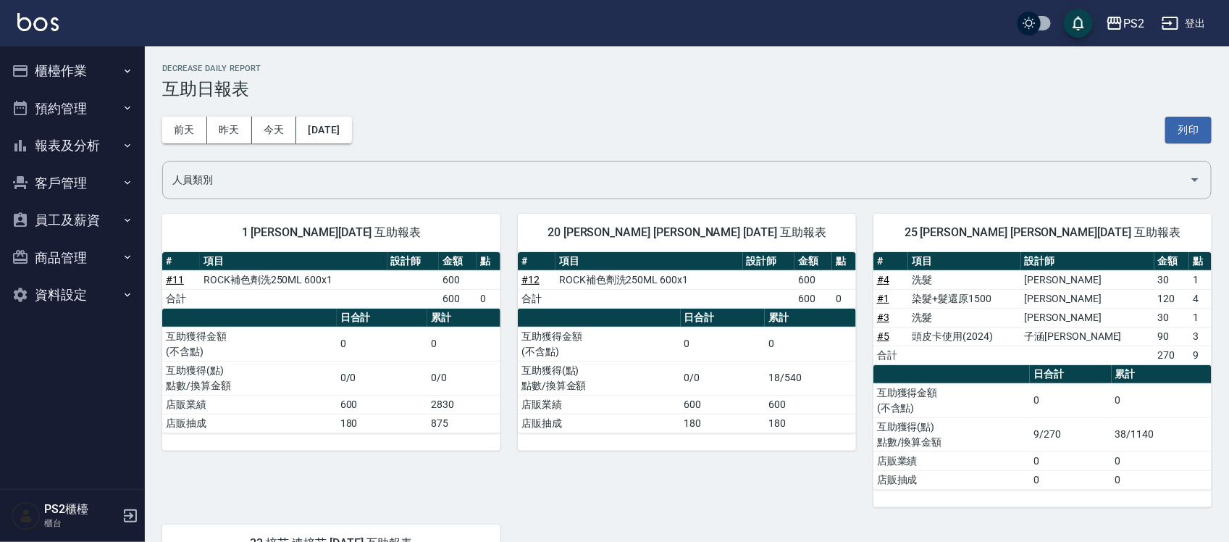
click at [63, 66] on button "櫃檯作業" at bounding box center [72, 71] width 133 height 38
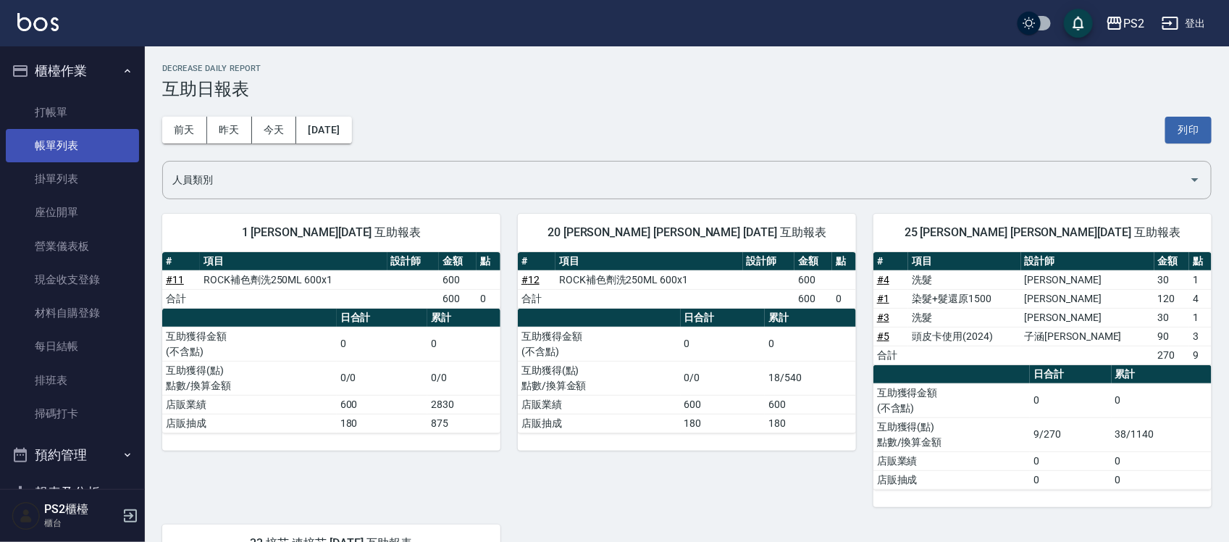
click at [83, 138] on link "帳單列表" at bounding box center [72, 145] width 133 height 33
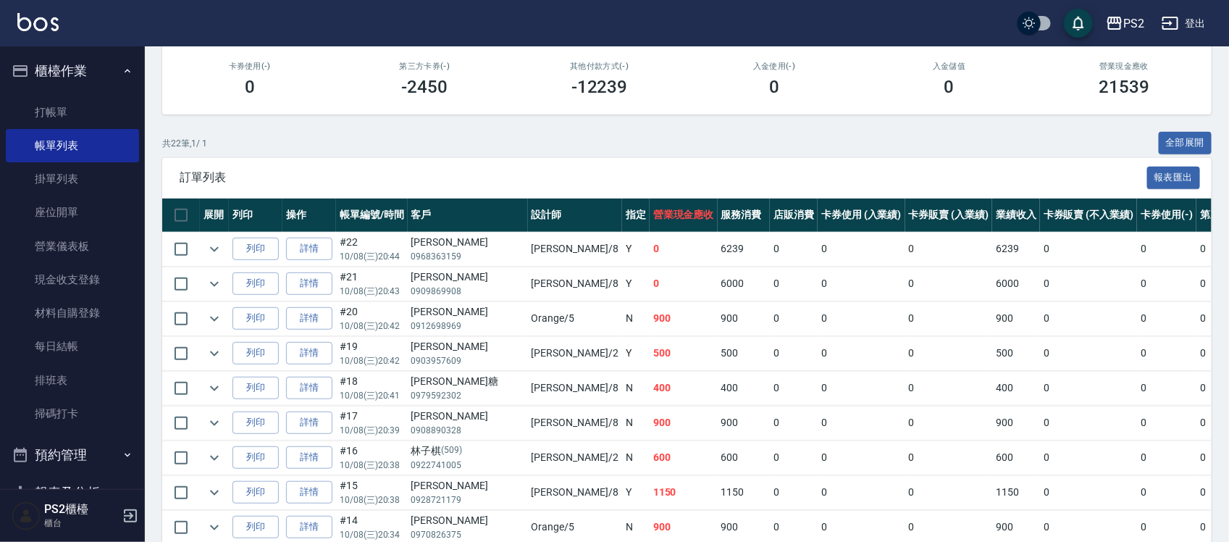
scroll to position [204, 0]
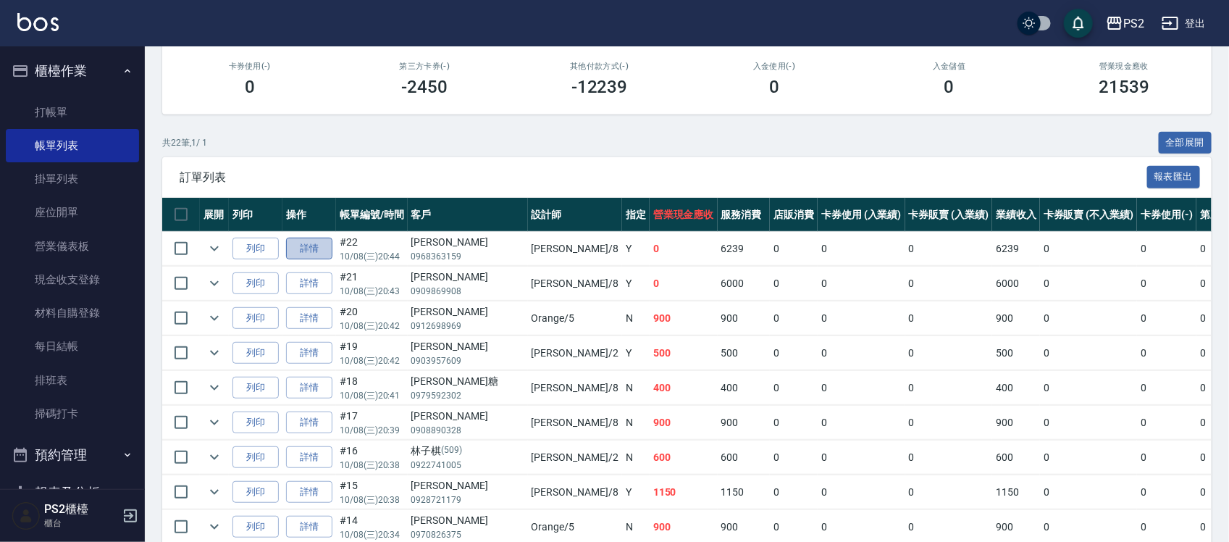
click at [314, 244] on link "詳情" at bounding box center [309, 249] width 46 height 22
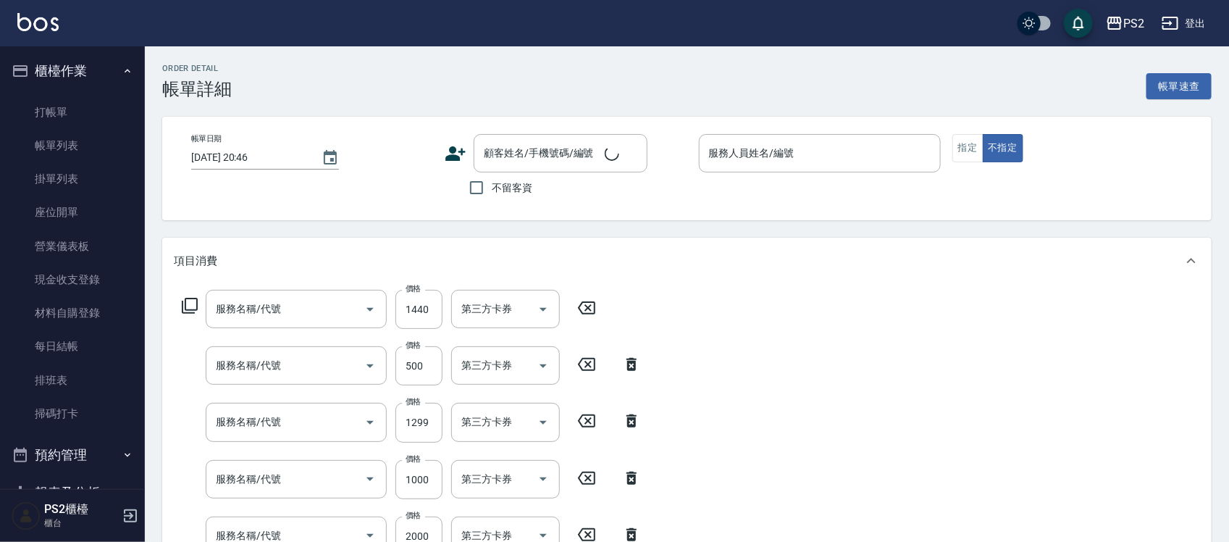
type input "洗+水解護髮600(512)"
type input "退色肩帶上500(406)"
type input "廣告染髮(503)"
type input "溫碩髮長(314)"
type input "CYS離子2500(300)"
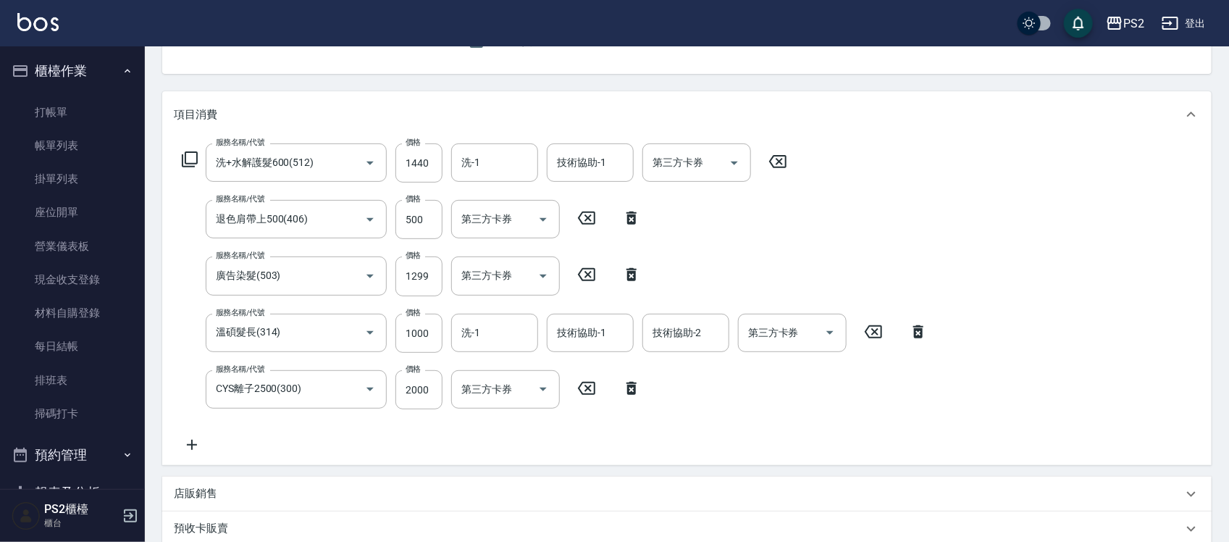
type input "2025/10/08 20:44"
type input "Lori-8"
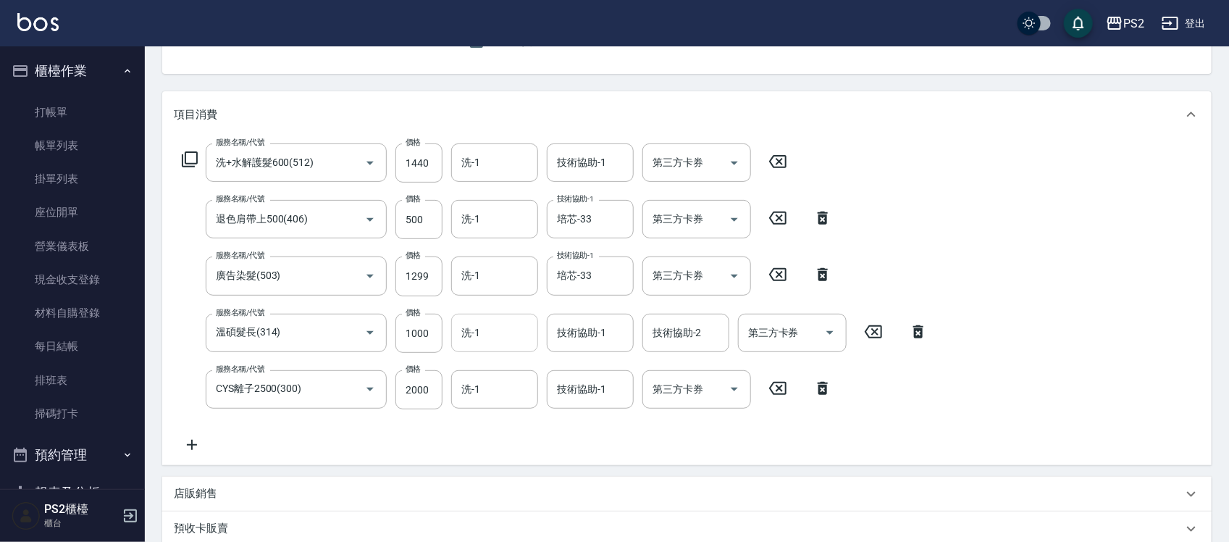
scroll to position [181, 0]
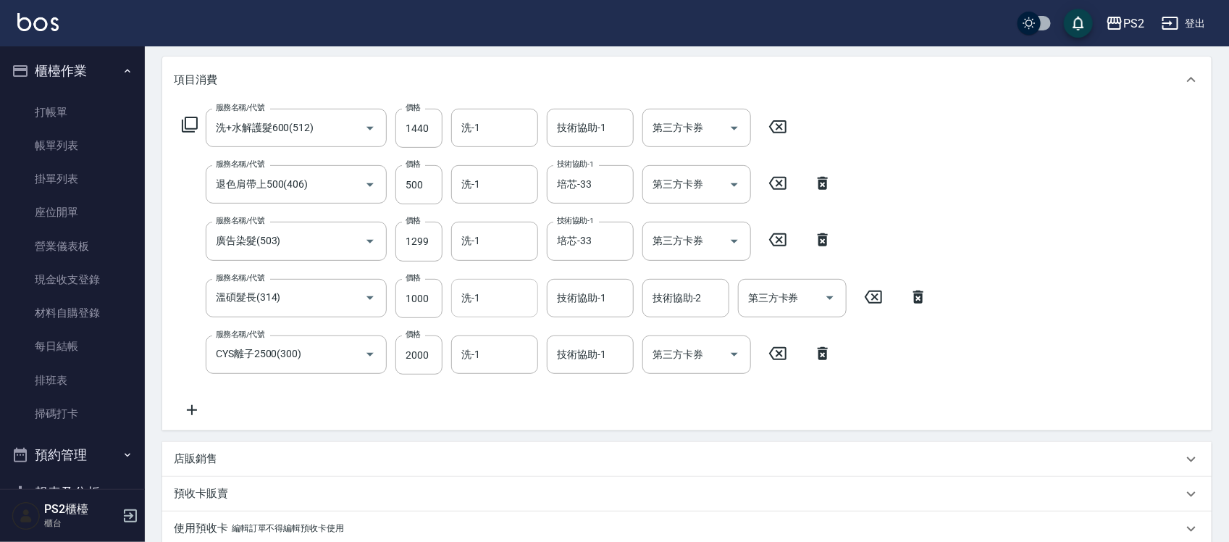
type input "蔡昀蒨/0968363159/"
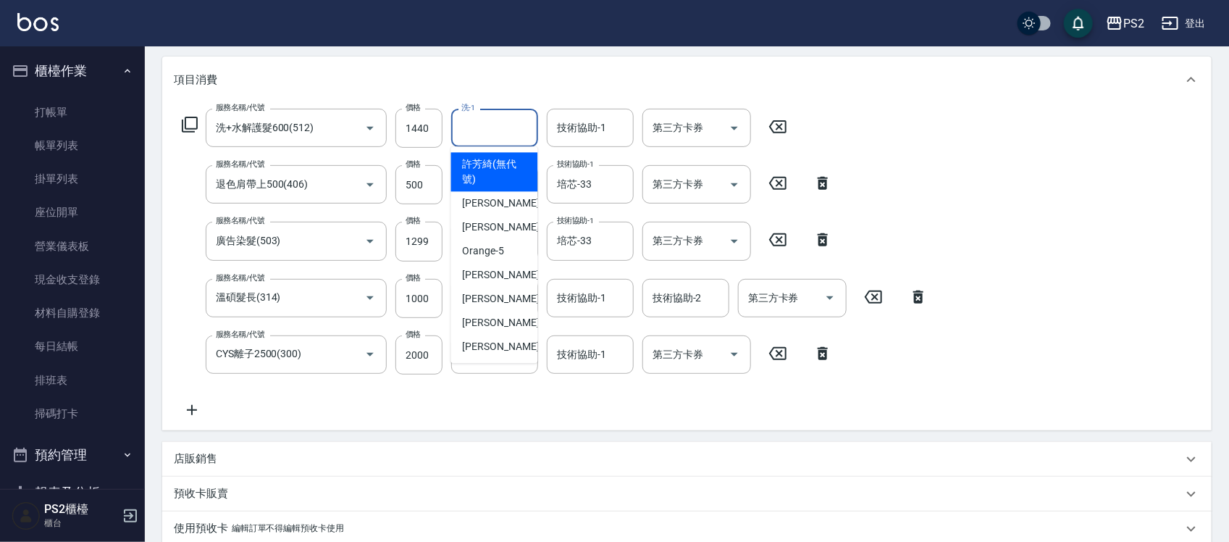
click at [475, 132] on input "洗-1" at bounding box center [495, 127] width 74 height 25
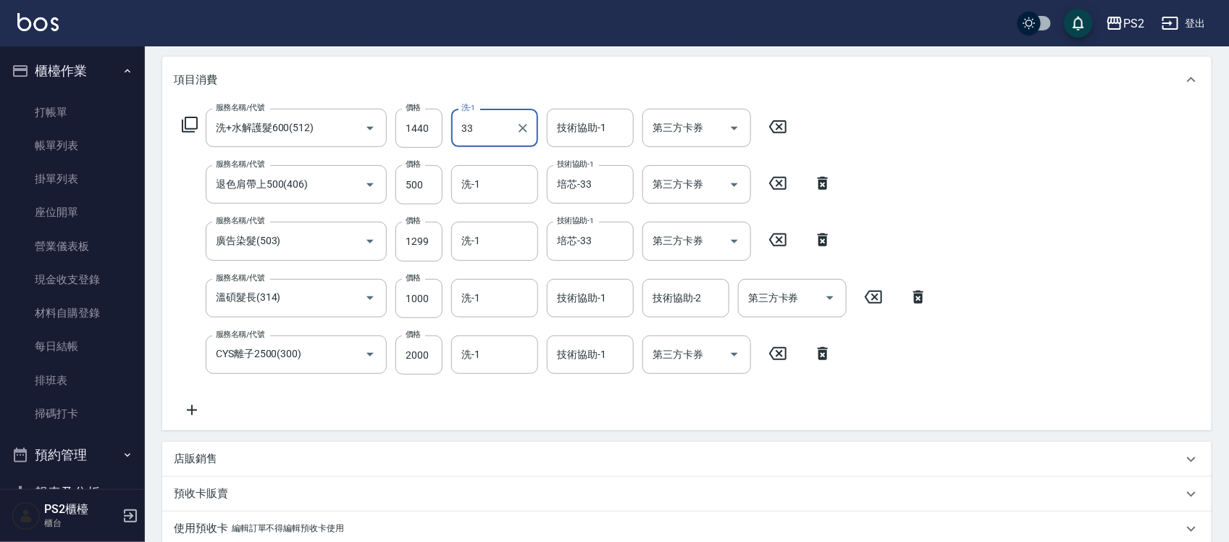
type input "培芯-33"
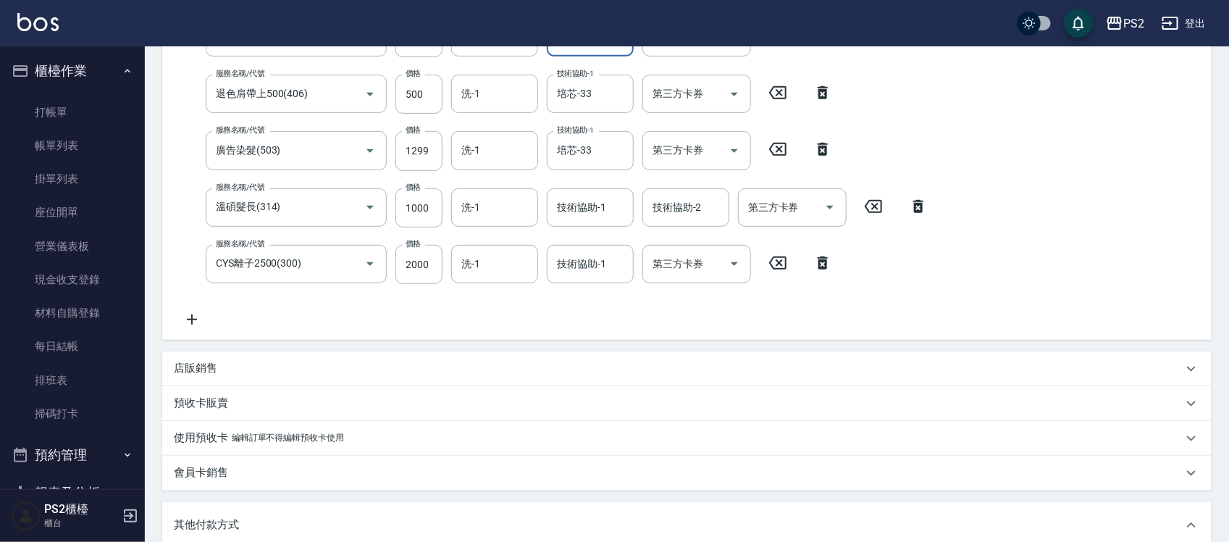
scroll to position [580, 0]
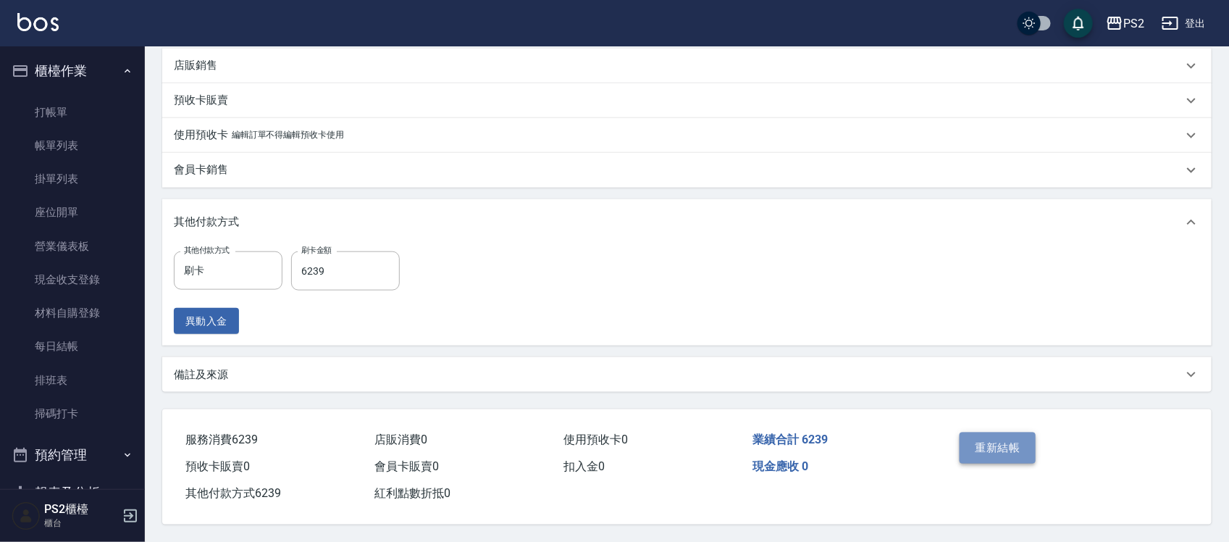
click at [1020, 448] on button "重新結帳" at bounding box center [998, 448] width 77 height 30
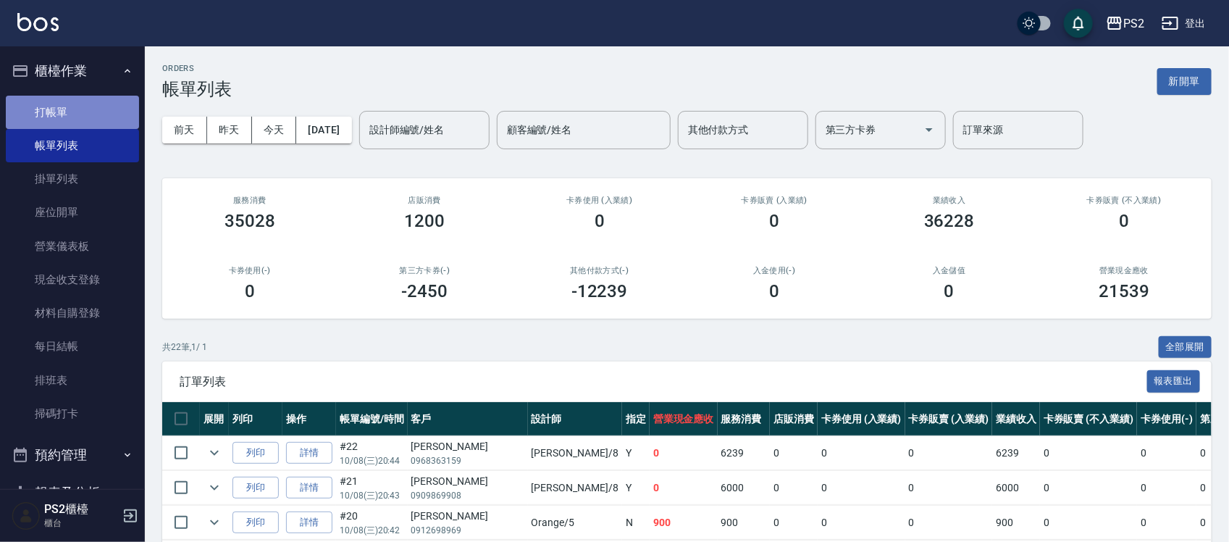
click at [127, 110] on link "打帳單" at bounding box center [72, 112] width 133 height 33
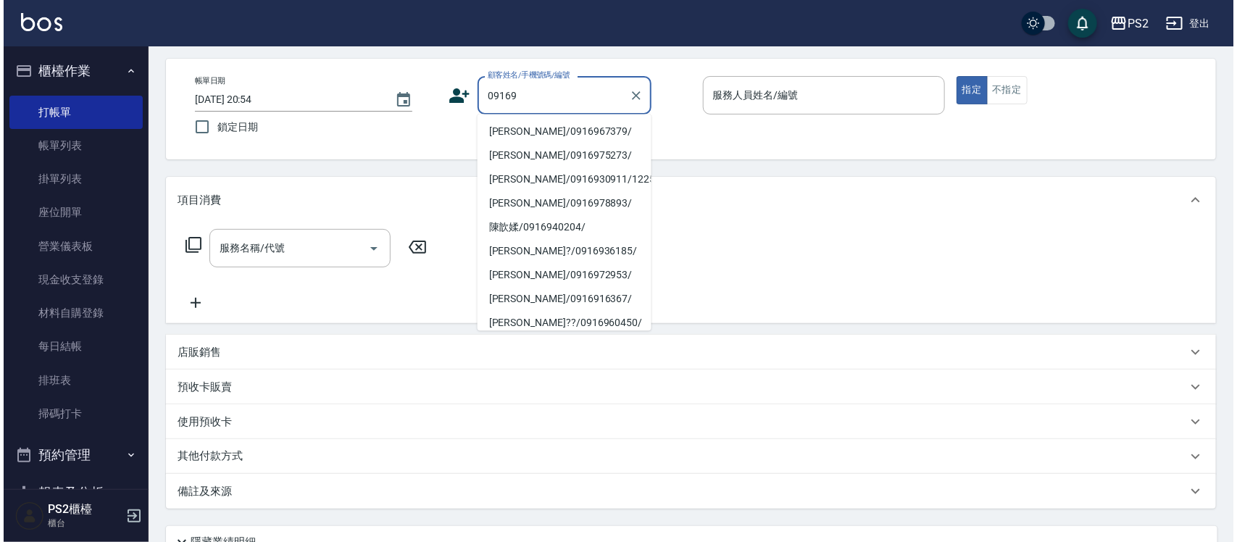
scroll to position [91, 0]
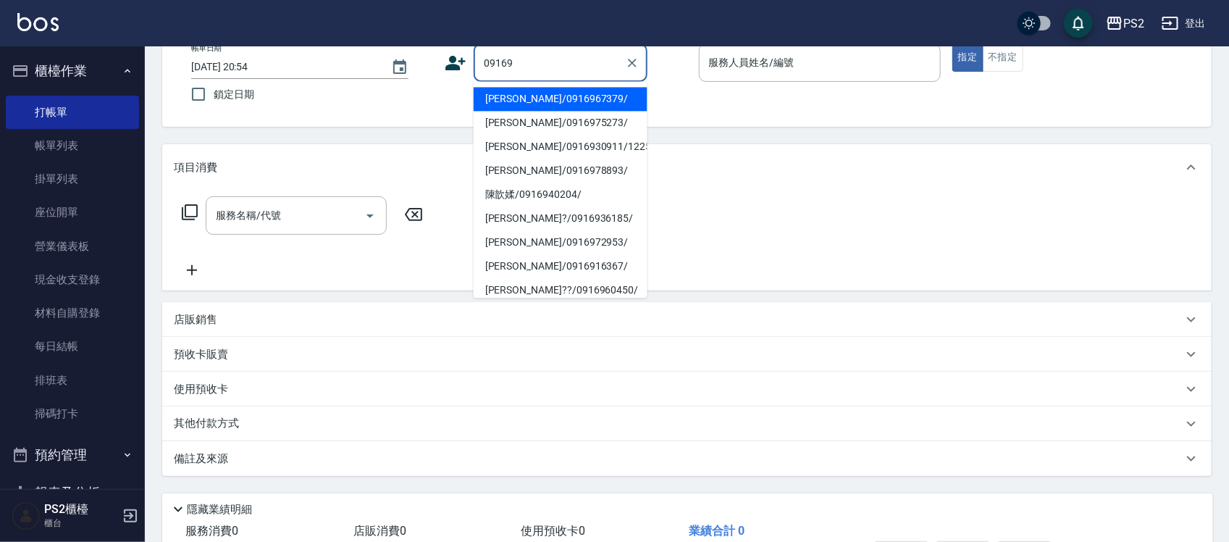
click at [563, 105] on li "洪穎翔/0916967379/" at bounding box center [561, 100] width 174 height 24
type input "洪穎翔/0916967379/"
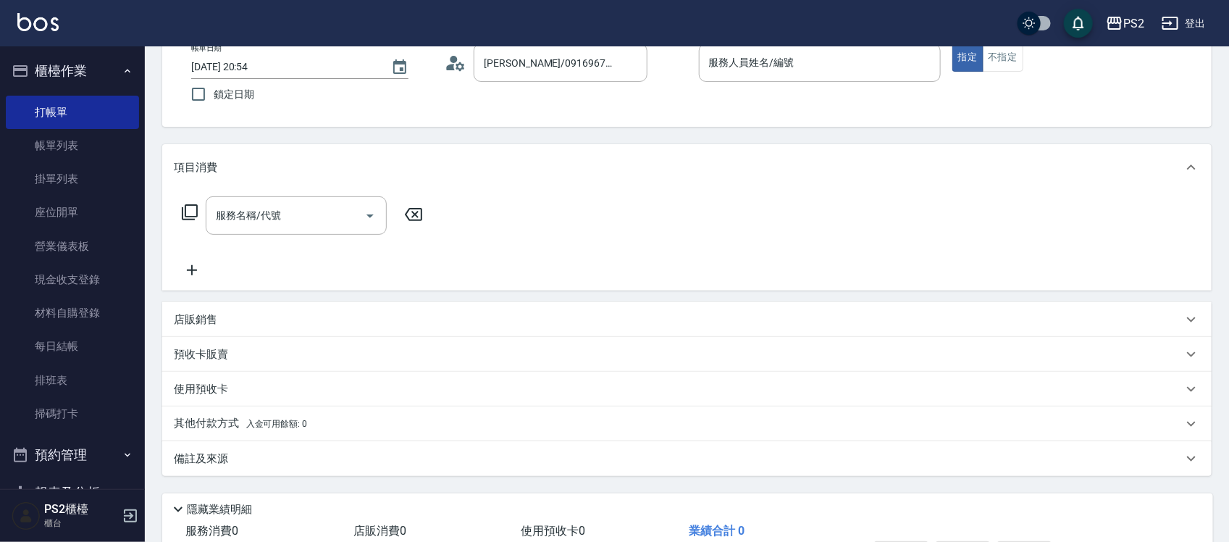
click at [456, 57] on circle at bounding box center [454, 59] width 7 height 7
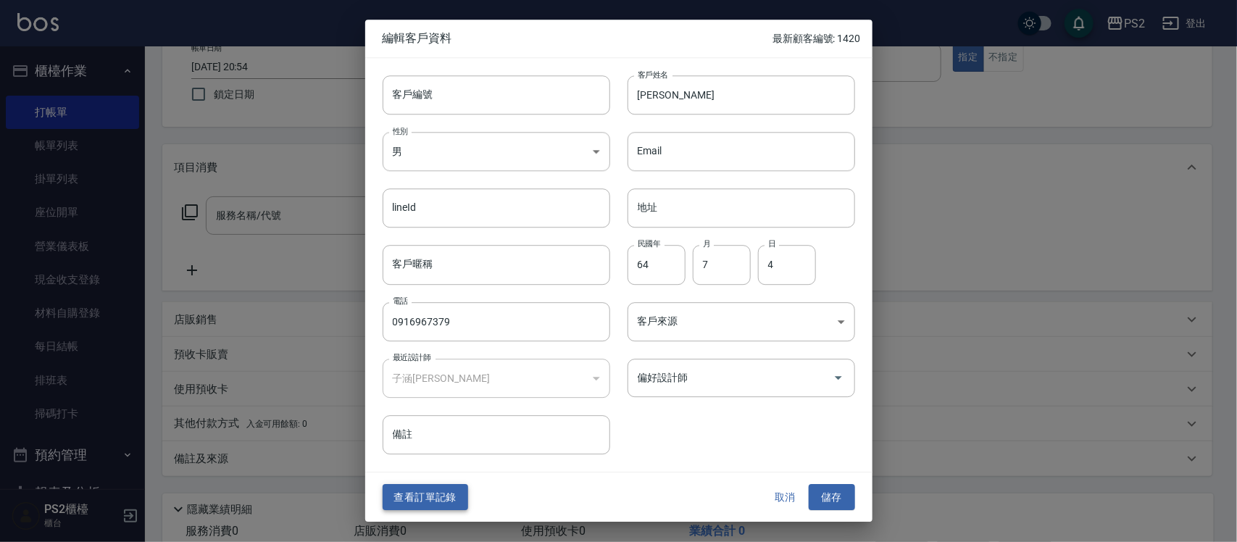
click at [451, 496] on button "查看訂單記錄" at bounding box center [425, 497] width 85 height 27
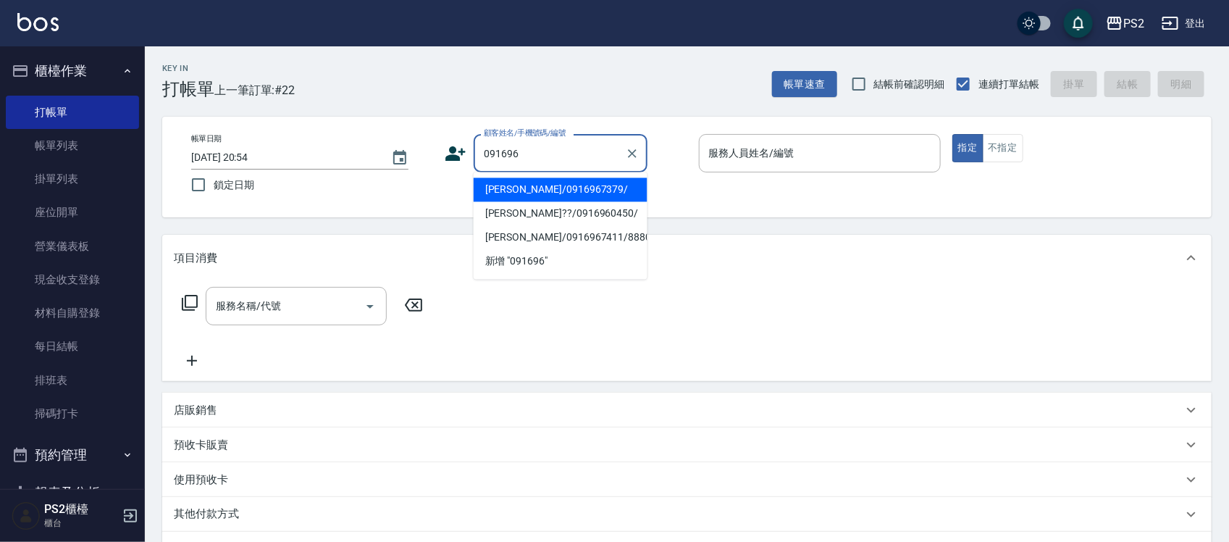
type input "洪穎翔/0916967379/"
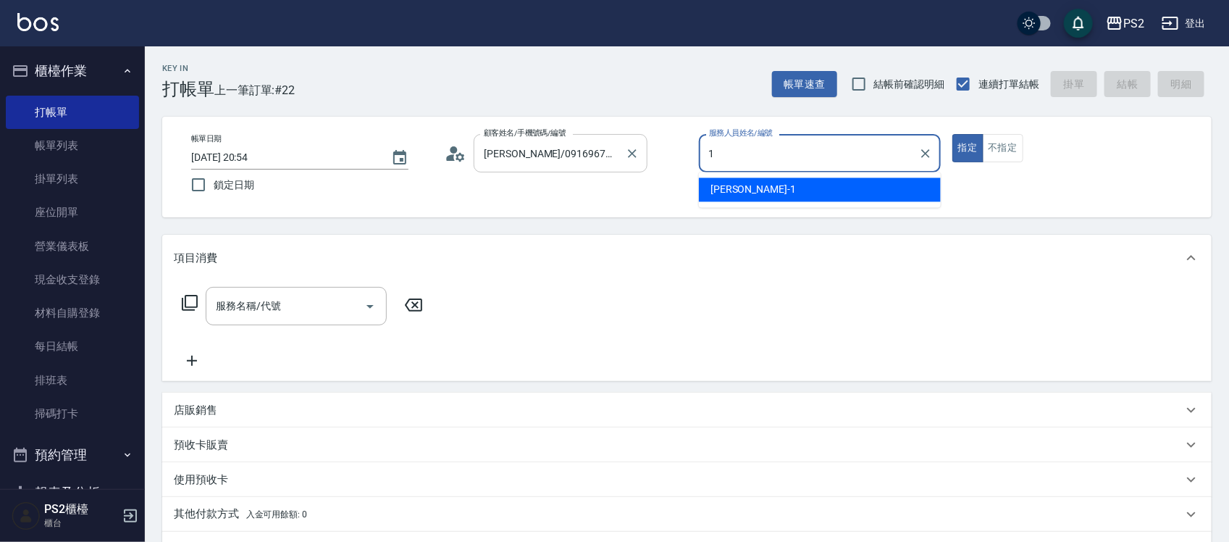
type input "Polly-1"
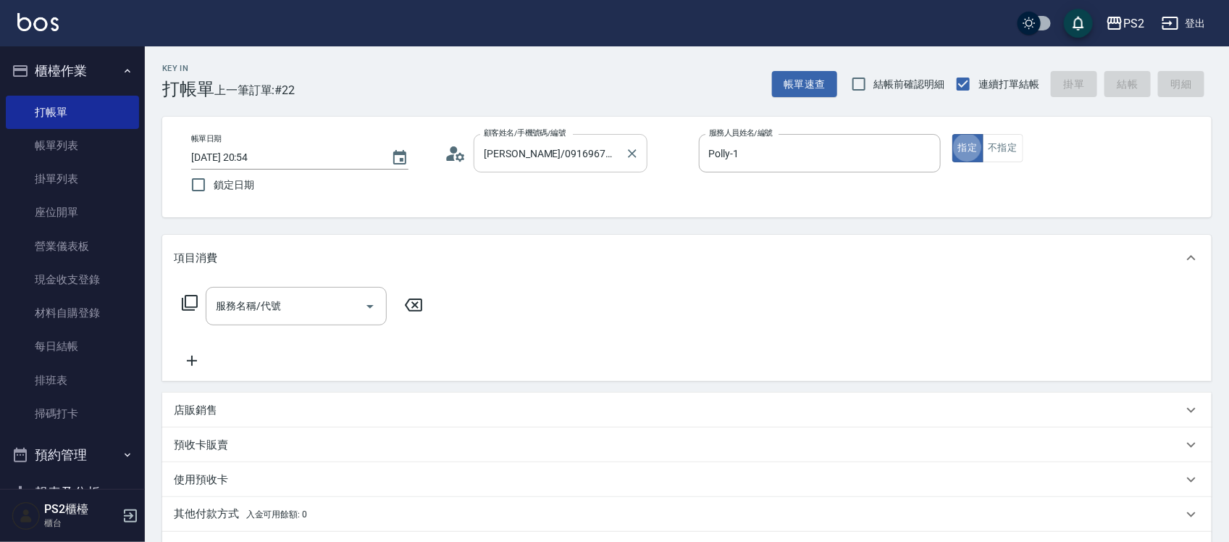
type button "true"
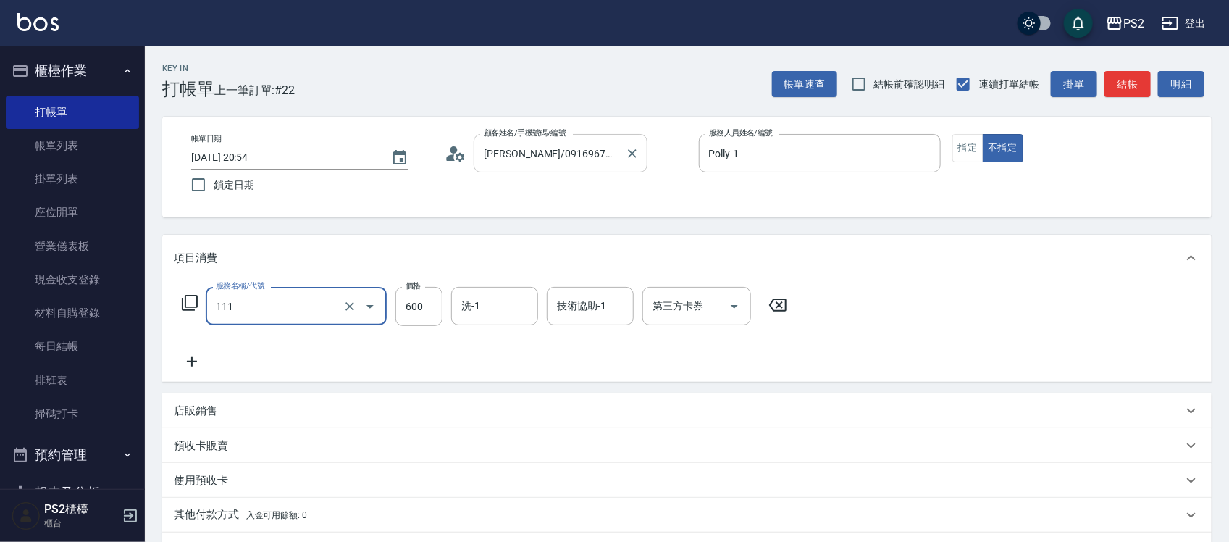
type input "精油洗+去角質(111)"
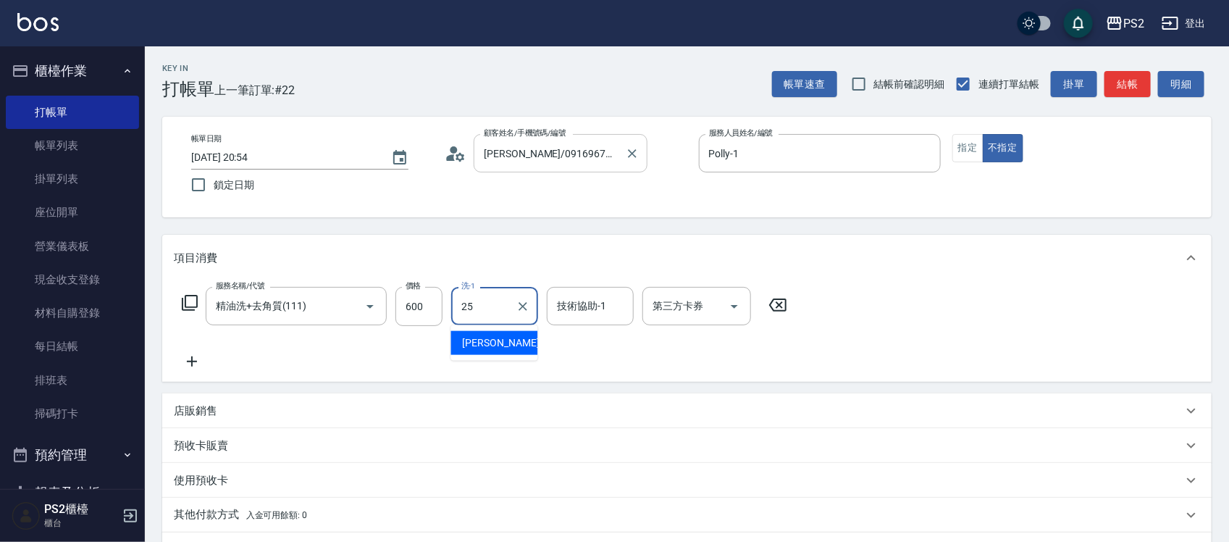
type input "Allan-25"
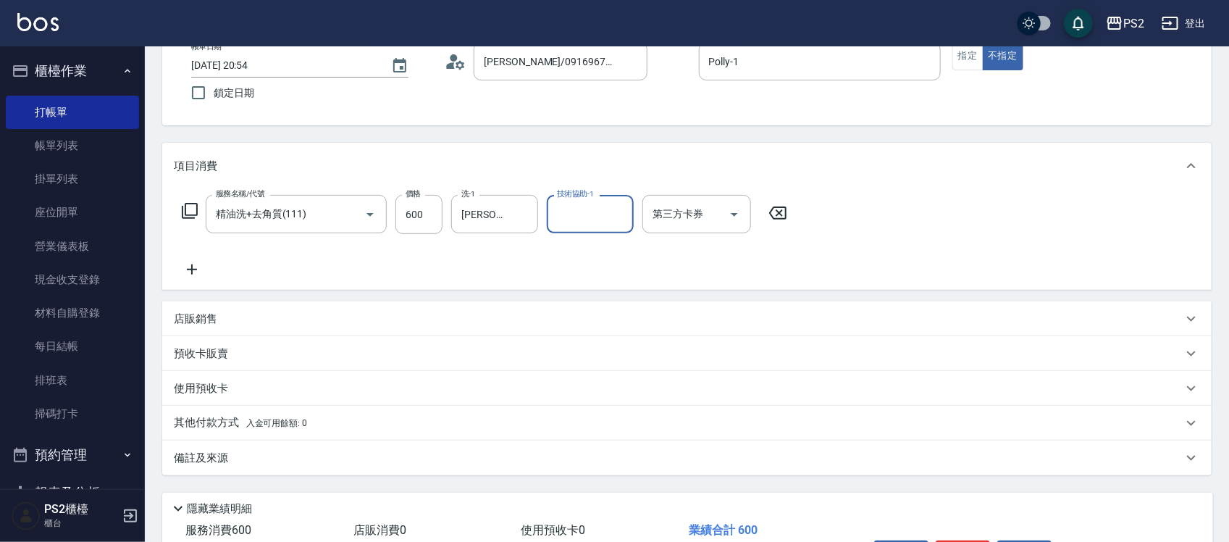
scroll to position [187, 0]
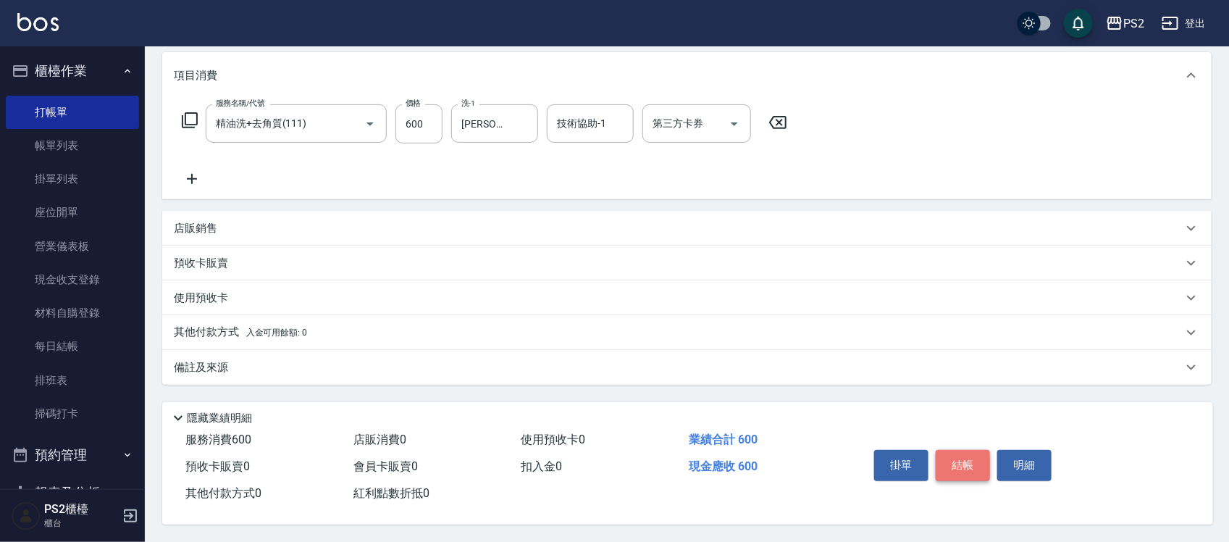
click at [971, 465] on button "結帳" at bounding box center [963, 465] width 54 height 30
type input "2025/10/08 20:55"
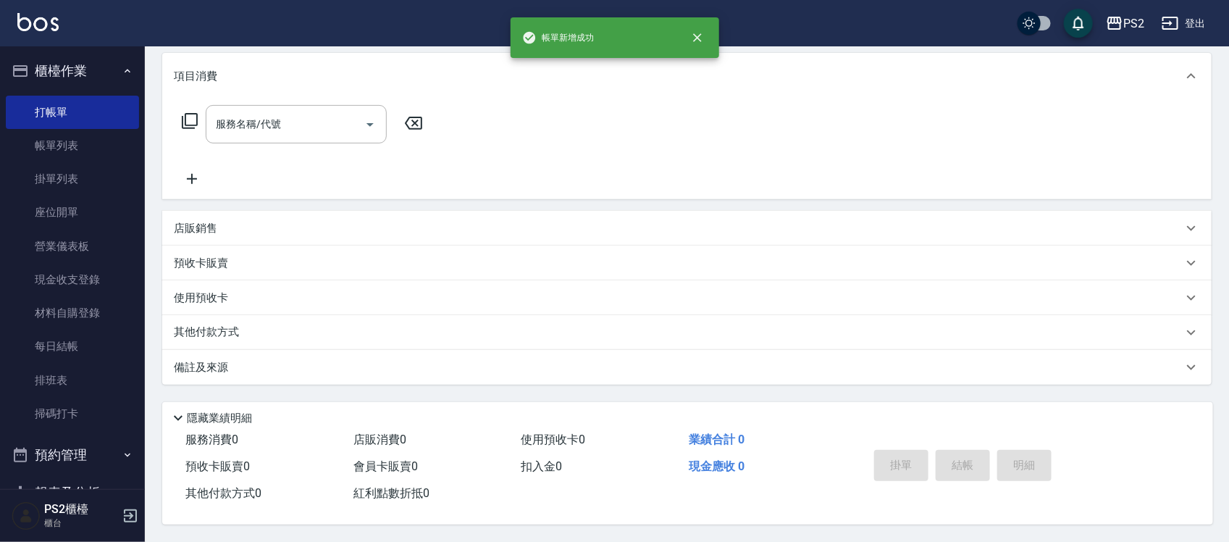
scroll to position [0, 0]
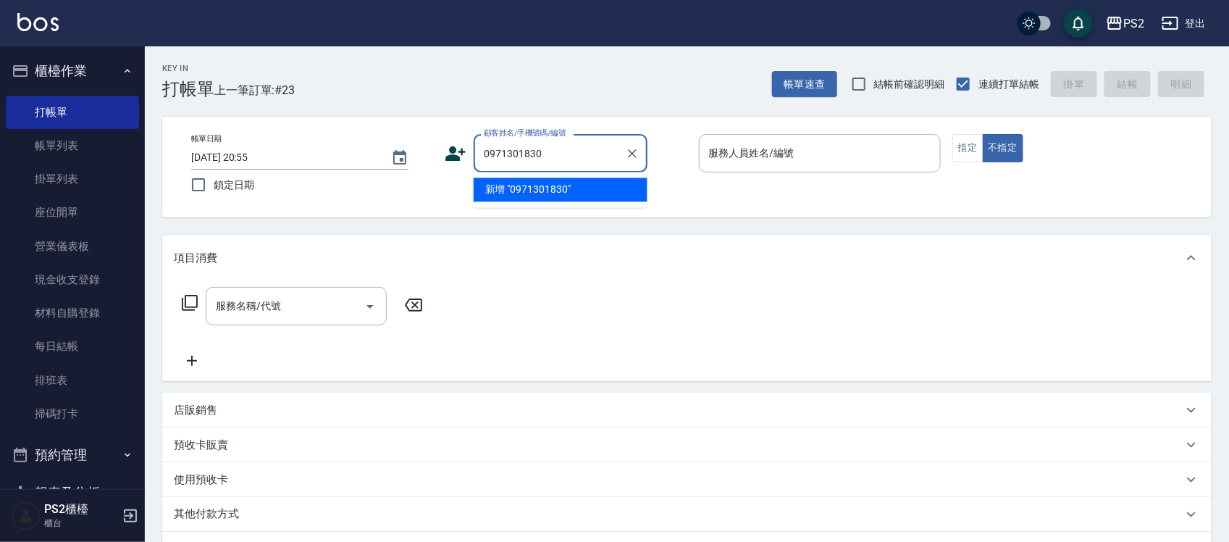
click at [599, 190] on li "新增 "0971301830"" at bounding box center [561, 190] width 174 height 24
type input "0971301830"
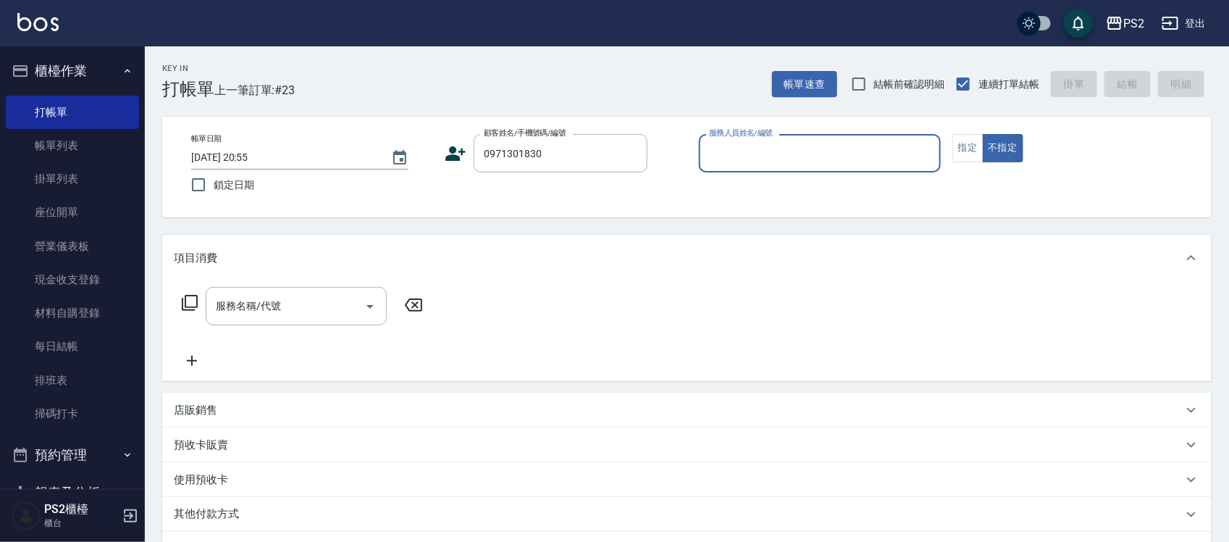
click at [451, 157] on icon at bounding box center [456, 153] width 20 height 14
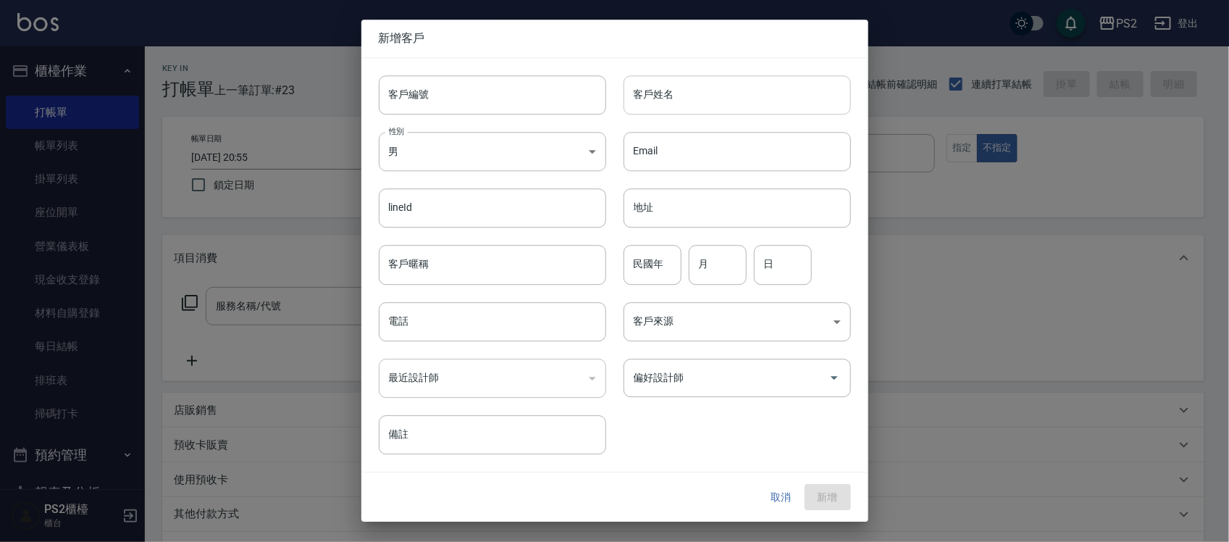
type input "0971301830"
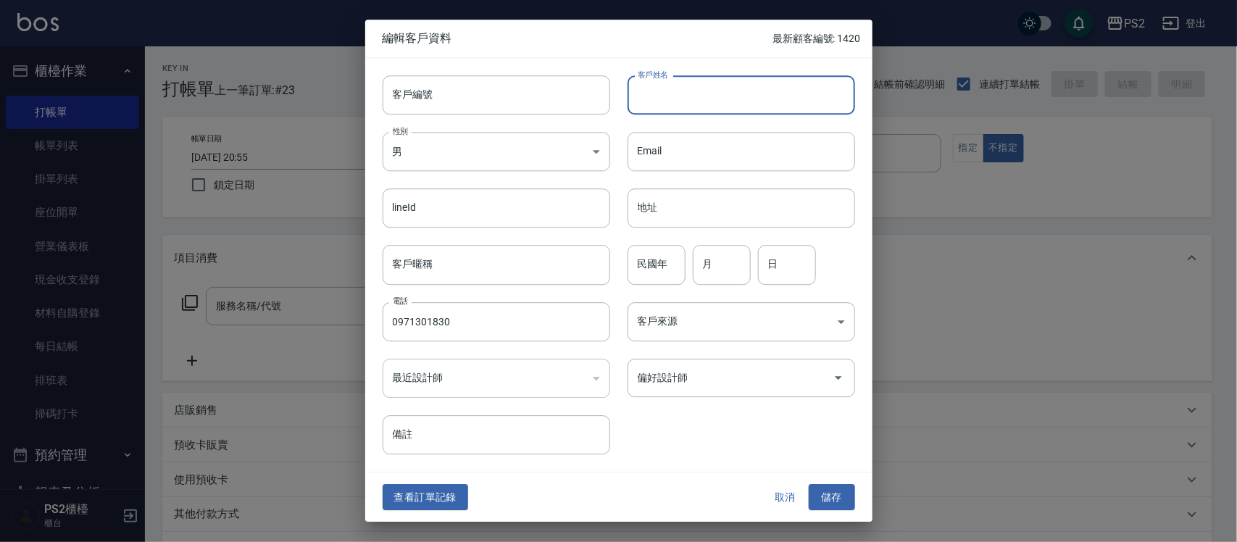
click at [732, 92] on input "客戶姓名" at bounding box center [740, 94] width 227 height 39
type input "躁"
type input "[PERSON_NAME]"
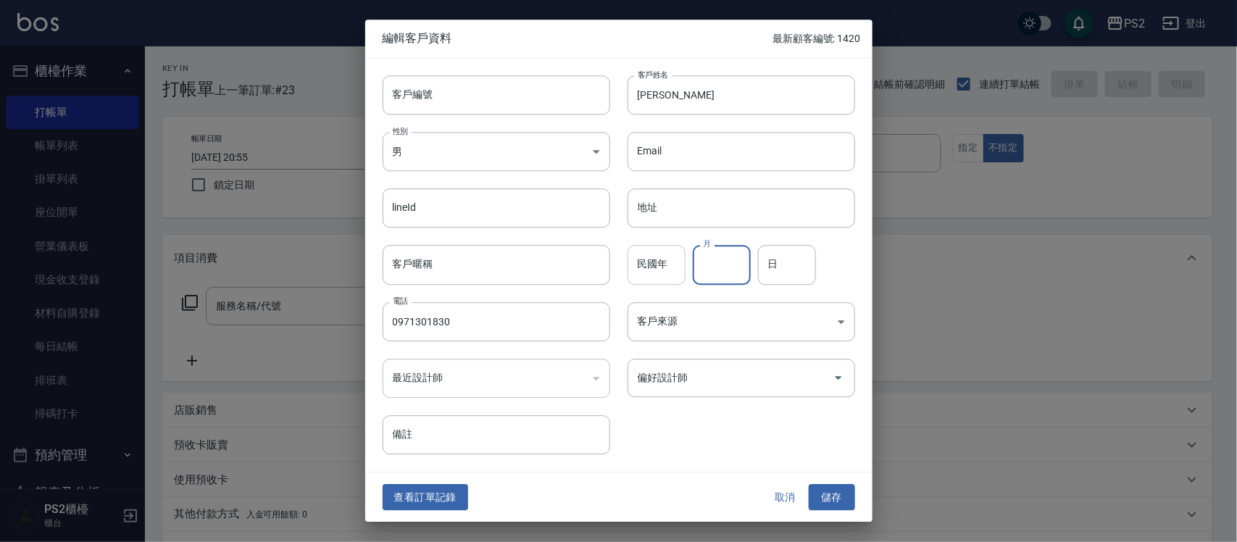
drag, startPoint x: 648, startPoint y: 270, endPoint x: 661, endPoint y: 270, distance: 12.3
click at [648, 270] on input "民國年" at bounding box center [656, 265] width 58 height 39
type input "77"
click at [714, 270] on input "月" at bounding box center [722, 265] width 58 height 39
type input "5"
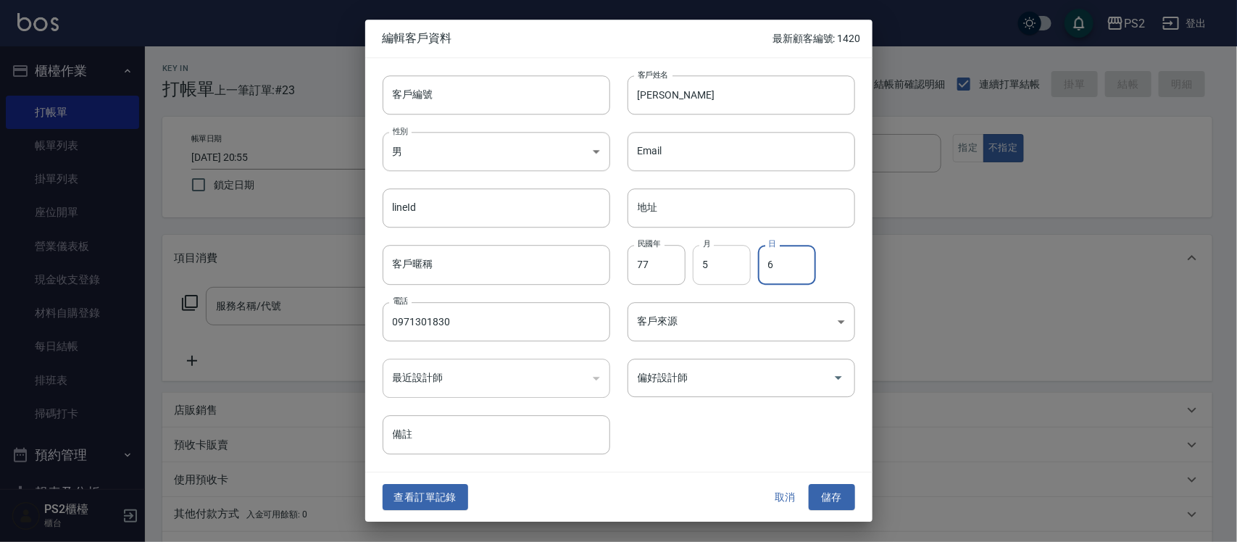
type input "6"
click at [843, 494] on button "儲存" at bounding box center [832, 497] width 46 height 27
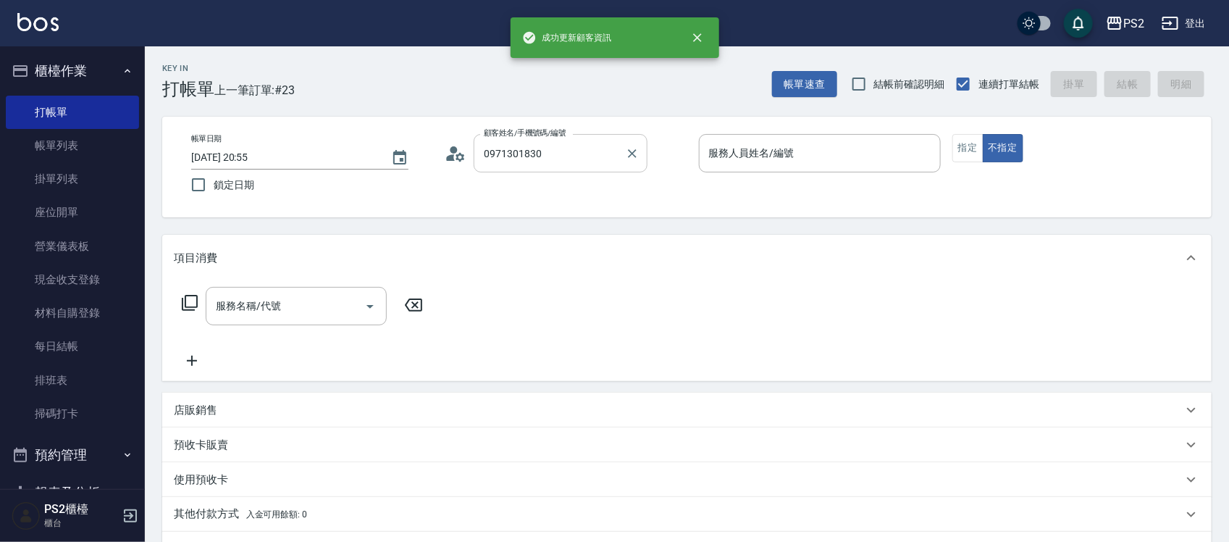
click at [582, 159] on input "0971301830" at bounding box center [549, 153] width 139 height 25
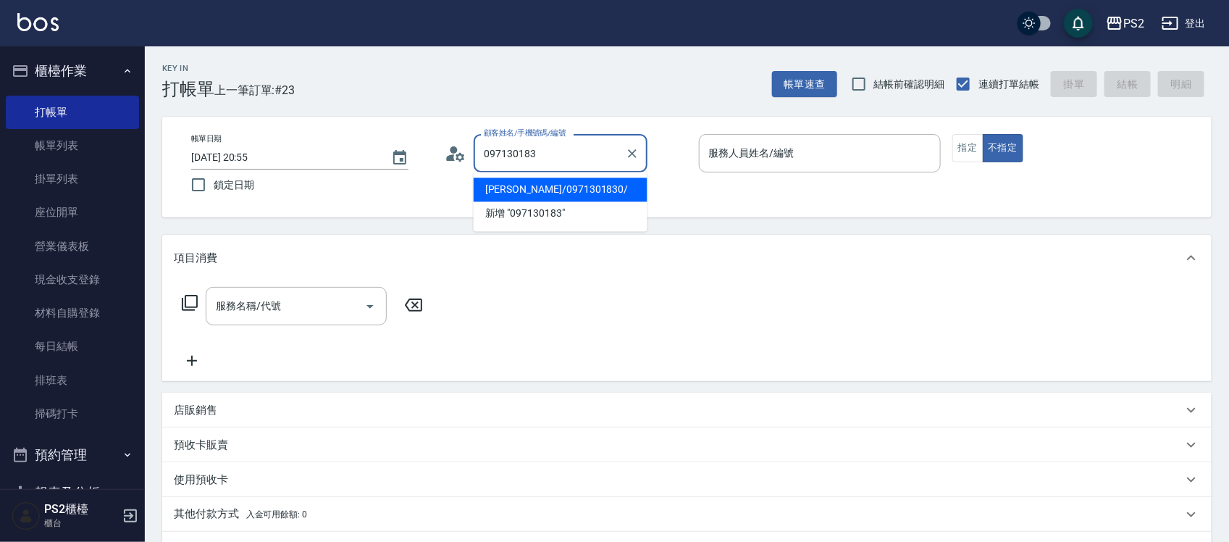
type input "趙珮含/0971301830/"
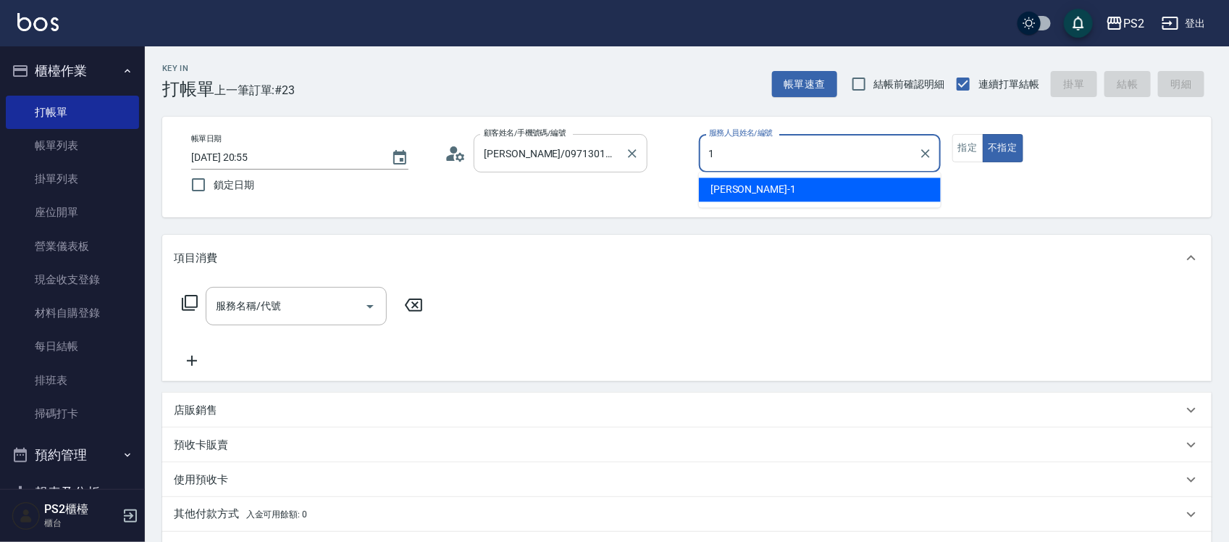
type input "Polly-1"
type button "false"
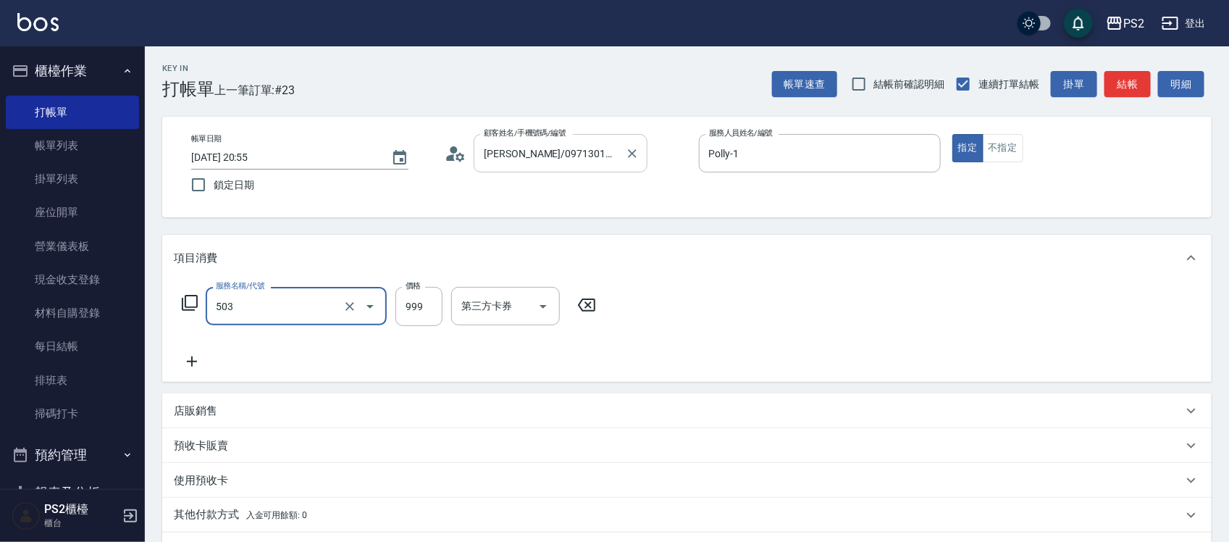
type input "廣告染髮(503)"
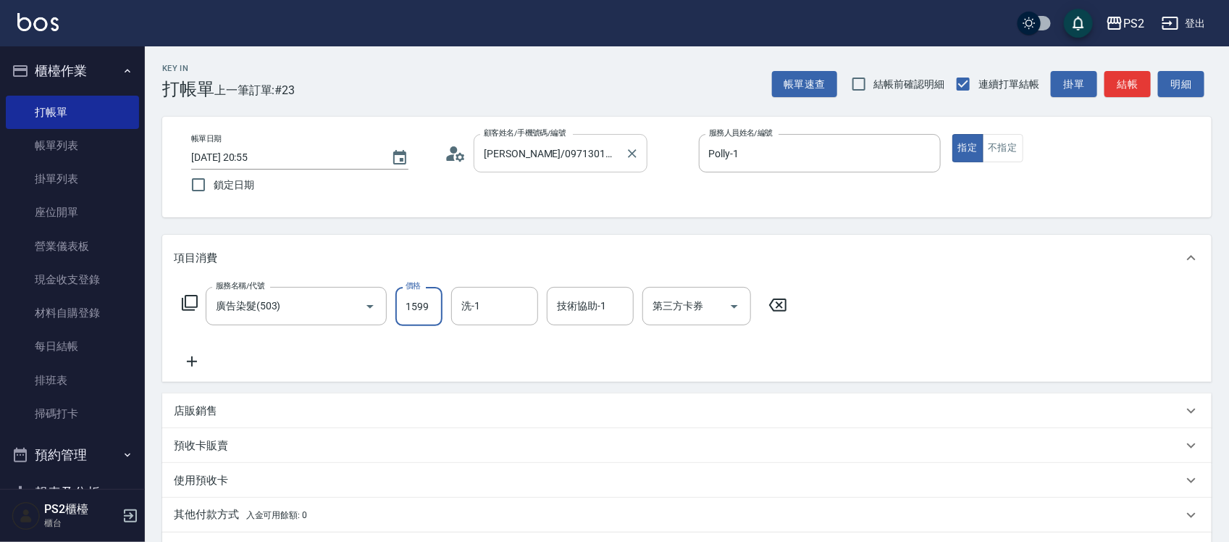
type input "1599"
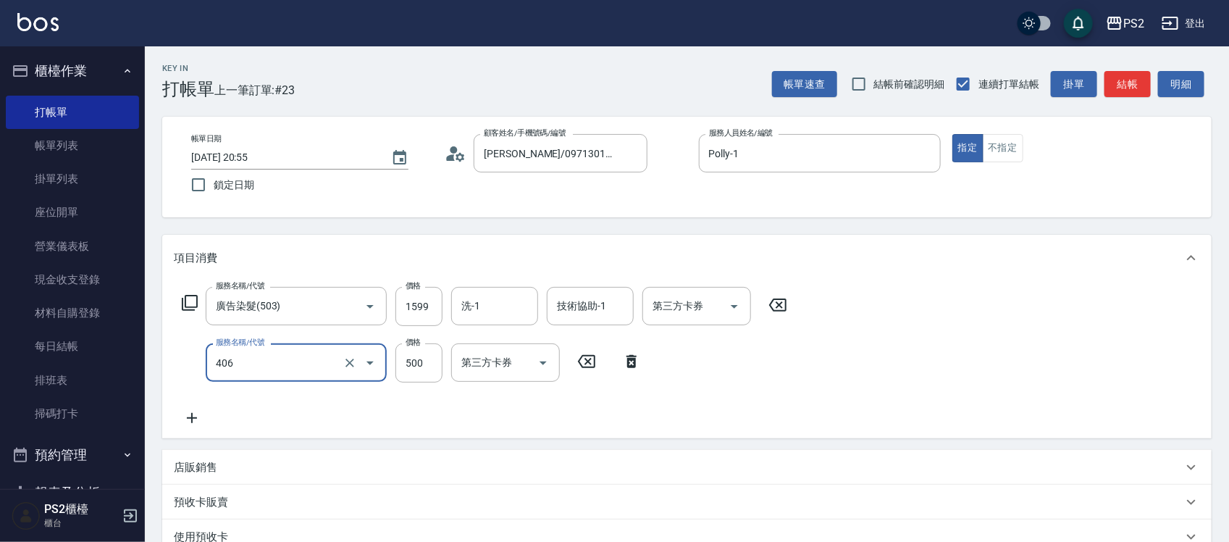
type input "退色肩帶上500(406)"
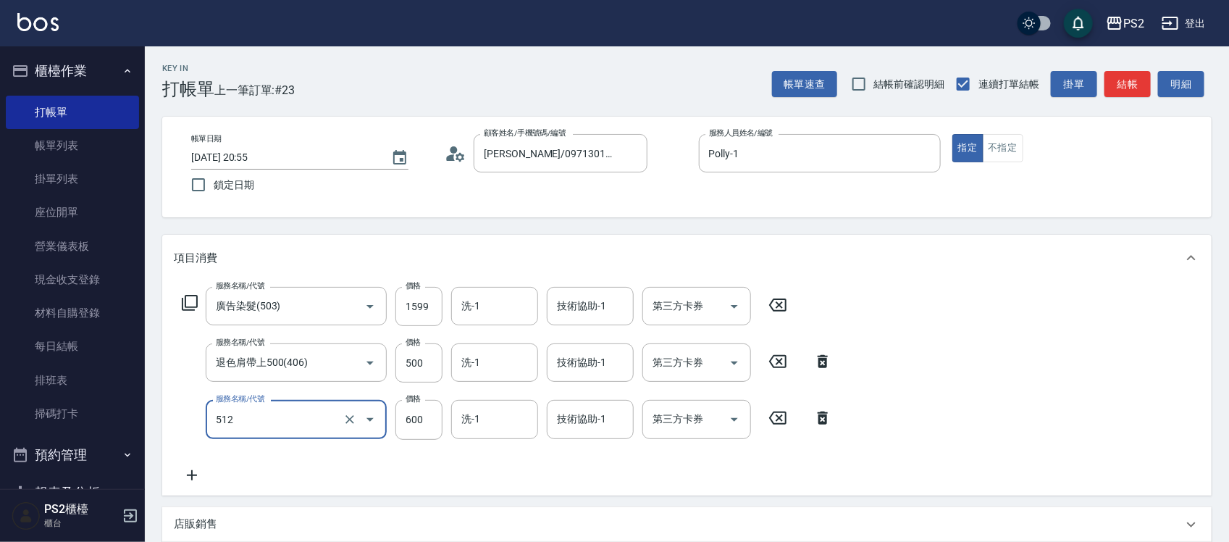
type input "洗+水解護髮600(512)"
type input "1440"
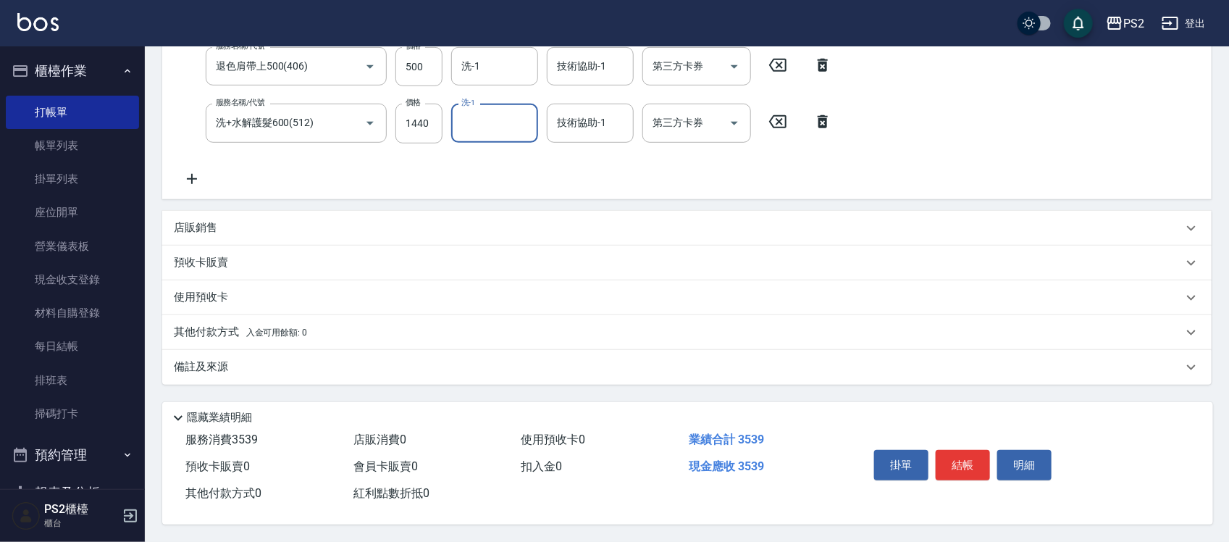
scroll to position [301, 0]
click at [239, 325] on p "其他付款方式 入金可用餘額: 0" at bounding box center [240, 333] width 133 height 16
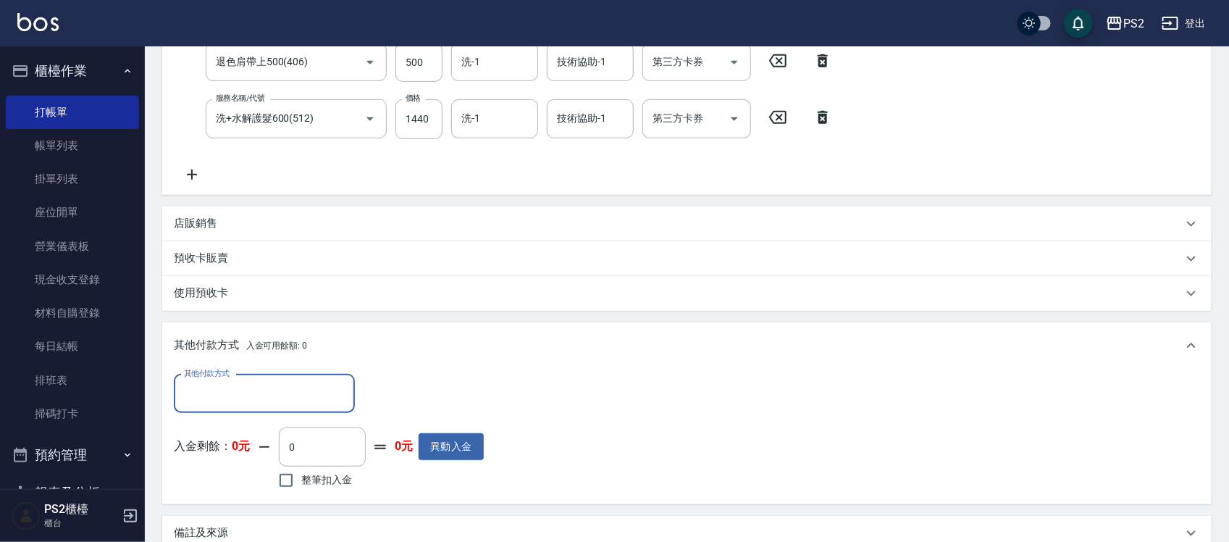
scroll to position [0, 0]
click at [292, 388] on input "其他付款方式" at bounding box center [264, 393] width 168 height 25
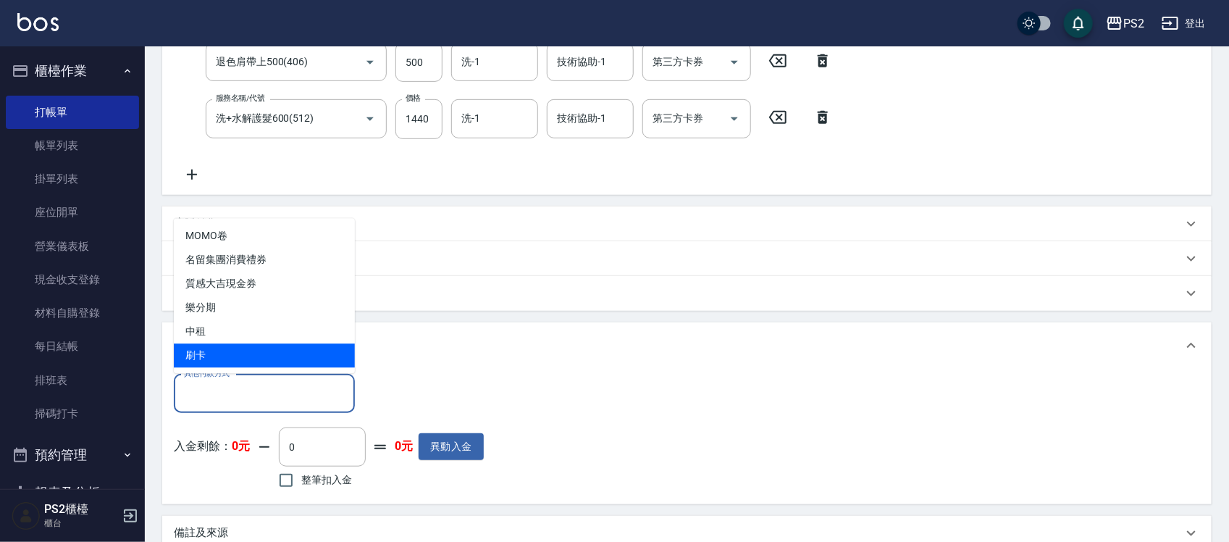
click at [287, 348] on span "刷卡" at bounding box center [264, 356] width 181 height 24
type input "刷卡"
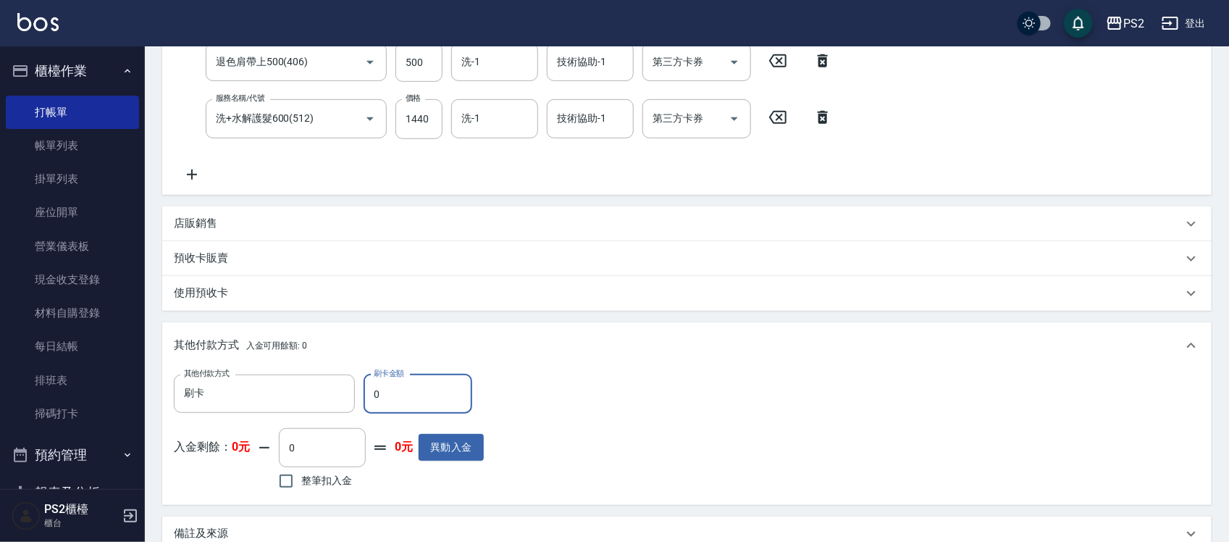
click at [443, 400] on input "0" at bounding box center [418, 394] width 109 height 39
click at [443, 396] on input "0" at bounding box center [418, 394] width 109 height 39
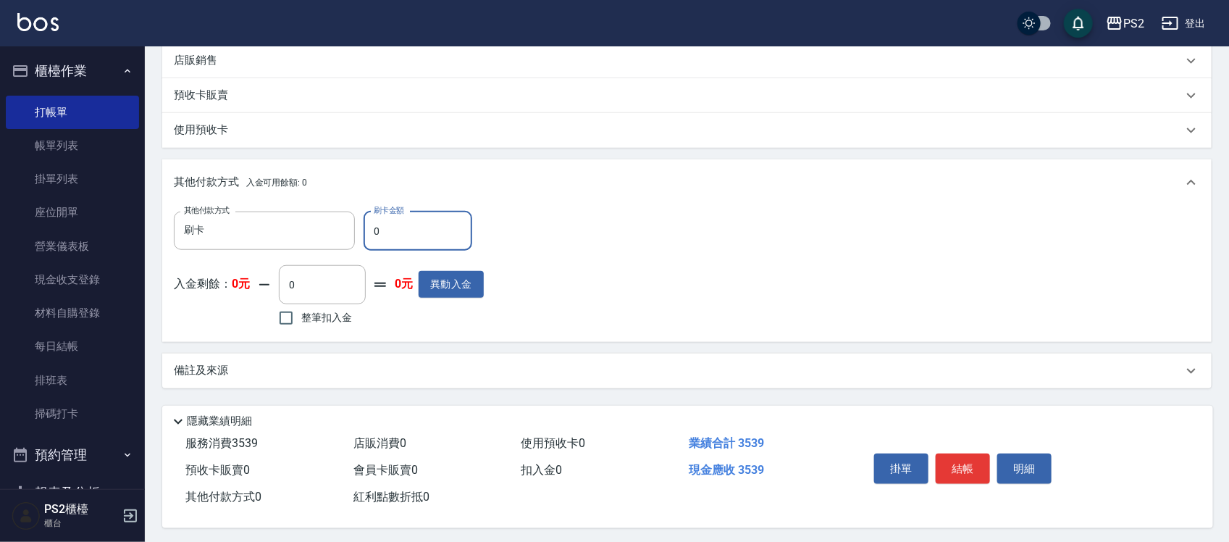
scroll to position [472, 0]
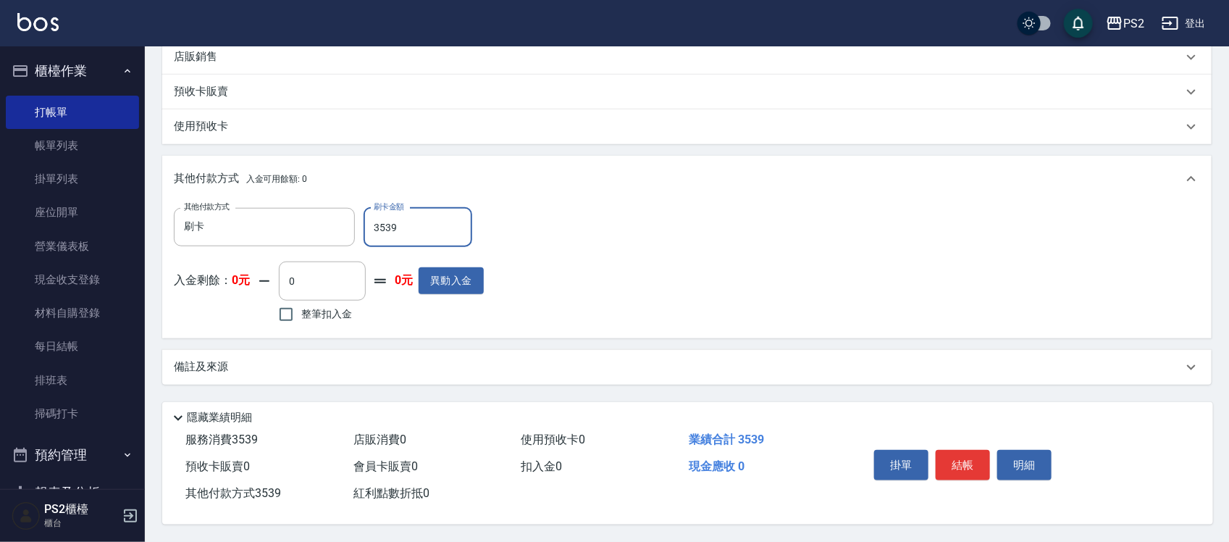
type input "3539"
click at [972, 455] on button "結帳" at bounding box center [963, 465] width 54 height 30
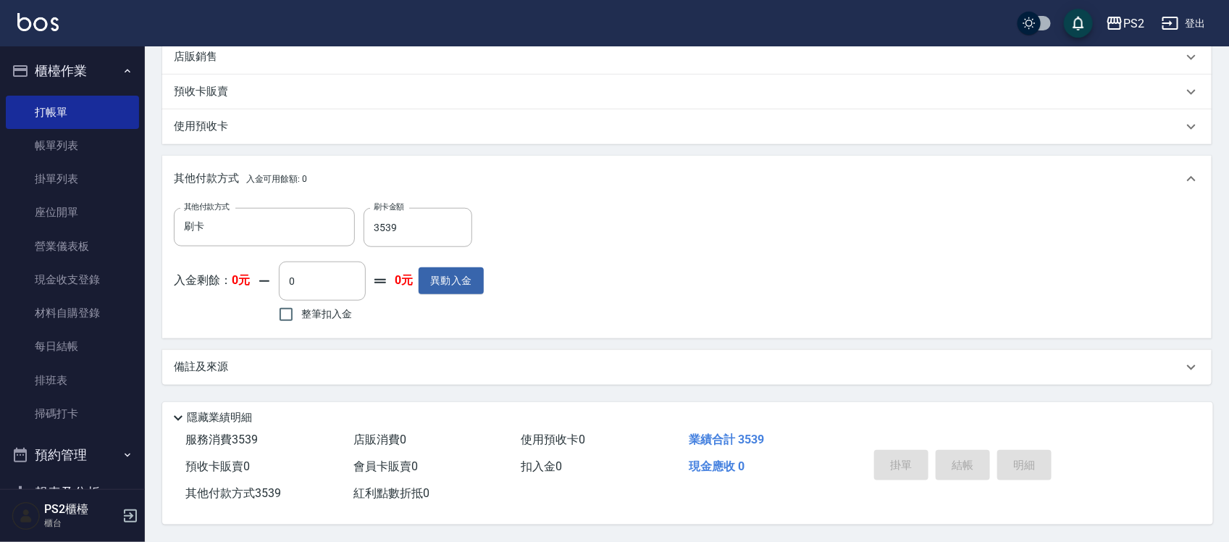
type input "2025/10/08 20:57"
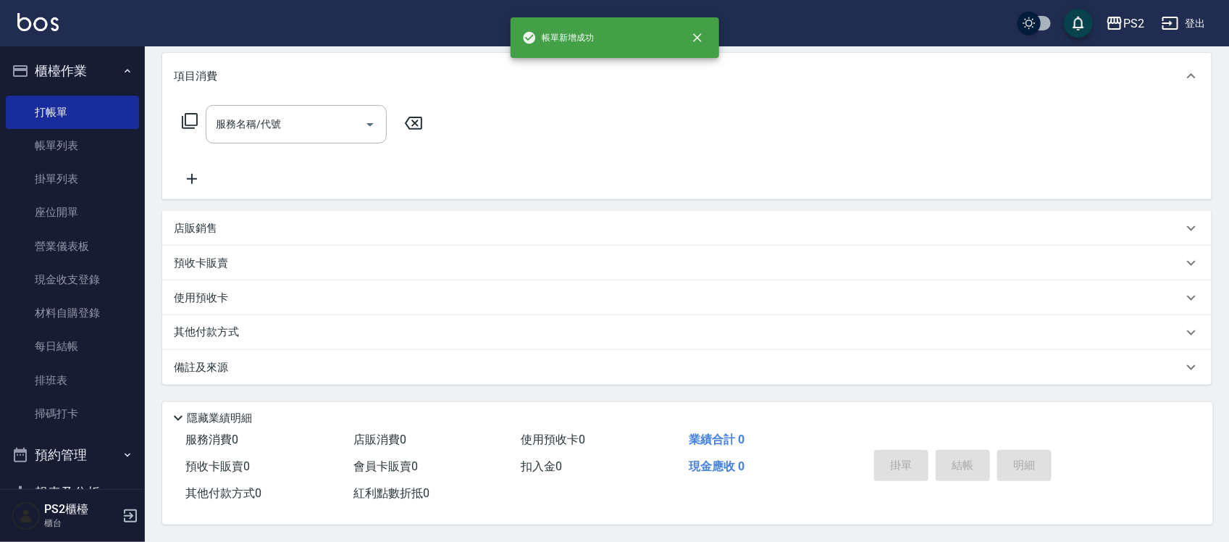
scroll to position [0, 0]
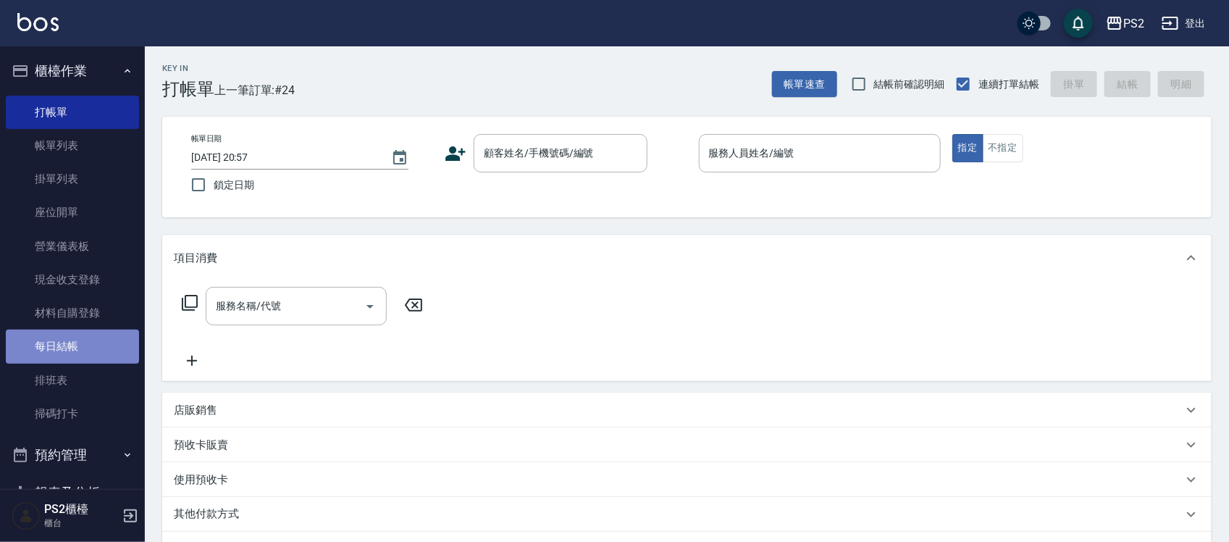
click at [99, 333] on link "每日結帳" at bounding box center [72, 346] width 133 height 33
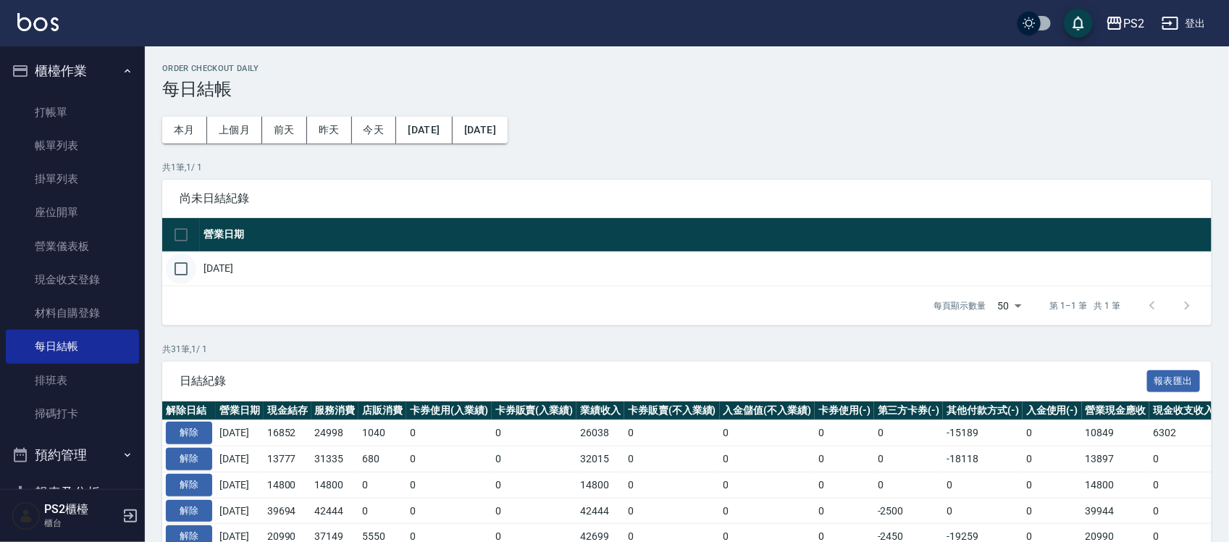
click at [178, 270] on input "checkbox" at bounding box center [181, 269] width 30 height 30
checkbox input "true"
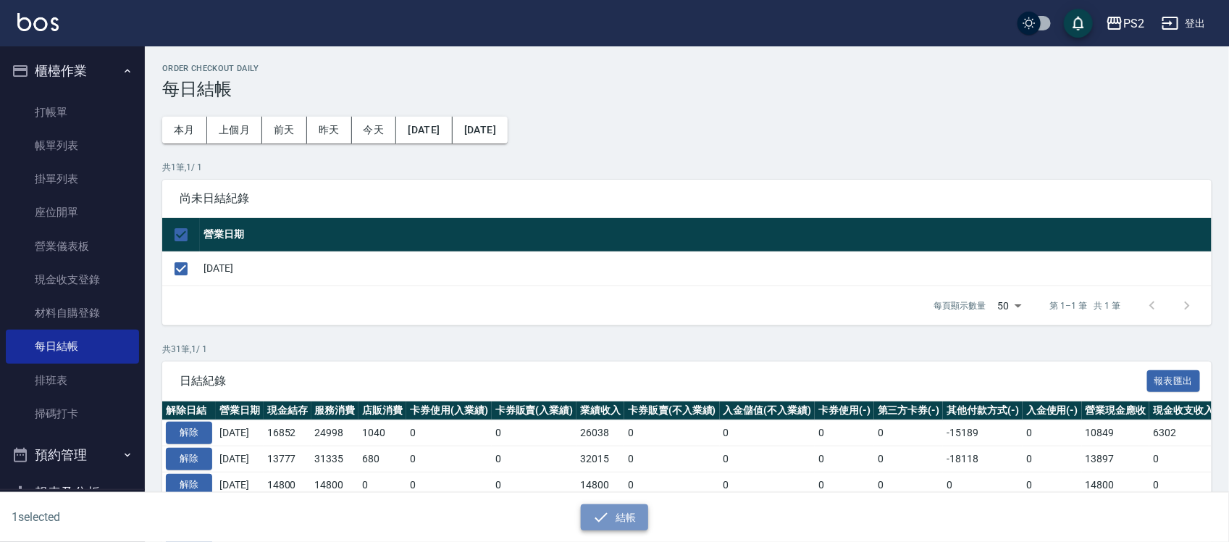
click at [614, 519] on button "結帳" at bounding box center [614, 517] width 67 height 27
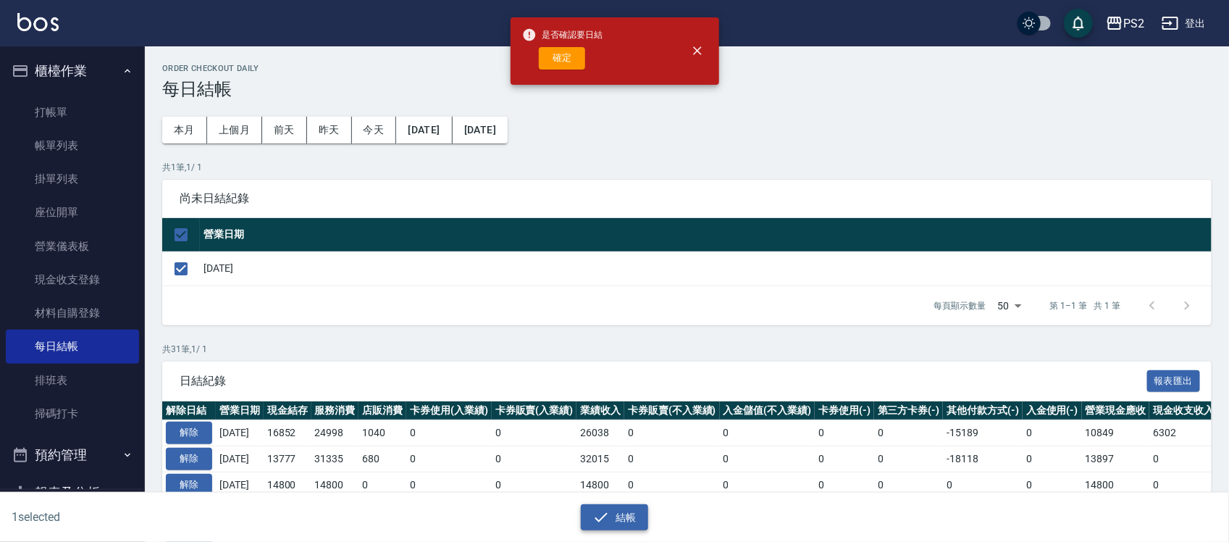
click at [581, 504] on button "結帳" at bounding box center [614, 517] width 67 height 27
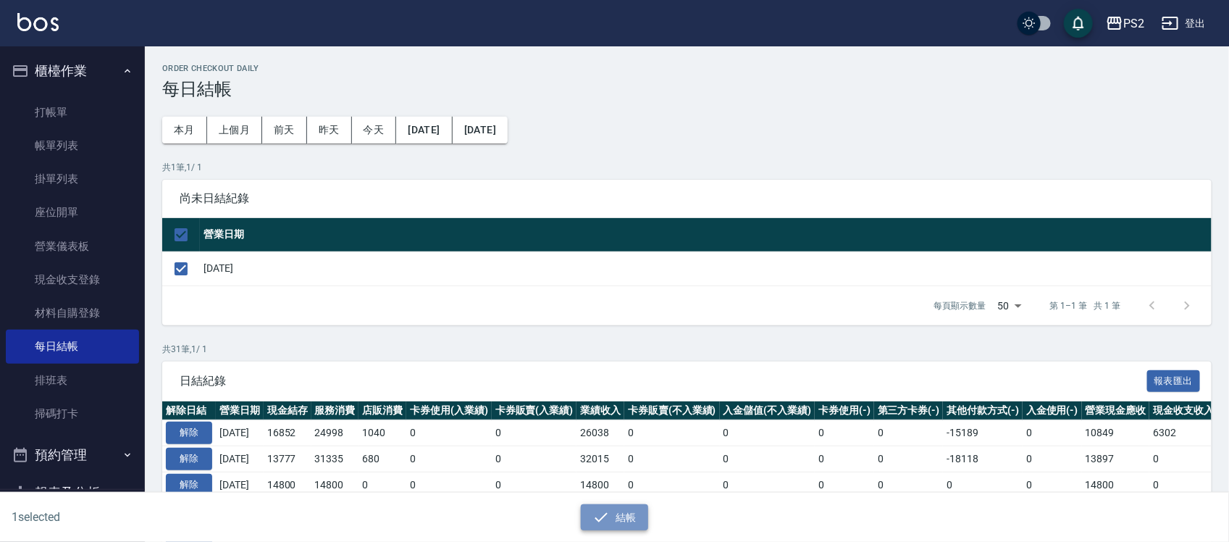
click at [614, 519] on button "結帳" at bounding box center [614, 517] width 67 height 27
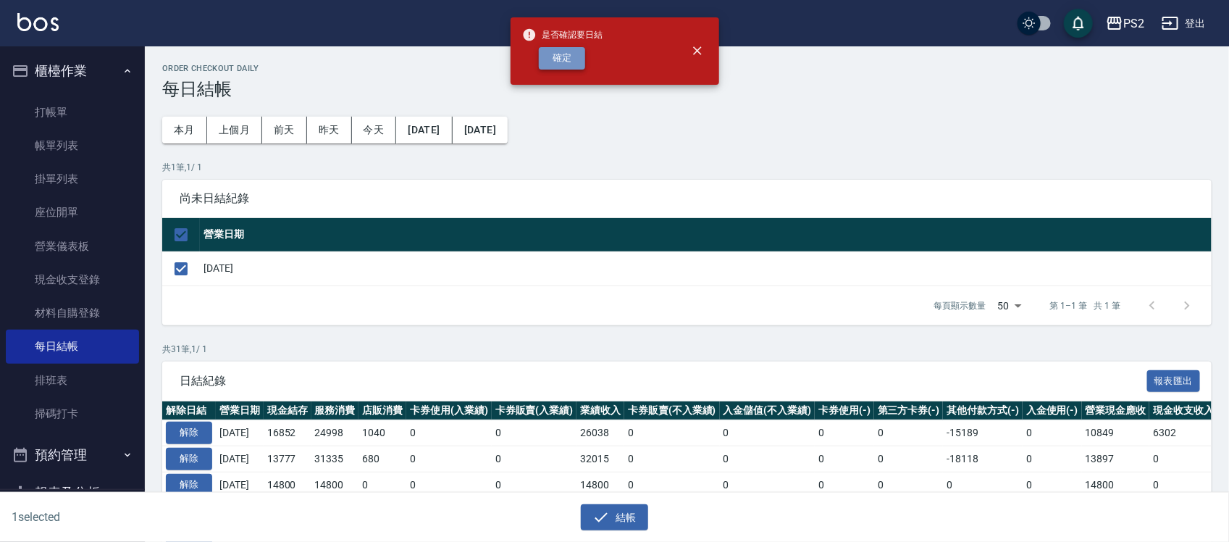
click at [567, 54] on button "確定" at bounding box center [562, 58] width 46 height 22
checkbox input "false"
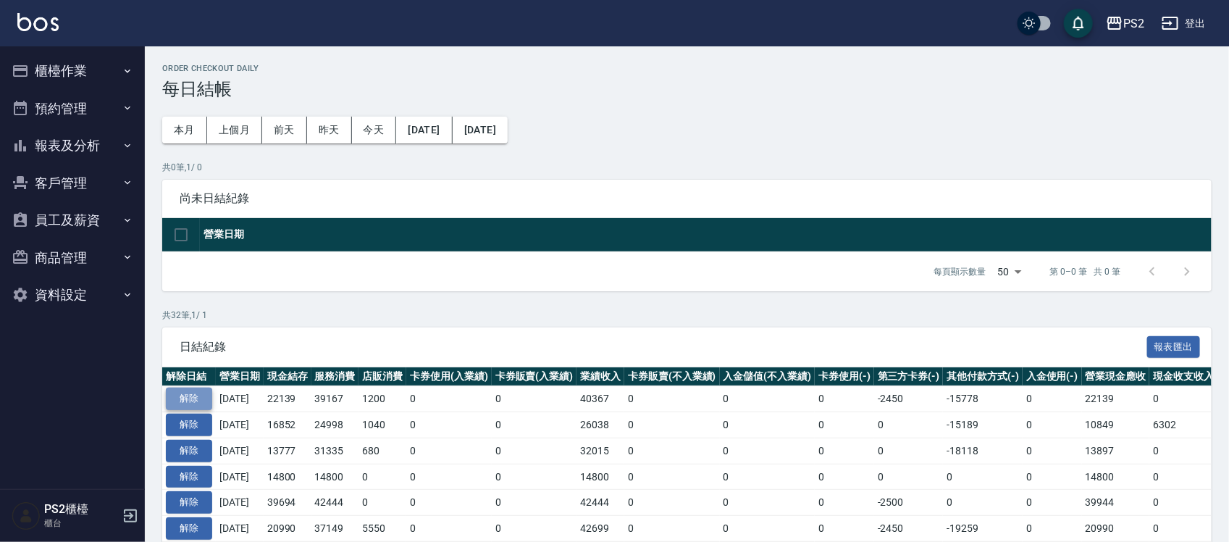
click at [185, 389] on button "解除" at bounding box center [189, 399] width 46 height 22
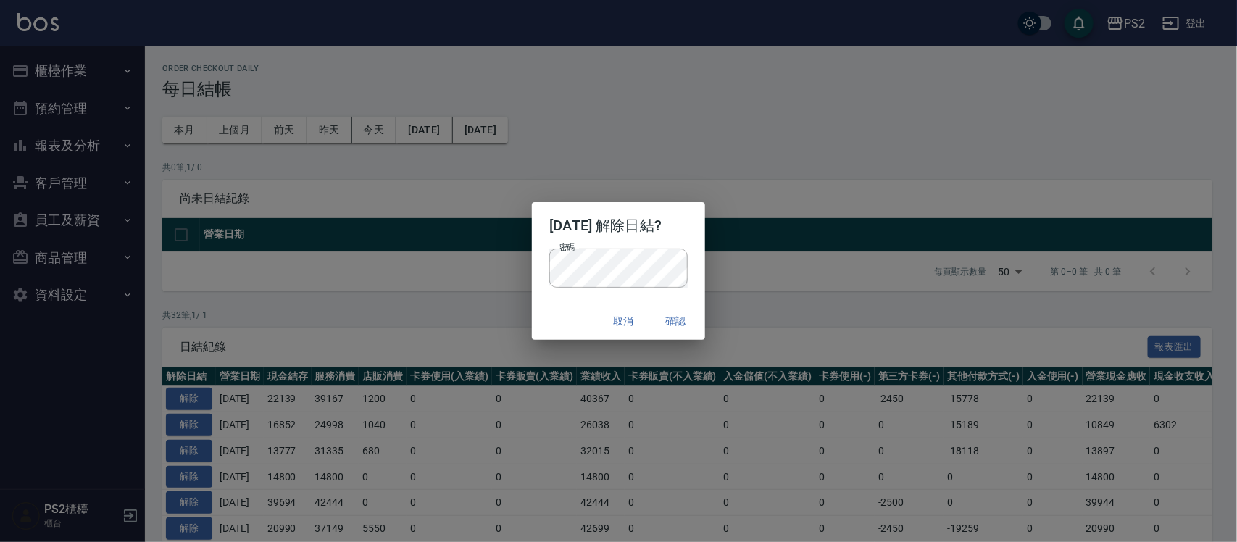
click at [694, 261] on div "密碼 密碼" at bounding box center [618, 276] width 172 height 54
click at [692, 312] on button "確認" at bounding box center [676, 321] width 46 height 27
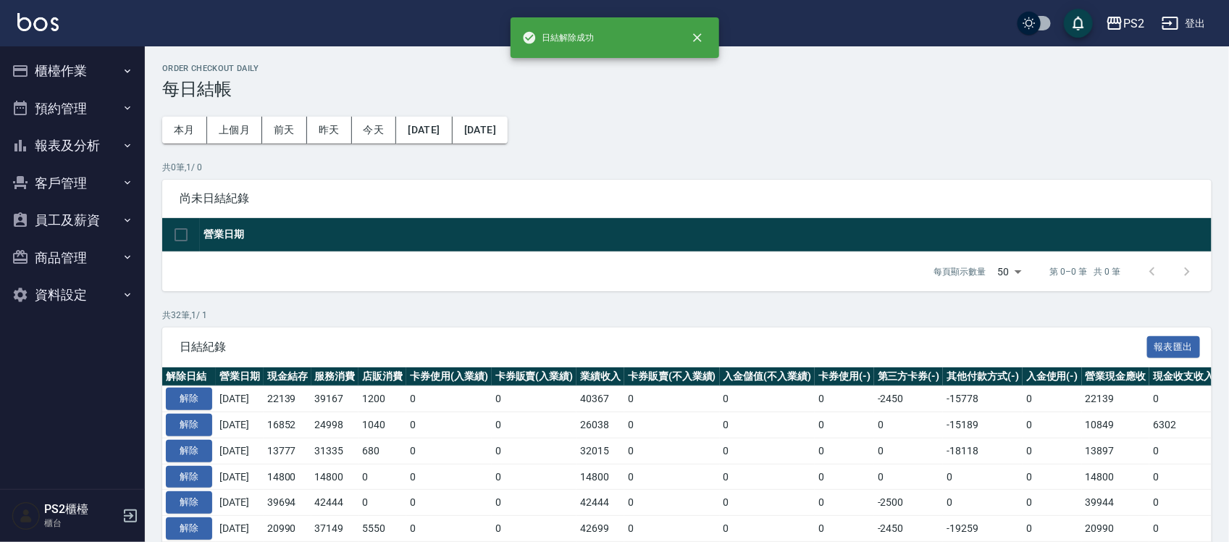
click at [99, 71] on button "櫃檯作業" at bounding box center [72, 71] width 133 height 38
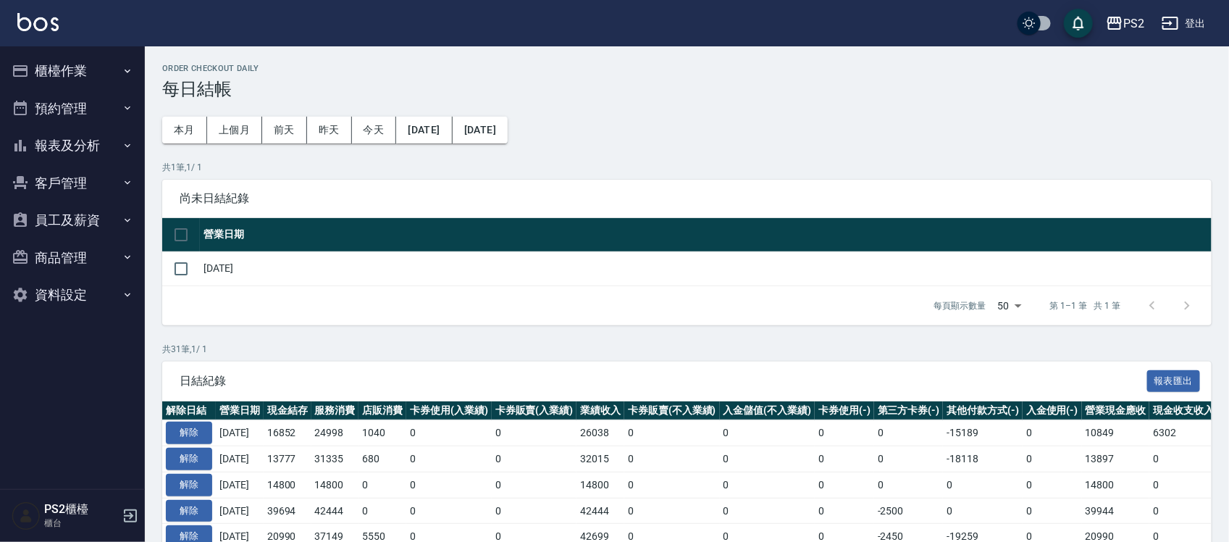
click at [95, 59] on button "櫃檯作業" at bounding box center [72, 71] width 133 height 38
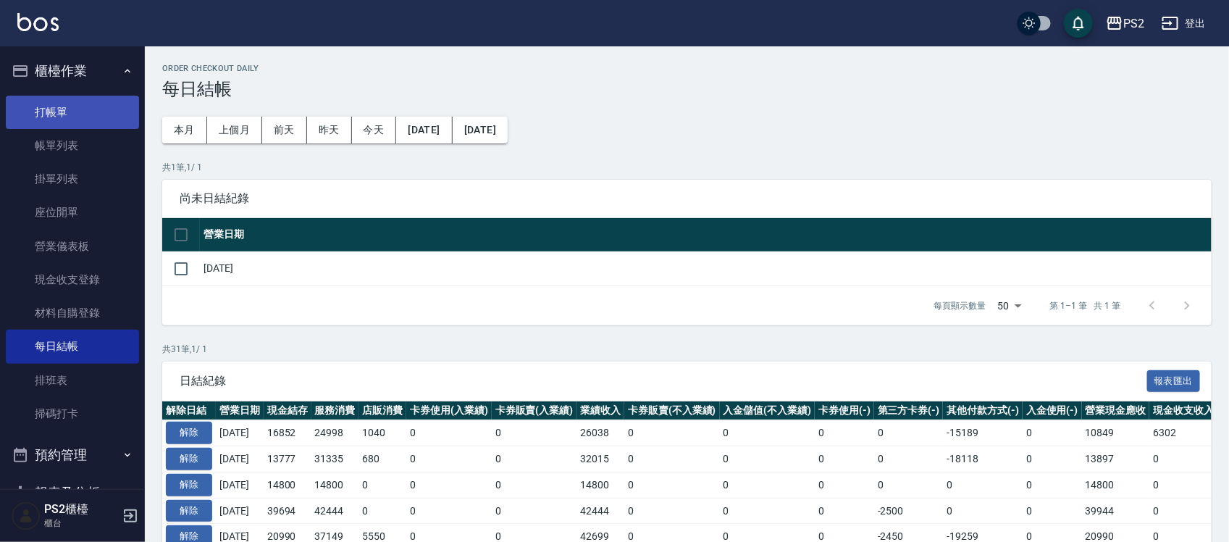
click at [81, 110] on link "打帳單" at bounding box center [72, 112] width 133 height 33
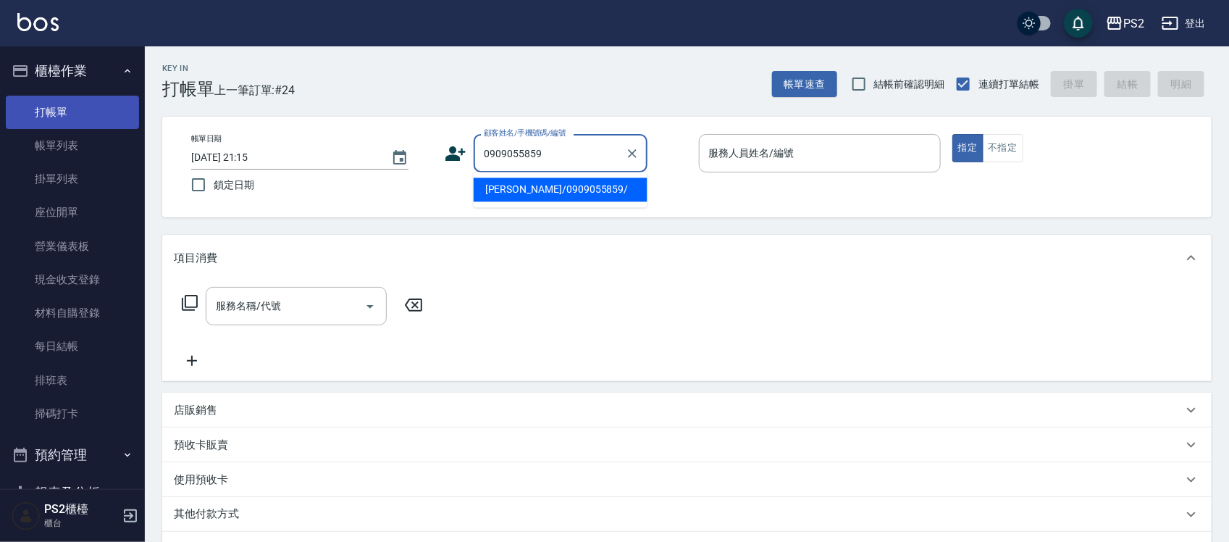
type input "林家寶/0909055859/"
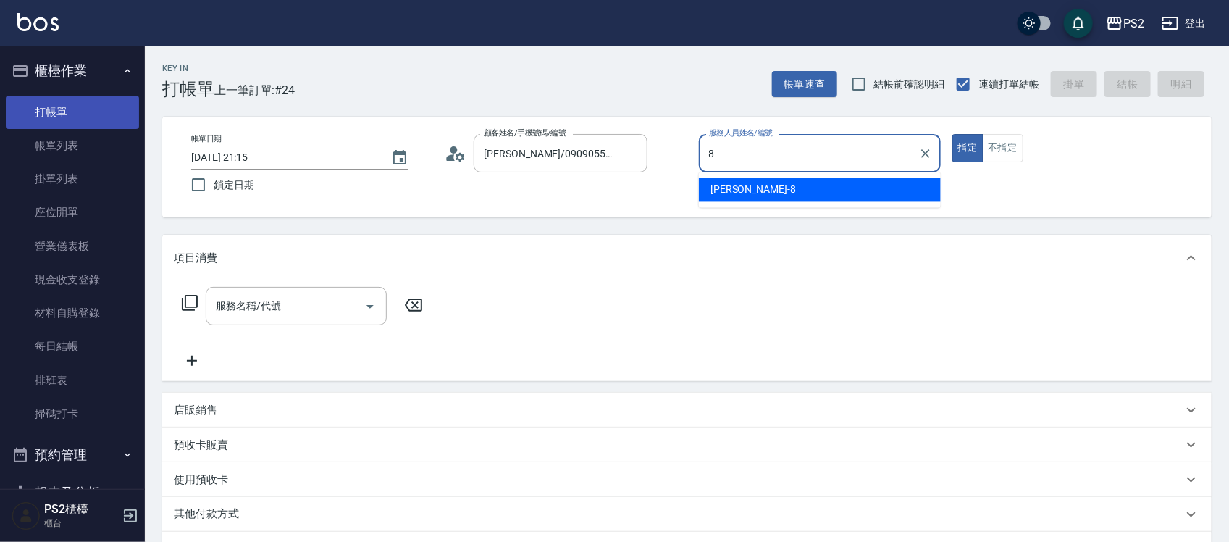
type input "Lori-8"
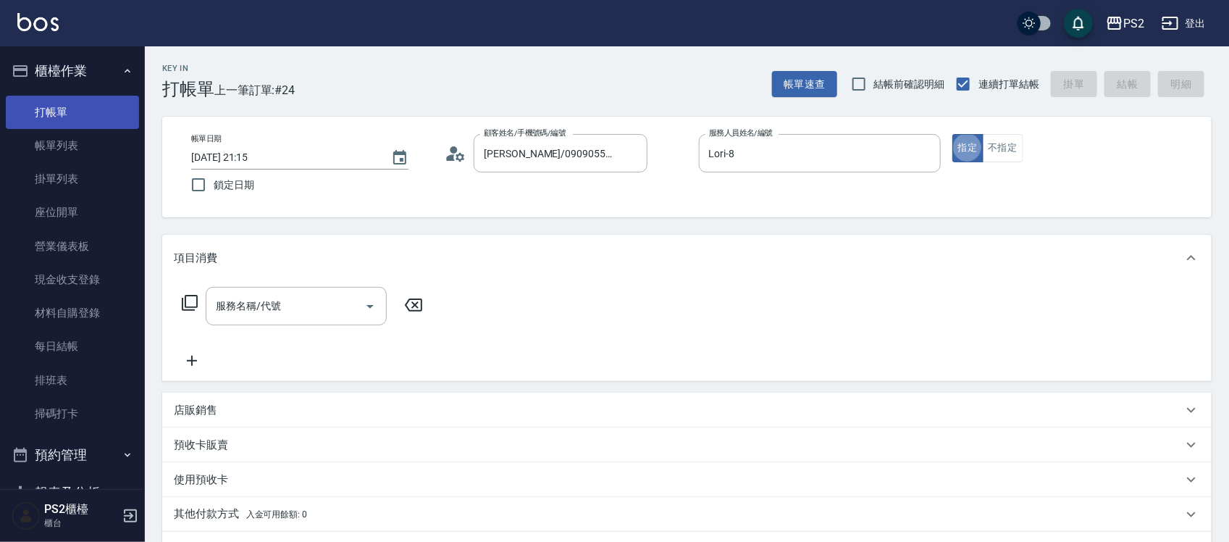
type button "true"
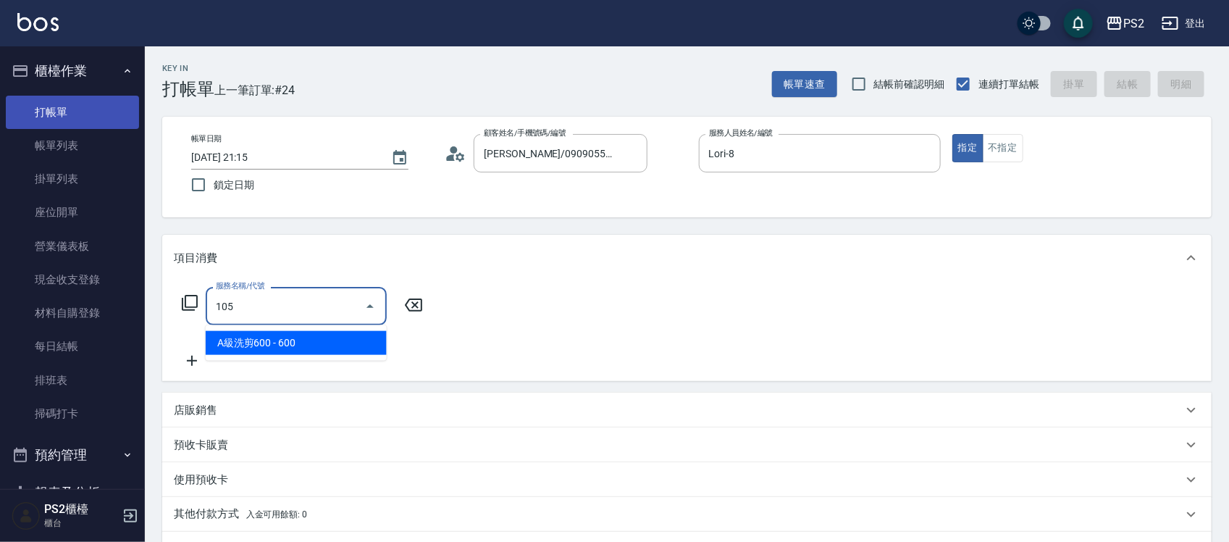
type input "A級洗剪600(105)"
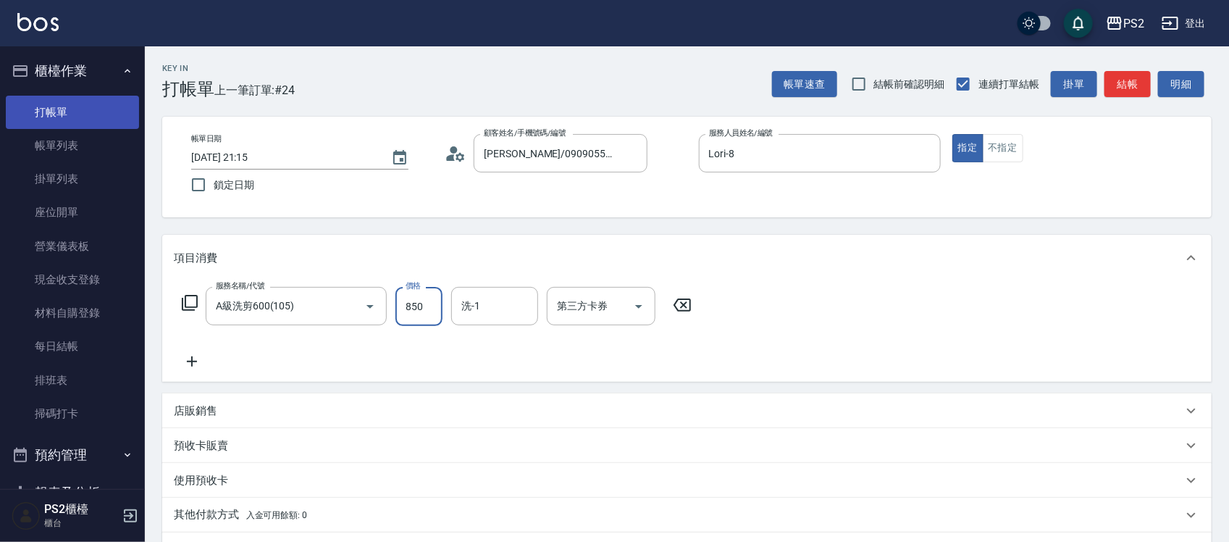
type input "850"
type input "Allan-25"
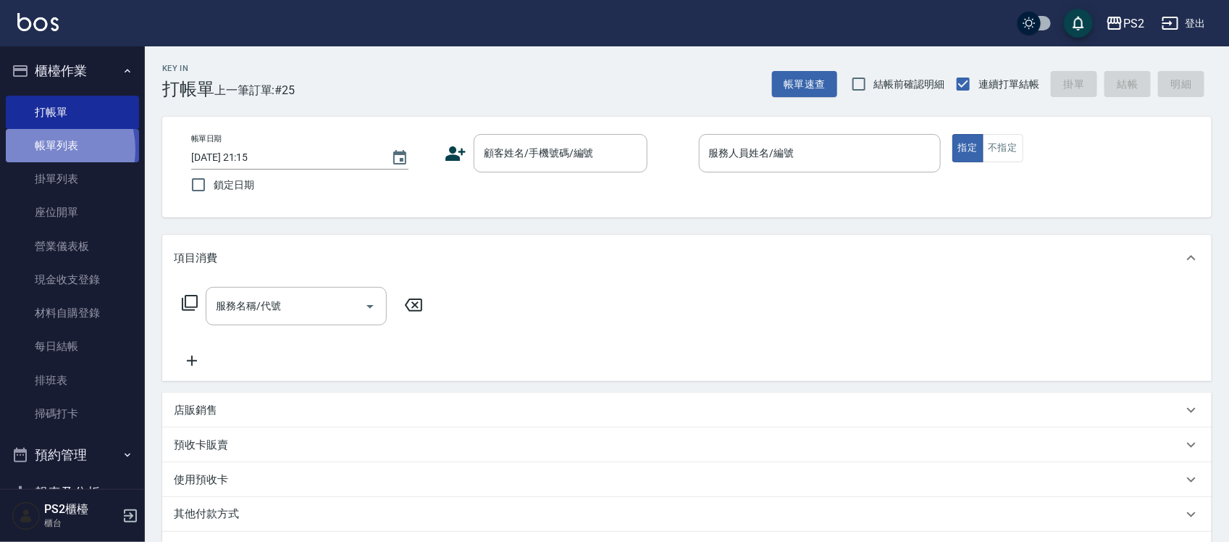
click at [41, 150] on link "帳單列表" at bounding box center [72, 145] width 133 height 33
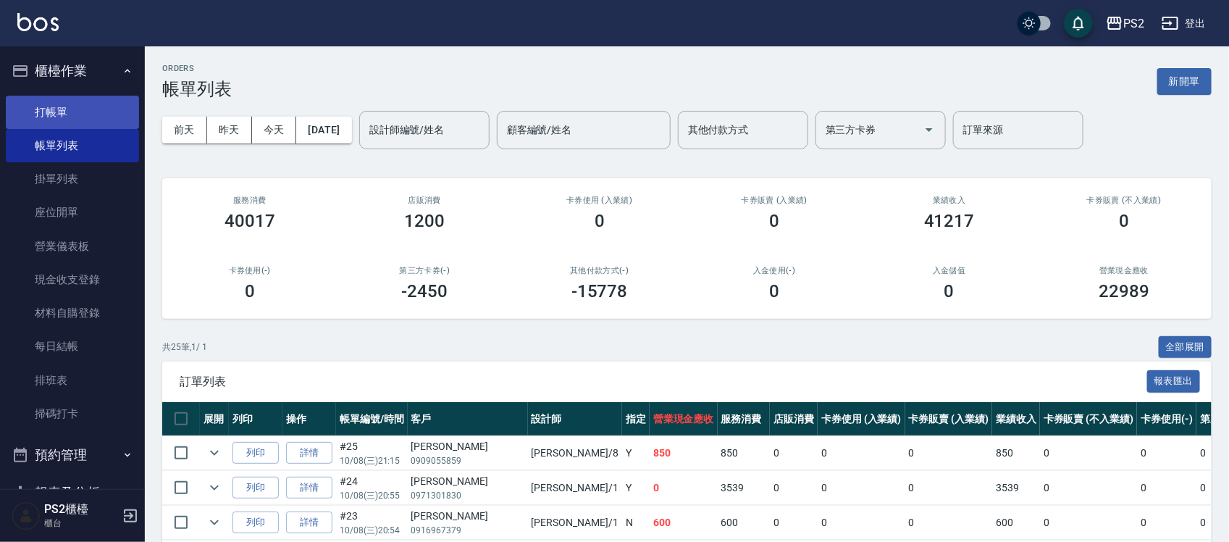
click at [55, 114] on link "打帳單" at bounding box center [72, 112] width 133 height 33
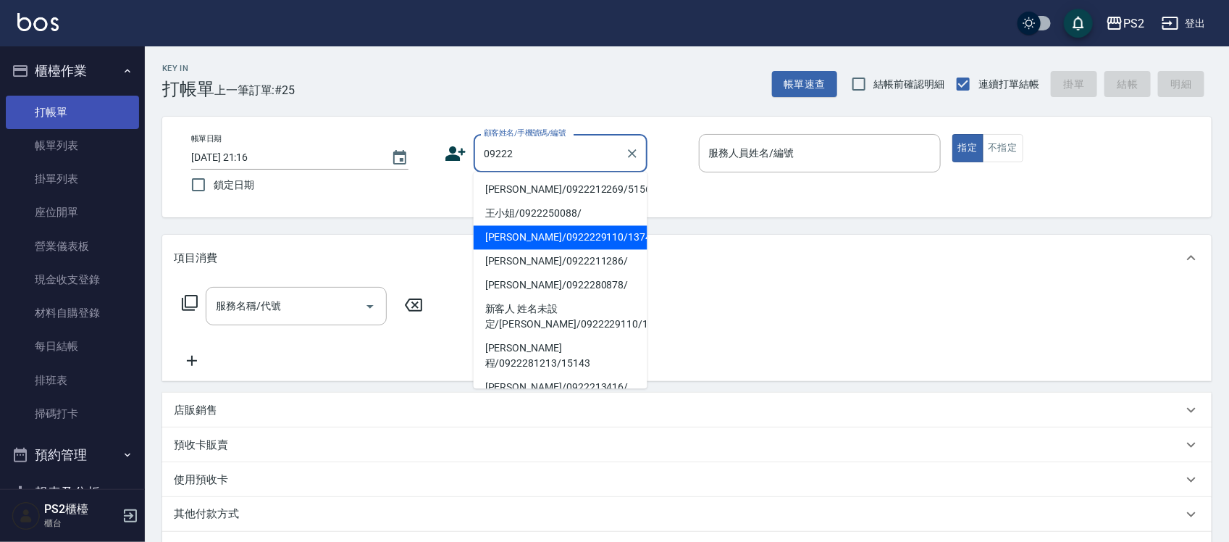
type input "李宜璇/0922229110/13746"
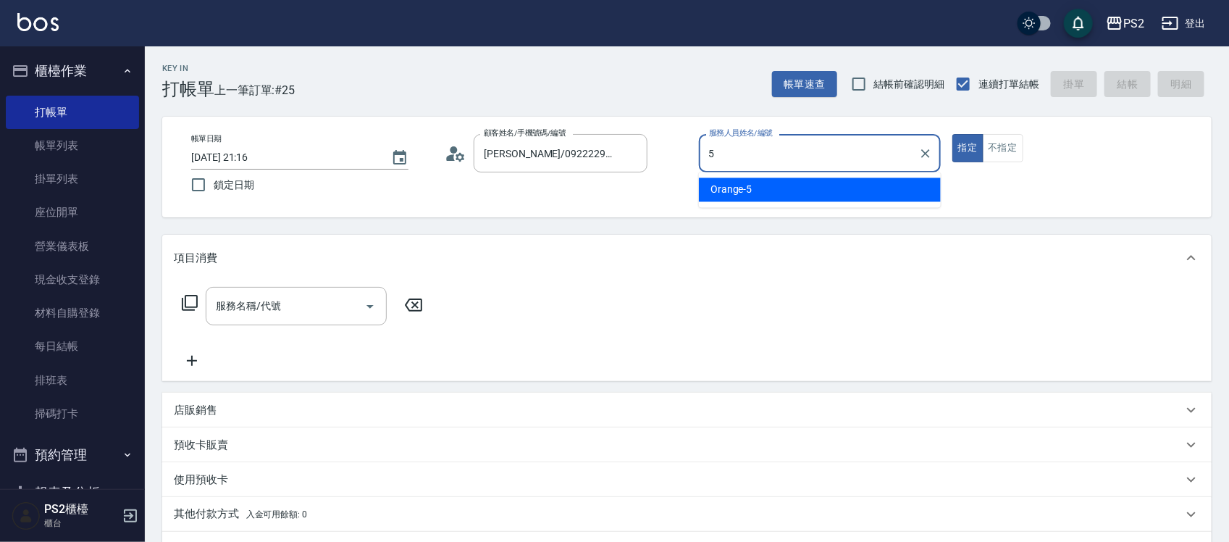
type input "Orange-5"
type button "true"
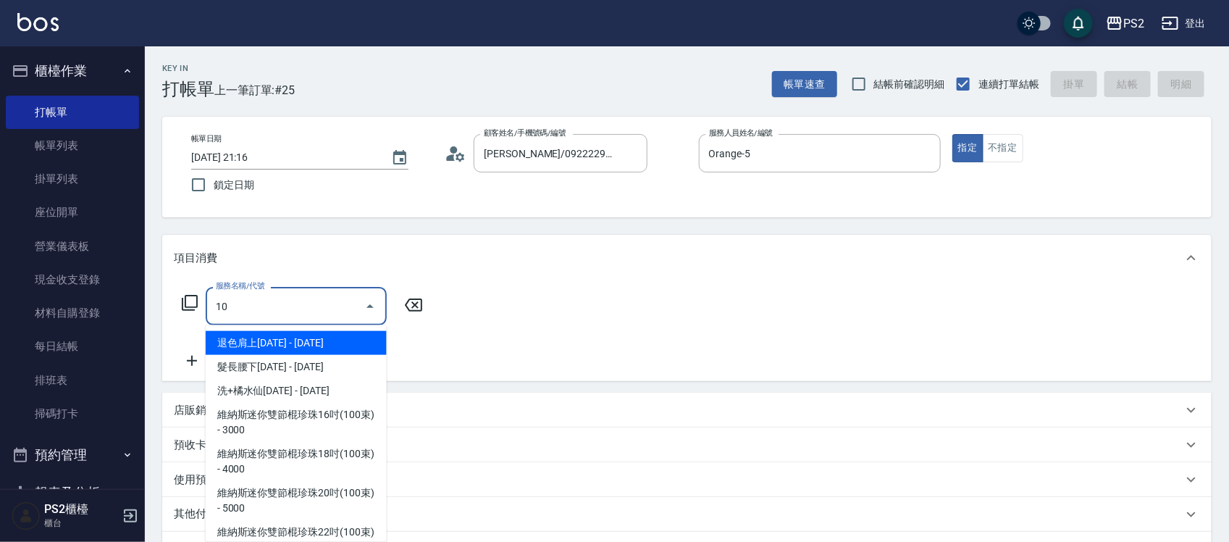
type input "1"
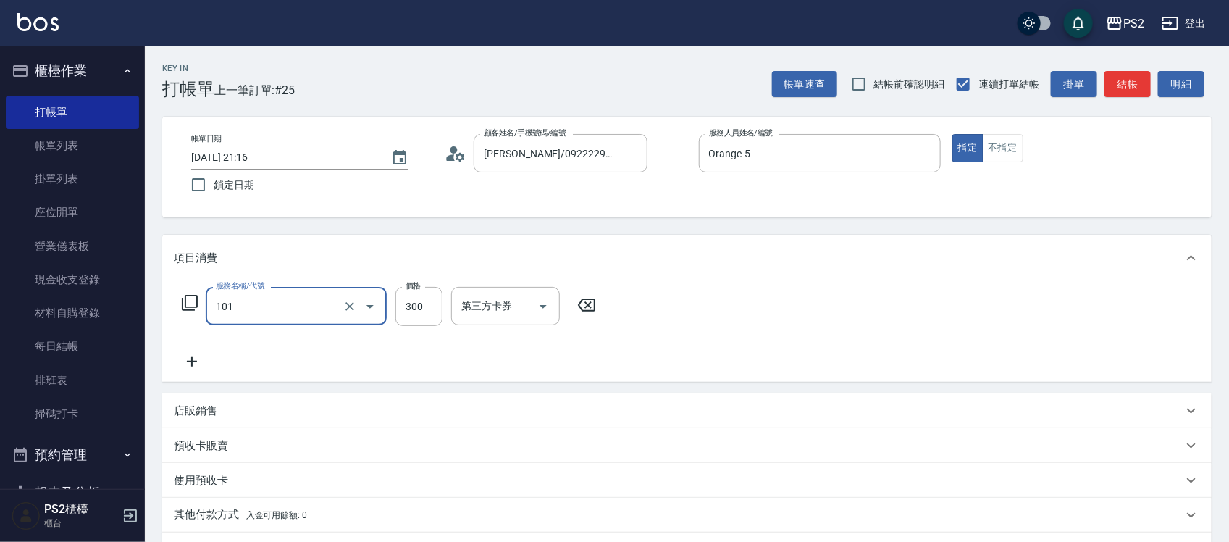
type input "洗髮(101)"
type input "800"
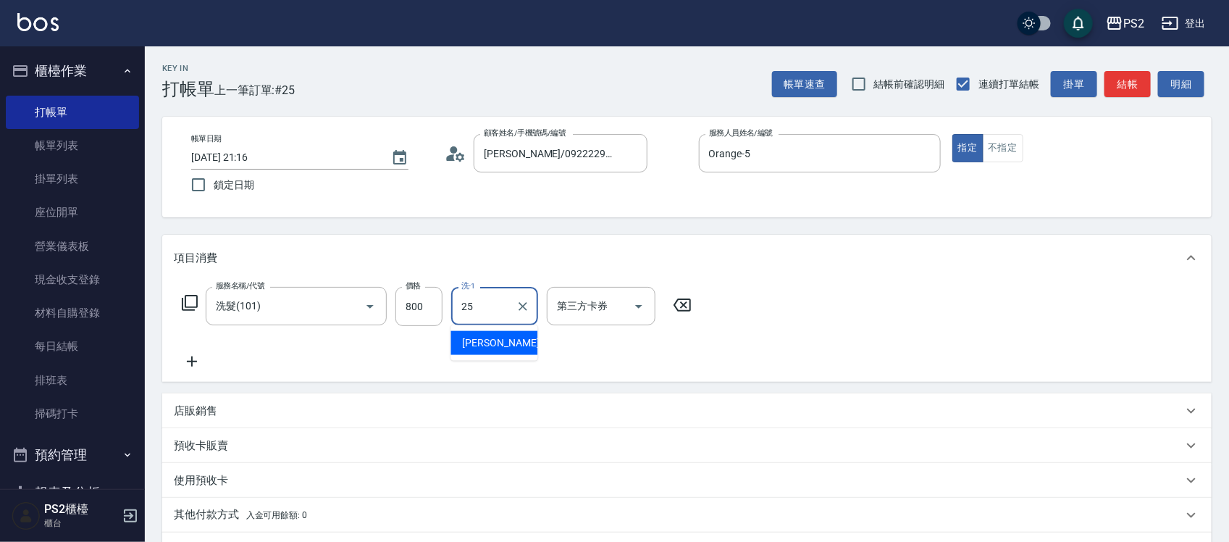
type input "Allan-25"
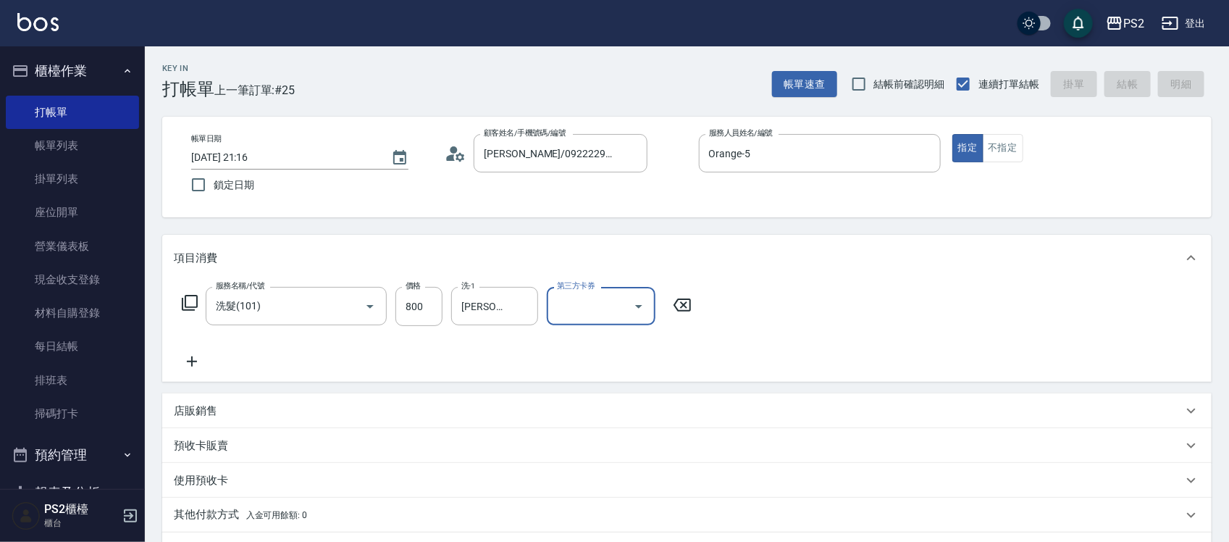
type input "2025/10/08 21:17"
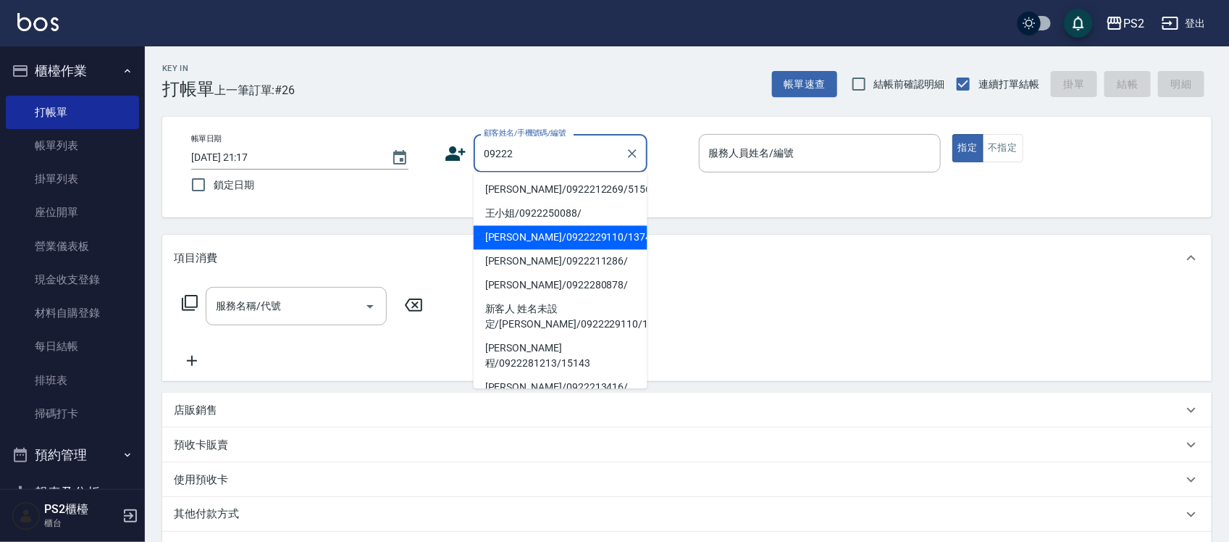
type input "李宜璇/0922229110/13746"
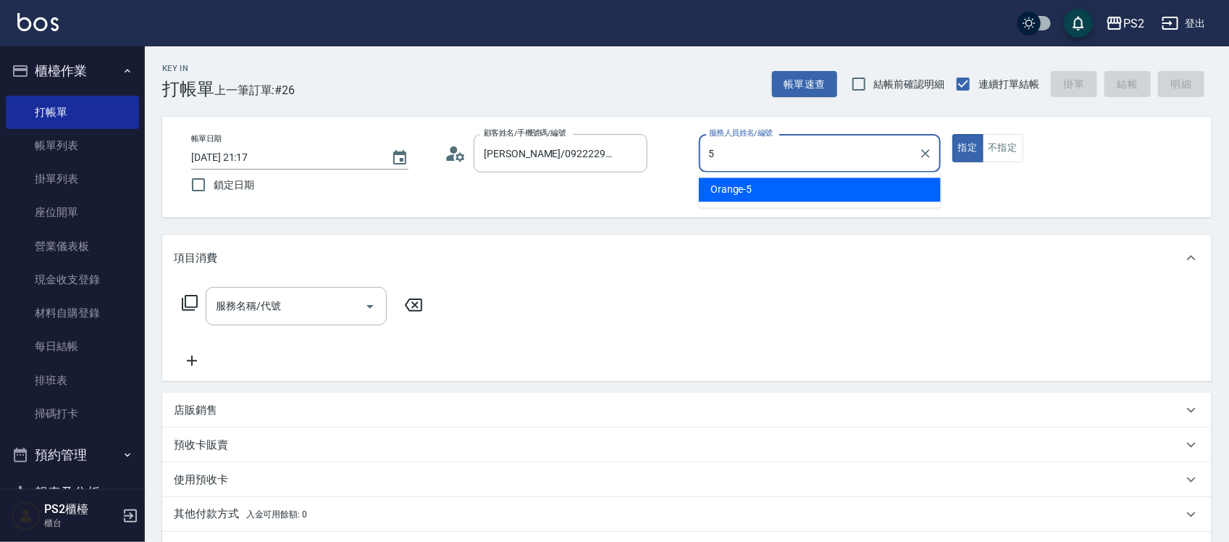
type input "Orange-5"
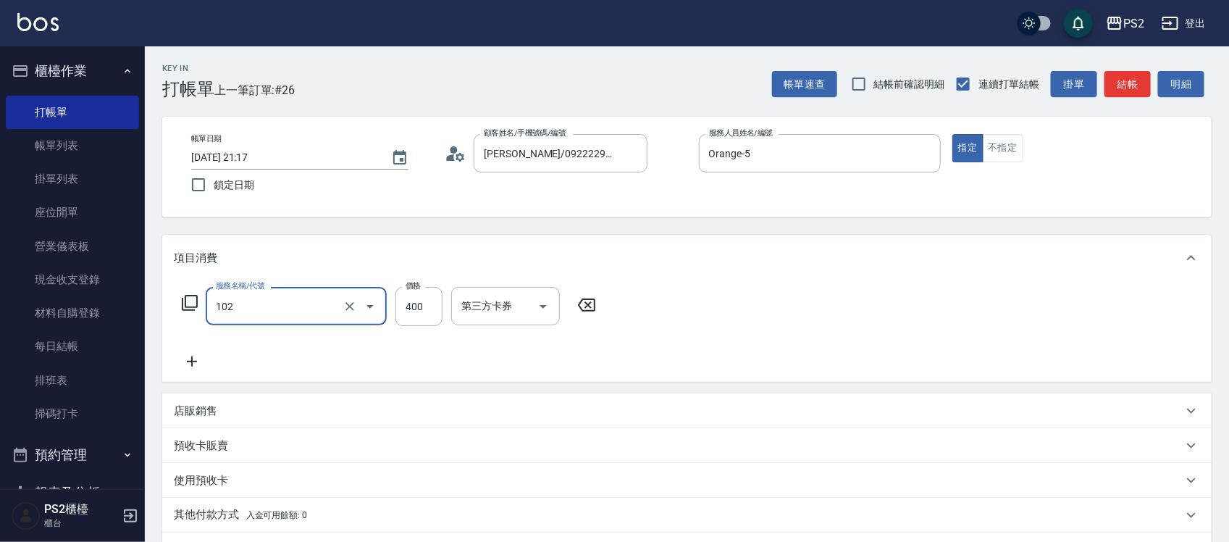
type input "精油洗髮(102)"
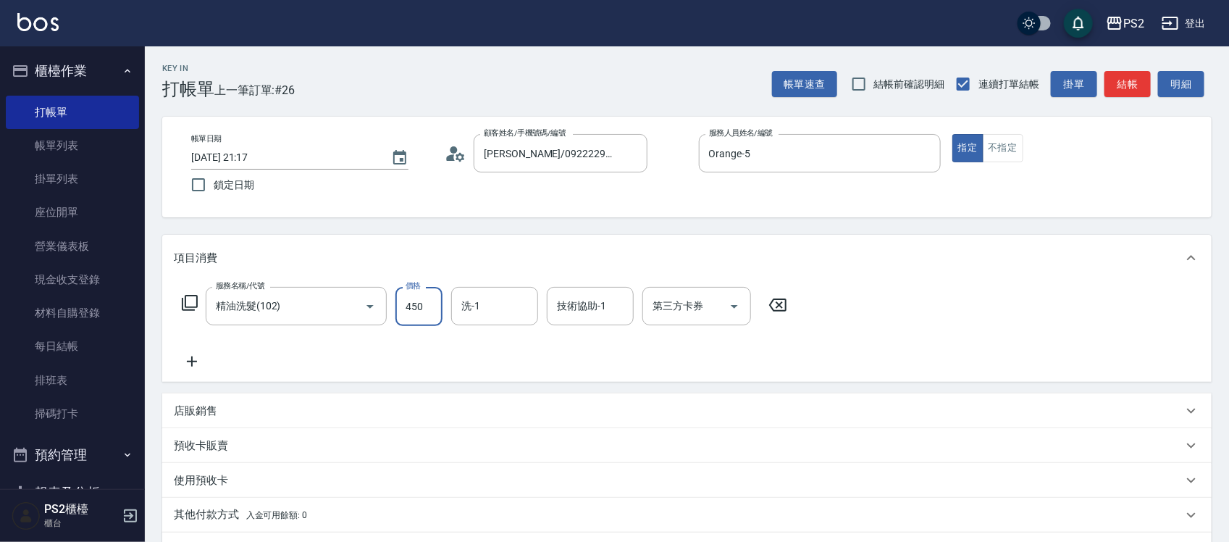
type input "450"
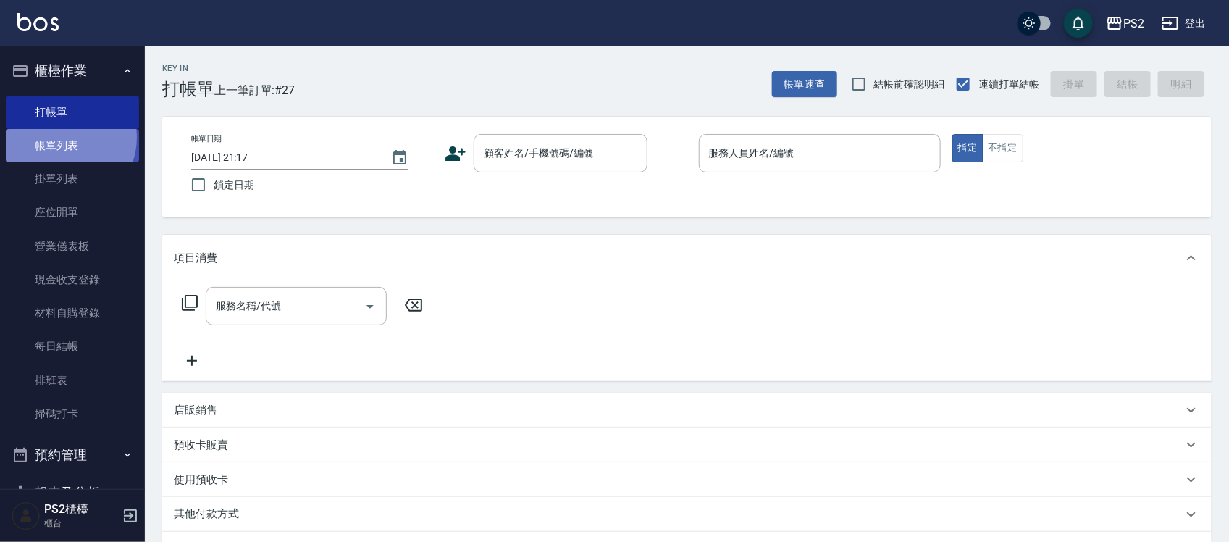
click at [62, 138] on link "帳單列表" at bounding box center [72, 145] width 133 height 33
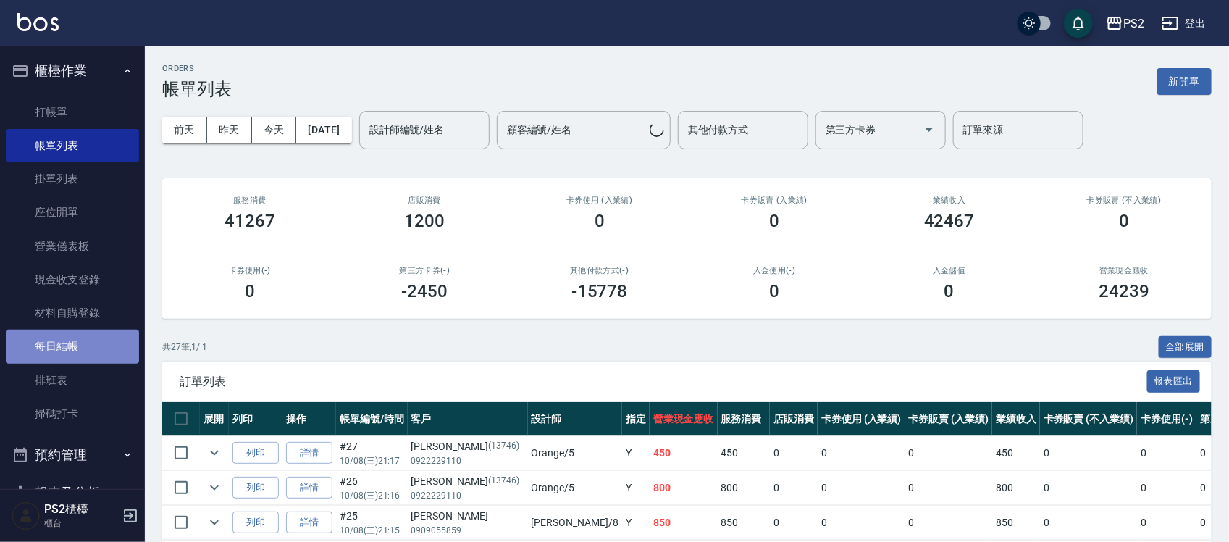
click at [80, 348] on link "每日結帳" at bounding box center [72, 346] width 133 height 33
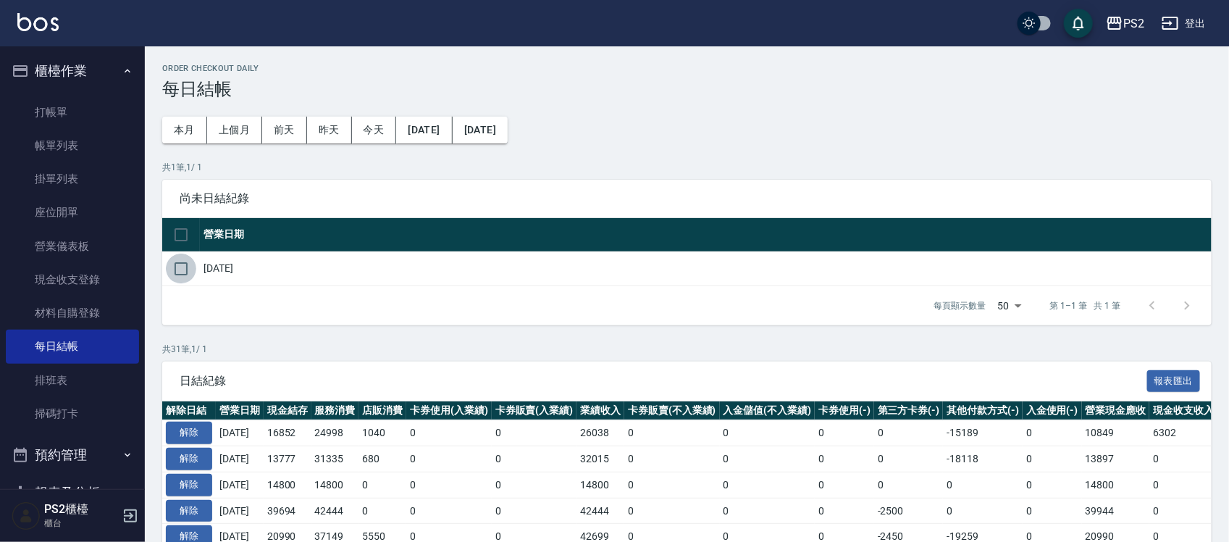
click at [188, 266] on input "checkbox" at bounding box center [181, 269] width 30 height 30
checkbox input "true"
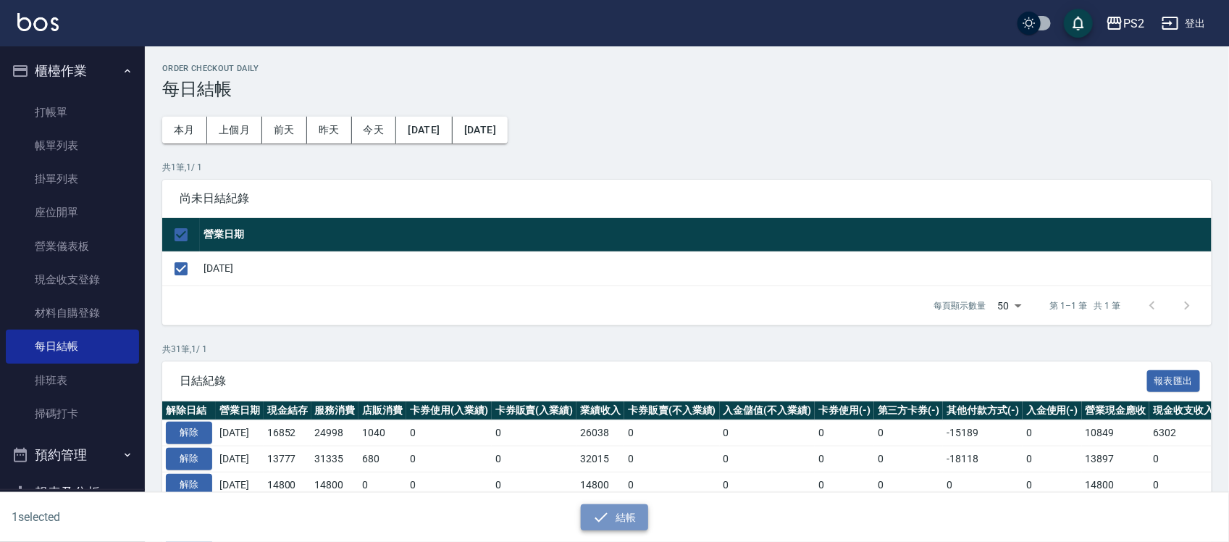
click at [628, 526] on button "結帳" at bounding box center [614, 517] width 67 height 27
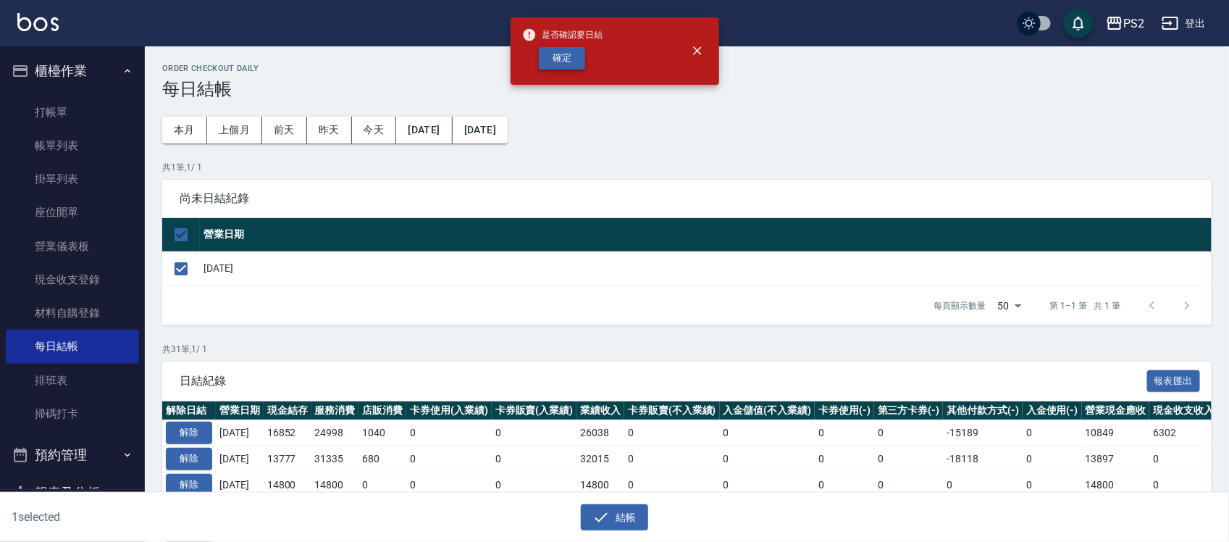
click at [559, 59] on button "確定" at bounding box center [562, 58] width 46 height 22
checkbox input "false"
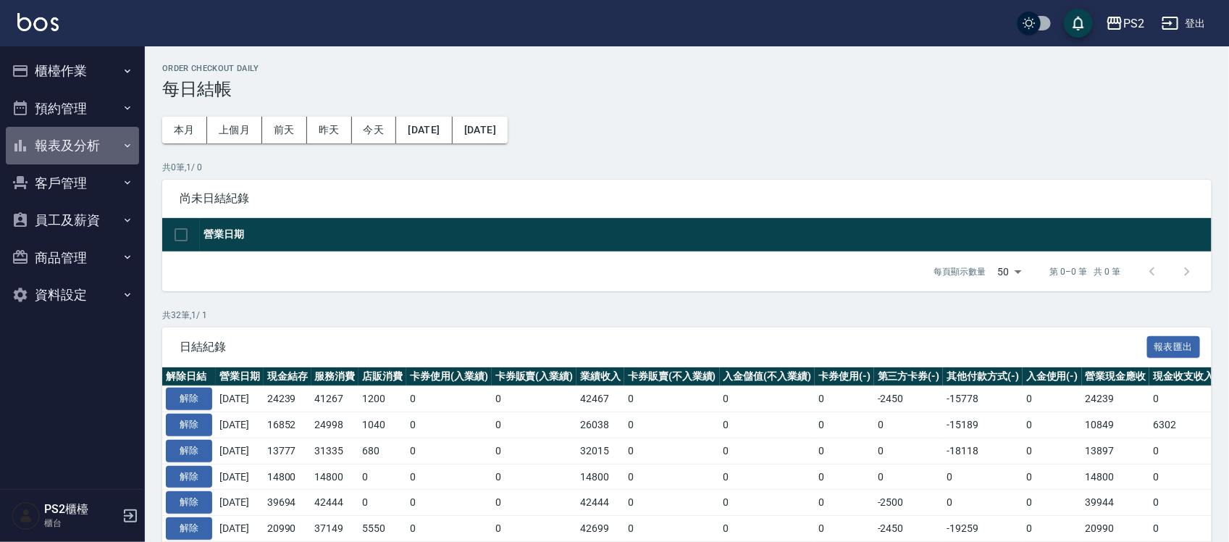
click at [109, 143] on button "報表及分析" at bounding box center [72, 146] width 133 height 38
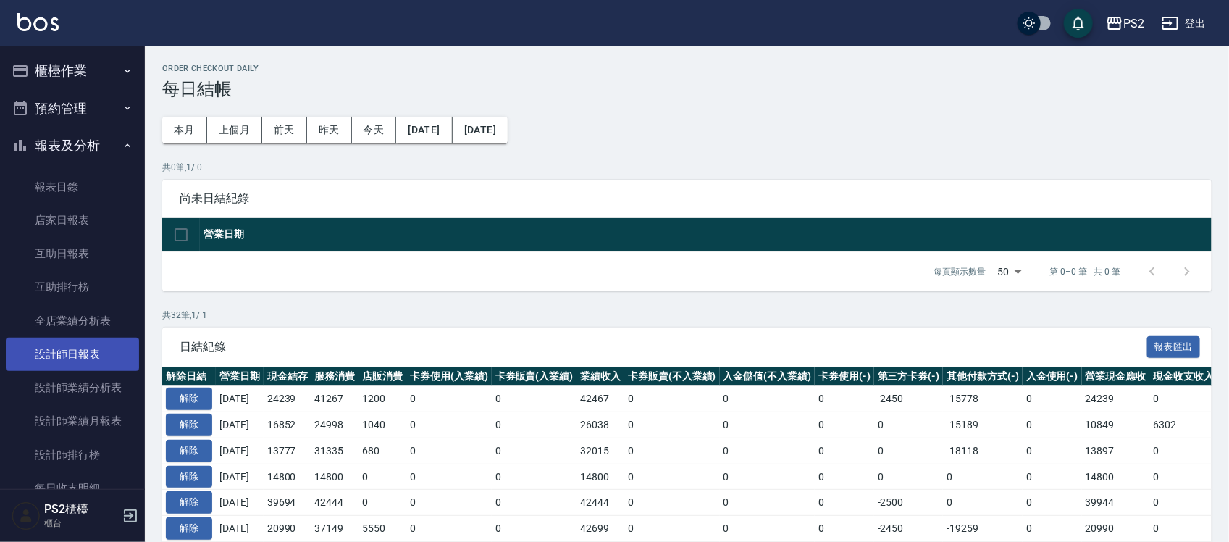
click at [81, 360] on link "設計師日報表" at bounding box center [72, 354] width 133 height 33
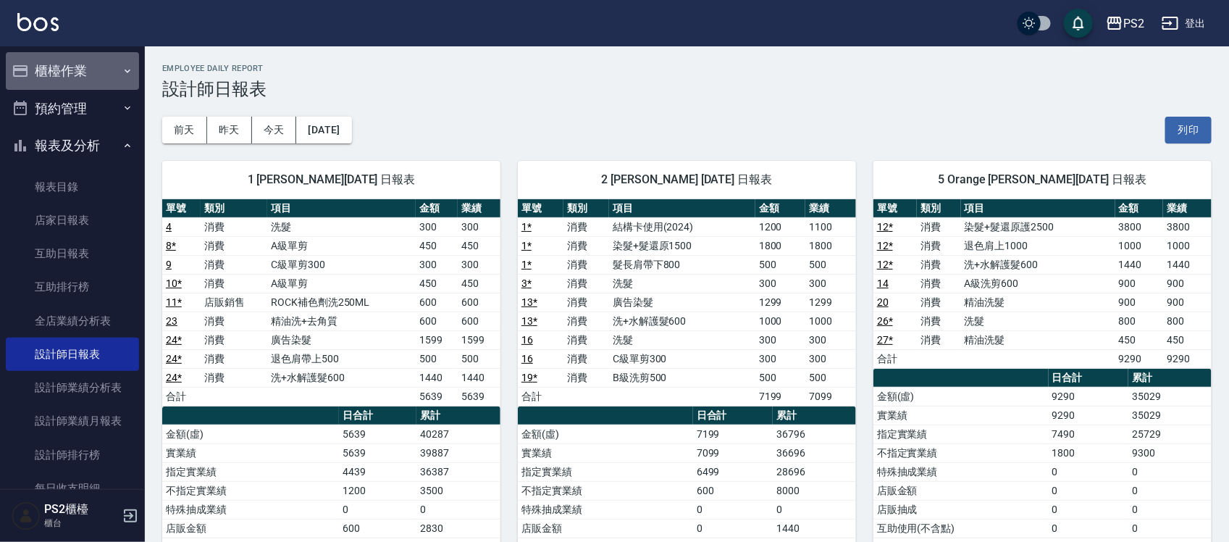
click at [80, 70] on button "櫃檯作業" at bounding box center [72, 71] width 133 height 38
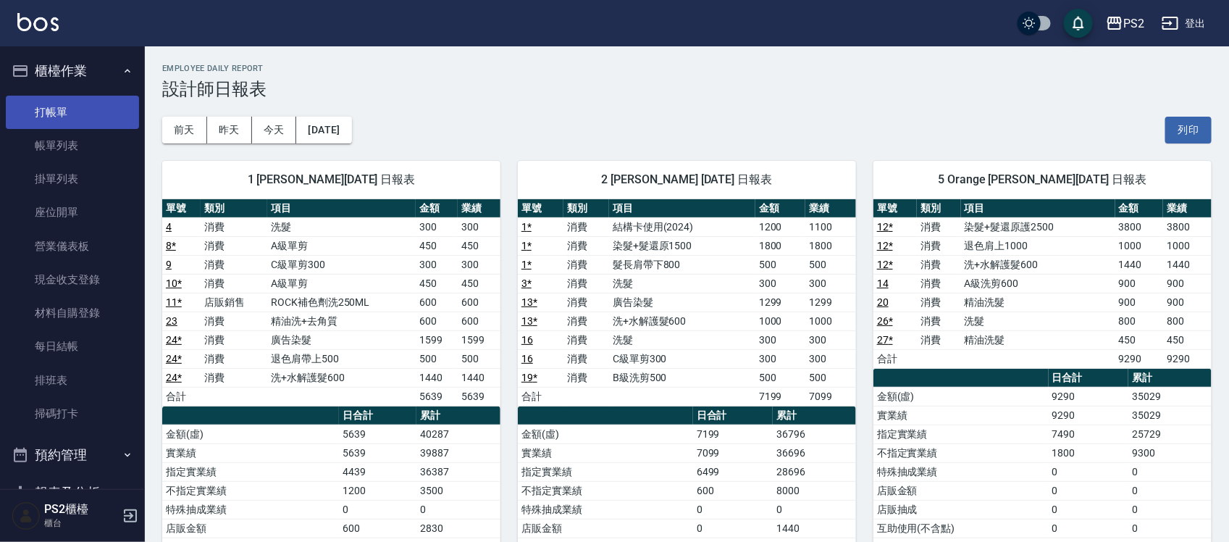
click at [80, 100] on link "打帳單" at bounding box center [72, 112] width 133 height 33
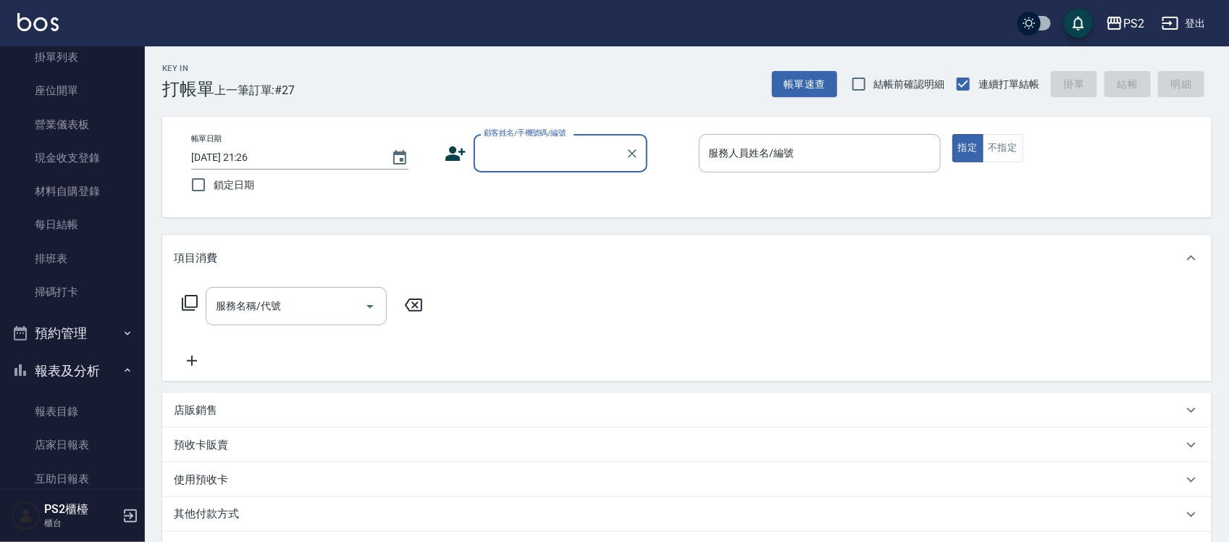
scroll to position [91, 0]
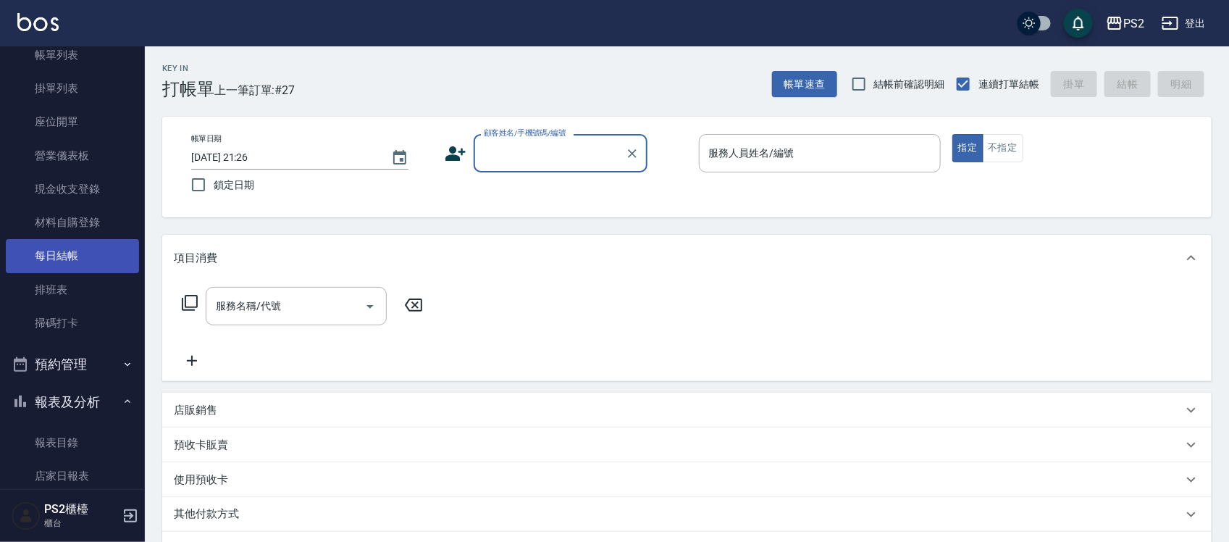
click at [81, 251] on link "每日結帳" at bounding box center [72, 255] width 133 height 33
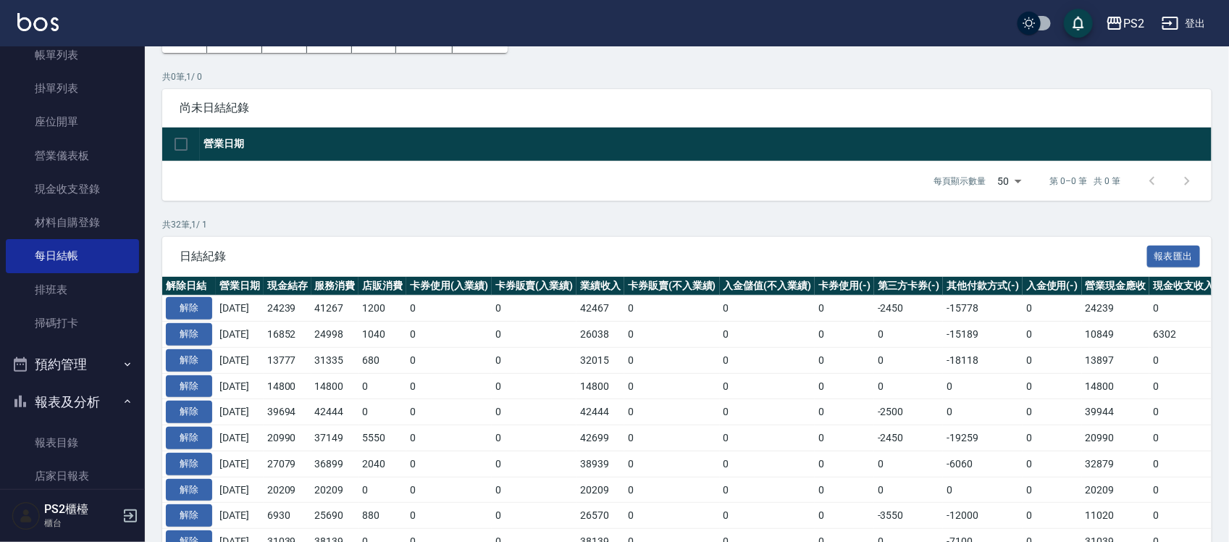
scroll to position [181, 0]
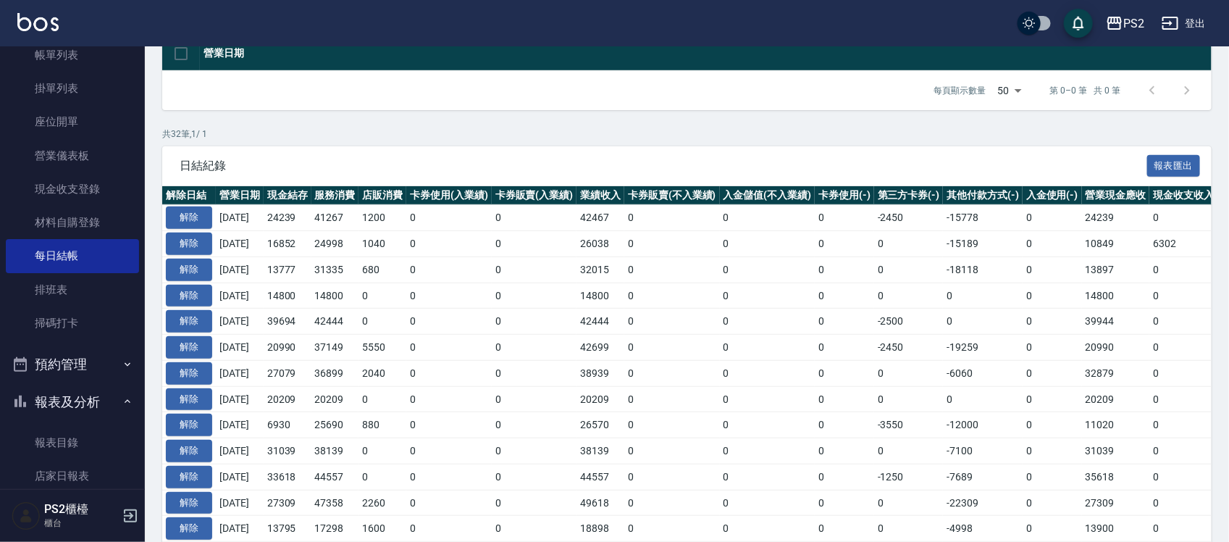
click at [1099, 208] on td "24239" at bounding box center [1116, 218] width 68 height 26
click at [1125, 233] on td "10849" at bounding box center [1116, 244] width 68 height 26
click at [1082, 221] on td "0" at bounding box center [1052, 218] width 59 height 26
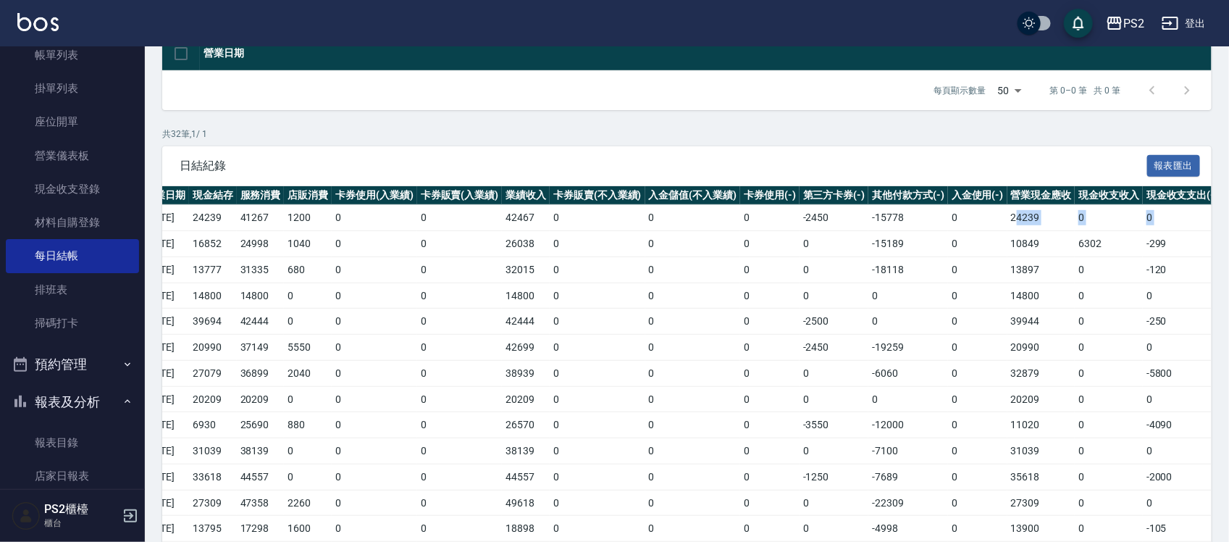
drag, startPoint x: 1099, startPoint y: 215, endPoint x: 1215, endPoint y: 211, distance: 116.0
click at [1215, 211] on div "Order checkout daily 每日結帳 本月 上個月 [DATE] [DATE] [DATE] [DATE] [DATE] 共 0 筆, 1 / …" at bounding box center [687, 487] width 1085 height 1245
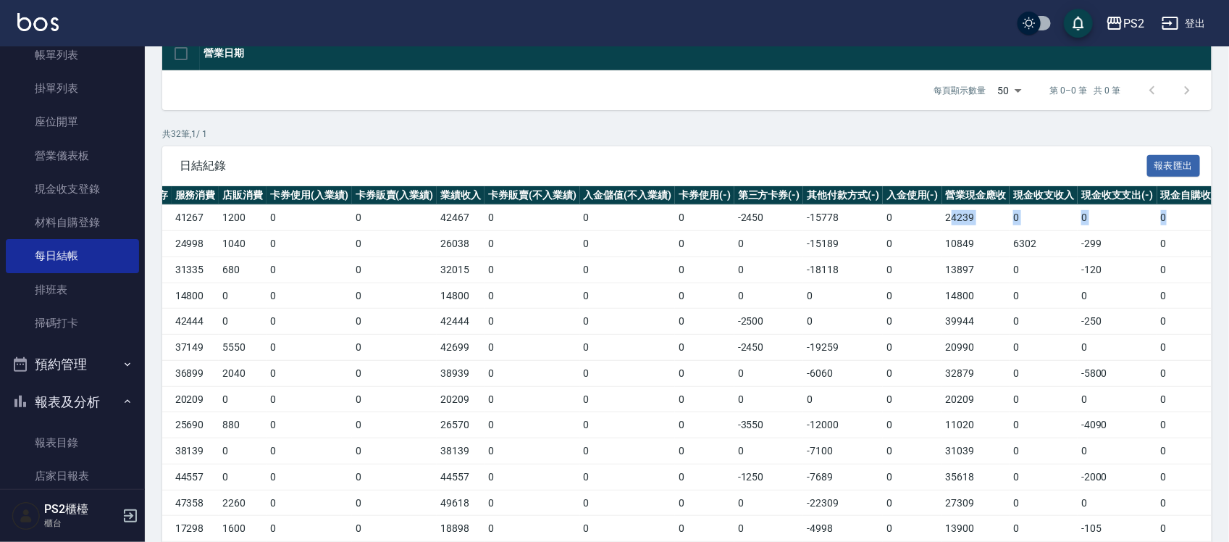
click at [1197, 220] on td "0" at bounding box center [1192, 218] width 68 height 26
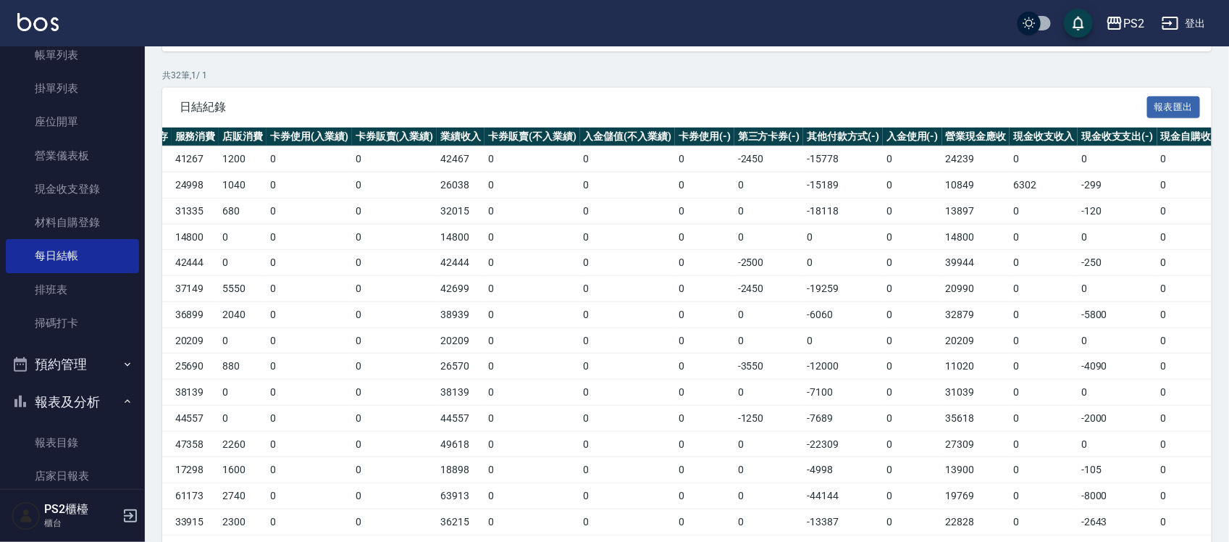
scroll to position [272, 0]
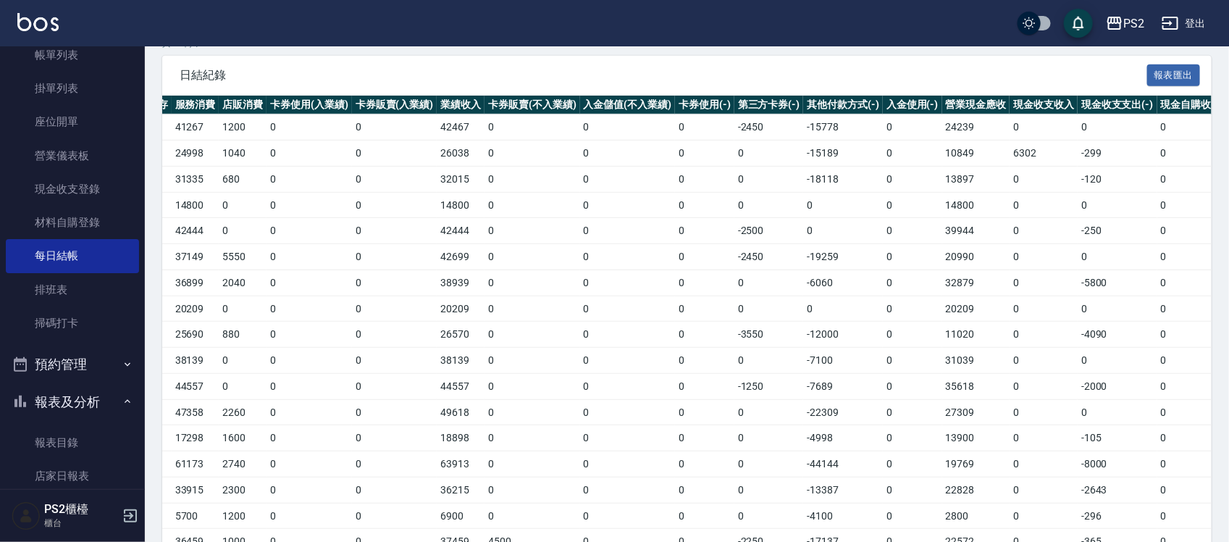
click at [480, 135] on td "42467" at bounding box center [461, 127] width 48 height 26
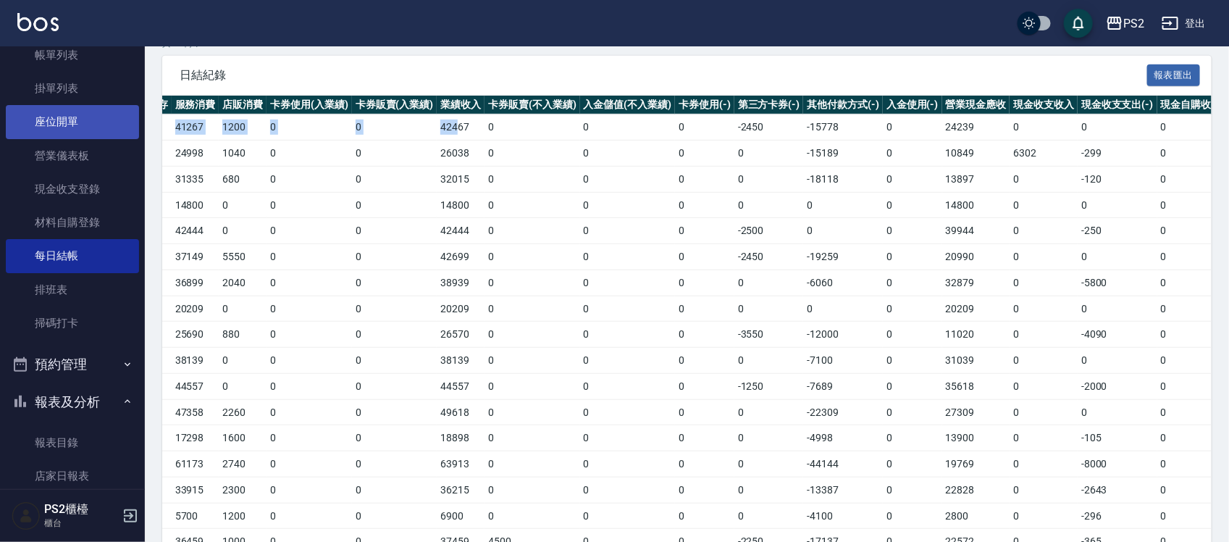
scroll to position [0, 0]
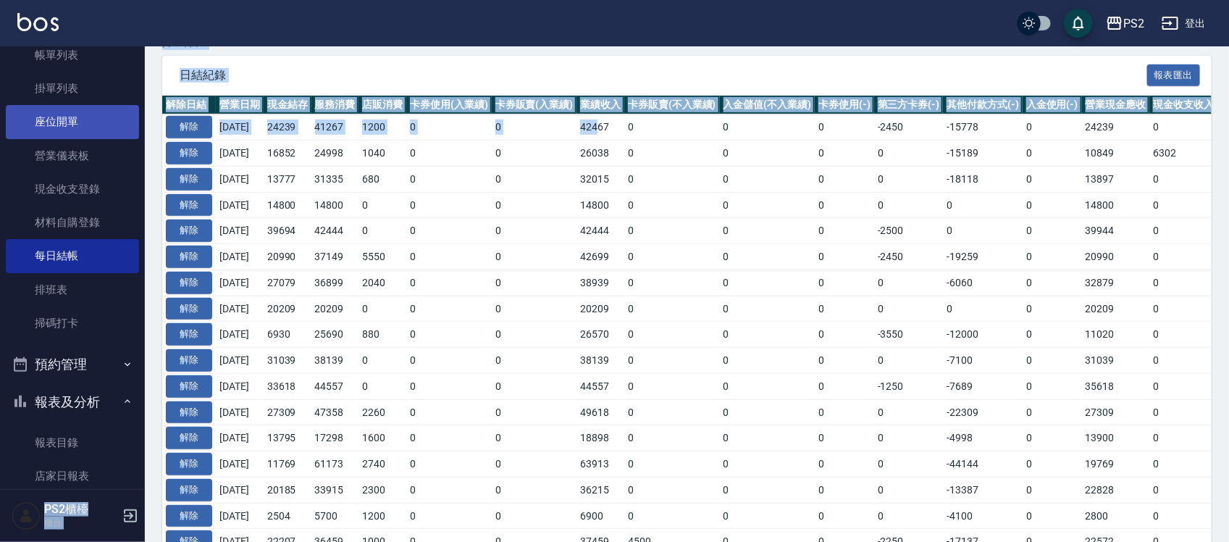
drag, startPoint x: 447, startPoint y: 128, endPoint x: 127, endPoint y: 125, distance: 320.2
click at [127, 125] on div "PS2 登出 櫃檯作業 打帳單 帳單列表 掛單列表 座位開單 營業儀表板 現金收支登錄 材料自購登錄 每日結帳 排班表 掃碼打卡 預約管理 預約管理 單日預約…" at bounding box center [614, 373] width 1229 height 1291
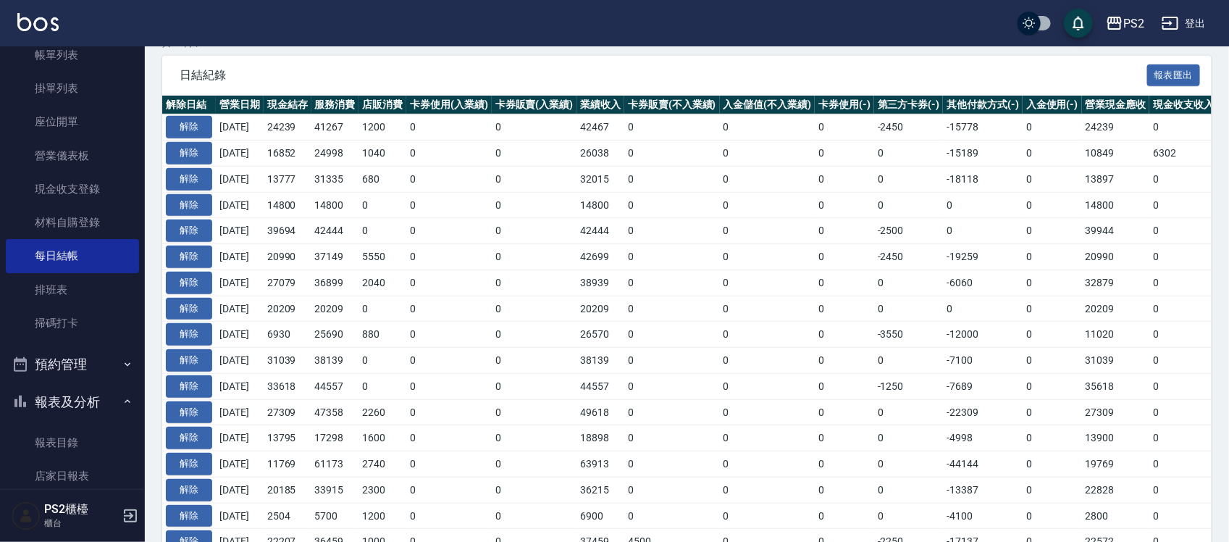
click at [388, 172] on td "680" at bounding box center [383, 179] width 48 height 26
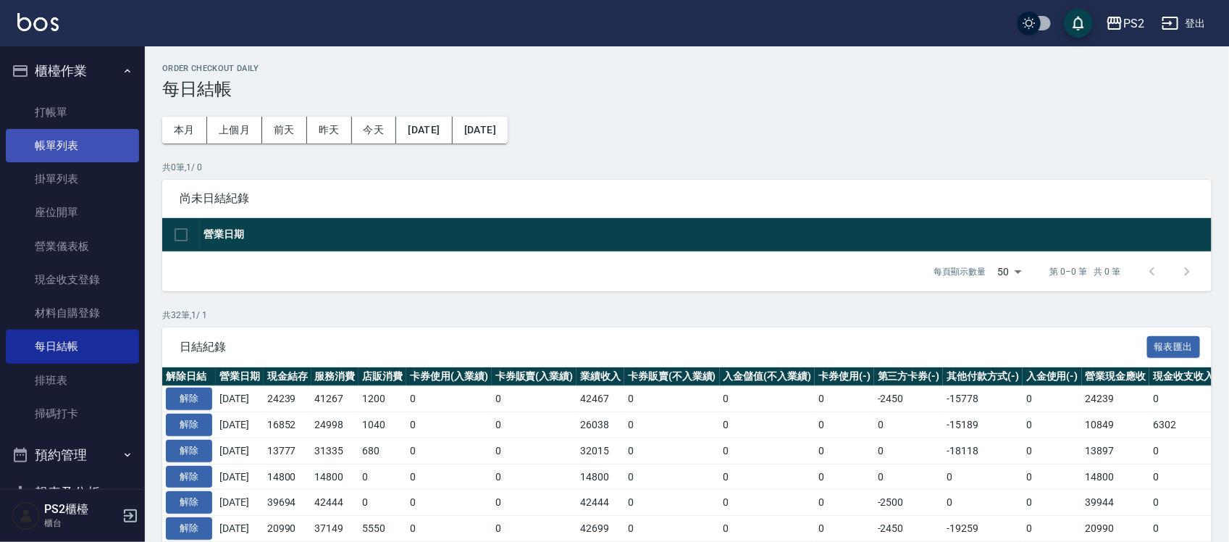
click at [78, 146] on link "帳單列表" at bounding box center [72, 145] width 133 height 33
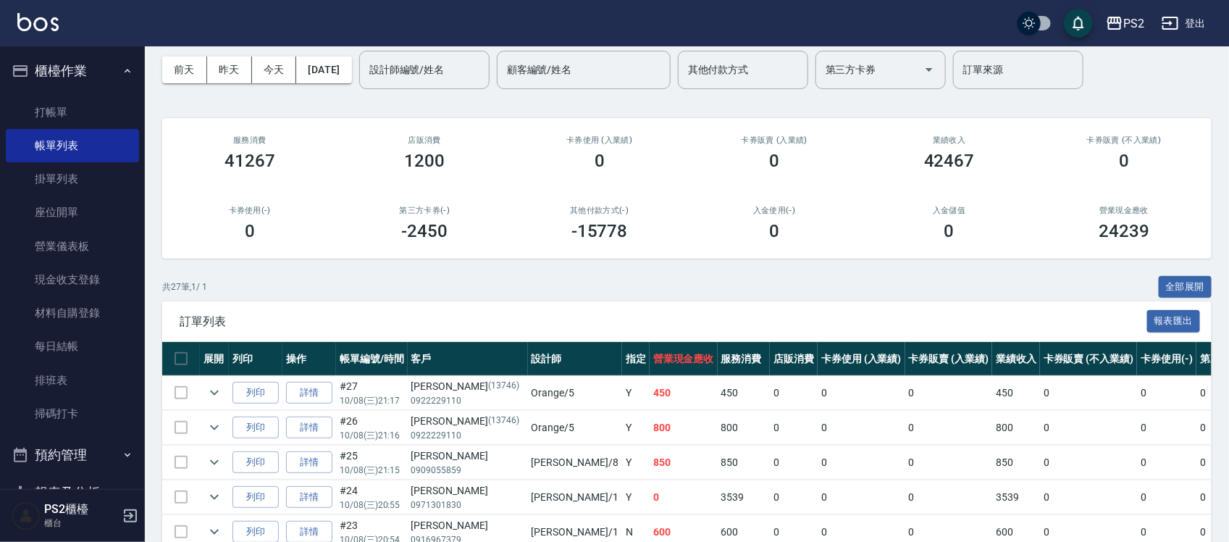
scroll to position [91, 0]
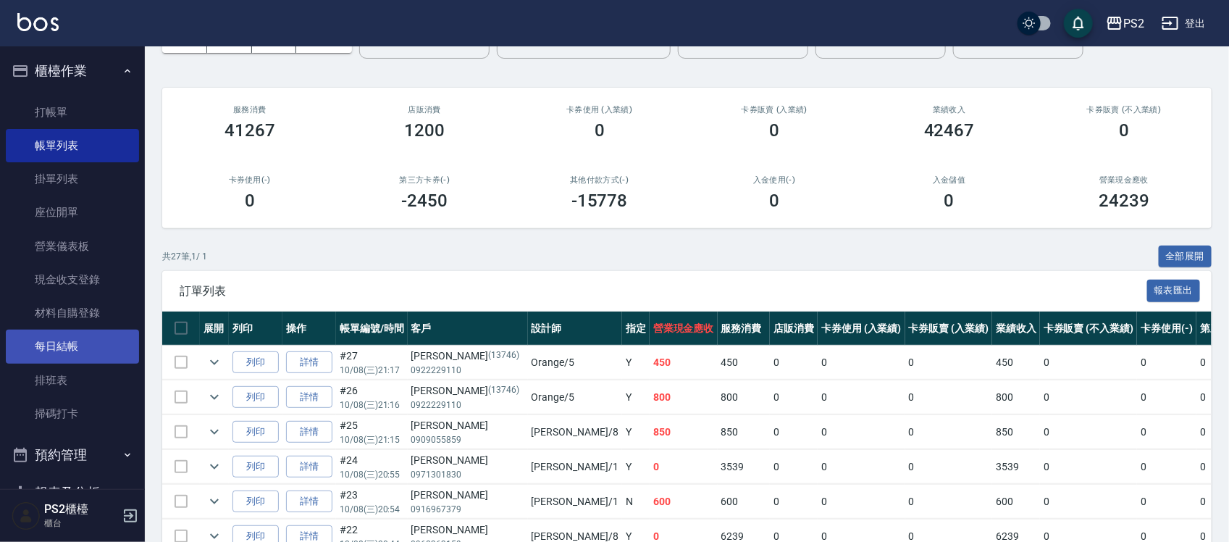
click at [103, 341] on link "每日結帳" at bounding box center [72, 346] width 133 height 33
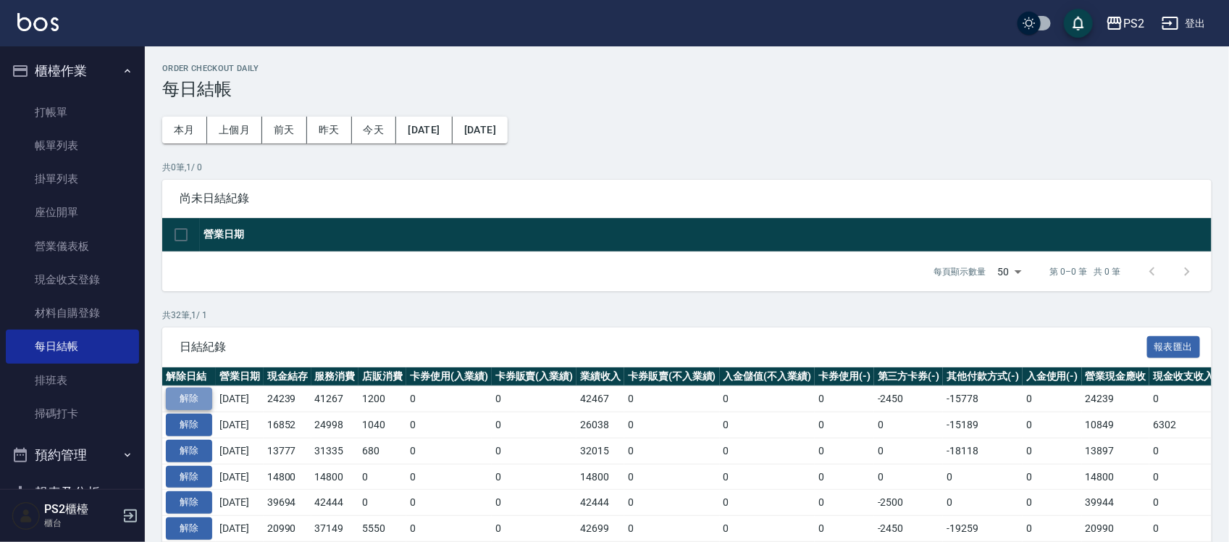
click at [198, 397] on button "解除" at bounding box center [189, 399] width 46 height 22
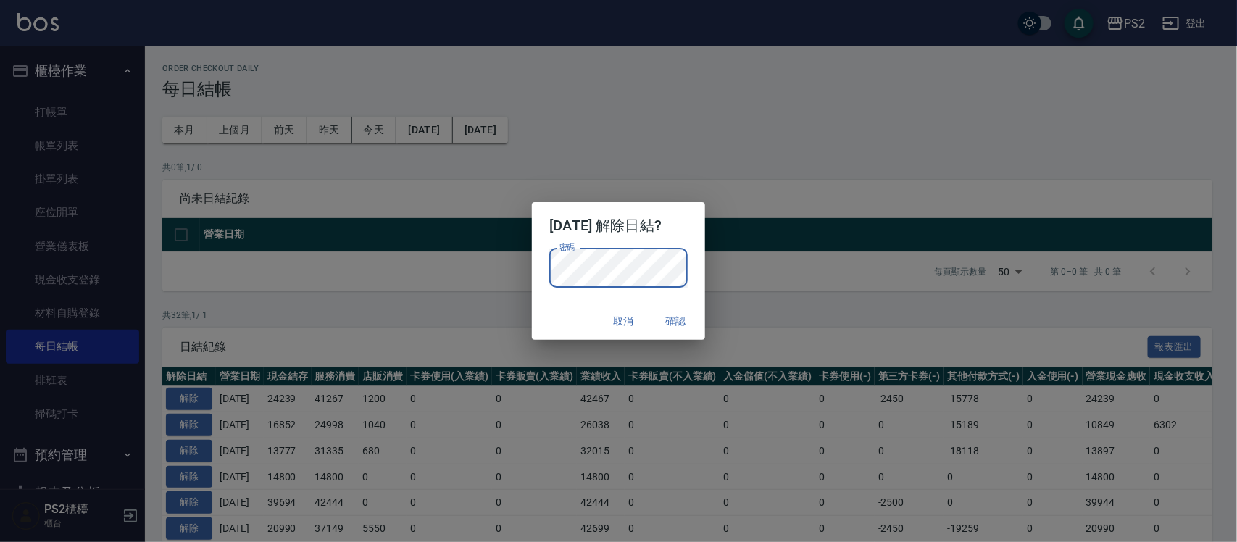
click at [703, 274] on div "密碼 密碼" at bounding box center [618, 276] width 172 height 54
click at [667, 320] on button "確認" at bounding box center [676, 321] width 46 height 27
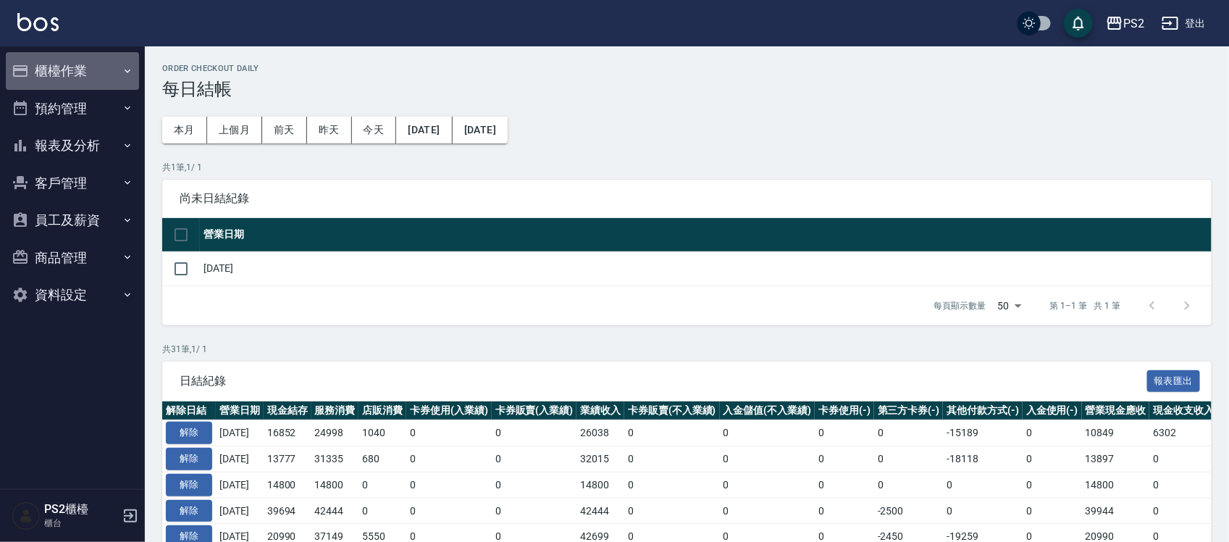
click at [63, 59] on button "櫃檯作業" at bounding box center [72, 71] width 133 height 38
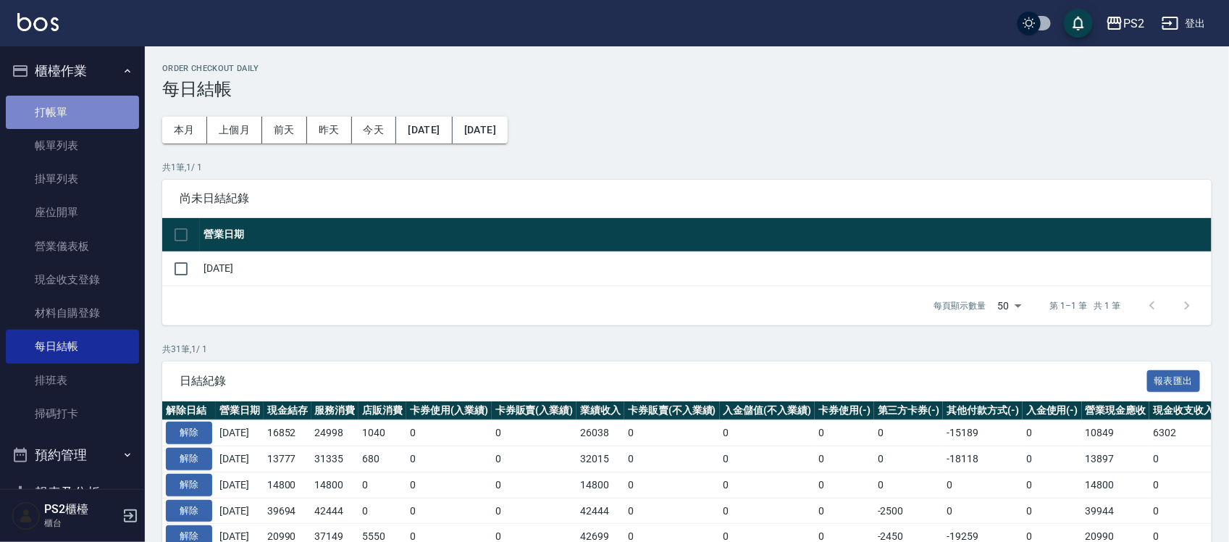
click at [72, 107] on link "打帳單" at bounding box center [72, 112] width 133 height 33
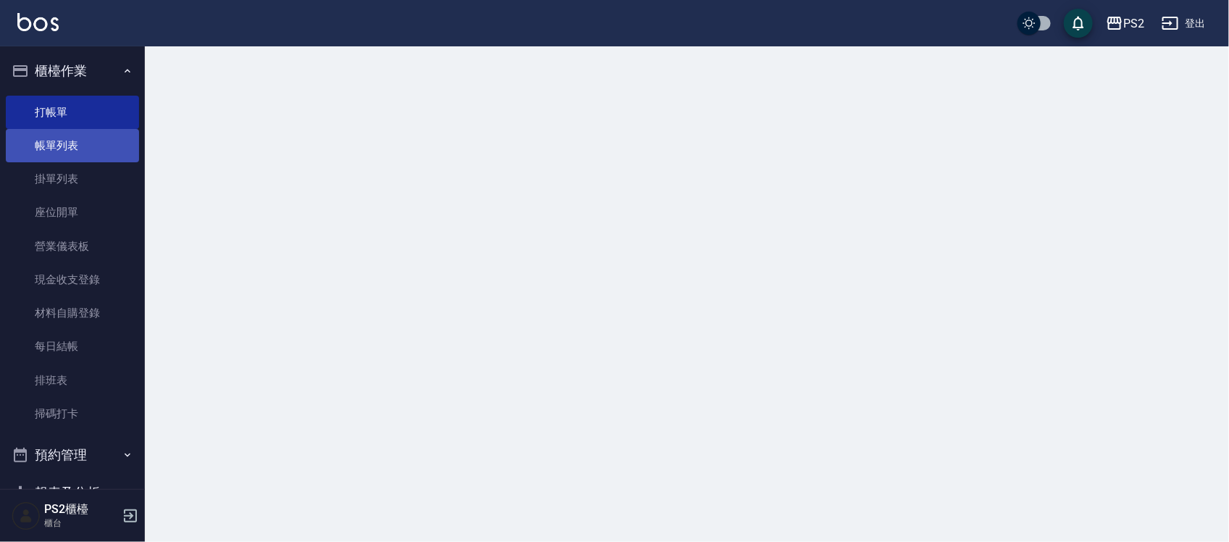
click at [67, 139] on link "帳單列表" at bounding box center [72, 145] width 133 height 33
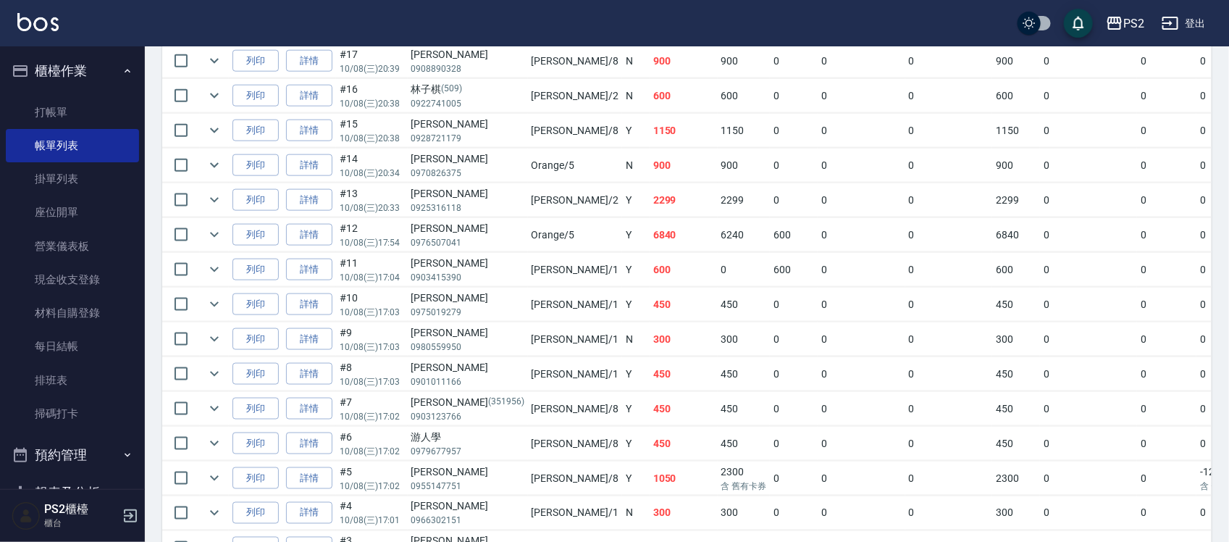
scroll to position [911, 0]
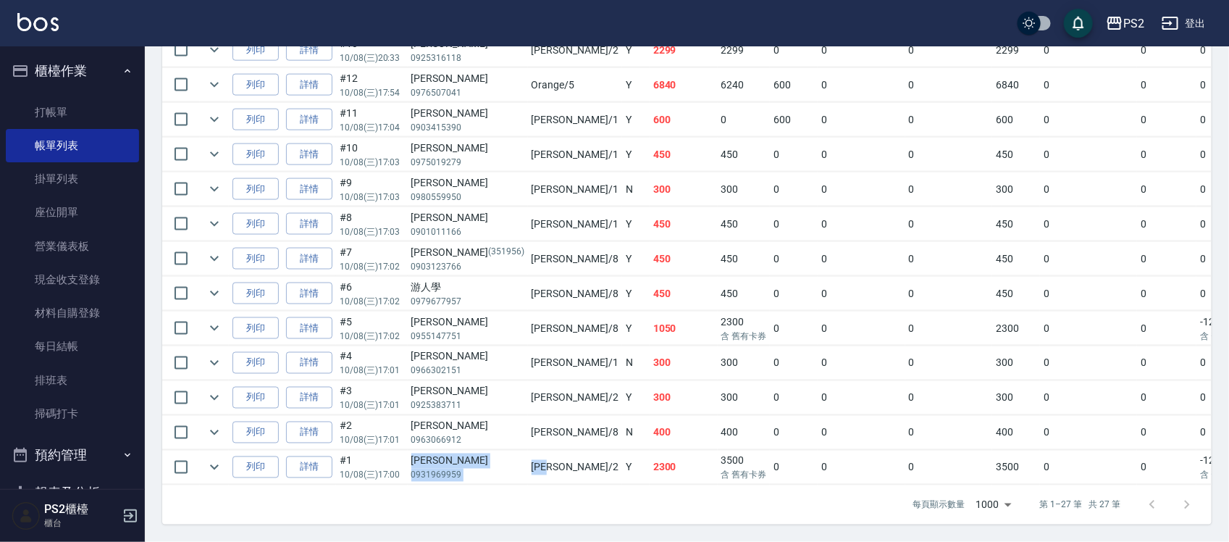
drag, startPoint x: 413, startPoint y: 448, endPoint x: 646, endPoint y: 459, distance: 232.8
click at [592, 459] on tr "列印 詳情 #1 10/08 (三) 17:00 [PERSON_NAME]0931969959 [PERSON_NAME] /2 Y 2300 3500 含…" at bounding box center [821, 468] width 1318 height 34
click at [722, 469] on p "含 舊有卡券" at bounding box center [745, 475] width 46 height 13
click at [718, 432] on td "400" at bounding box center [744, 433] width 53 height 34
drag, startPoint x: 554, startPoint y: 167, endPoint x: 580, endPoint y: 167, distance: 26.1
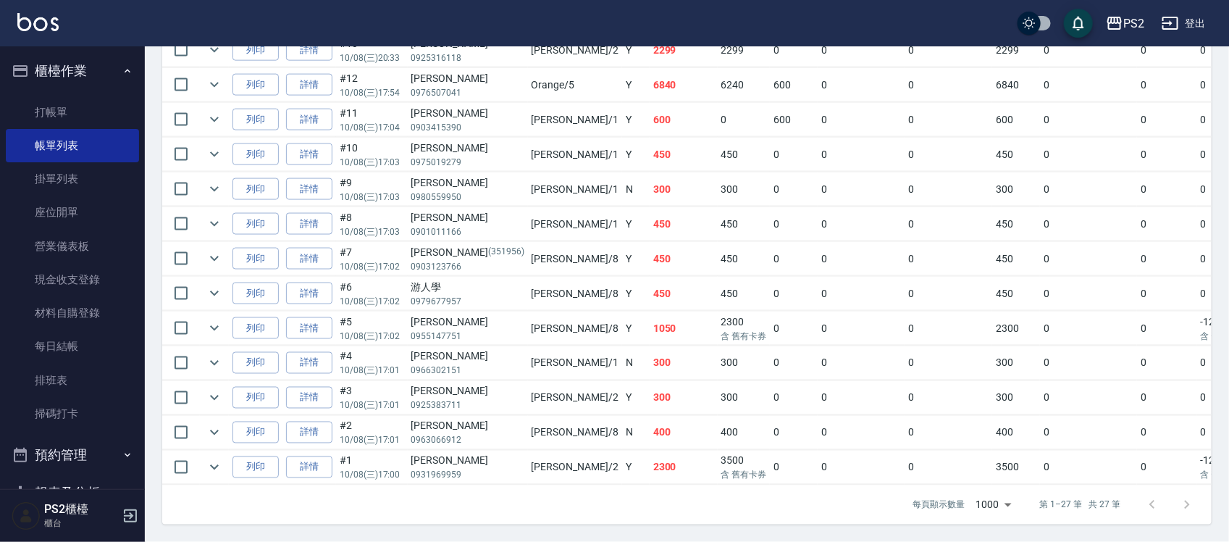
click at [564, 172] on tr "列印 詳情 #9 10/08 (三) 17:03 林家均 0980559950 Polly /1 N 300 300 0 0 0 300 0 0 0 0 0" at bounding box center [821, 189] width 1318 height 34
click at [650, 172] on td "300" at bounding box center [684, 189] width 68 height 34
drag, startPoint x: 554, startPoint y: 128, endPoint x: 630, endPoint y: 135, distance: 76.4
click at [620, 138] on tr "列印 詳情 #10 10/08 (三) 17:03 游輝昊 0975019279 Polly /1 Y 450 450 0 0 0 450 0 0 0 0 0" at bounding box center [821, 155] width 1318 height 34
click at [650, 103] on td "600" at bounding box center [684, 120] width 68 height 34
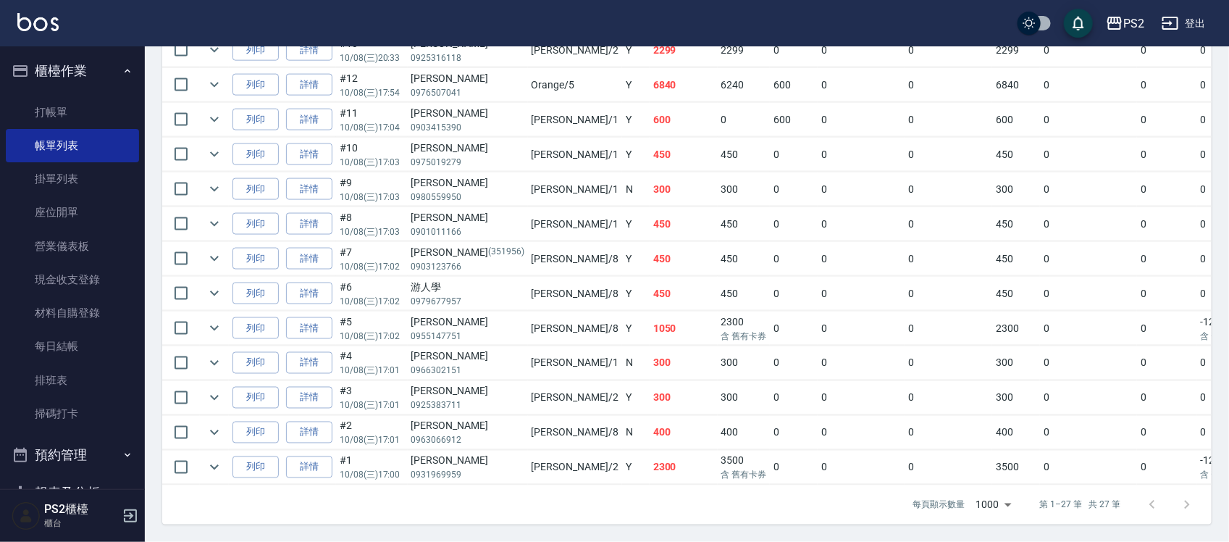
drag, startPoint x: 591, startPoint y: 99, endPoint x: 587, endPoint y: 93, distance: 7.8
click at [650, 103] on td "600" at bounding box center [684, 120] width 68 height 34
drag, startPoint x: 554, startPoint y: 94, endPoint x: 618, endPoint y: 106, distance: 64.8
click at [609, 105] on tr "列印 詳情 #11 10/08 (三) 17:04 黃韻芳 0903415390 Polly /1 Y 600 0 600 0 0 600 0 0 0 0 0" at bounding box center [821, 120] width 1318 height 34
drag, startPoint x: 564, startPoint y: 64, endPoint x: 627, endPoint y: 62, distance: 63.8
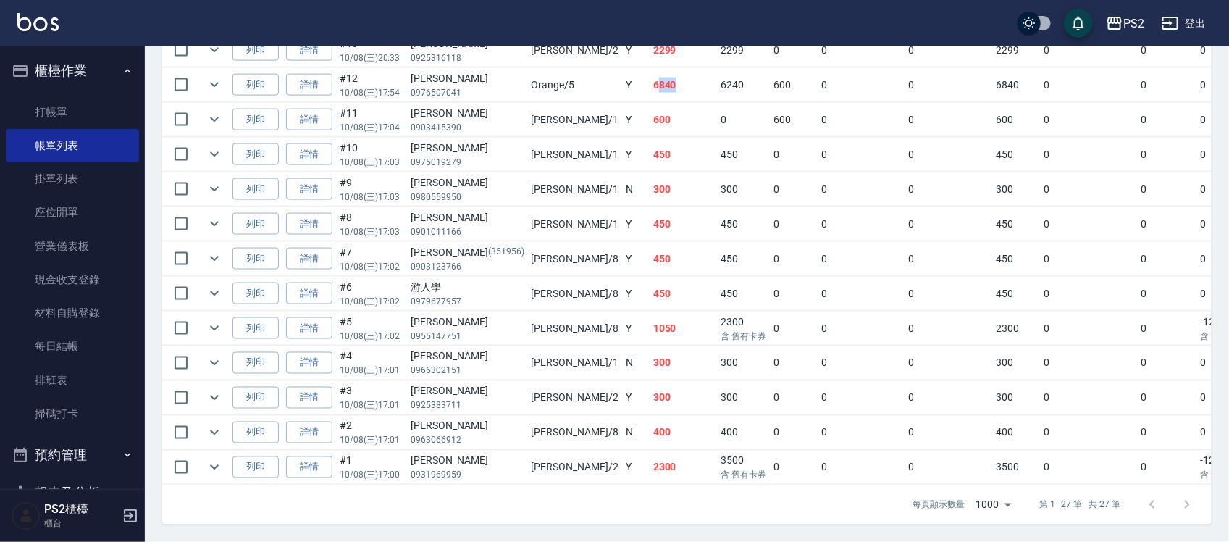
click at [625, 68] on tr "列印 詳情 #12 10/08 (三) 17:54 劉倪芳 0976507041 Orange /5 Y 6840 6240 600 0 0 6840 0 0…" at bounding box center [821, 85] width 1318 height 34
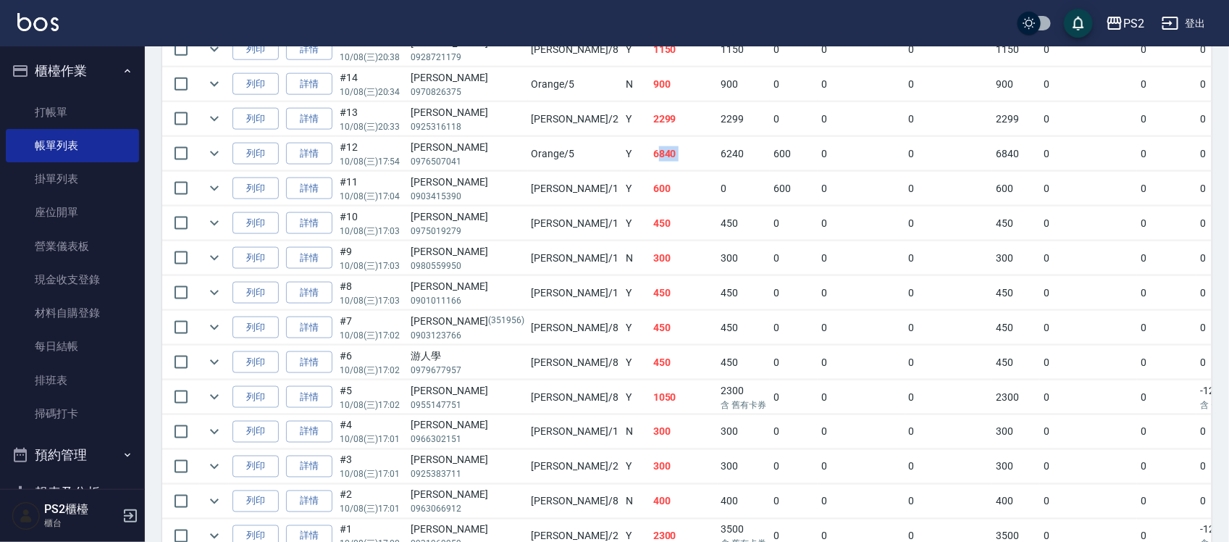
scroll to position [730, 0]
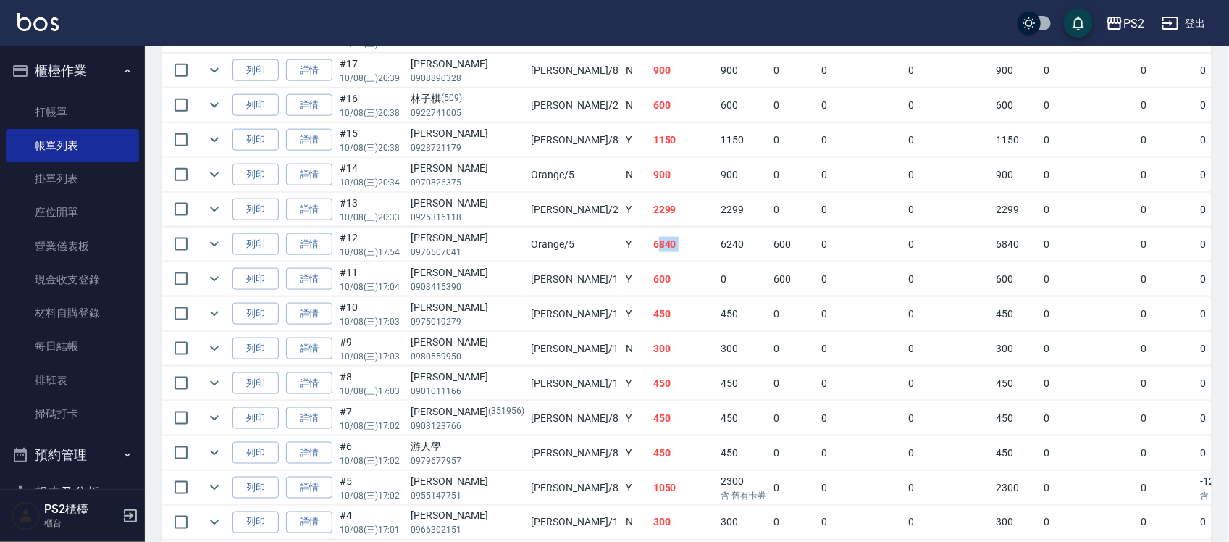
click at [650, 178] on td "900" at bounding box center [684, 175] width 68 height 34
drag, startPoint x: 556, startPoint y: 180, endPoint x: 590, endPoint y: 181, distance: 34.1
click at [650, 181] on td "900" at bounding box center [684, 175] width 68 height 34
drag, startPoint x: 554, startPoint y: 179, endPoint x: 613, endPoint y: 188, distance: 59.4
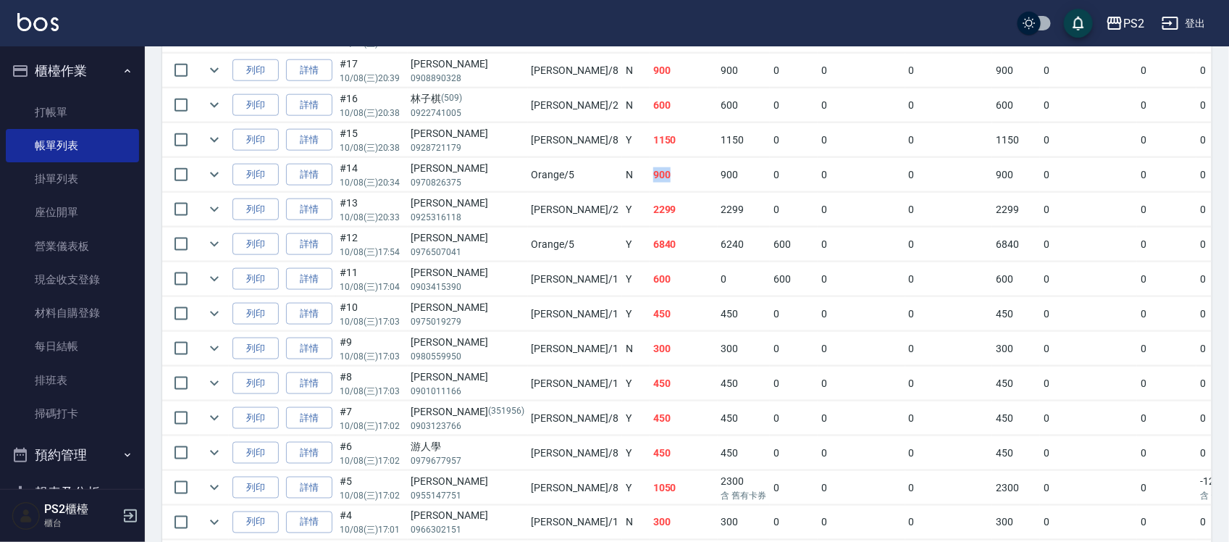
click at [589, 185] on tr "列印 詳情 #14 10/08 (三) 20:34 蕭先生 0970826375 Orange /5 N 900 900 0 0 0 900 0 0 0 0 0" at bounding box center [821, 175] width 1318 height 34
click at [718, 196] on td "2299" at bounding box center [744, 210] width 53 height 34
click at [718, 142] on td "1150" at bounding box center [744, 140] width 53 height 34
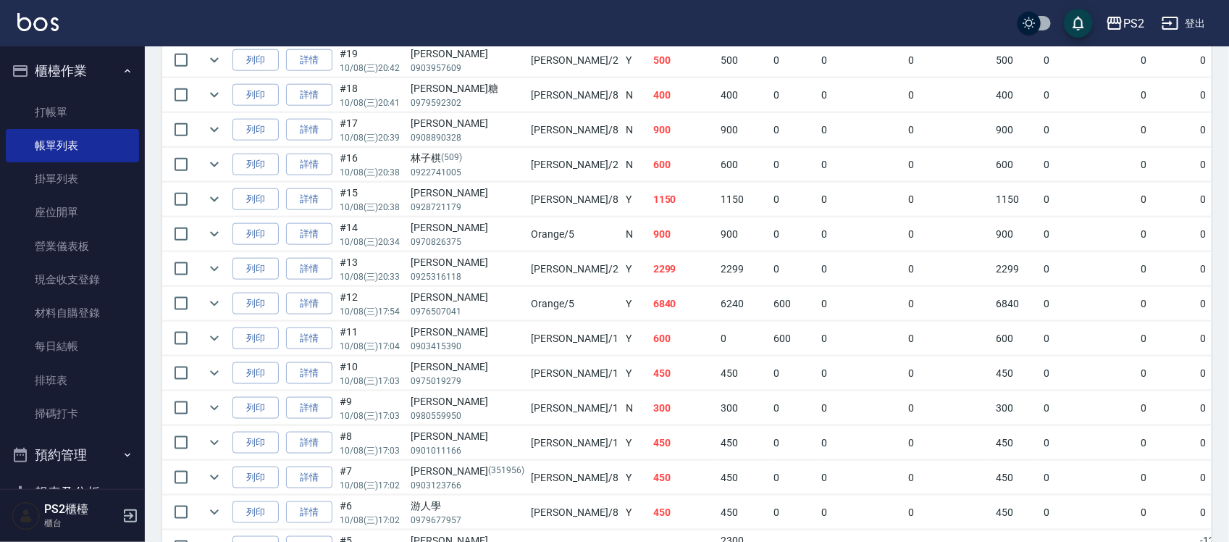
scroll to position [640, 0]
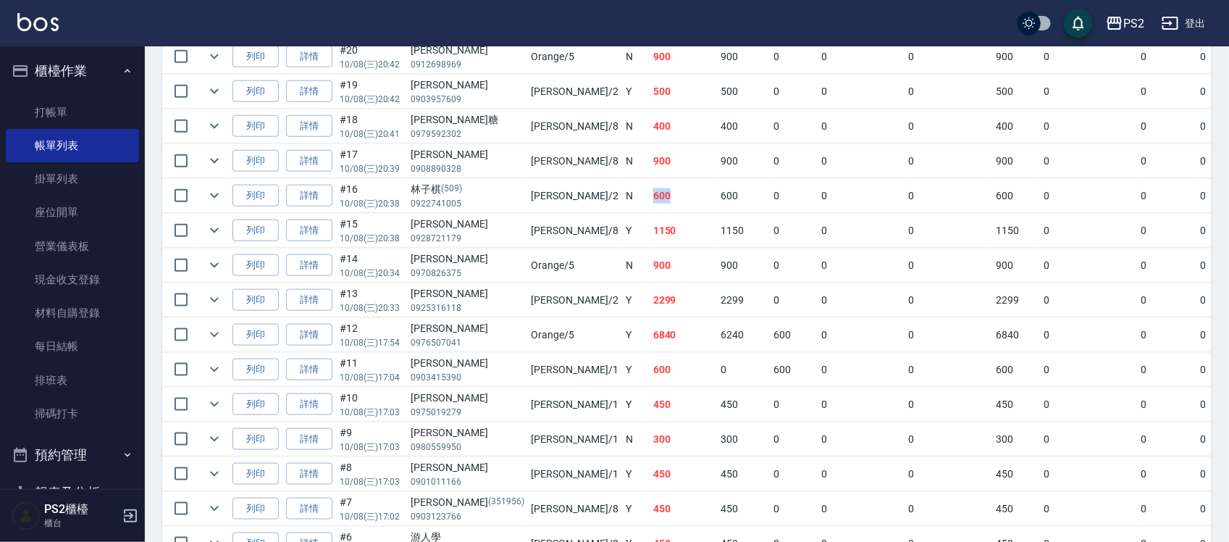
click at [650, 196] on td "600" at bounding box center [684, 196] width 68 height 34
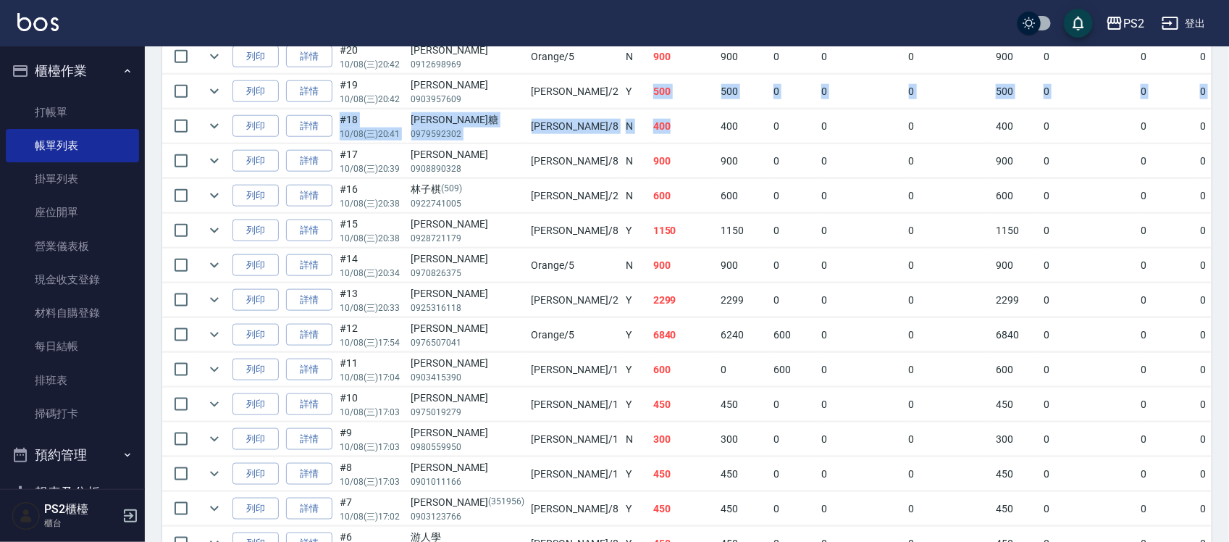
click at [582, 123] on tbody "列印 詳情 #27 10/08 (三) 21:17 李宜璇 (13746) 0922229110 Orange /5 Y 450 450 0 0 0 450 …" at bounding box center [821, 265] width 1318 height 939
click at [650, 125] on td "400" at bounding box center [684, 126] width 68 height 34
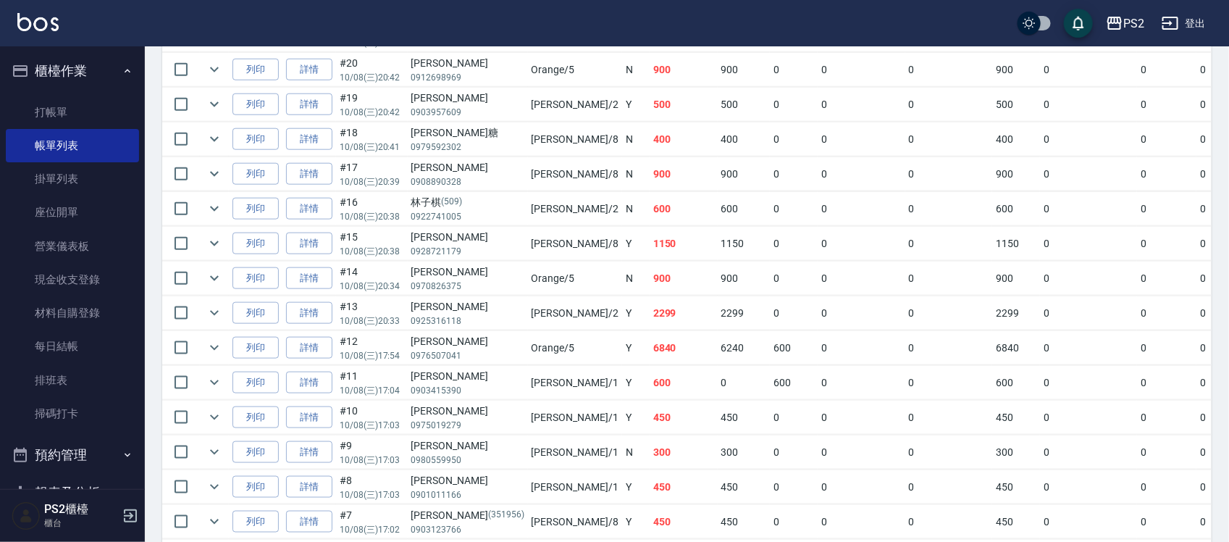
scroll to position [549, 0]
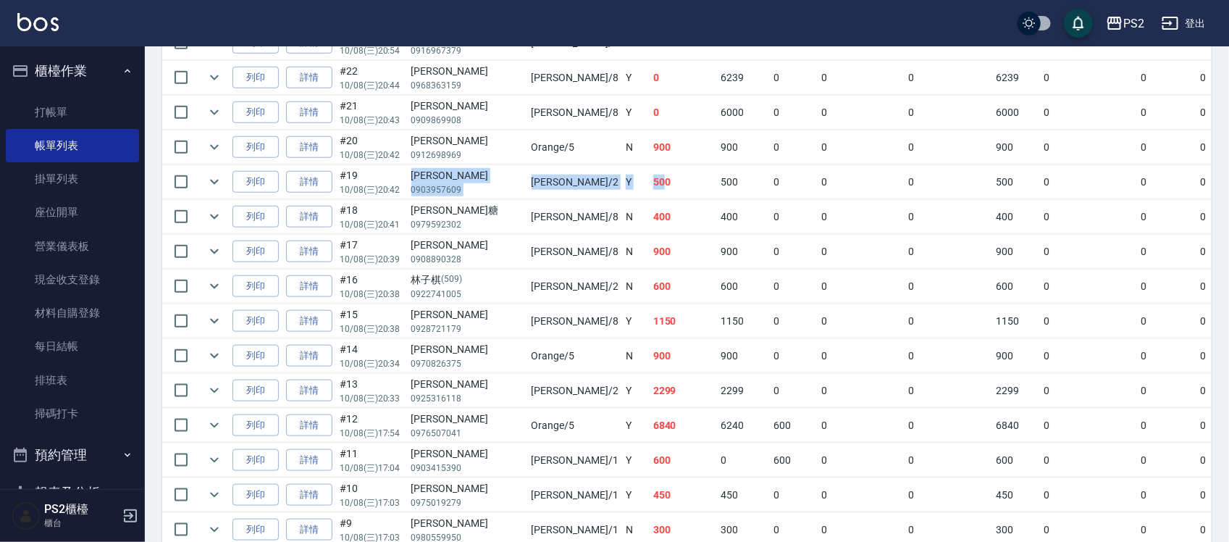
drag, startPoint x: 415, startPoint y: 176, endPoint x: 573, endPoint y: 176, distance: 157.9
click at [573, 176] on tr "列印 詳情 #19 10/08 (三) 20:42 邱瀚霆 0903957609 Jason /2 Y 500 500 0 0 0 500 0 0 0 0 0" at bounding box center [821, 182] width 1318 height 34
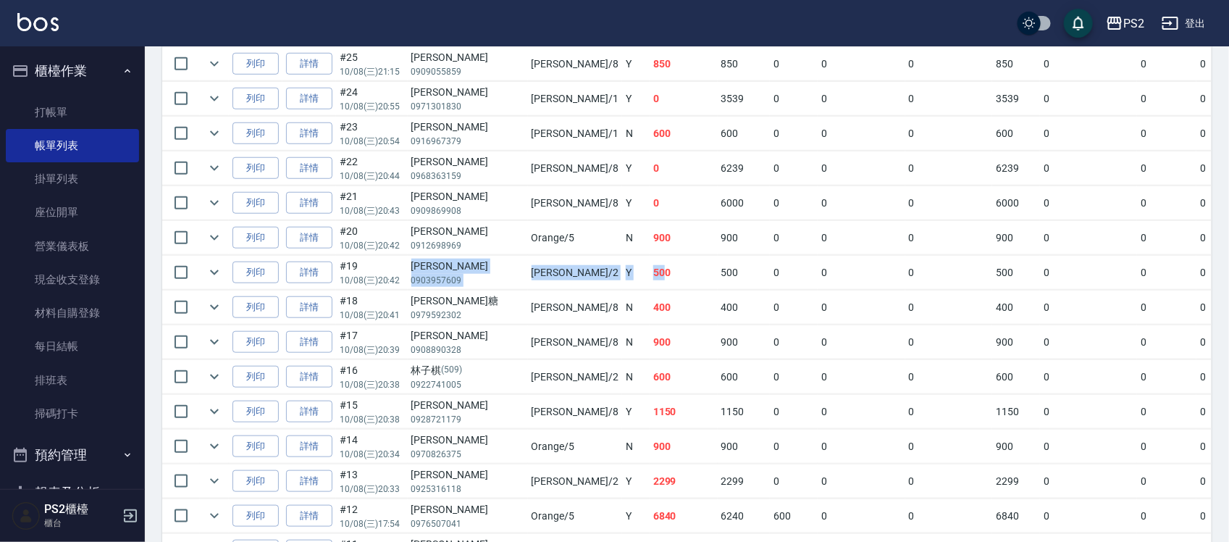
scroll to position [368, 0]
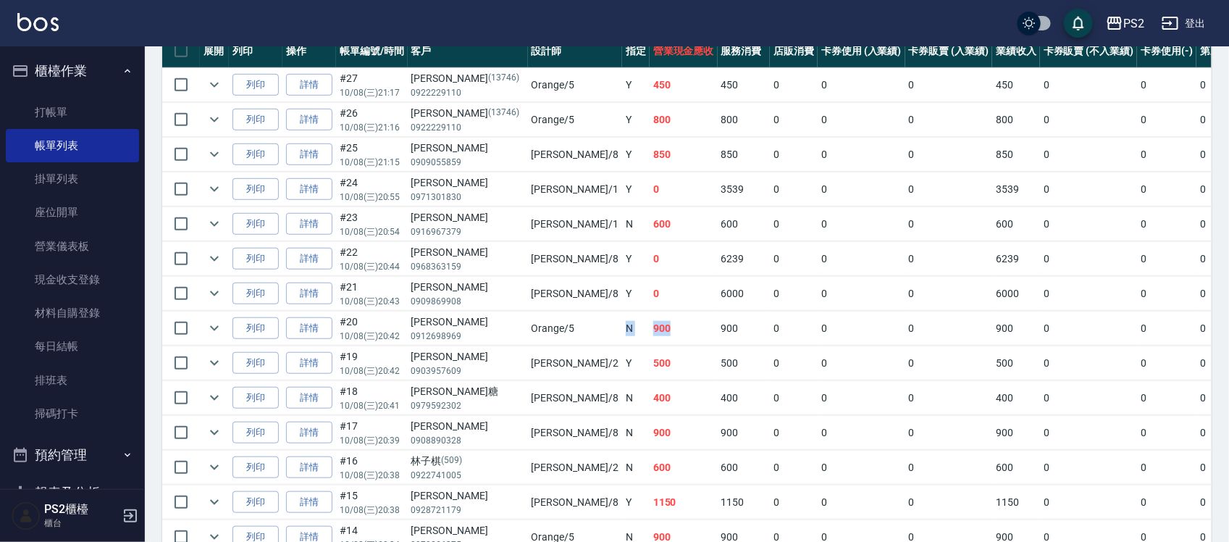
drag, startPoint x: 524, startPoint y: 321, endPoint x: 594, endPoint y: 323, distance: 70.3
click at [594, 323] on tr "列印 詳情 #20 10/08 (三) 20:42 林依依 0912698969 Orange /5 N 900 900 0 0 0 900 0 0 0 0 0" at bounding box center [821, 329] width 1318 height 34
click at [718, 298] on td "6000" at bounding box center [744, 294] width 53 height 34
click at [770, 296] on td "0" at bounding box center [794, 294] width 48 height 34
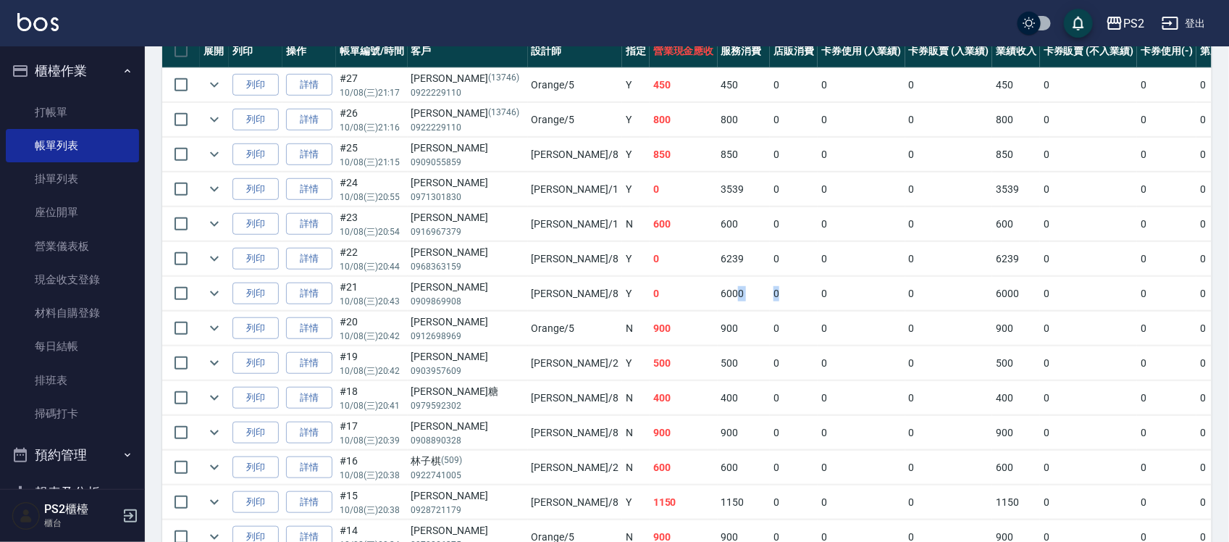
drag, startPoint x: 643, startPoint y: 293, endPoint x: 689, endPoint y: 297, distance: 45.8
click at [689, 297] on tr "列印 詳情 #21 10/08 (三) 20:43 柯如珊 0909869908 Lori /8 Y 0 6000 0 0 0 6000 0 0 0 -600…" at bounding box center [821, 294] width 1318 height 34
drag, startPoint x: 622, startPoint y: 291, endPoint x: 635, endPoint y: 290, distance: 13.1
click at [650, 290] on td "0" at bounding box center [684, 294] width 68 height 34
click at [718, 290] on td "6000" at bounding box center [744, 294] width 53 height 34
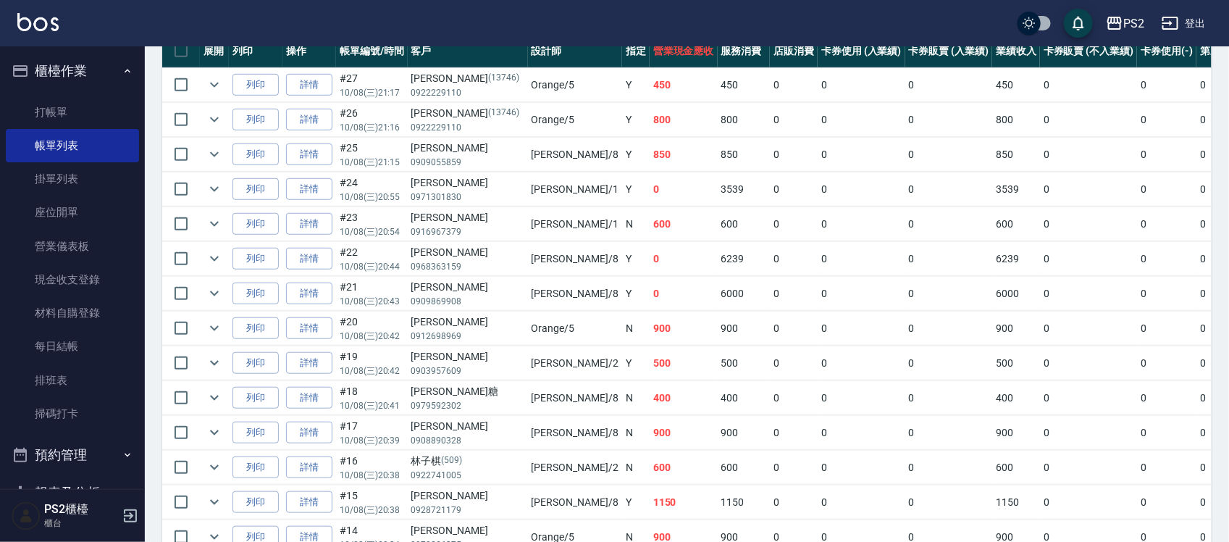
click at [770, 290] on td "0" at bounding box center [794, 294] width 48 height 34
drag, startPoint x: 606, startPoint y: 254, endPoint x: 634, endPoint y: 258, distance: 27.9
click at [625, 257] on tr "列印 詳情 #22 10/08 (三) 20:44 蔡昀蒨 0968363159 Lori /8 Y 0 6239 0 0 0 6239 0 0 0 -623…" at bounding box center [821, 259] width 1318 height 34
click at [770, 258] on td "0" at bounding box center [794, 259] width 48 height 34
click at [718, 219] on td "600" at bounding box center [744, 224] width 53 height 34
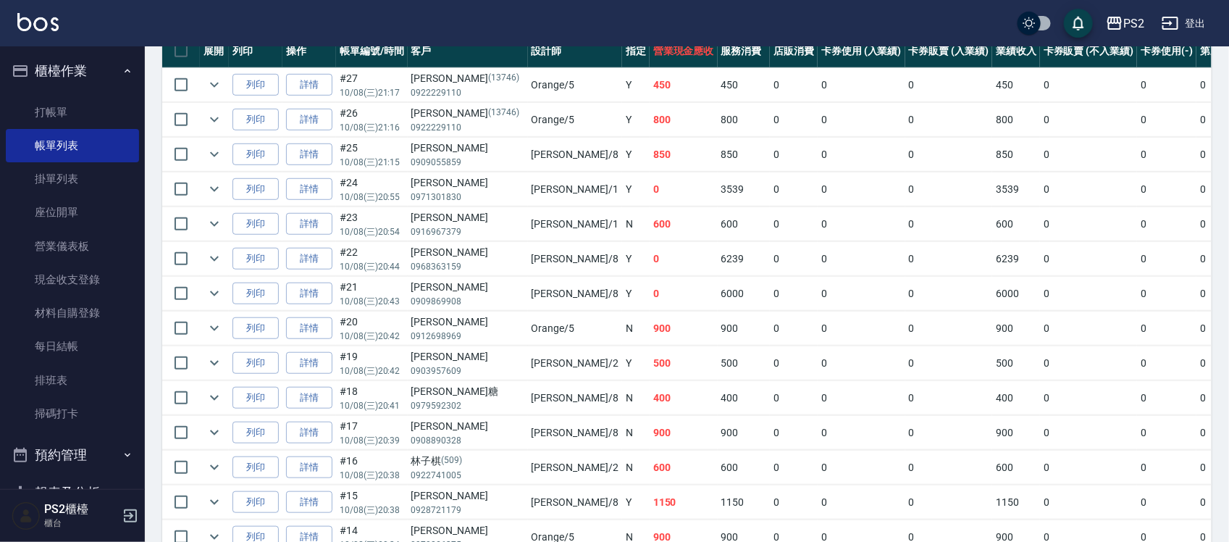
click at [770, 147] on td "0" at bounding box center [794, 155] width 48 height 34
drag, startPoint x: 628, startPoint y: 223, endPoint x: 669, endPoint y: 225, distance: 40.6
click at [718, 223] on td "600" at bounding box center [744, 224] width 53 height 34
click at [718, 225] on td "600" at bounding box center [744, 224] width 53 height 34
drag, startPoint x: 620, startPoint y: 186, endPoint x: 707, endPoint y: 191, distance: 87.0
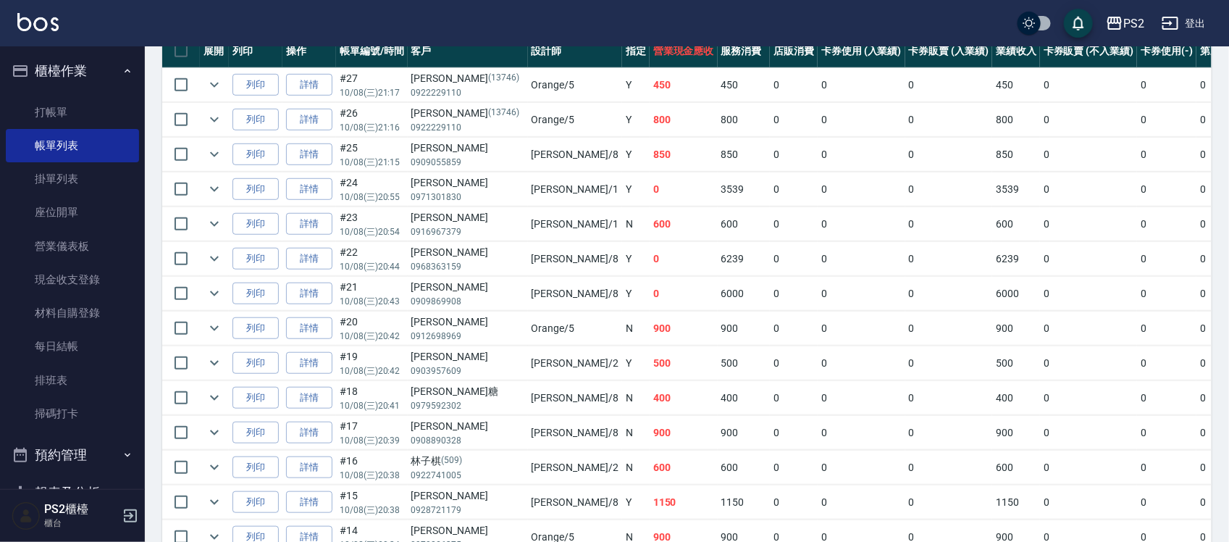
click at [663, 189] on tr "列印 詳情 #24 10/08 (三) 20:55 趙珮含 0971301830 Polly /1 Y 0 3539 0 0 0 3539 0 0 0 -35…" at bounding box center [821, 189] width 1318 height 34
click at [770, 191] on td "0" at bounding box center [794, 189] width 48 height 34
click at [770, 187] on td "0" at bounding box center [794, 189] width 48 height 34
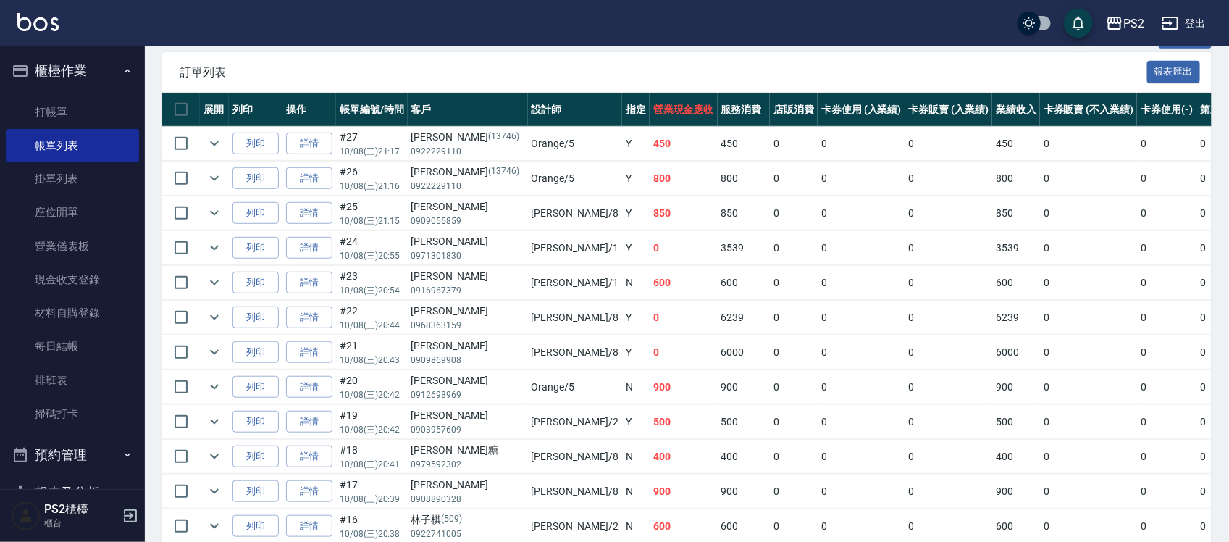
scroll to position [277, 0]
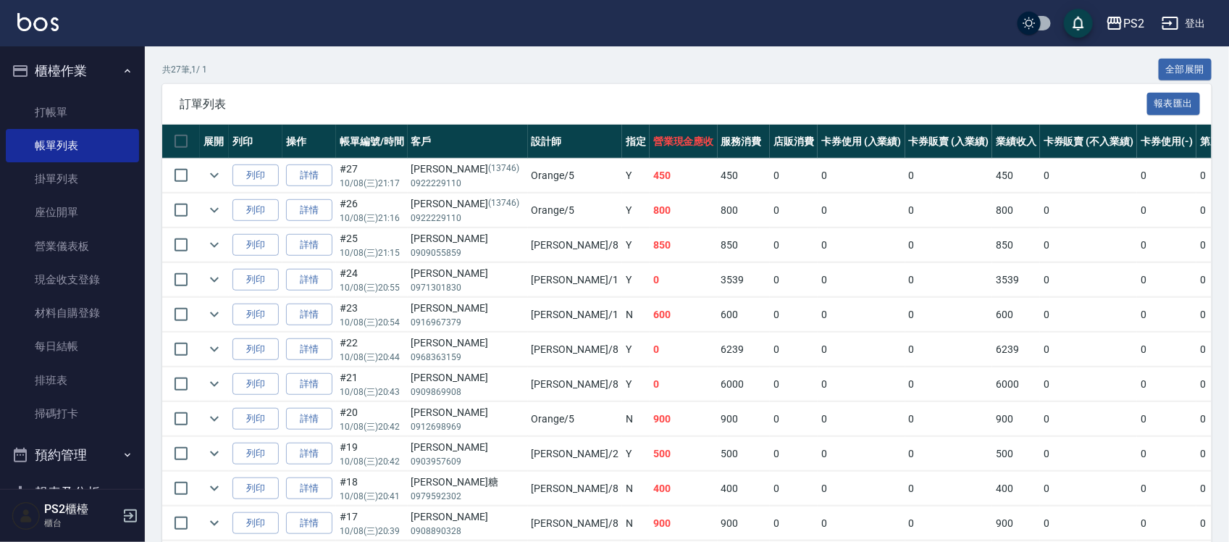
click at [650, 171] on td "450" at bounding box center [684, 176] width 68 height 34
click at [622, 181] on td "Y" at bounding box center [636, 176] width 28 height 34
click at [650, 181] on td "450" at bounding box center [684, 176] width 68 height 34
drag, startPoint x: 409, startPoint y: 377, endPoint x: 461, endPoint y: 384, distance: 51.9
click at [446, 383] on td "柯如珊 0909869908" at bounding box center [468, 384] width 120 height 34
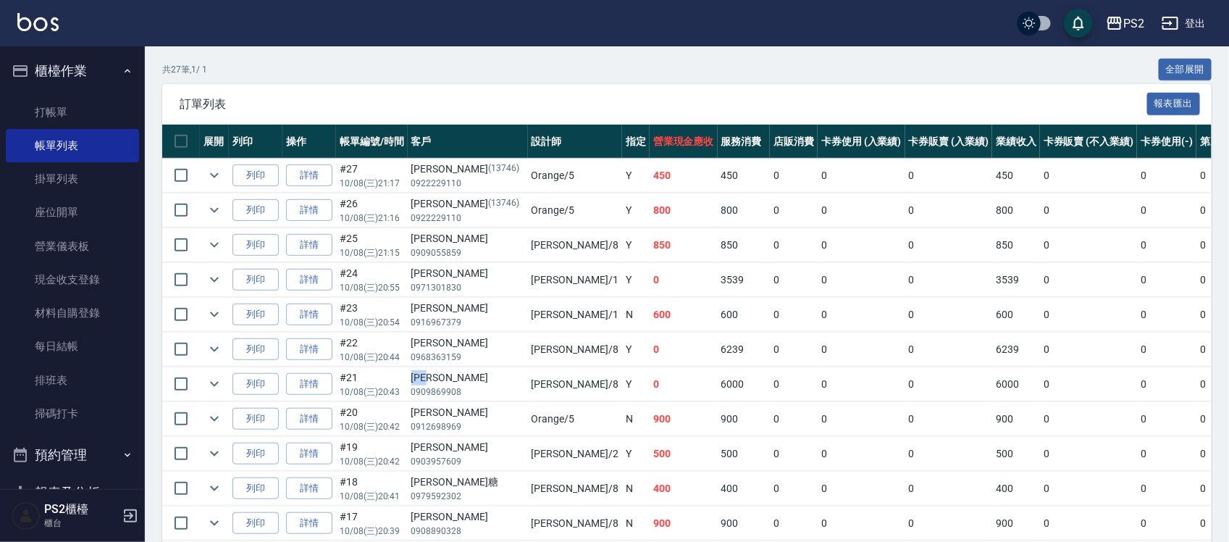
click at [459, 375] on div "柯如珊" at bounding box center [468, 377] width 113 height 15
drag, startPoint x: 413, startPoint y: 377, endPoint x: 671, endPoint y: 384, distance: 258.0
click at [635, 385] on tr "列印 詳情 #21 10/08 (三) 20:43 柯如珊 0909869908 Lori /8 Y 0 6000 0 0 0 6000 0 0 0 -600…" at bounding box center [821, 384] width 1318 height 34
drag, startPoint x: 671, startPoint y: 384, endPoint x: 716, endPoint y: 384, distance: 44.9
click at [712, 384] on tr "列印 詳情 #21 10/08 (三) 20:43 柯如珊 0909869908 Lori /8 Y 0 6000 0 0 0 6000 0 0 0 -600…" at bounding box center [821, 384] width 1318 height 34
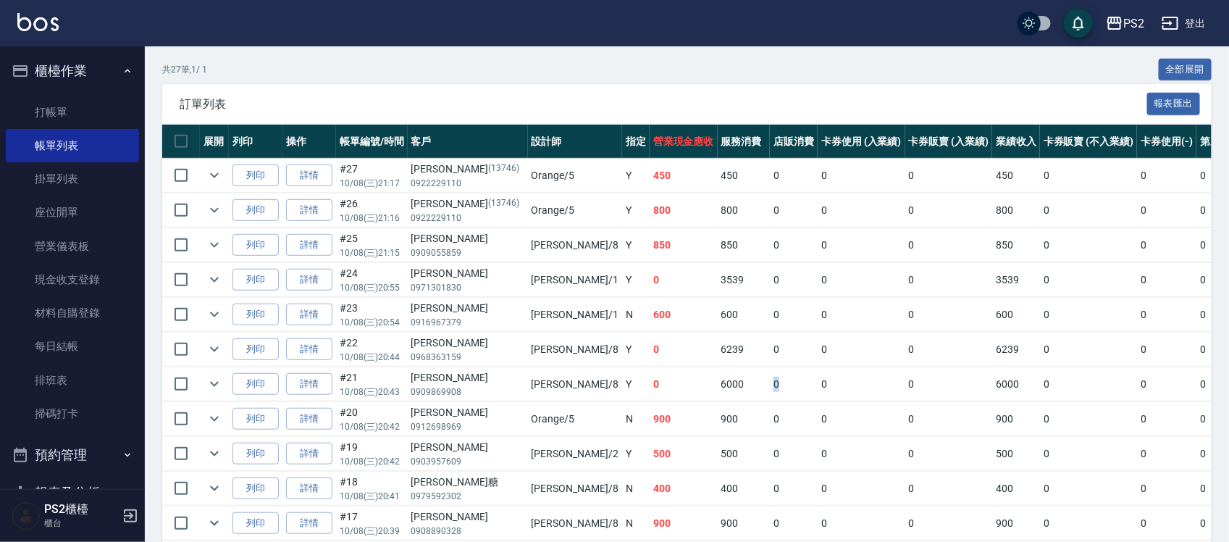
click at [770, 384] on td "0" at bounding box center [794, 384] width 48 height 34
drag, startPoint x: 657, startPoint y: 388, endPoint x: 674, endPoint y: 388, distance: 16.7
click at [718, 388] on td "6000" at bounding box center [744, 384] width 53 height 34
click at [658, 383] on tr "列印 詳情 #21 10/08 (三) 20:43 柯如珊 0909869908 Lori /8 Y 0 6000 0 0 0 6000 0 0 0 -600…" at bounding box center [821, 384] width 1318 height 34
click at [718, 383] on td "6000" at bounding box center [744, 384] width 53 height 34
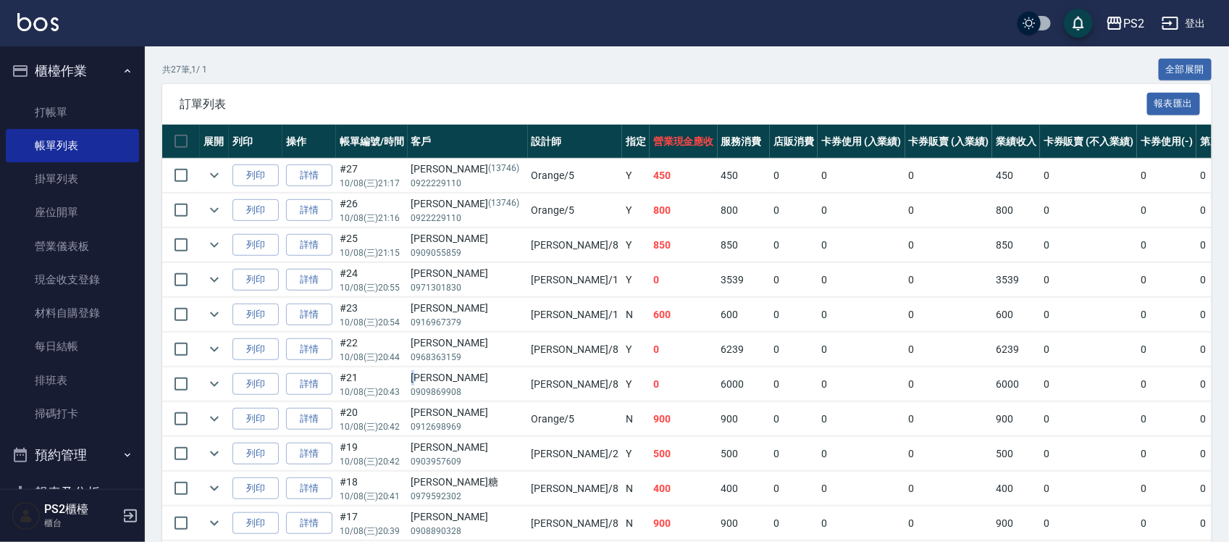
drag, startPoint x: 413, startPoint y: 375, endPoint x: 433, endPoint y: 377, distance: 19.8
click at [419, 377] on div "柯如珊" at bounding box center [468, 377] width 113 height 15
drag, startPoint x: 433, startPoint y: 377, endPoint x: 451, endPoint y: 379, distance: 18.2
click at [435, 377] on div "柯如珊" at bounding box center [468, 377] width 113 height 15
click at [464, 379] on div "柯如珊" at bounding box center [468, 377] width 113 height 15
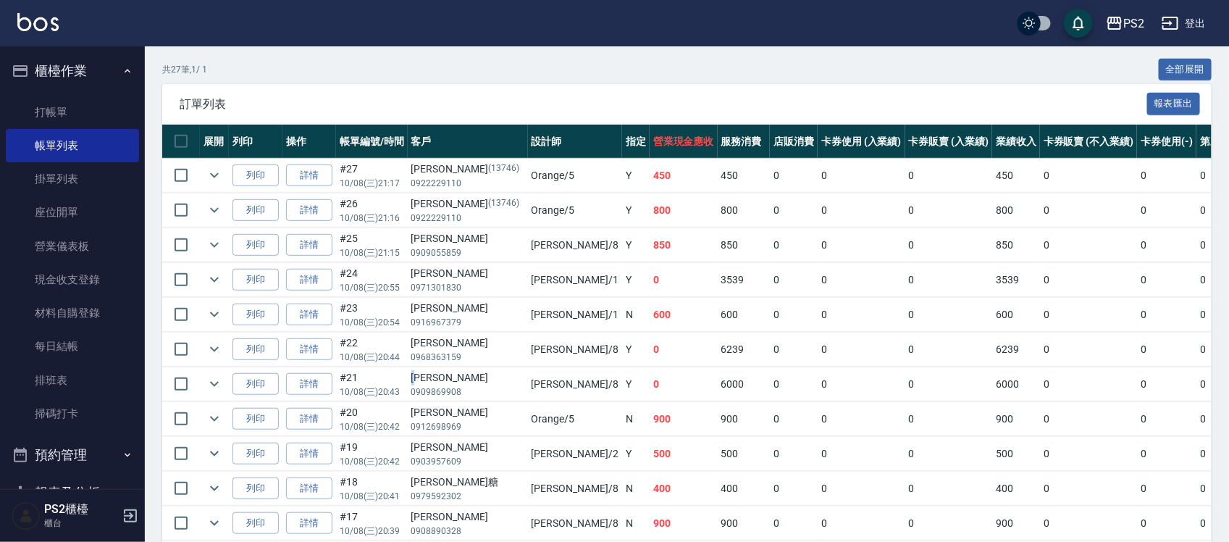
drag, startPoint x: 414, startPoint y: 381, endPoint x: 472, endPoint y: 381, distance: 58.0
click at [469, 381] on div "柯如珊" at bounding box center [468, 377] width 113 height 15
click at [472, 381] on div "柯如珊" at bounding box center [468, 377] width 113 height 15
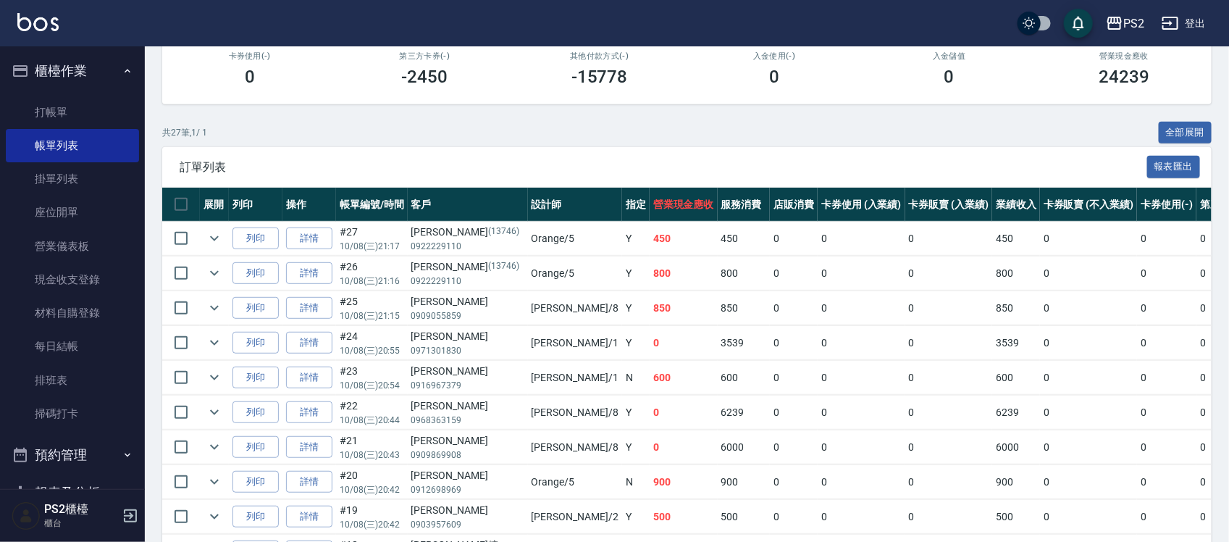
scroll to position [0, 0]
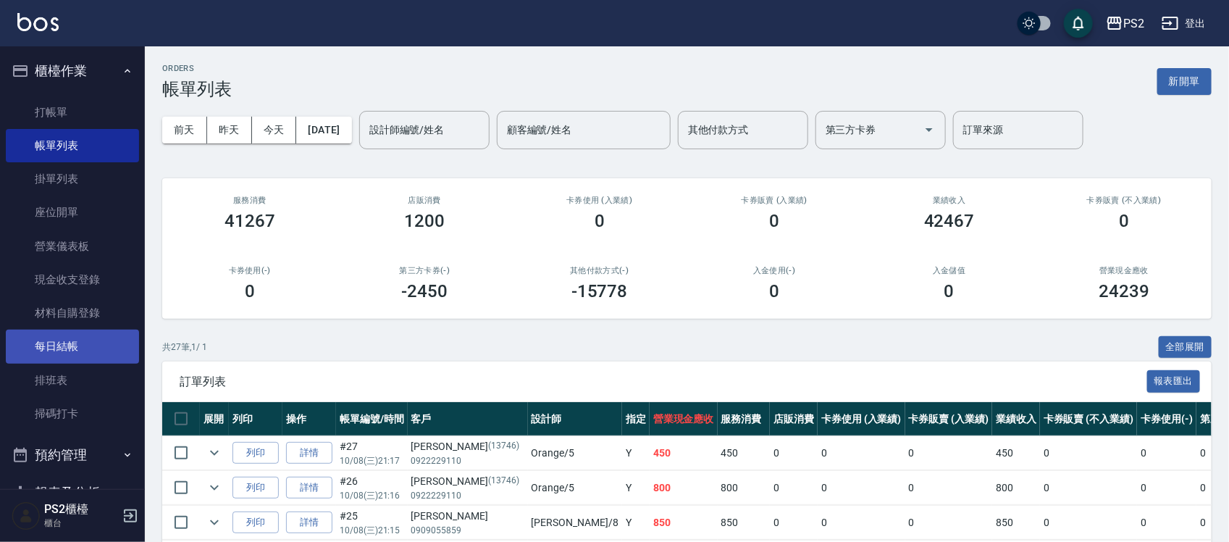
click at [80, 352] on link "每日結帳" at bounding box center [72, 346] width 133 height 33
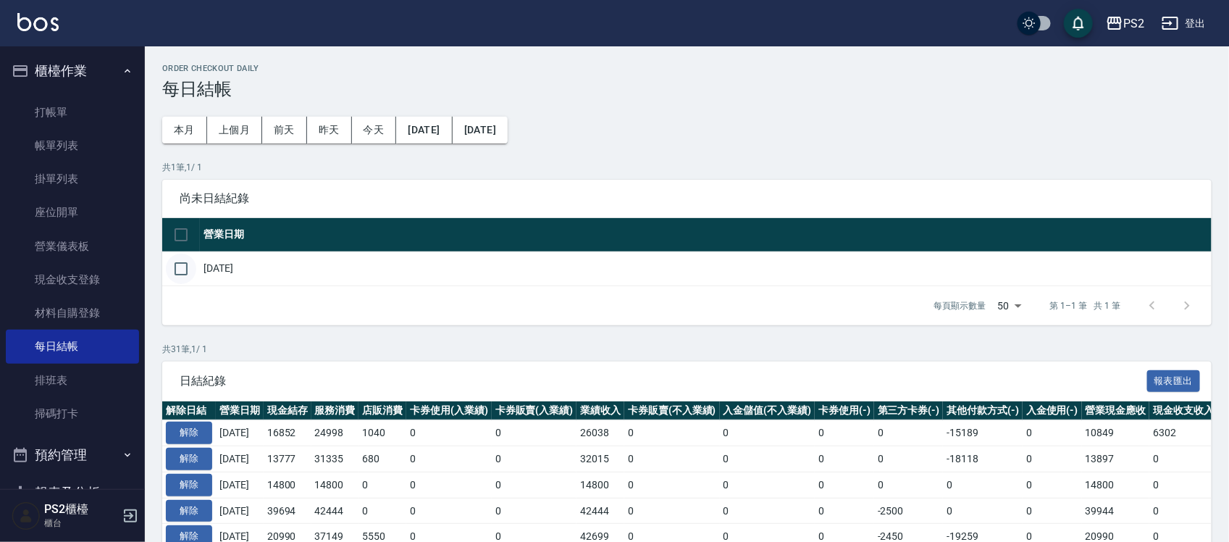
click at [182, 272] on input "checkbox" at bounding box center [181, 269] width 30 height 30
checkbox input "true"
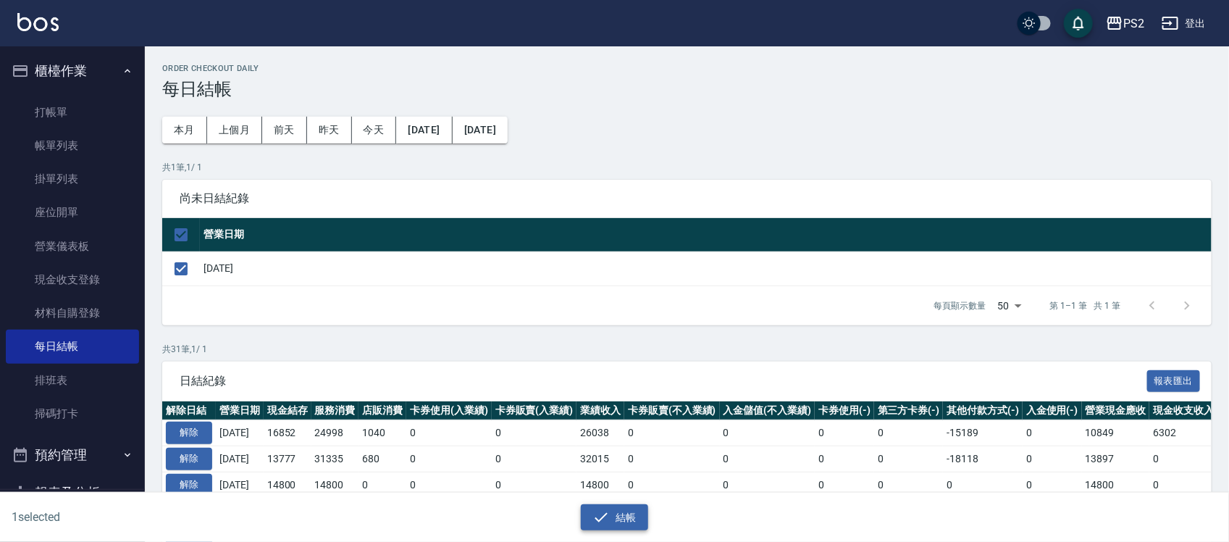
click at [611, 518] on button "結帳" at bounding box center [614, 517] width 67 height 27
click at [624, 519] on button "結帳" at bounding box center [614, 517] width 67 height 27
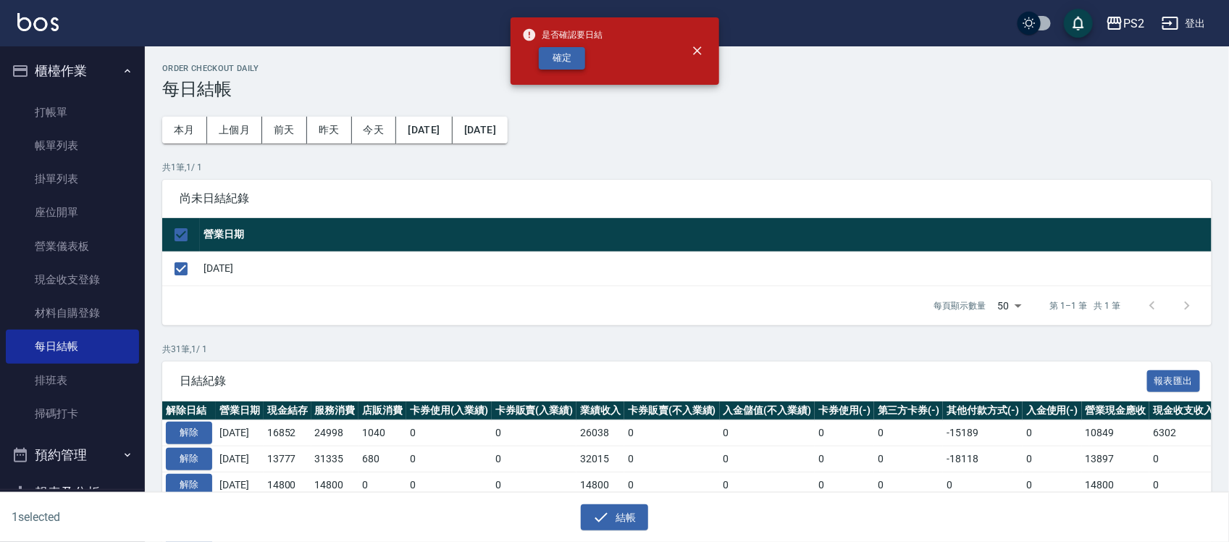
click at [551, 62] on button "確定" at bounding box center [562, 58] width 46 height 22
checkbox input "false"
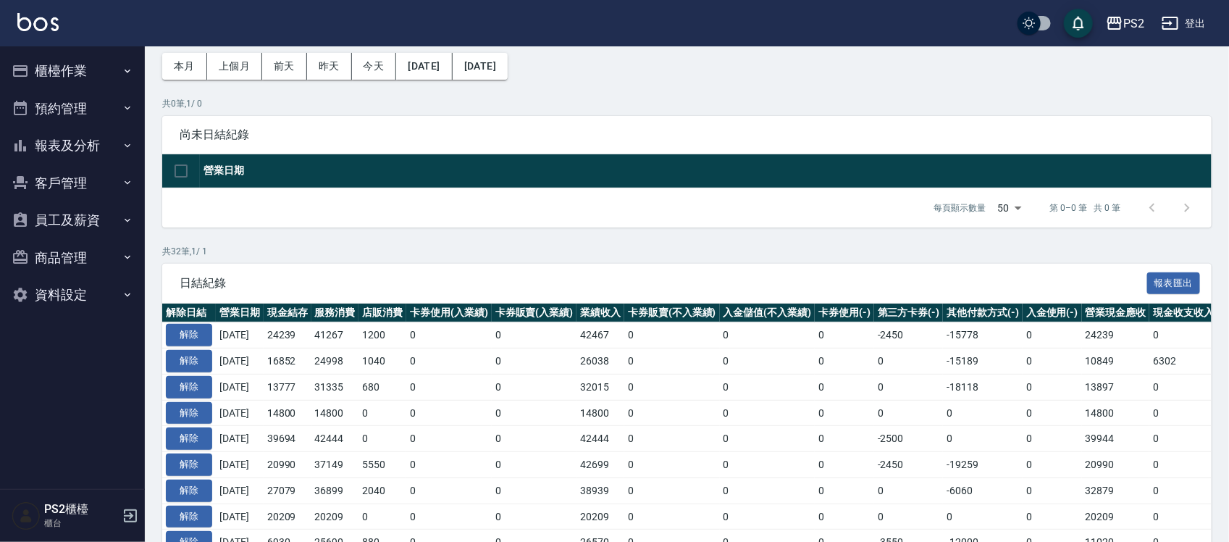
scroll to position [91, 0]
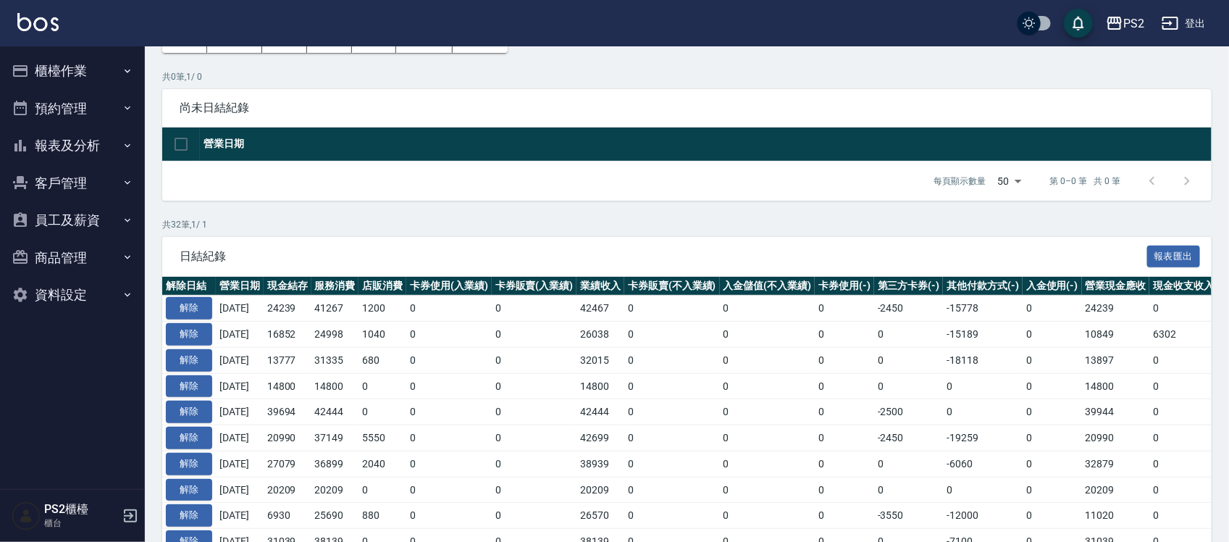
drag, startPoint x: 279, startPoint y: 305, endPoint x: 320, endPoint y: 305, distance: 40.6
click at [312, 305] on td "24239" at bounding box center [288, 309] width 48 height 26
drag, startPoint x: 954, startPoint y: 309, endPoint x: 1003, endPoint y: 309, distance: 49.3
click at [987, 309] on td "-15778" at bounding box center [983, 309] width 80 height 26
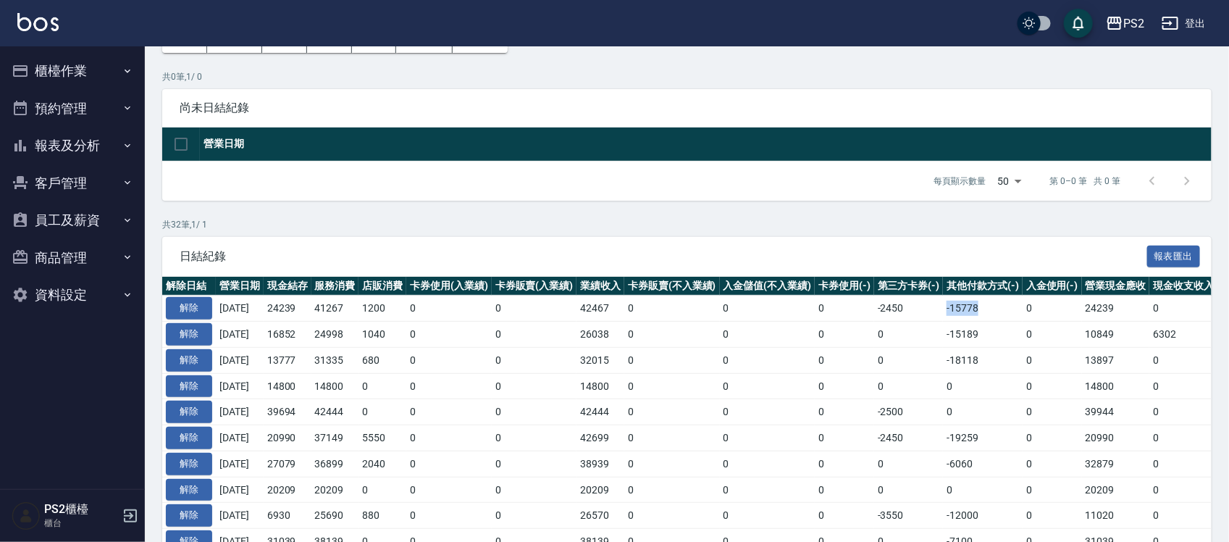
click at [1003, 309] on td "-15778" at bounding box center [983, 309] width 80 height 26
click at [198, 302] on button "解除" at bounding box center [189, 308] width 46 height 22
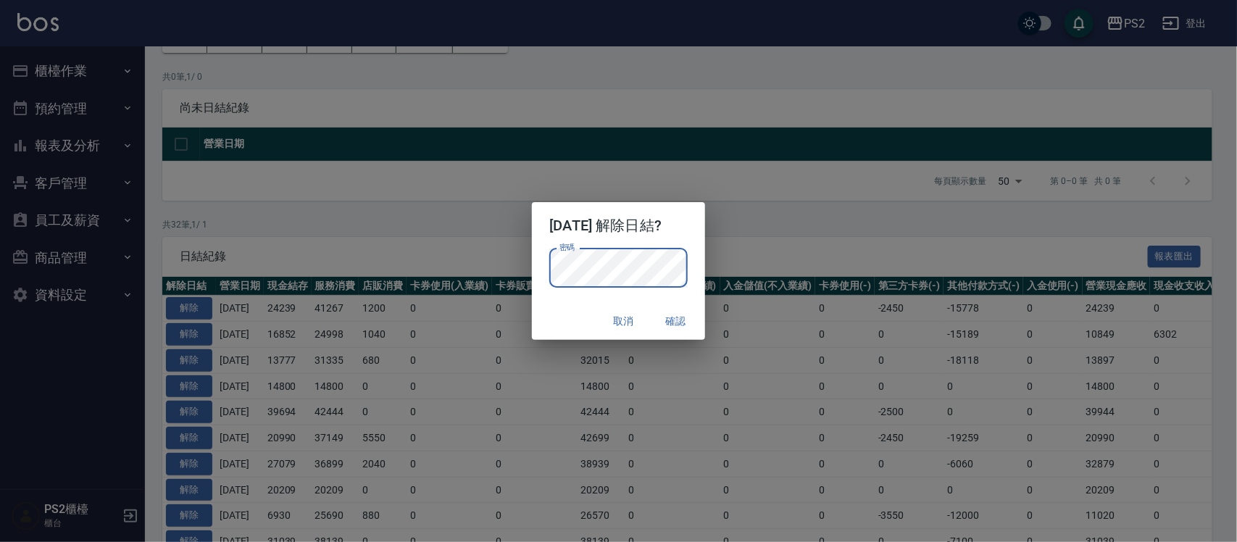
click at [547, 305] on div "取消 確認" at bounding box center [618, 321] width 172 height 38
click at [686, 325] on button "確認" at bounding box center [676, 321] width 46 height 27
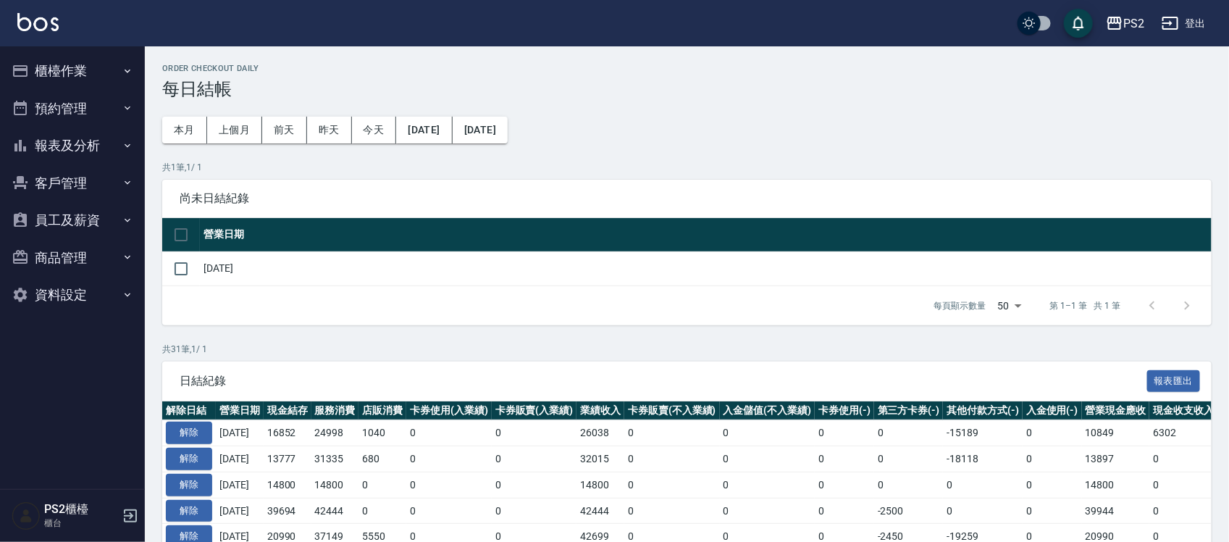
click at [109, 70] on button "櫃檯作業" at bounding box center [72, 71] width 133 height 38
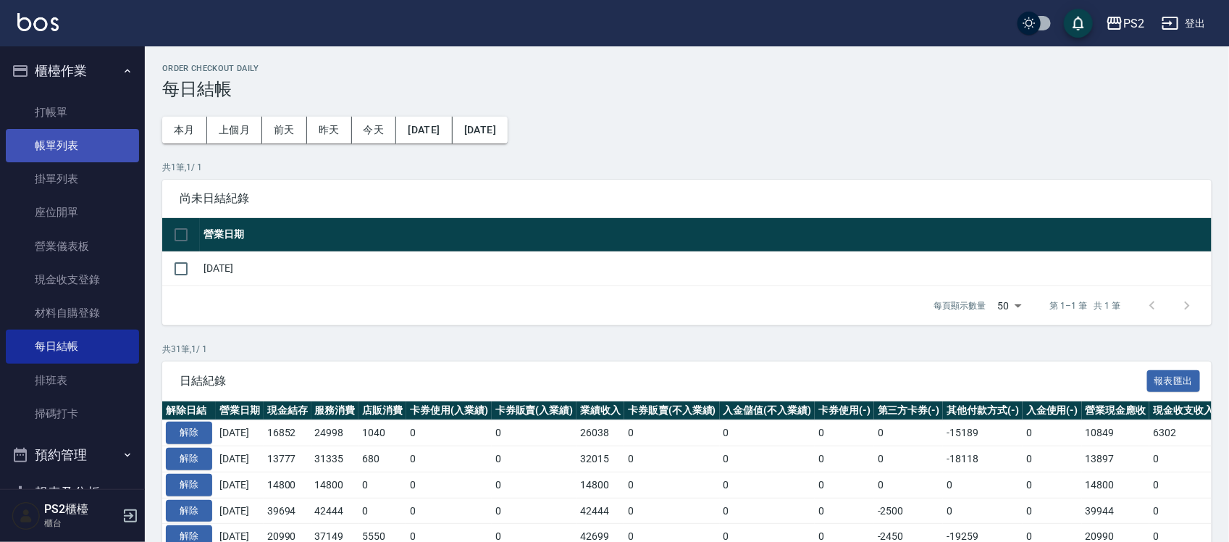
drag, startPoint x: 84, startPoint y: 151, endPoint x: 77, endPoint y: 147, distance: 8.1
click at [84, 151] on link "帳單列表" at bounding box center [72, 145] width 133 height 33
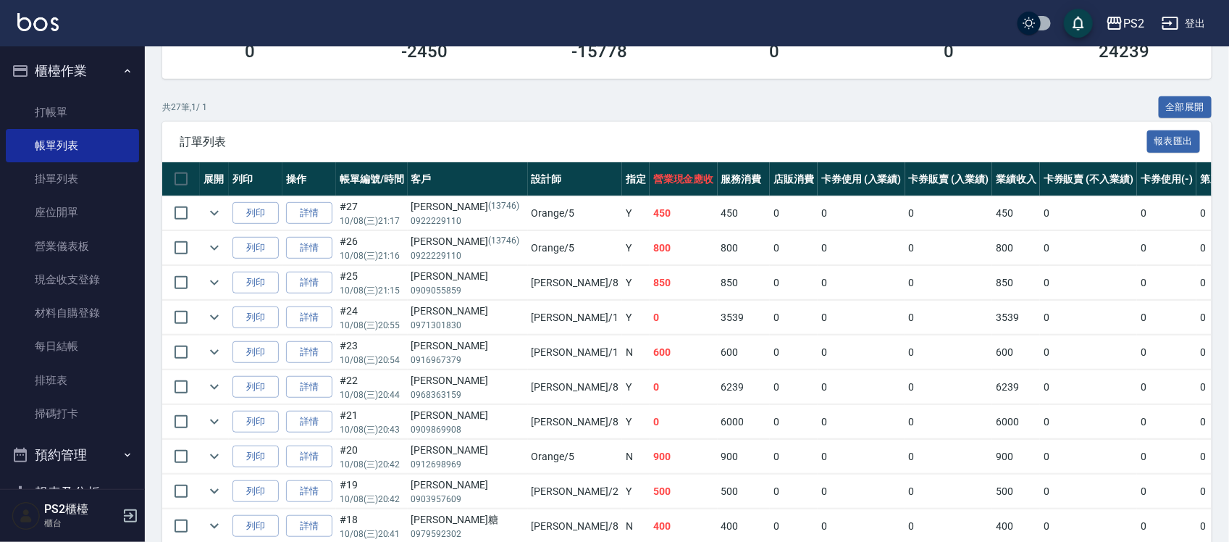
scroll to position [272, 0]
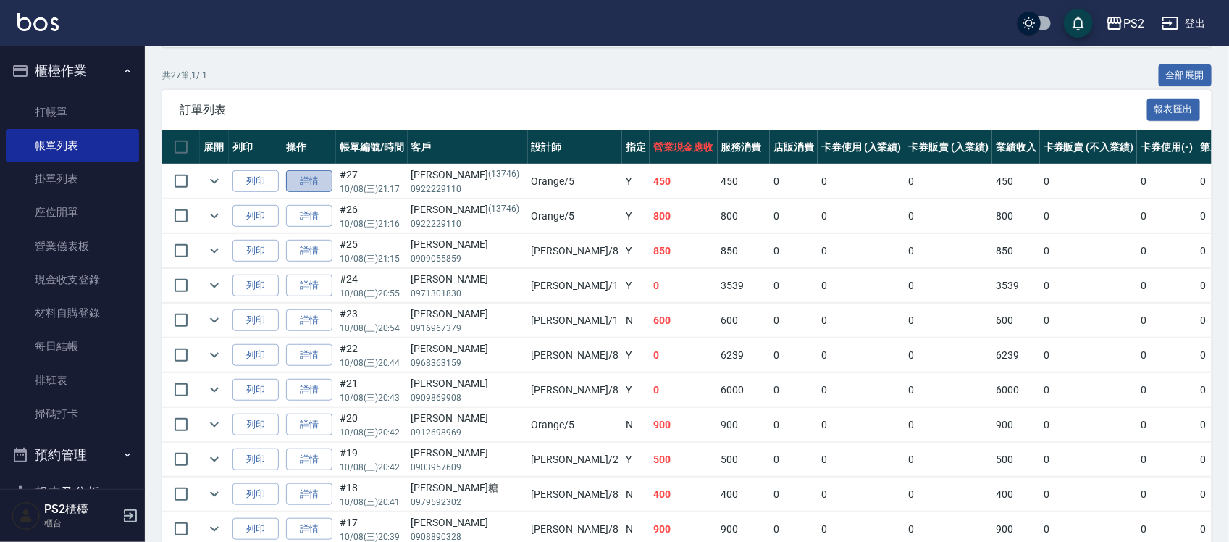
click at [320, 185] on link "詳情" at bounding box center [309, 181] width 46 height 22
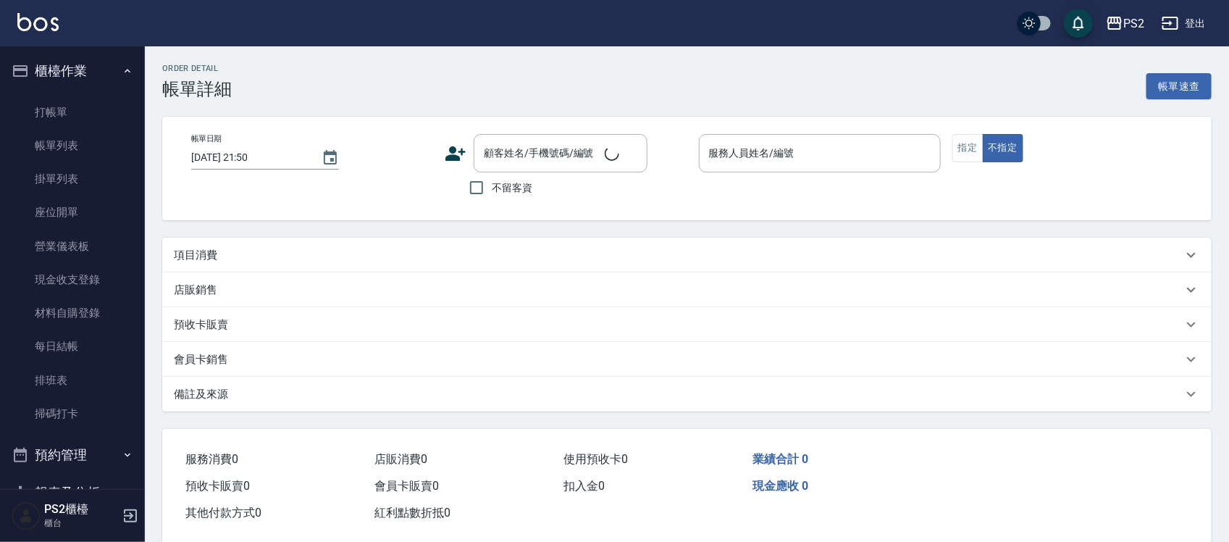
type input "[DATE] 21:17"
type input "Orange-5"
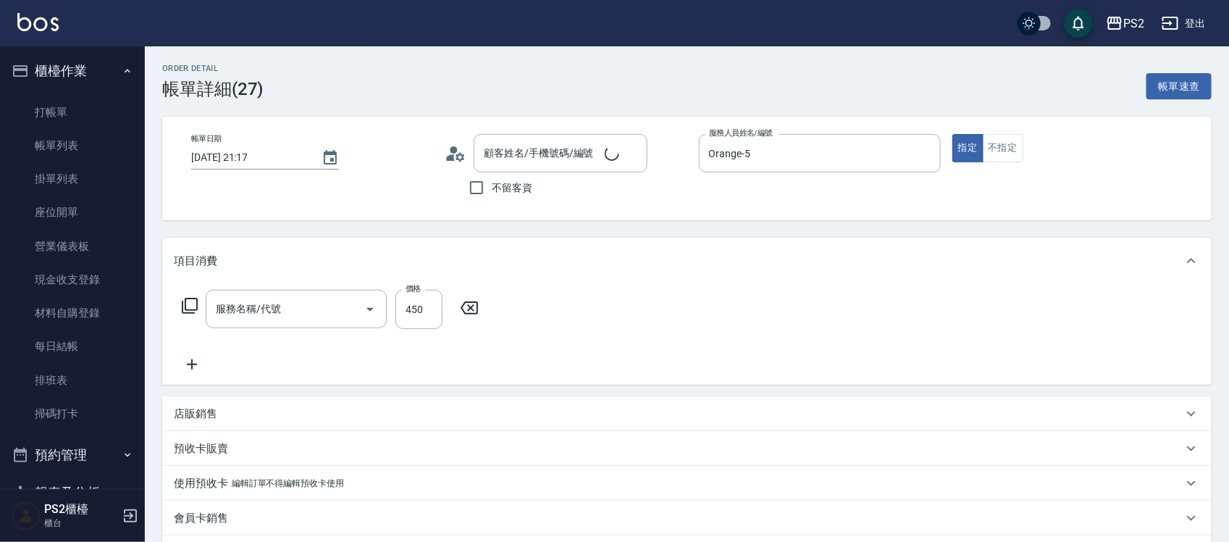
type input "[PERSON_NAME]/0922229110/13746"
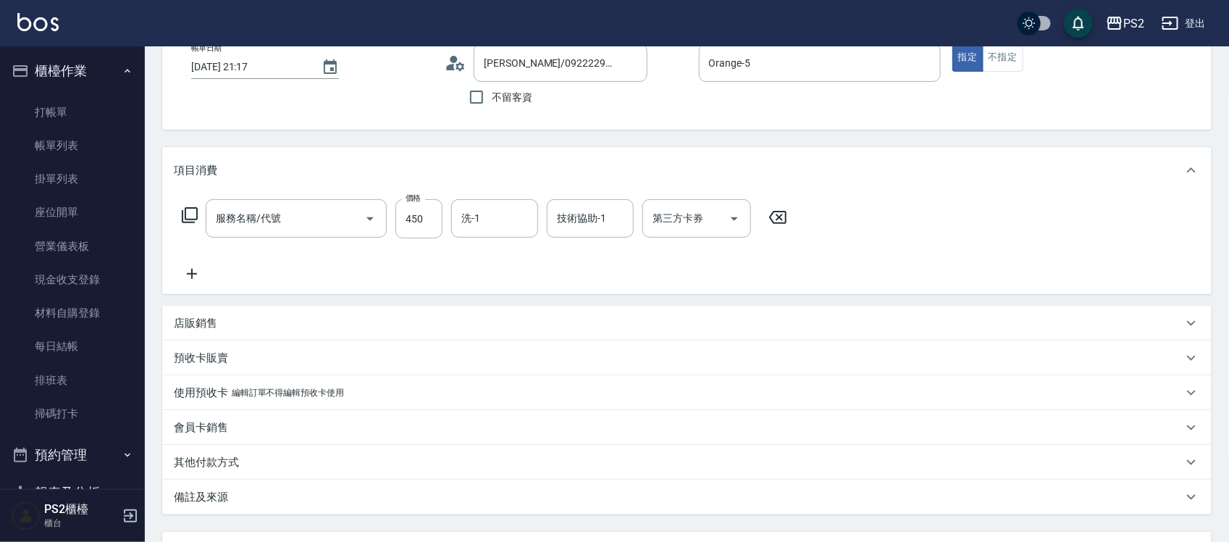
type input "精油洗髮(102)"
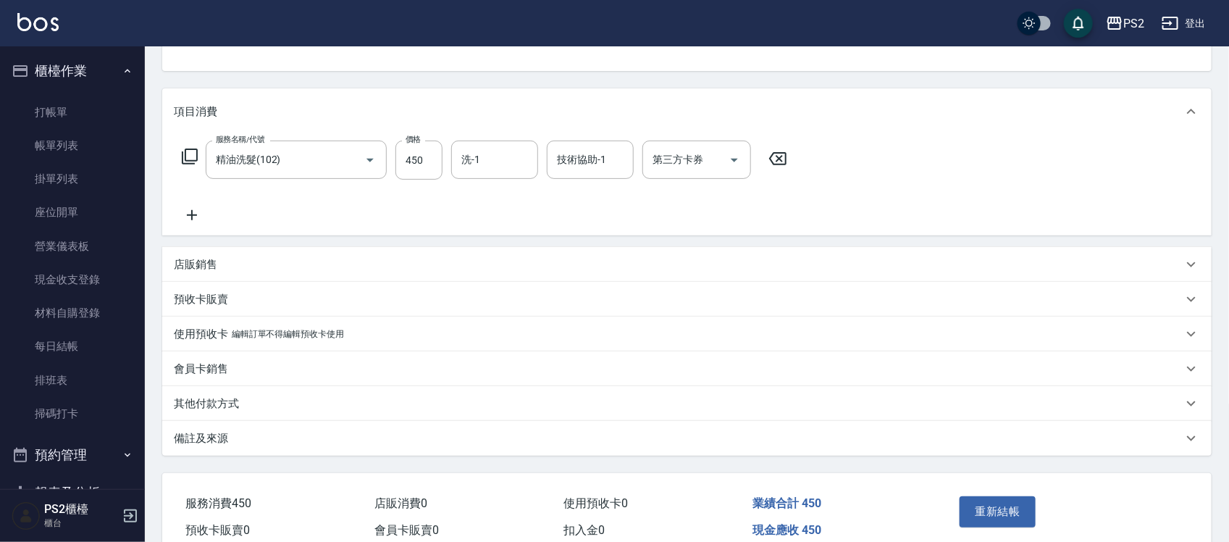
scroll to position [181, 0]
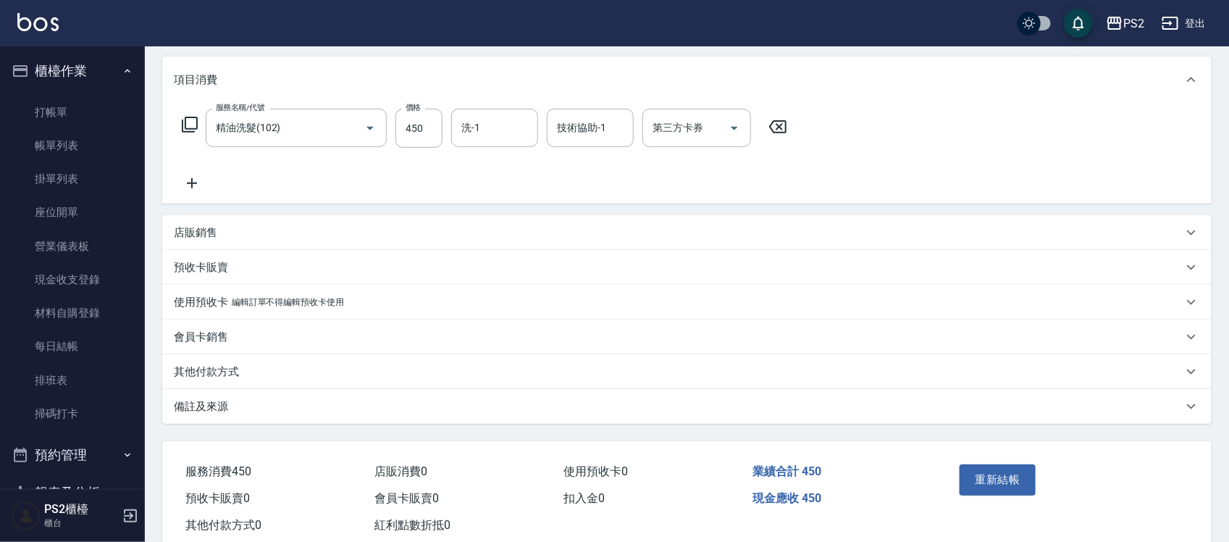
click at [257, 301] on p "編輯訂單不得編輯預收卡使用" at bounding box center [288, 302] width 112 height 15
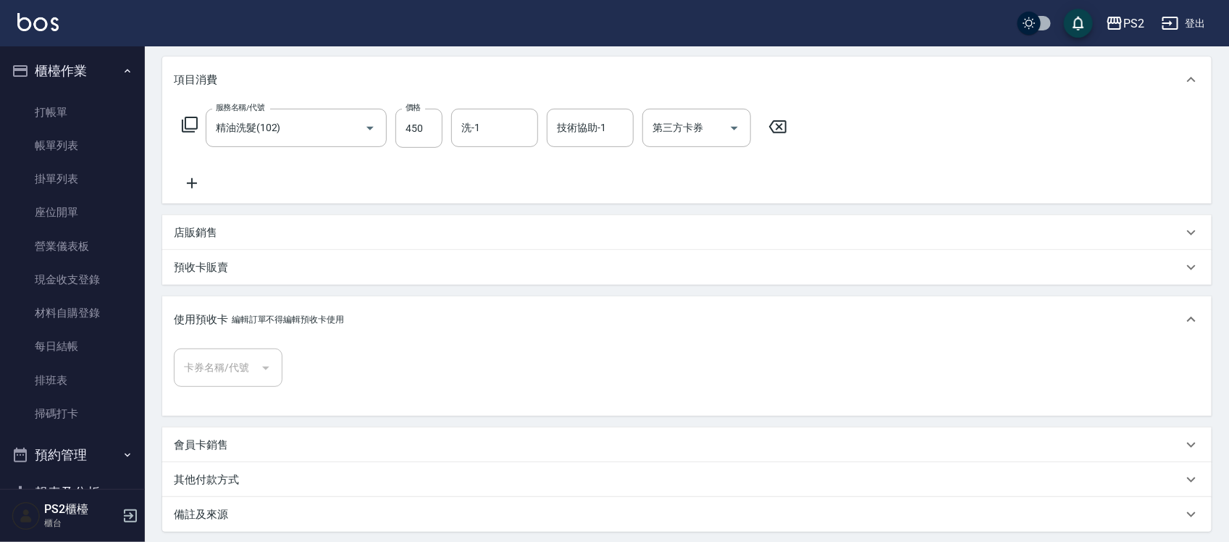
click at [257, 301] on div "使用預收卡 編輯訂單不得編輯預收卡使用" at bounding box center [687, 319] width 1050 height 46
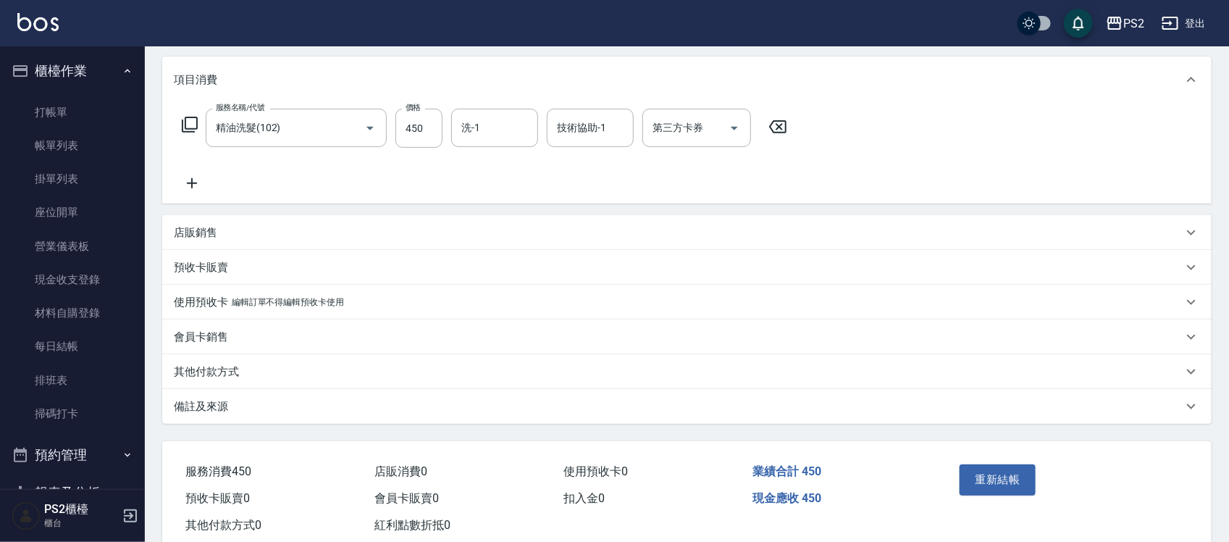
click at [258, 272] on div "預收卡販賣" at bounding box center [678, 267] width 1009 height 15
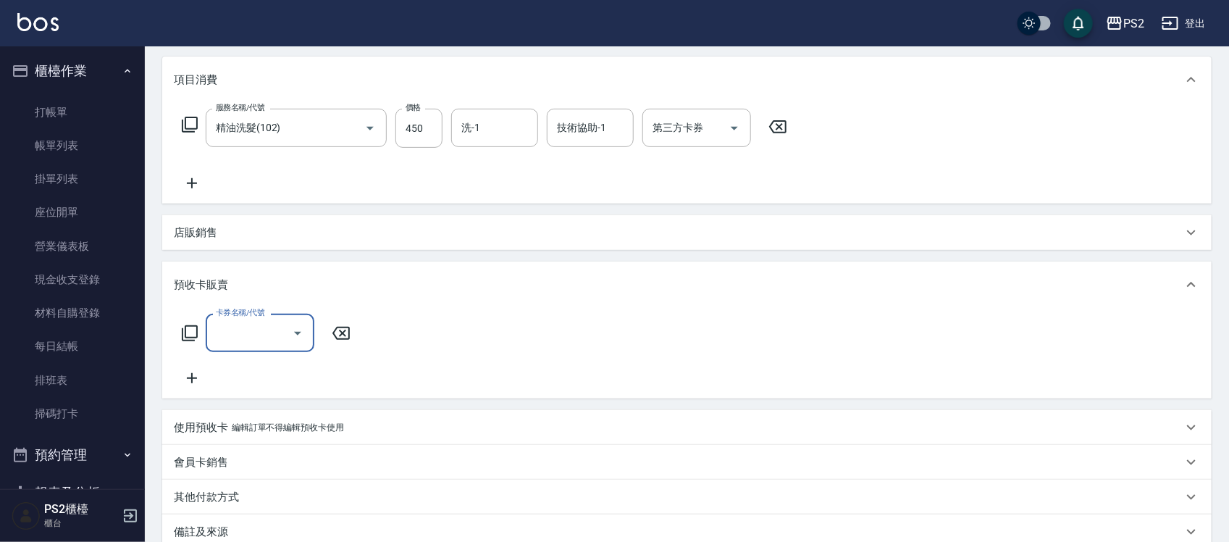
scroll to position [0, 0]
type input "5"
click at [330, 325] on icon at bounding box center [341, 333] width 36 height 17
click at [208, 226] on p "店販銷售" at bounding box center [195, 232] width 43 height 15
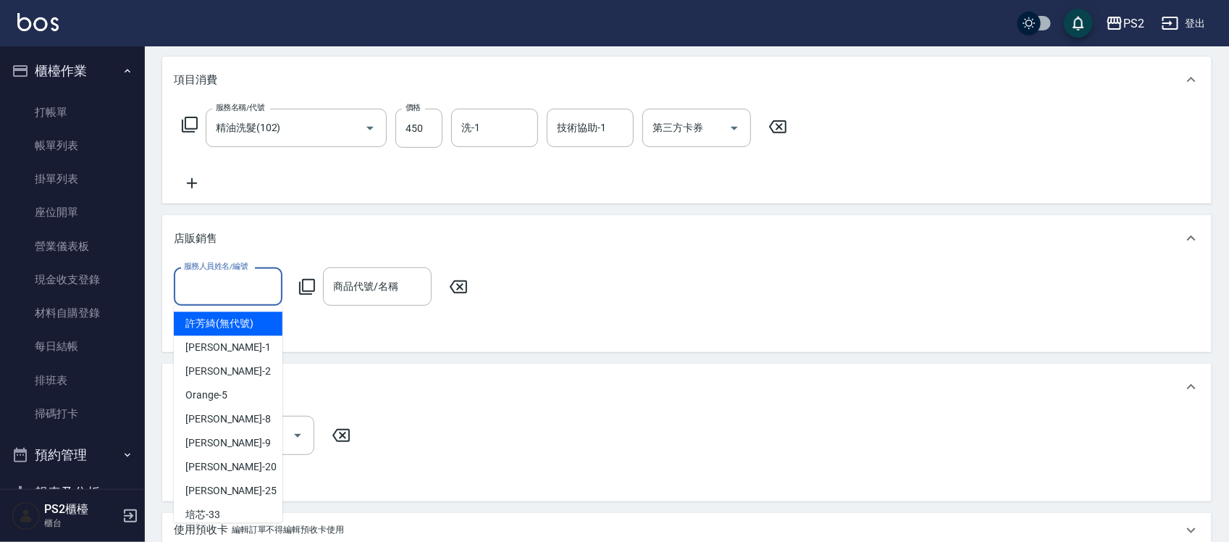
click at [225, 283] on input "服務人員姓名/編號" at bounding box center [228, 286] width 96 height 25
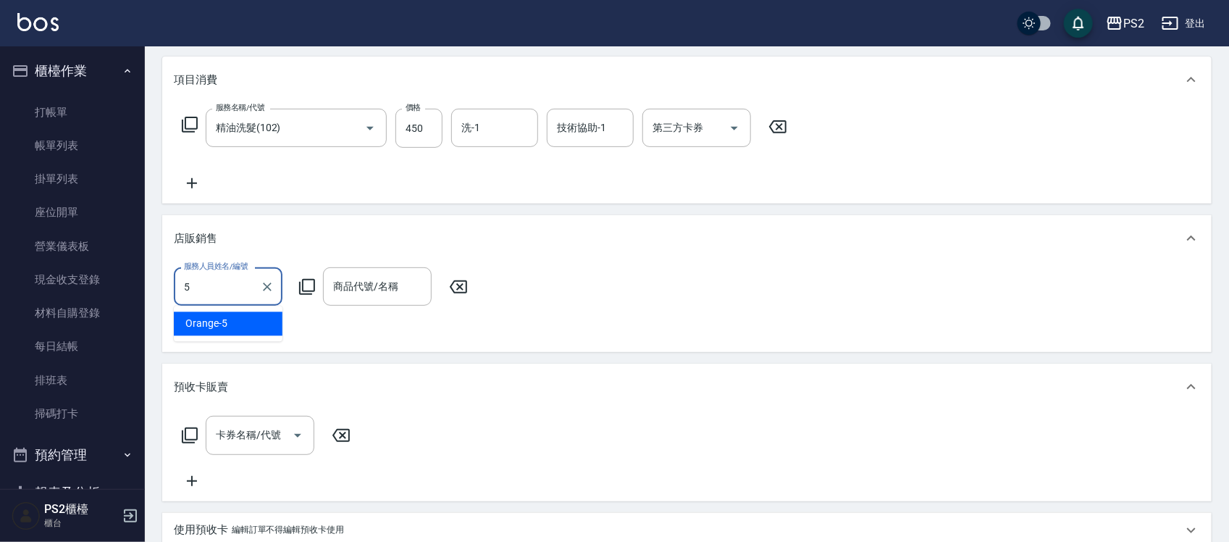
type input "Orange-5"
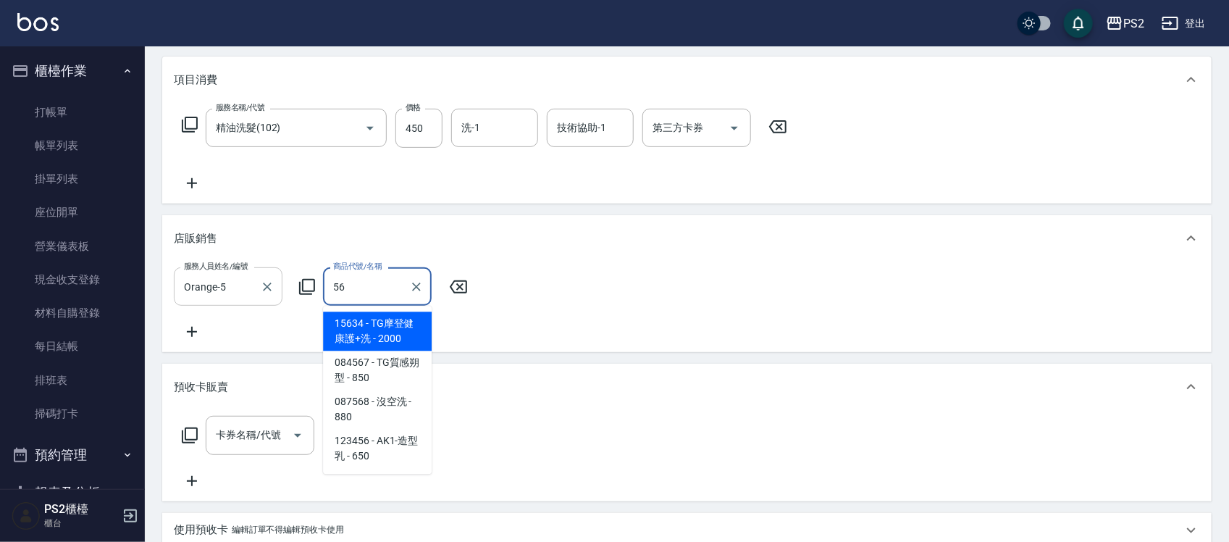
type input "5"
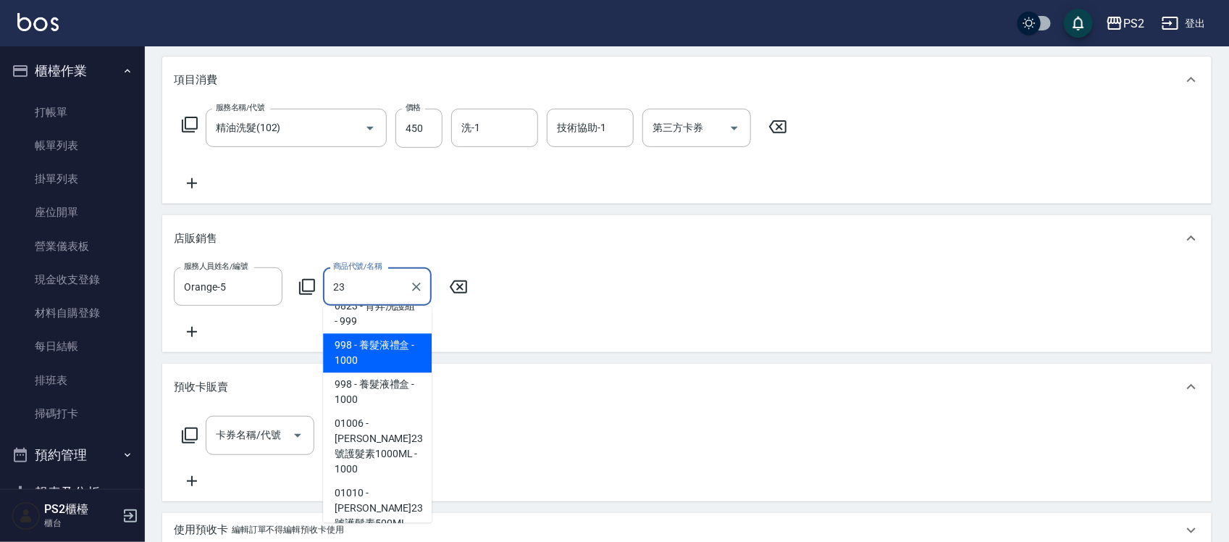
scroll to position [181, 0]
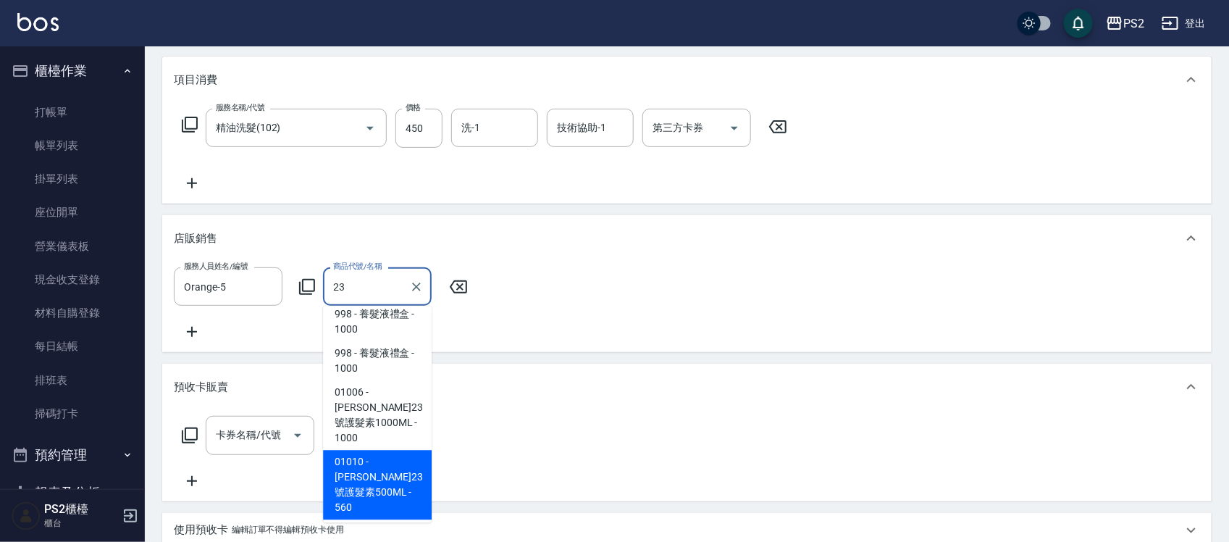
click at [378, 464] on span "01010 - [PERSON_NAME]23號護髮素500ML - 560" at bounding box center [377, 486] width 109 height 70
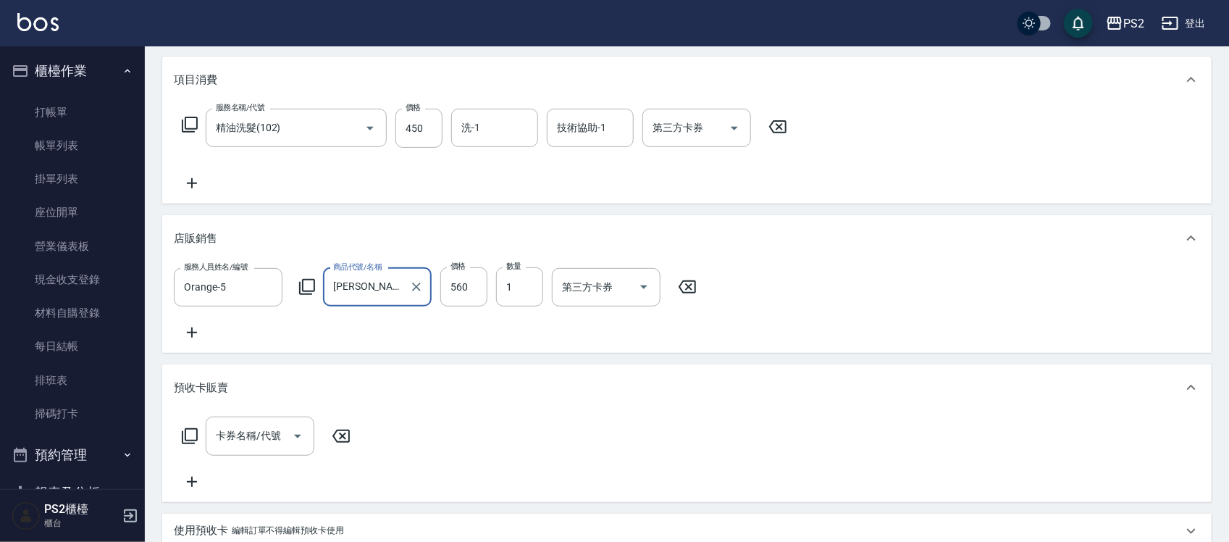
type input "[PERSON_NAME]23號護髮素500ML"
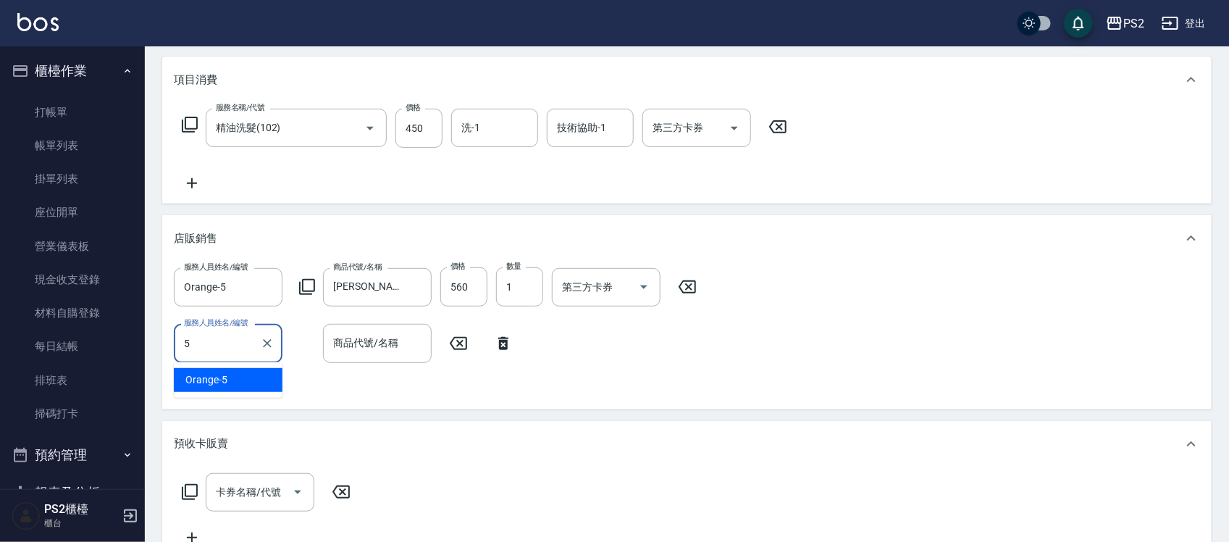
type input "Orange-5"
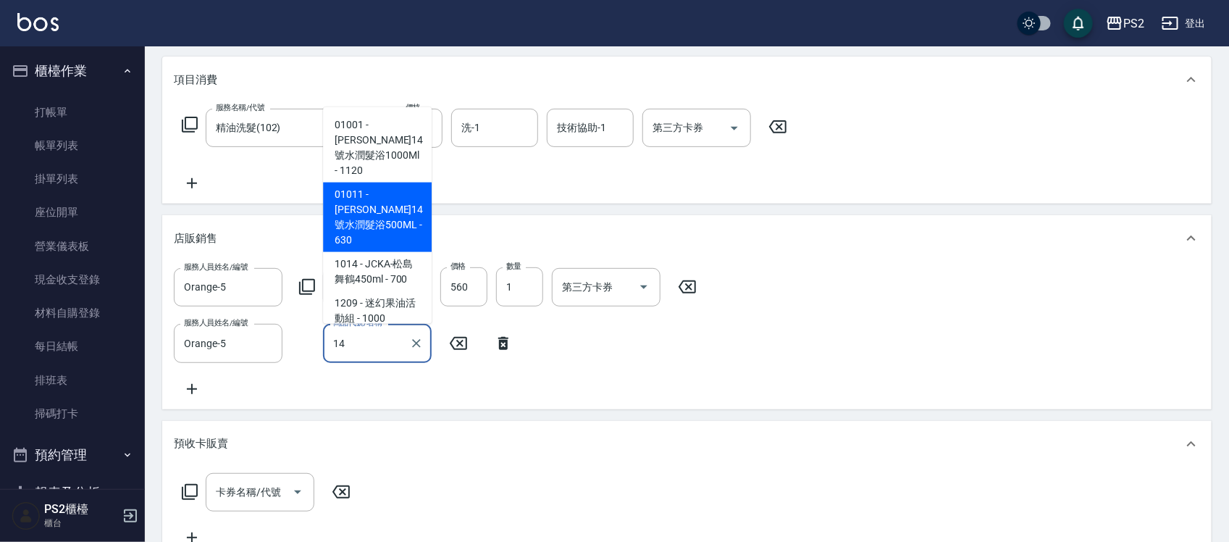
click at [383, 189] on span "01011 - [PERSON_NAME]14號水潤髮浴500ML - 630" at bounding box center [377, 218] width 109 height 70
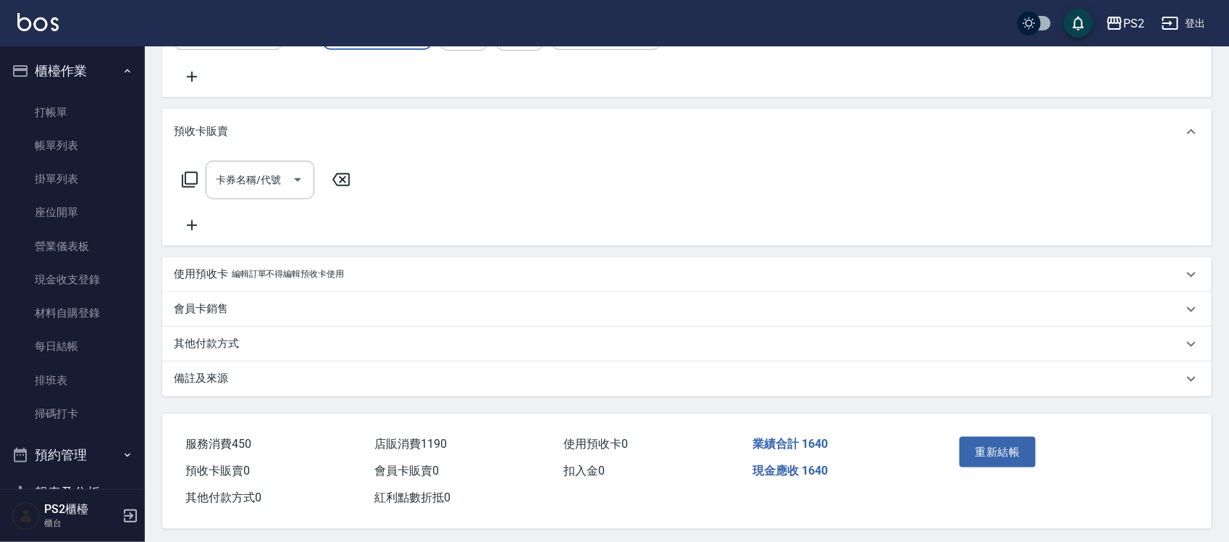
scroll to position [517, 0]
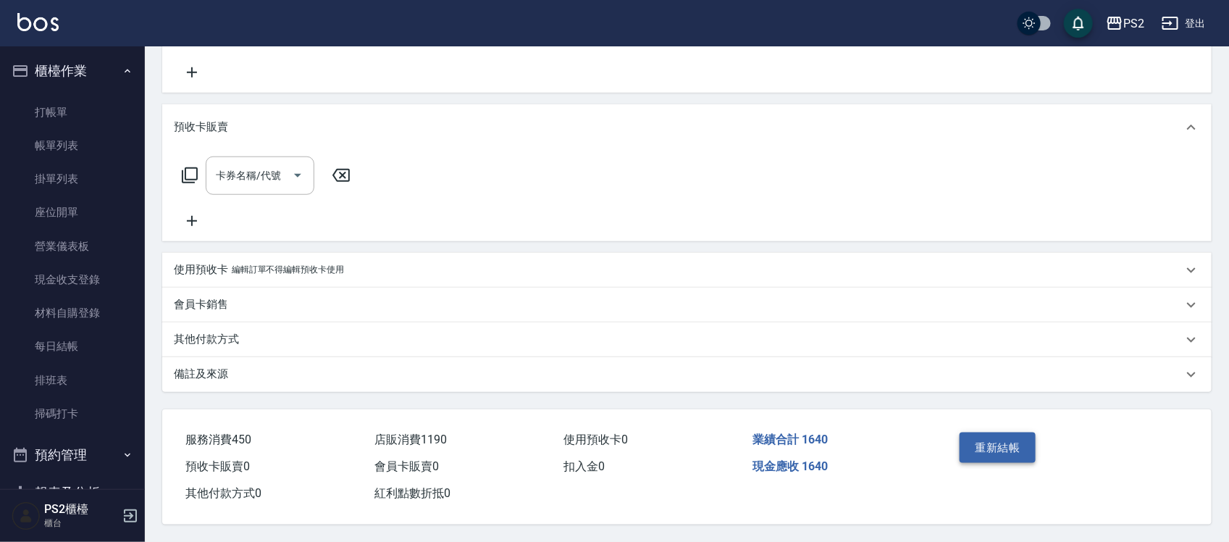
type input "[PERSON_NAME]14號水潤髮浴500ML"
click at [997, 444] on button "重新結帳" at bounding box center [998, 448] width 77 height 30
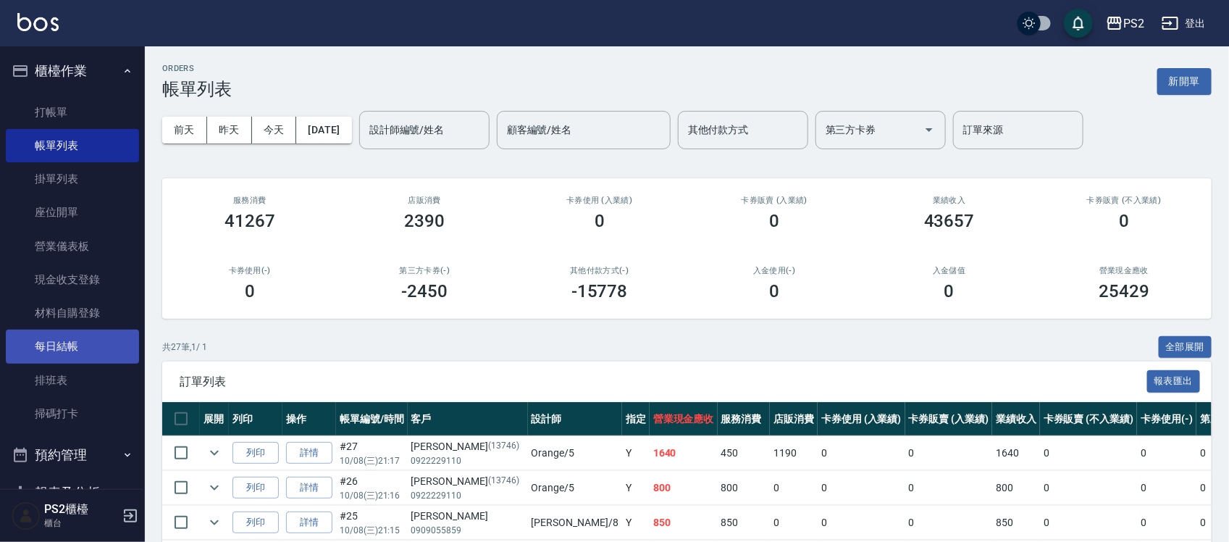
click at [80, 351] on link "每日結帳" at bounding box center [72, 346] width 133 height 33
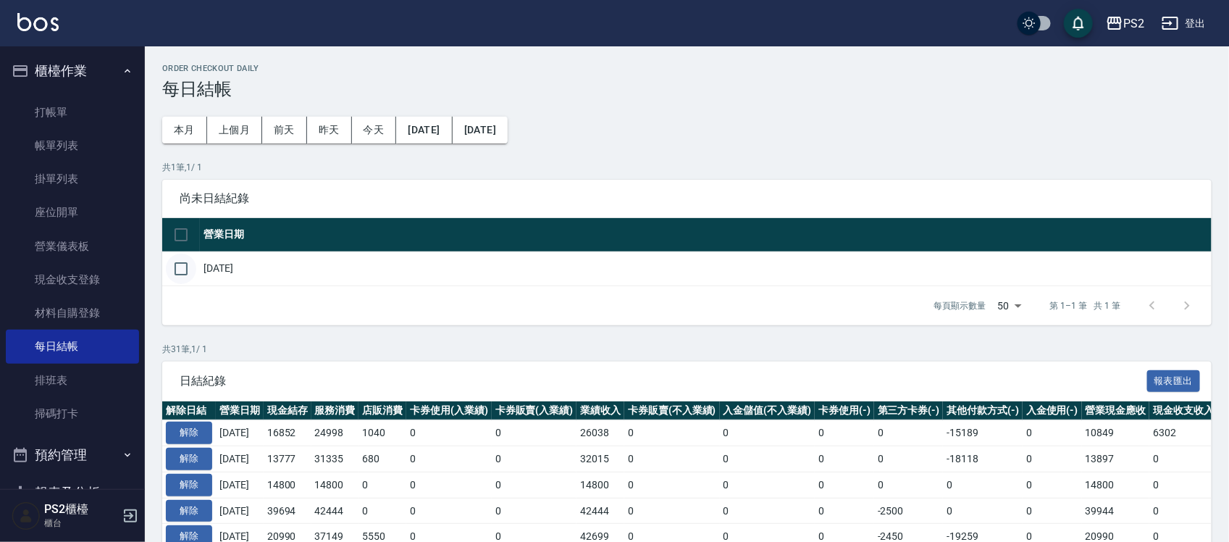
click at [188, 269] on input "checkbox" at bounding box center [181, 269] width 30 height 30
checkbox input "true"
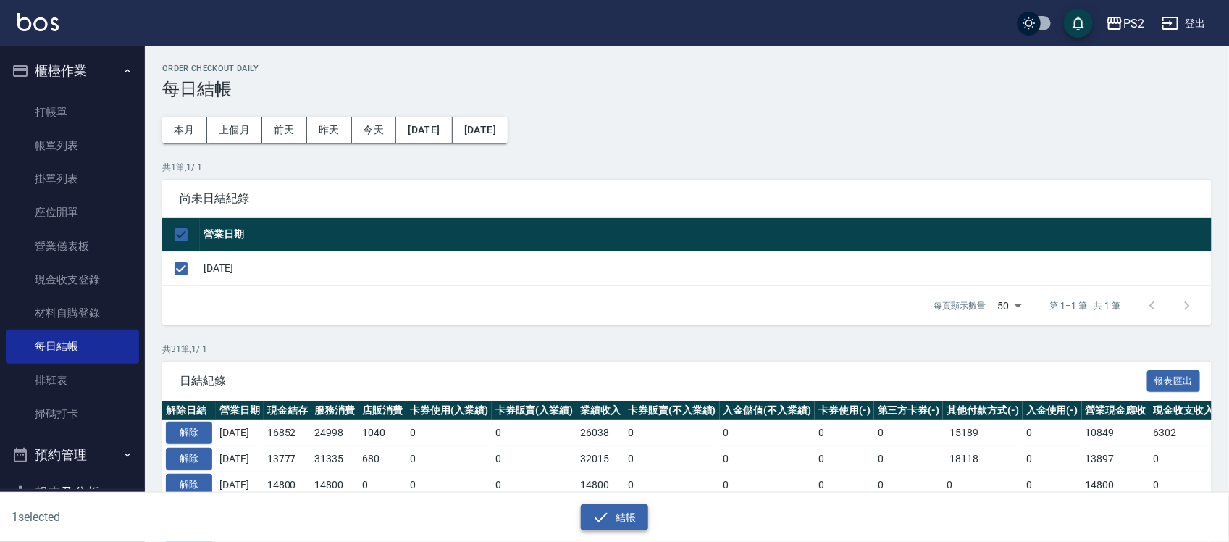
click at [605, 519] on icon "button" at bounding box center [601, 517] width 17 height 17
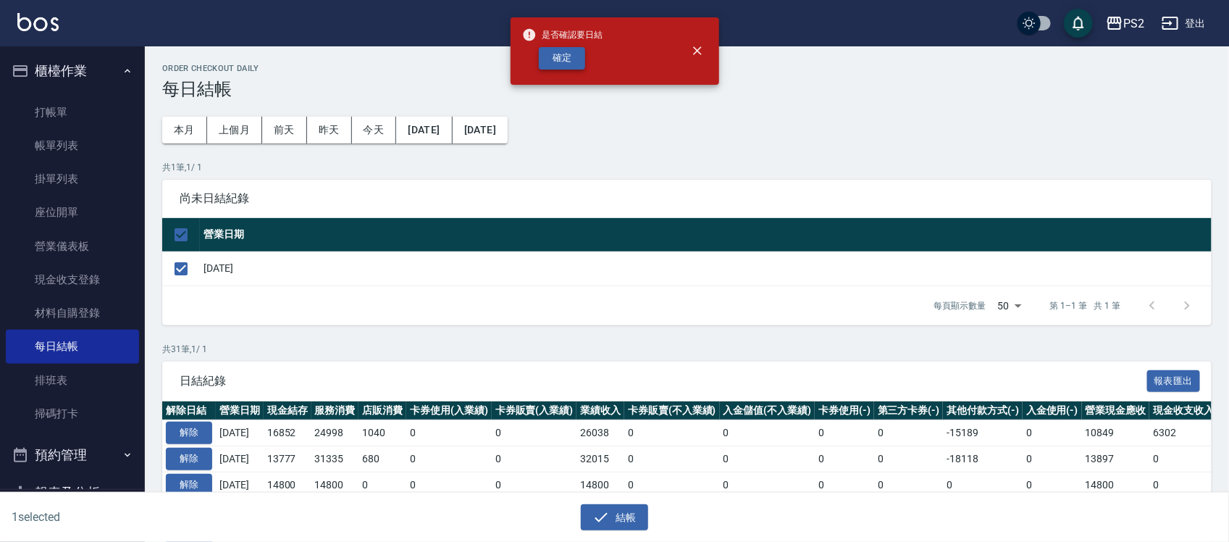
click at [576, 55] on button "確定" at bounding box center [562, 58] width 46 height 22
checkbox input "false"
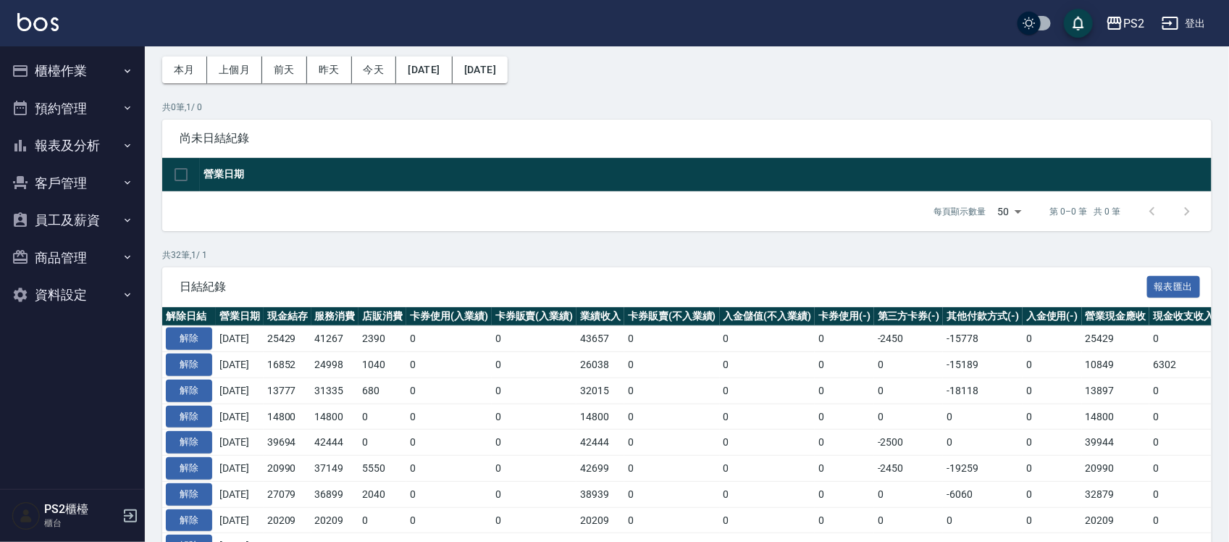
scroll to position [91, 0]
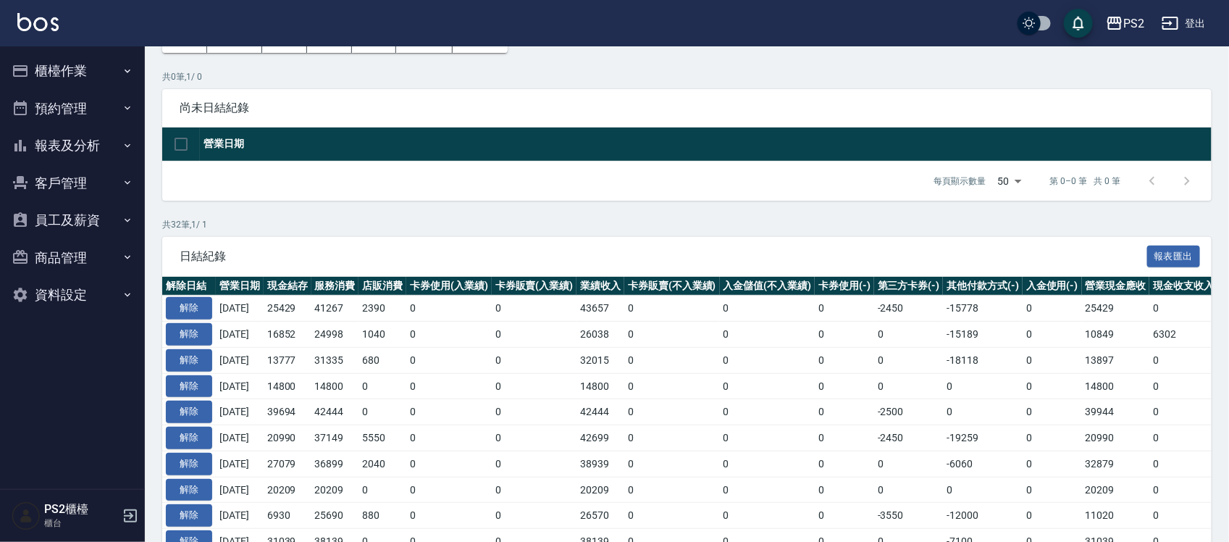
click at [49, 100] on button "預約管理" at bounding box center [72, 109] width 133 height 38
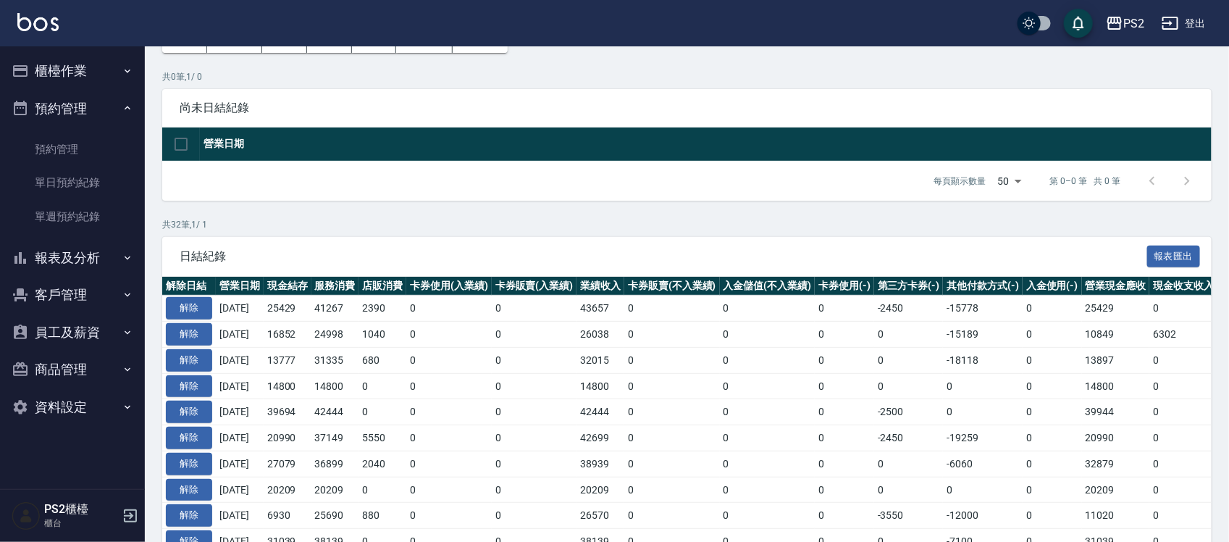
click at [112, 73] on button "櫃檯作業" at bounding box center [72, 71] width 133 height 38
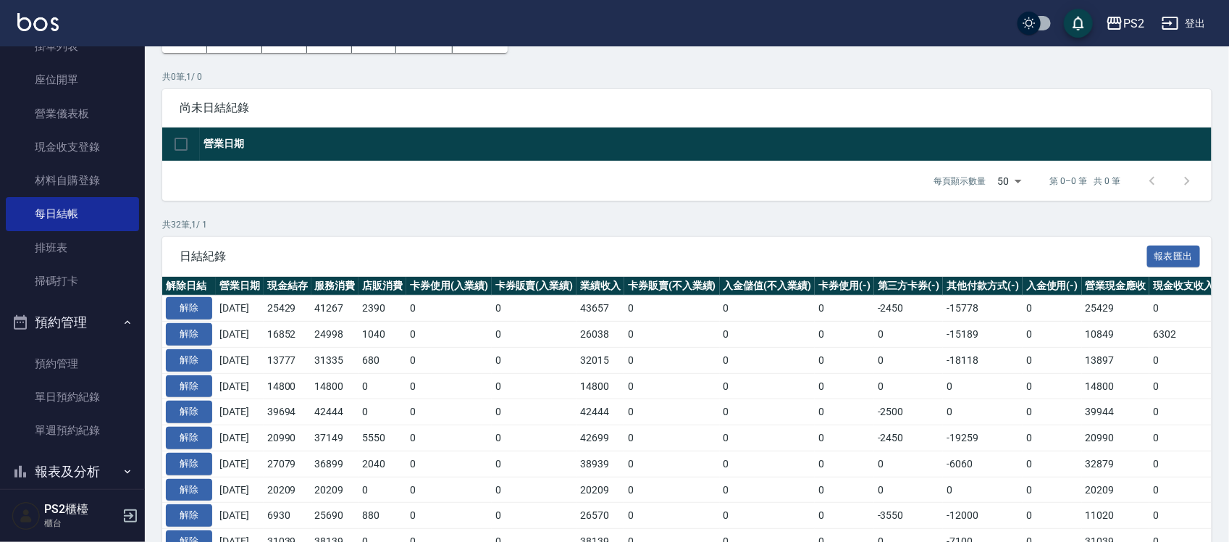
scroll to position [272, 0]
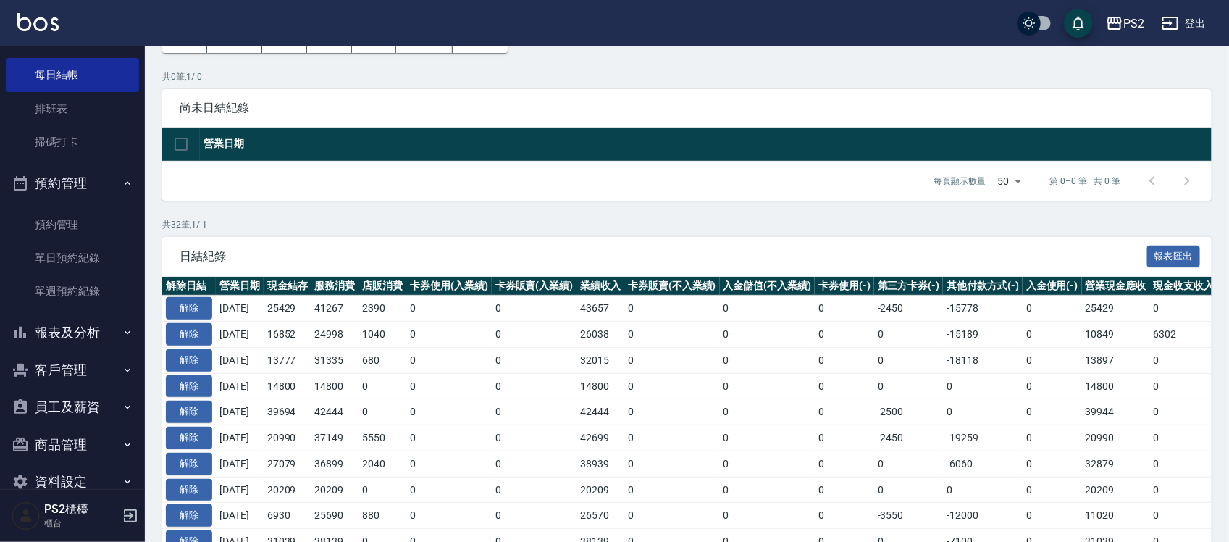
click at [74, 337] on button "報表及分析" at bounding box center [72, 333] width 133 height 38
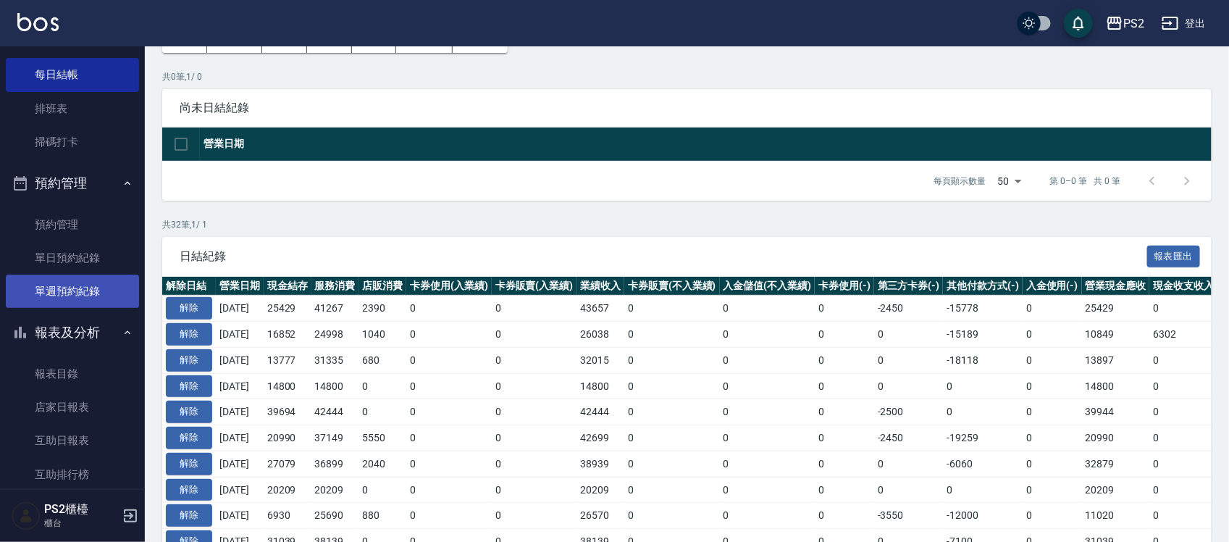
scroll to position [453, 0]
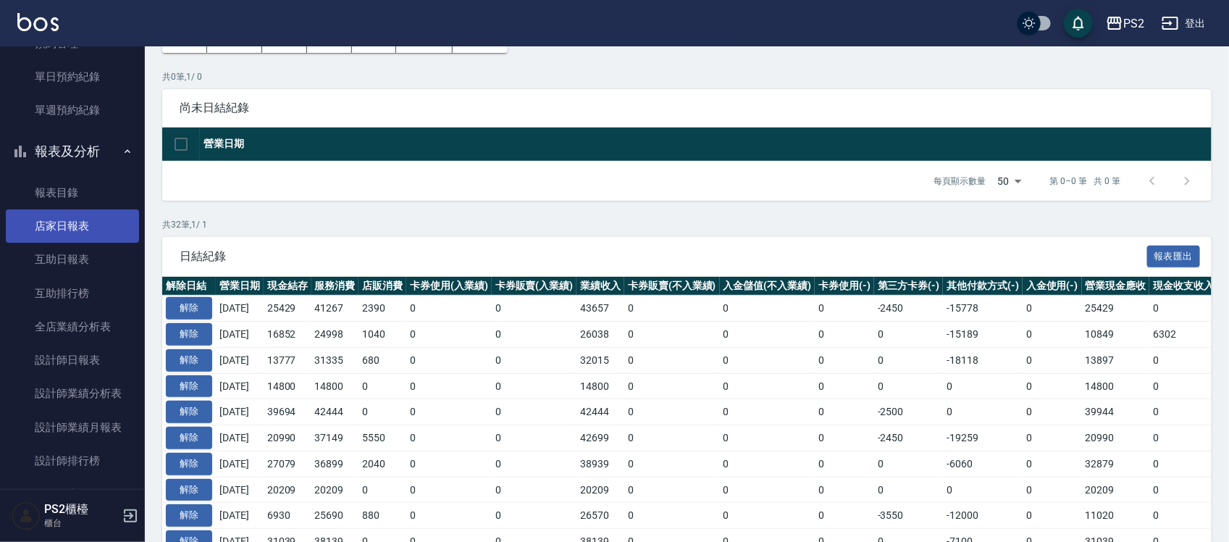
click at [92, 226] on link "店家日報表" at bounding box center [72, 225] width 133 height 33
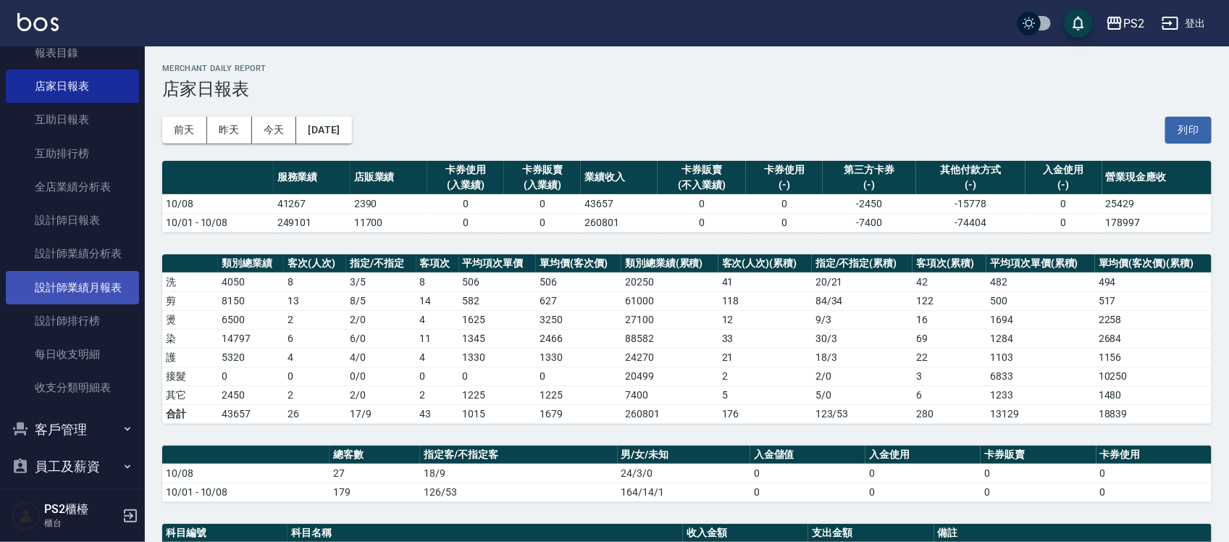
scroll to position [634, 0]
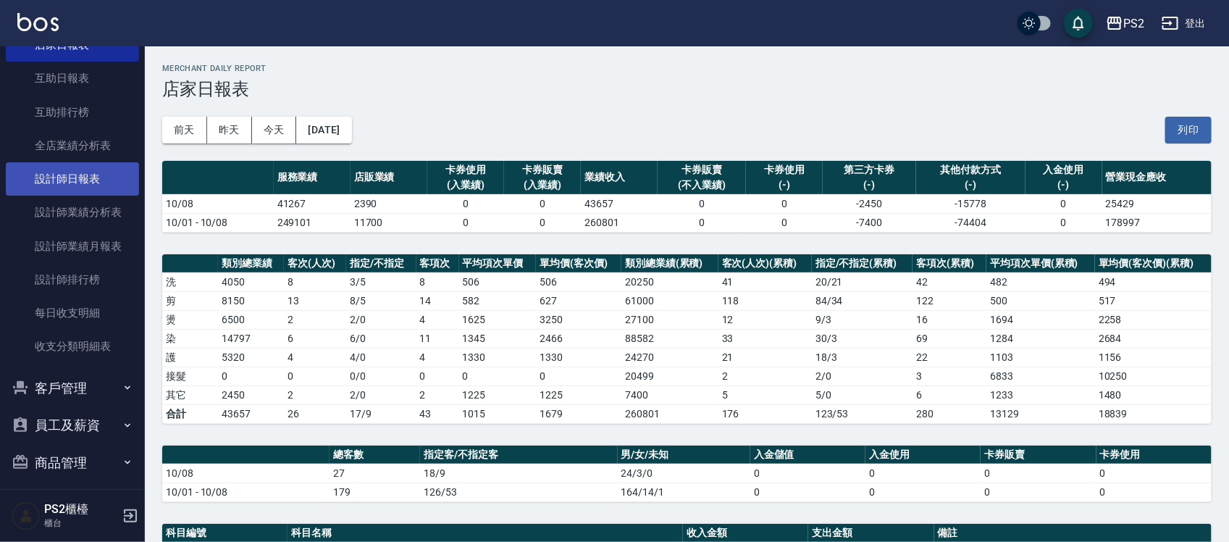
click at [107, 185] on link "設計師日報表" at bounding box center [72, 178] width 133 height 33
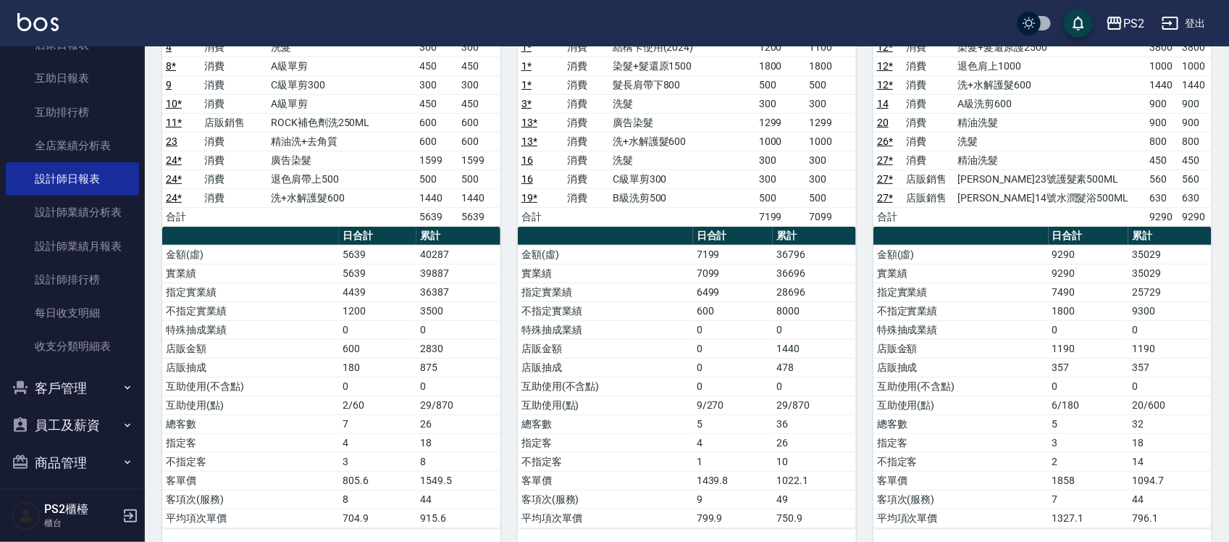
scroll to position [181, 0]
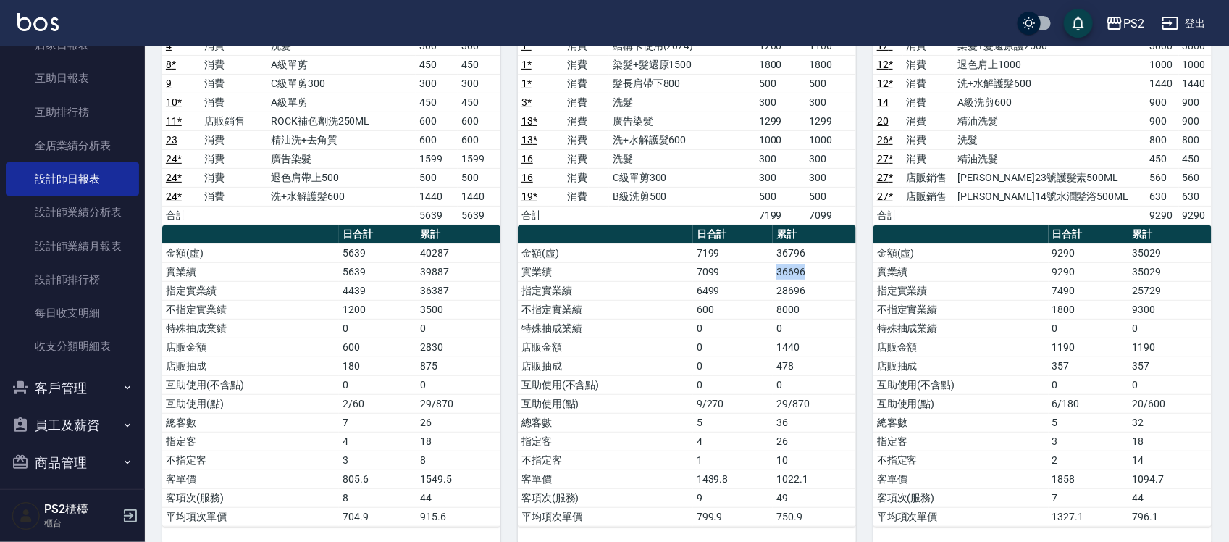
drag, startPoint x: 819, startPoint y: 273, endPoint x: 775, endPoint y: 275, distance: 44.2
click at [775, 275] on td "36696" at bounding box center [814, 271] width 83 height 19
click at [814, 288] on td "28696" at bounding box center [814, 290] width 83 height 19
drag, startPoint x: 378, startPoint y: 135, endPoint x: 410, endPoint y: 181, distance: 56.3
click at [410, 181] on tbody "4 消費 洗髮 300 300 8 * 消費 A級單剪 450 450 9 消費 C級單剪300 300 300 10 * 消費 A級單剪 450 450 1…" at bounding box center [331, 130] width 338 height 188
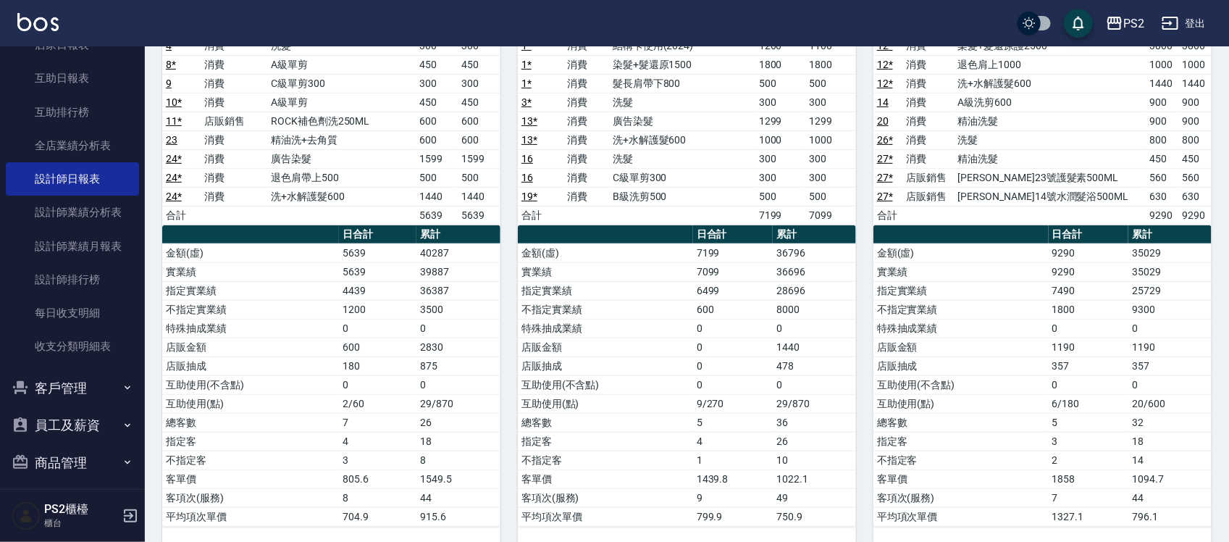
click at [491, 222] on td "5639" at bounding box center [479, 215] width 43 height 19
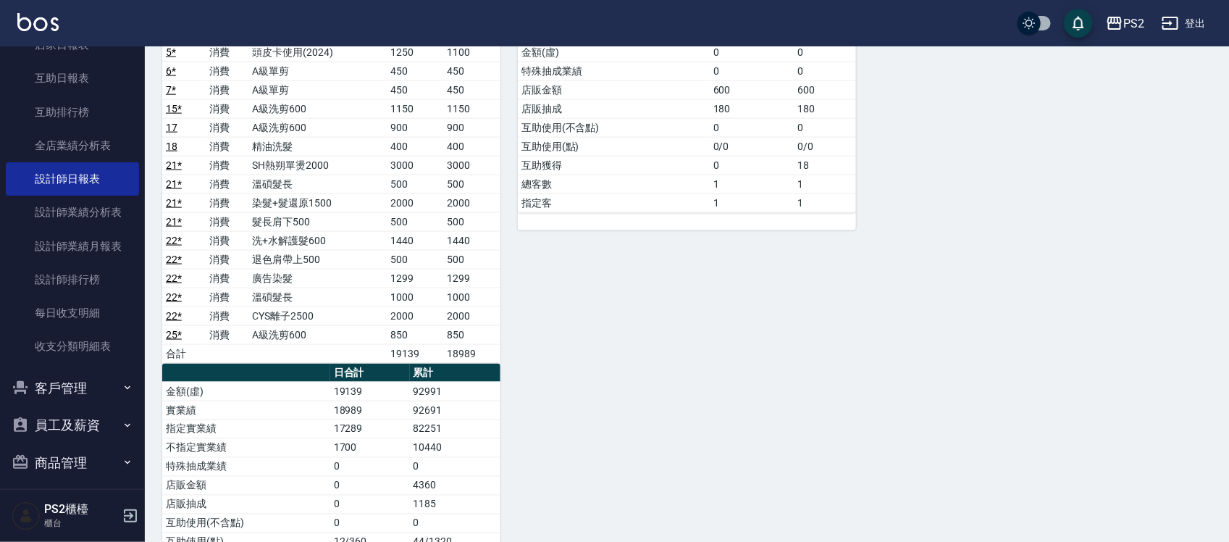
scroll to position [815, 0]
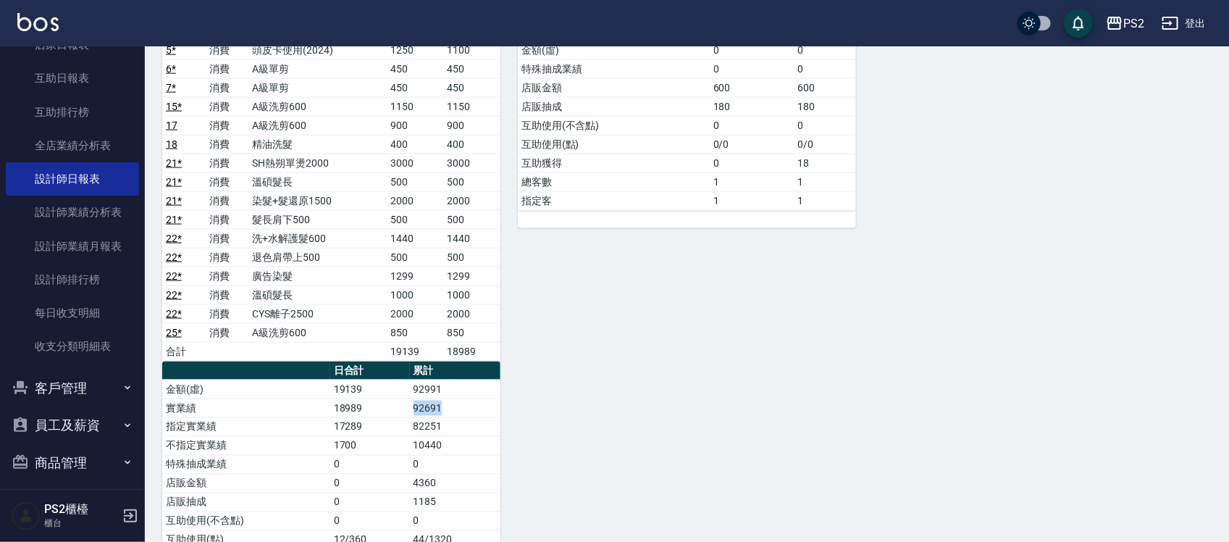
drag, startPoint x: 454, startPoint y: 420, endPoint x: 400, endPoint y: 414, distance: 54.6
click at [400, 414] on tr "實業績 18989 92691" at bounding box center [331, 407] width 338 height 19
click at [518, 411] on div "20 冠霖 [PERSON_NAME] [DATE] 日報表 單號 類別 項目 金額 業績 12 * 店販銷售 ROCK補色劑洗250ML 600 600 合…" at bounding box center [679, 295] width 356 height 770
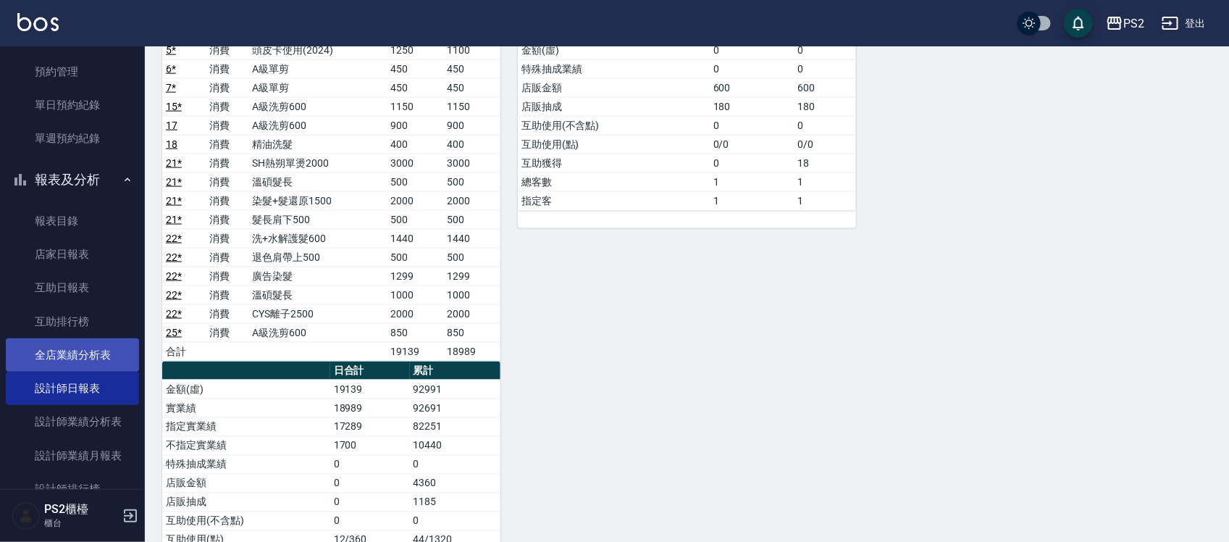
scroll to position [453, 0]
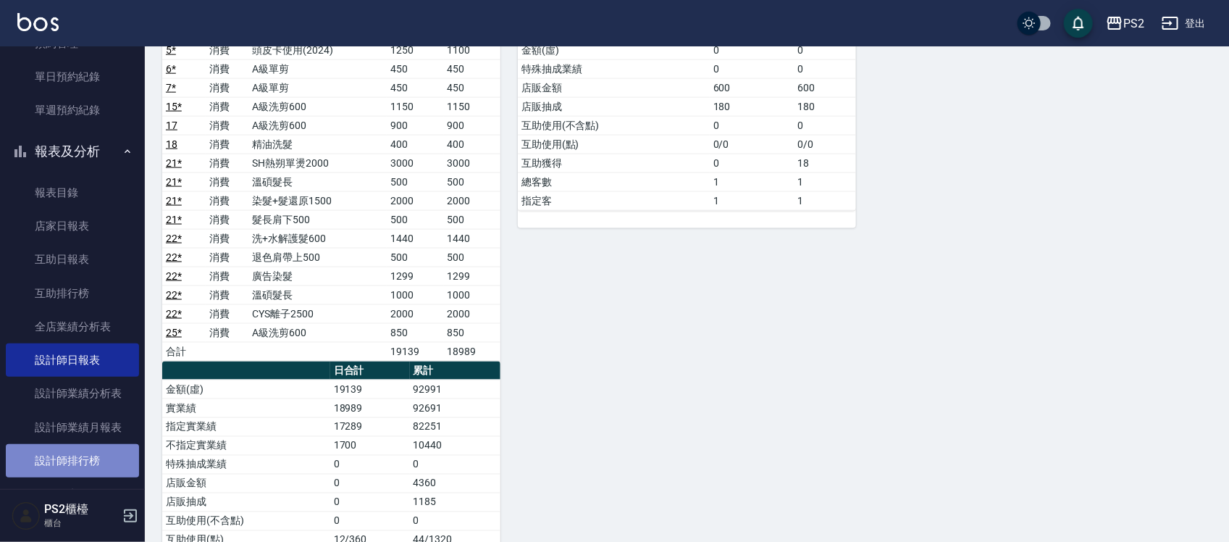
click at [88, 462] on link "設計師排行榜" at bounding box center [72, 460] width 133 height 33
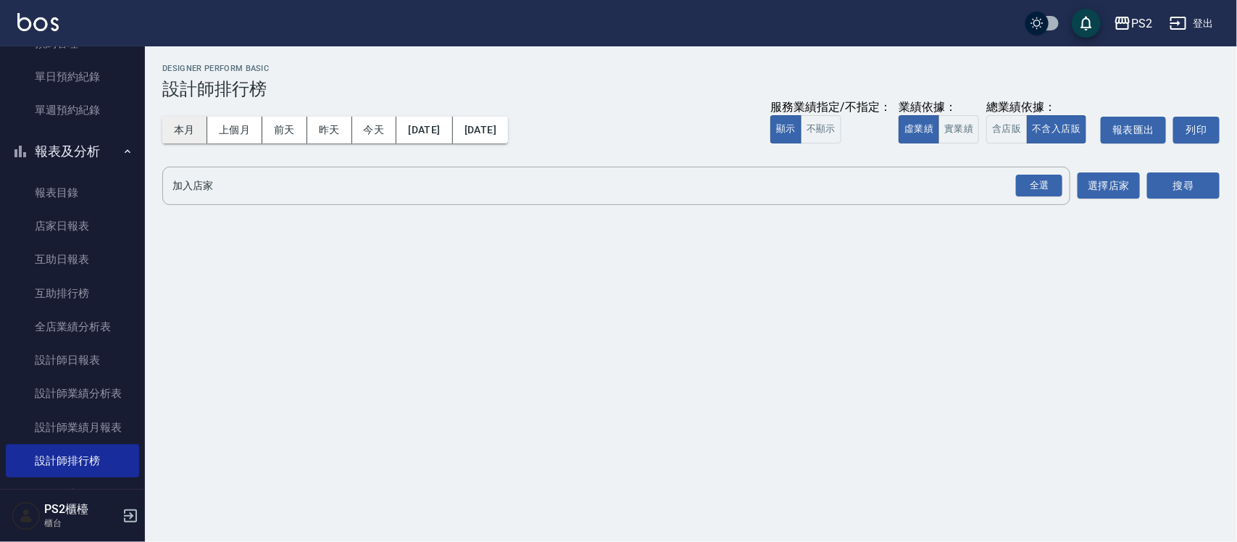
click at [198, 128] on button "本月" at bounding box center [184, 130] width 45 height 27
click at [954, 123] on button "實業績" at bounding box center [958, 129] width 41 height 28
click at [1058, 178] on div "全選" at bounding box center [1039, 186] width 46 height 22
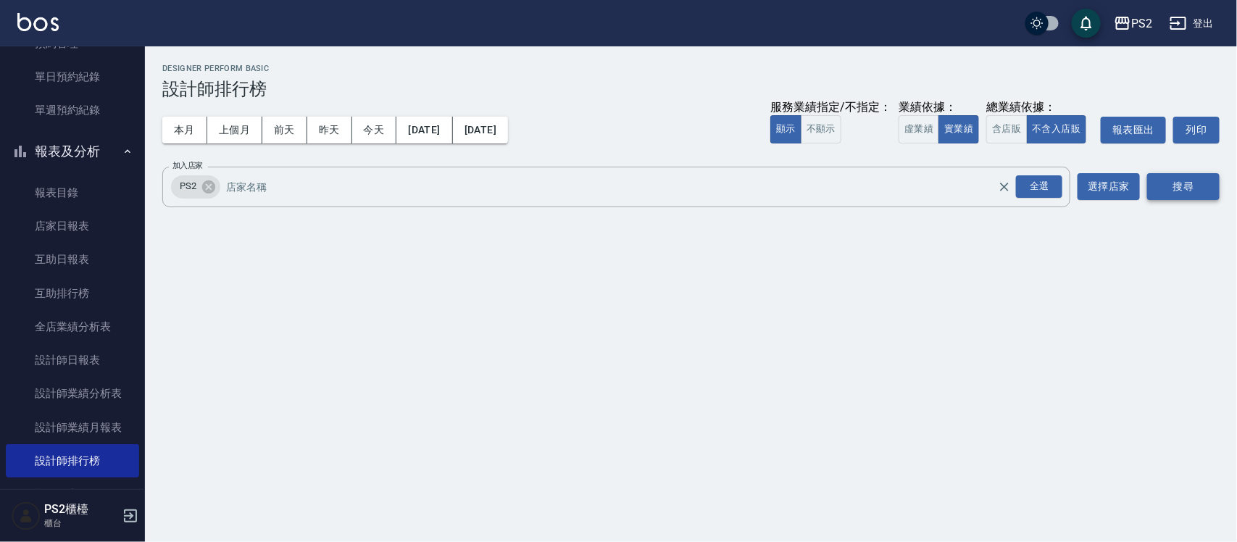
click at [1183, 182] on button "搜尋" at bounding box center [1183, 186] width 72 height 27
